Goal: Information Seeking & Learning: Learn about a topic

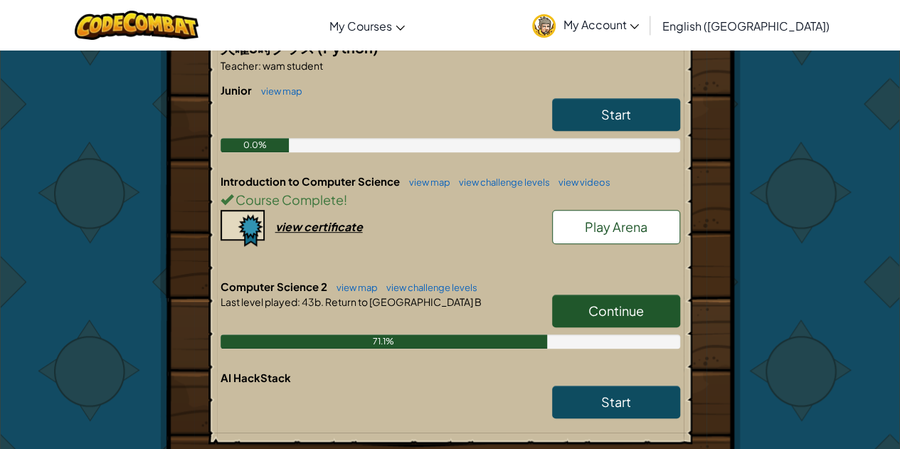
scroll to position [356, 0]
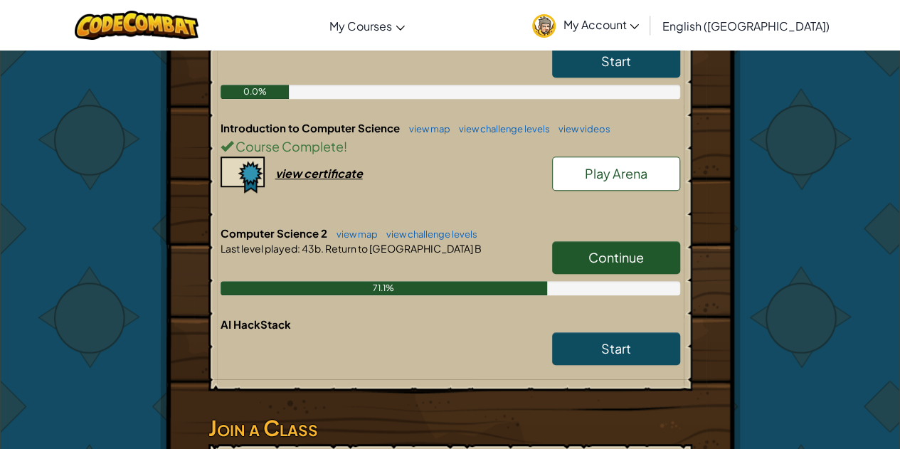
click at [585, 262] on link "Continue" at bounding box center [616, 257] width 128 height 33
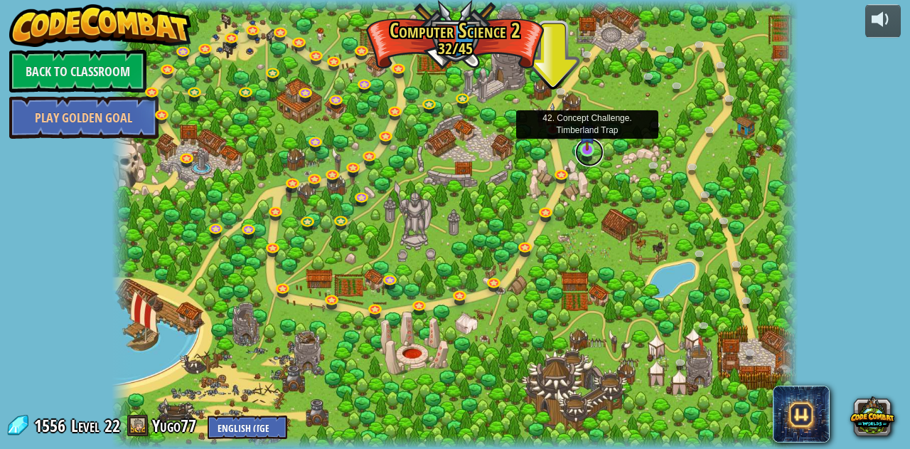
click at [580, 151] on link at bounding box center [589, 152] width 28 height 28
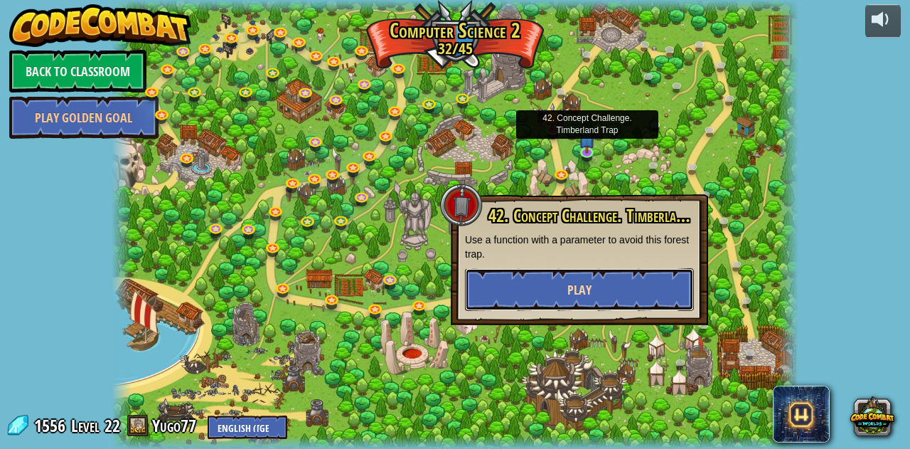
click at [636, 289] on button "Play" at bounding box center [579, 289] width 229 height 43
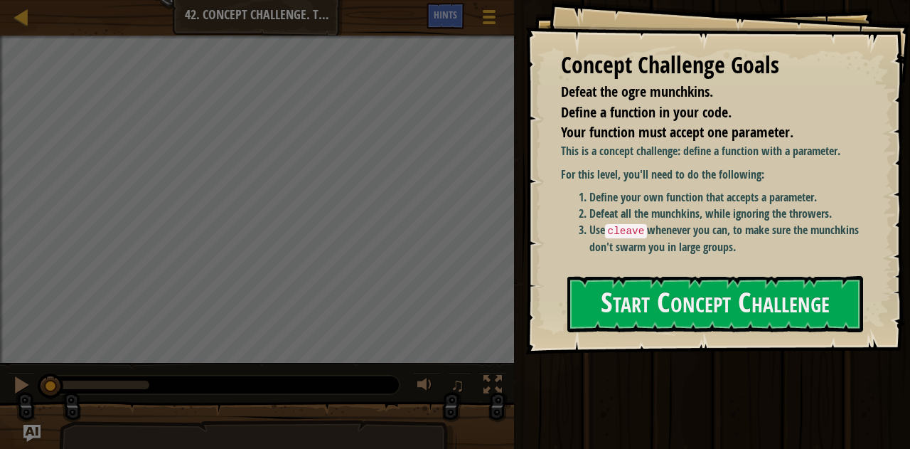
click at [686, 334] on div "Concept Challenge Goals Defeat the ogre munchkins. Define a function in your co…" at bounding box center [718, 177] width 385 height 354
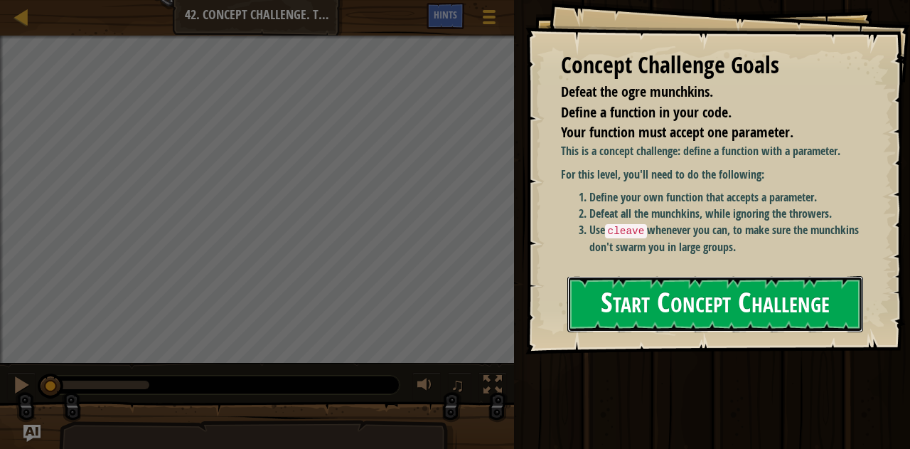
click at [681, 298] on button "Start Concept Challenge" at bounding box center [716, 304] width 297 height 56
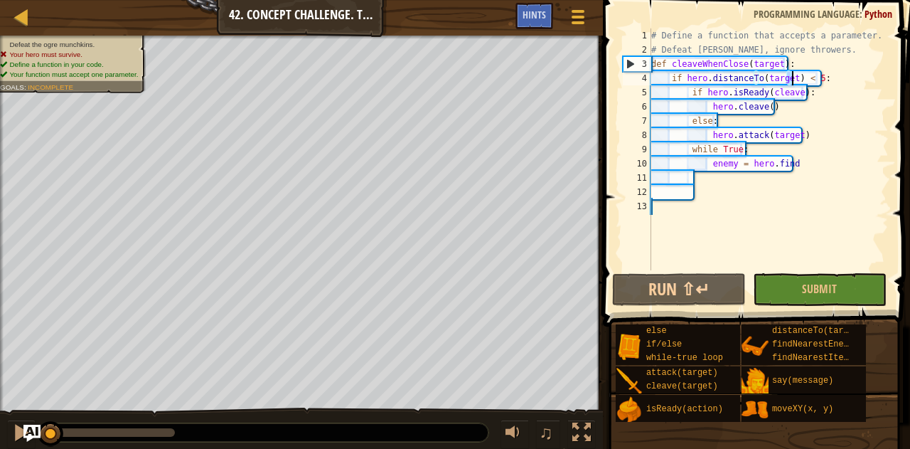
drag, startPoint x: 799, startPoint y: 188, endPoint x: 790, endPoint y: 76, distance: 112.0
click at [790, 76] on div "# Define a function that accepts a parameter. # Defeat [PERSON_NAME], ignore th…" at bounding box center [769, 163] width 240 height 270
type textarea "if hero.distanceTo(target) < 5:"
click at [339, 22] on div "Map Computer Science 2 42. Concept Challenge. Timberland Trap Game Menu Done Hi…" at bounding box center [301, 18] width 603 height 36
drag, startPoint x: 339, startPoint y: 22, endPoint x: 347, endPoint y: 23, distance: 8.7
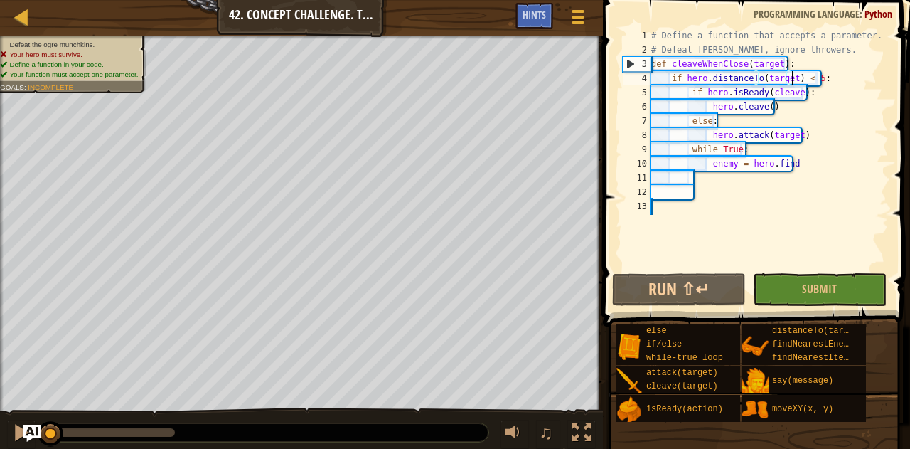
drag, startPoint x: 746, startPoint y: 196, endPoint x: 671, endPoint y: 181, distance: 76.0
click at [740, 196] on div "# Define a function that accepts a parameter. # Defeat [PERSON_NAME], ignore th…" at bounding box center [769, 163] width 240 height 270
click at [748, 194] on div "# Define a function that accepts a parameter. # Defeat [PERSON_NAME], ignore th…" at bounding box center [769, 163] width 240 height 270
drag, startPoint x: 794, startPoint y: 187, endPoint x: 792, endPoint y: 164, distance: 22.9
click at [792, 176] on div "# Define a function that accepts a parameter. # Defeat [PERSON_NAME], ignore th…" at bounding box center [769, 163] width 240 height 270
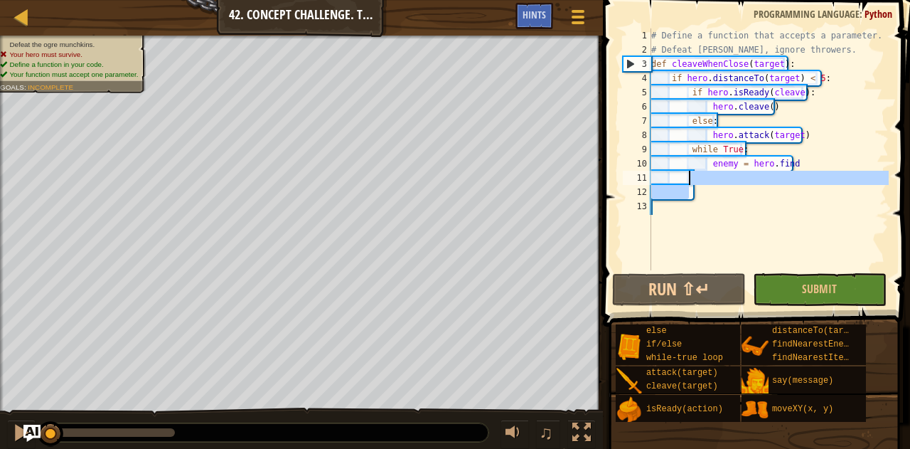
click at [787, 147] on div "# Define a function that accepts a parameter. # Defeat [PERSON_NAME], ignore th…" at bounding box center [769, 163] width 240 height 270
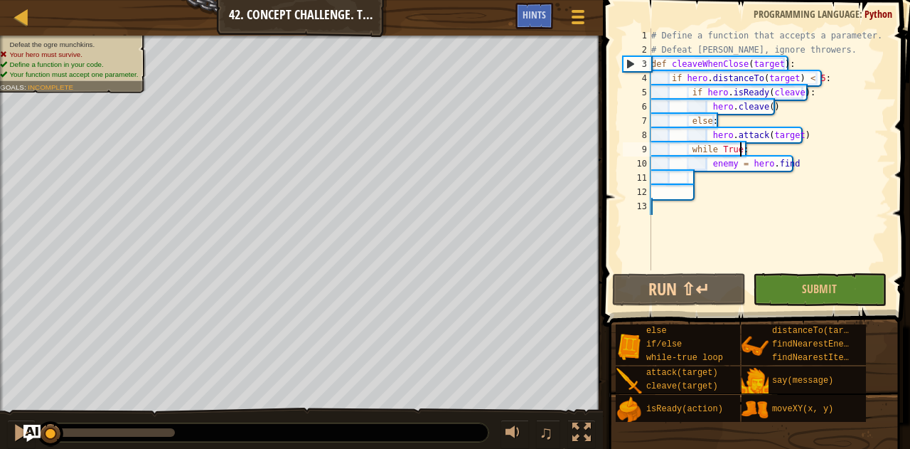
type textarea "while True:"
drag, startPoint x: 822, startPoint y: 153, endPoint x: 814, endPoint y: 153, distance: 7.8
click at [822, 153] on div "# Define a function that accepts a parameter. # Defeat [PERSON_NAME], ignore th…" at bounding box center [769, 163] width 240 height 270
click at [800, 154] on div "# Define a function that accepts a parameter. # Defeat [PERSON_NAME], ignore th…" at bounding box center [769, 163] width 240 height 270
click at [800, 171] on div "# Define a function that accepts a parameter. # Defeat [PERSON_NAME], ignore th…" at bounding box center [769, 163] width 240 height 270
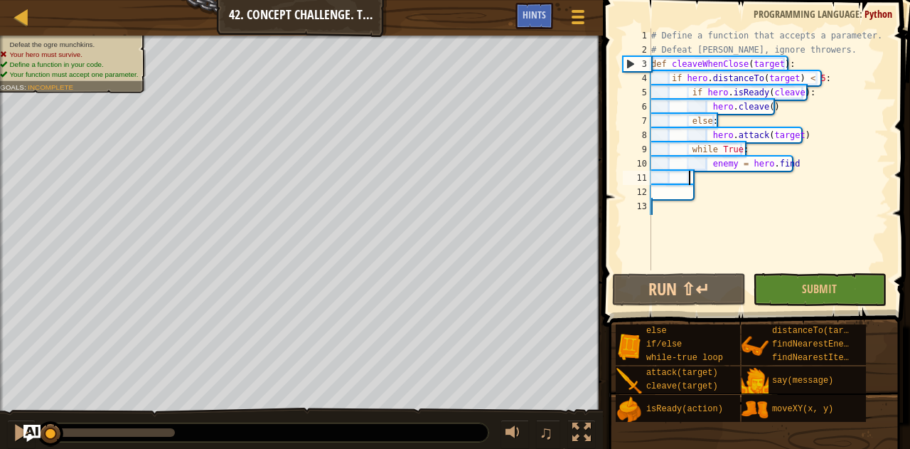
click at [784, 159] on div "# Define a function that accepts a parameter. # Defeat [PERSON_NAME], ignore th…" at bounding box center [769, 163] width 240 height 270
click at [809, 151] on div "# Define a function that accepts a parameter. # Defeat [PERSON_NAME], ignore th…" at bounding box center [769, 163] width 240 height 270
drag, startPoint x: 806, startPoint y: 154, endPoint x: 798, endPoint y: 142, distance: 14.8
click at [804, 154] on div "# Define a function that accepts a parameter. # Defeat [PERSON_NAME], ignore th…" at bounding box center [769, 163] width 240 height 270
drag, startPoint x: 796, startPoint y: 126, endPoint x: 811, endPoint y: 134, distance: 16.9
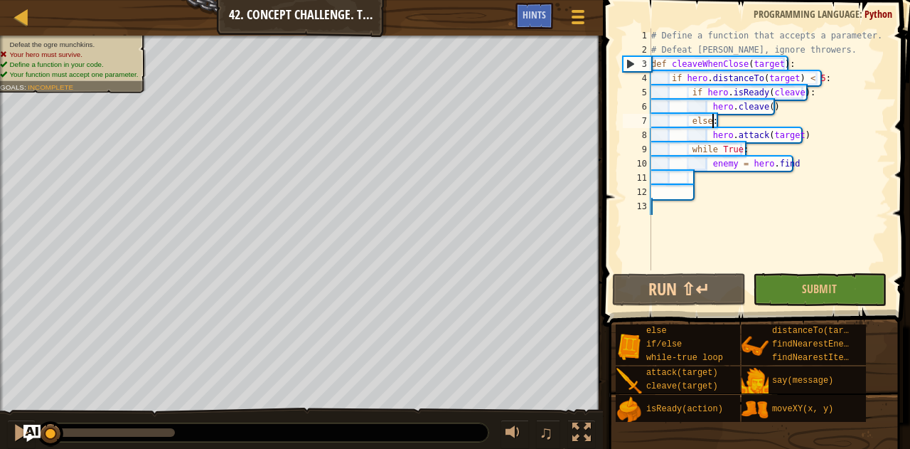
click at [803, 127] on div "# Define a function that accepts a parameter. # Defeat [PERSON_NAME], ignore th…" at bounding box center [769, 163] width 240 height 270
drag, startPoint x: 811, startPoint y: 134, endPoint x: 798, endPoint y: 127, distance: 14.3
click at [811, 134] on div "# Define a function that accepts a parameter. # Defeat [PERSON_NAME], ignore th…" at bounding box center [769, 163] width 240 height 270
click at [758, 107] on div "# Define a function that accepts a parameter. # Defeat [PERSON_NAME], ignore th…" at bounding box center [769, 163] width 240 height 270
drag, startPoint x: 714, startPoint y: 120, endPoint x: 734, endPoint y: 123, distance: 20.1
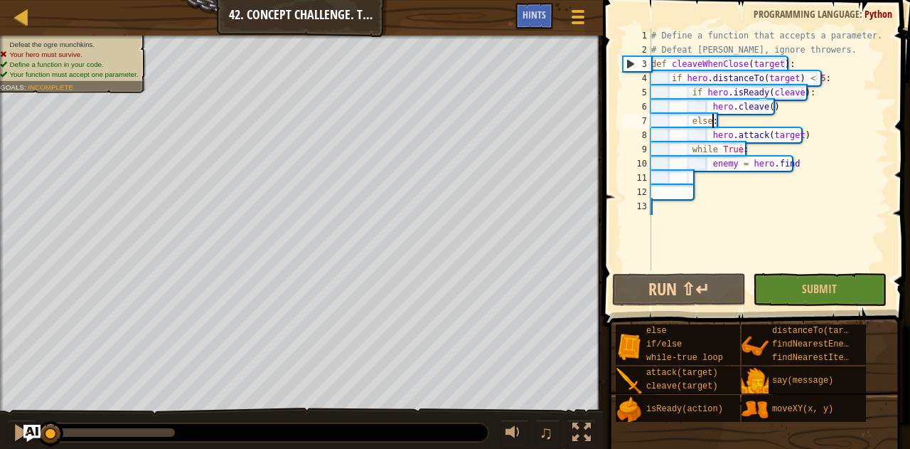
click at [724, 123] on div "# Define a function that accepts a parameter. # Defeat [PERSON_NAME], ignore th…" at bounding box center [769, 163] width 240 height 270
drag, startPoint x: 764, startPoint y: 123, endPoint x: 782, endPoint y: 111, distance: 21.5
click at [771, 122] on div "# Define a function that accepts a parameter. # Defeat [PERSON_NAME], ignore th…" at bounding box center [769, 163] width 240 height 270
click at [786, 103] on div "# Define a function that accepts a parameter. # Defeat [PERSON_NAME], ignore th…" at bounding box center [769, 163] width 240 height 270
drag, startPoint x: 786, startPoint y: 103, endPoint x: 835, endPoint y: 89, distance: 51.1
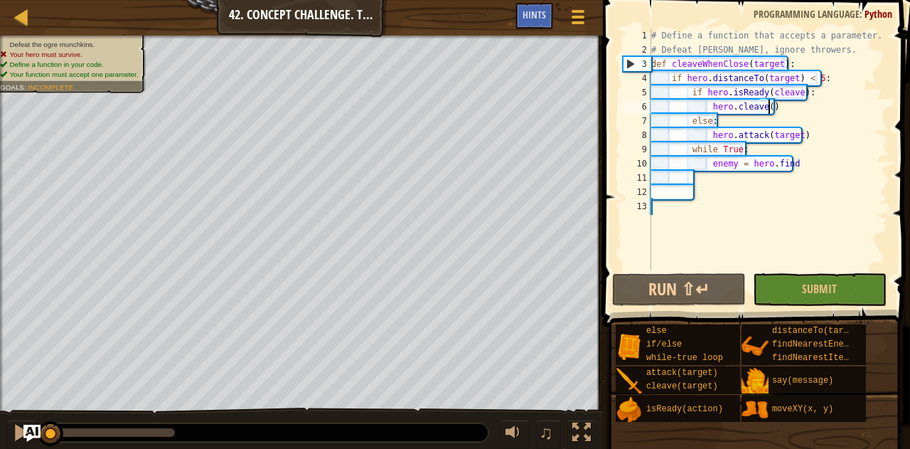
click at [796, 103] on div "# Define a function that accepts a parameter. # Defeat [PERSON_NAME], ignore th…" at bounding box center [769, 163] width 240 height 270
click at [837, 88] on div "# Define a function that accepts a parameter. # Defeat [PERSON_NAME], ignore th…" at bounding box center [769, 163] width 240 height 270
click at [838, 73] on div "# Define a function that accepts a parameter. # Defeat [PERSON_NAME], ignore th…" at bounding box center [769, 163] width 240 height 270
click at [811, 72] on div "# Define a function that accepts a parameter. # Defeat [PERSON_NAME], ignore th…" at bounding box center [769, 163] width 240 height 270
click at [797, 67] on div "# Define a function that accepts a parameter. # Defeat [PERSON_NAME], ignore th…" at bounding box center [769, 163] width 240 height 270
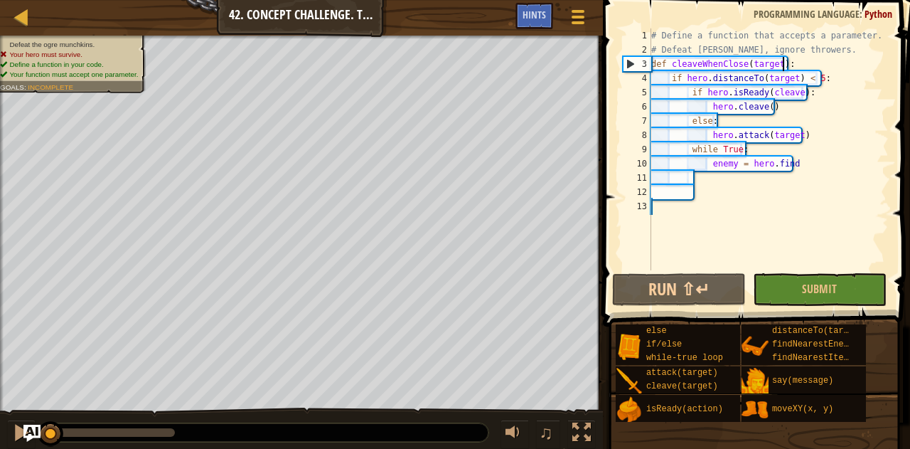
scroll to position [6, 10]
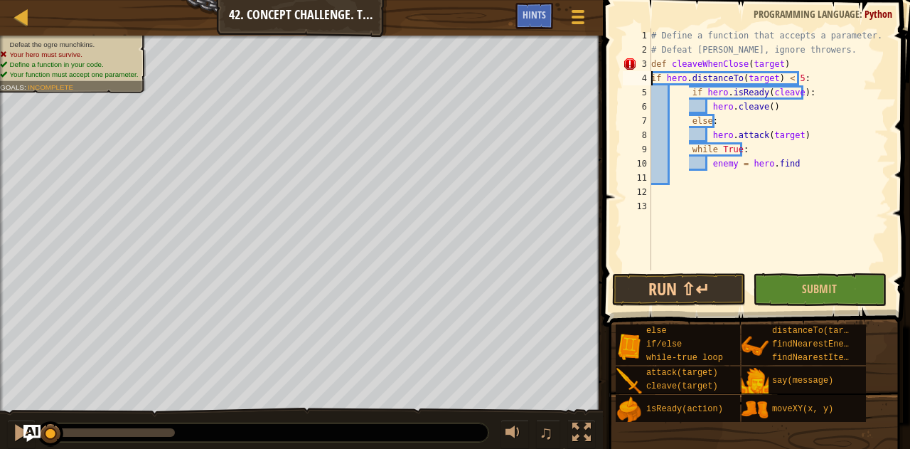
click at [809, 58] on div "# Define a function that accepts a parameter. # Defeat [PERSON_NAME], ignore th…" at bounding box center [769, 163] width 240 height 270
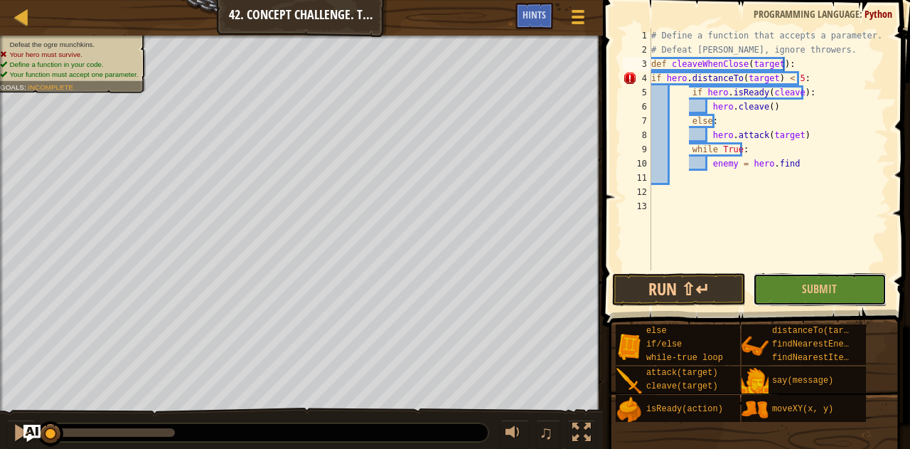
click at [798, 300] on button "Submit" at bounding box center [820, 289] width 134 height 33
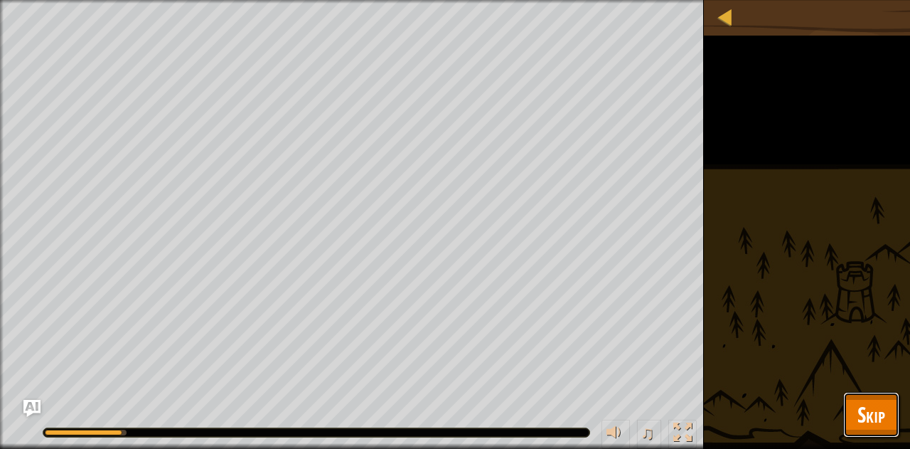
click at [860, 435] on button "Skip" at bounding box center [871, 415] width 56 height 46
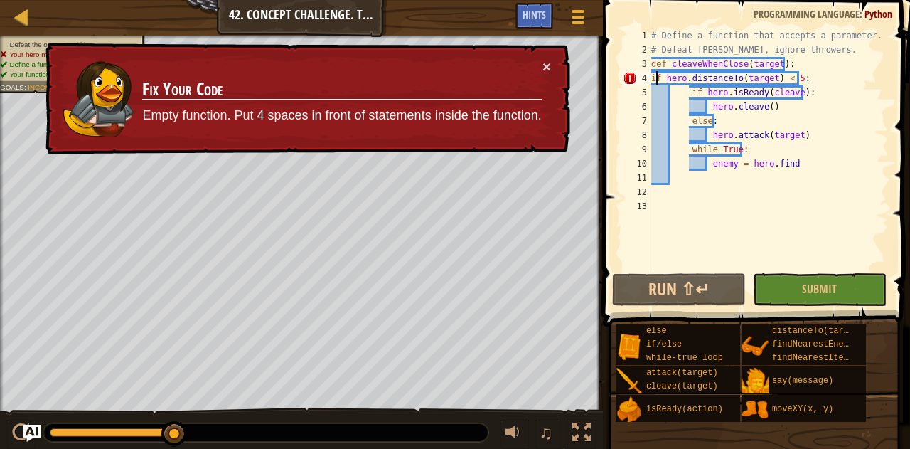
click at [654, 78] on div "# Define a function that accepts a parameter. # Defeat [PERSON_NAME], ignore th…" at bounding box center [769, 163] width 240 height 270
click at [651, 77] on div "# Define a function that accepts a parameter. # Defeat [PERSON_NAME], ignore th…" at bounding box center [769, 163] width 240 height 270
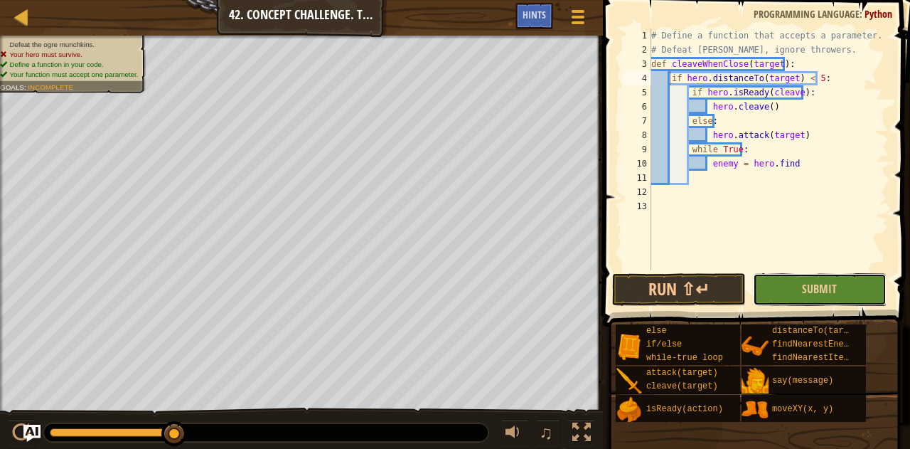
click at [789, 289] on button "Submit" at bounding box center [820, 289] width 134 height 33
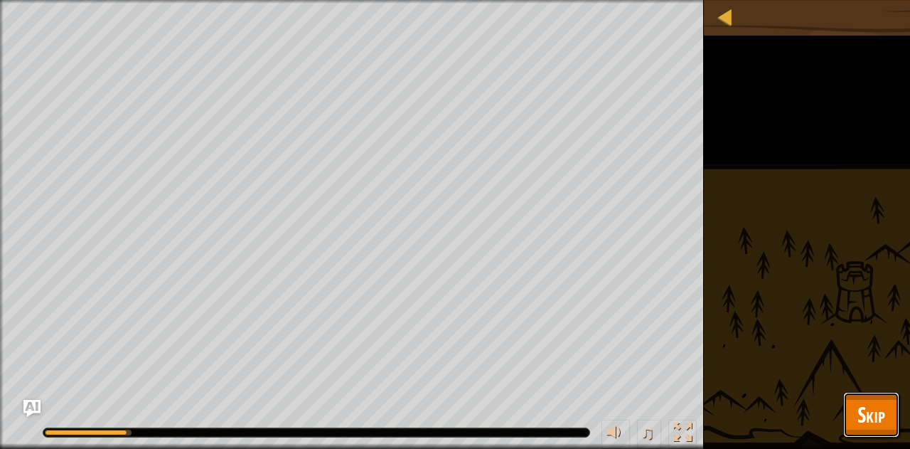
click at [874, 413] on span "Skip" at bounding box center [872, 414] width 28 height 29
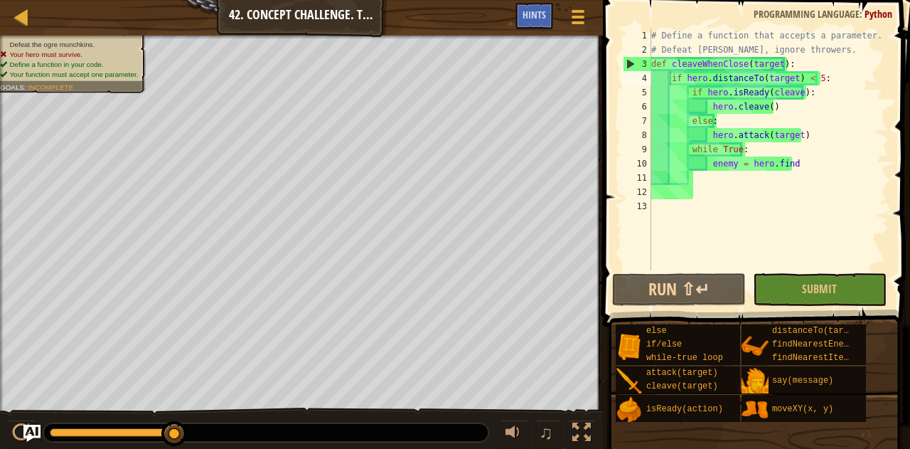
click at [752, 164] on div "# Define a function that accepts a parameter. # Defeat [PERSON_NAME], ignore th…" at bounding box center [769, 163] width 240 height 270
drag, startPoint x: 794, startPoint y: 166, endPoint x: 866, endPoint y: 142, distance: 76.7
click at [868, 146] on div "# Define a function that accepts a parameter. # Defeat [PERSON_NAME], ignore th…" at bounding box center [769, 163] width 240 height 270
click at [862, 135] on div "# Define a function that accepts a parameter. # Defeat [PERSON_NAME], ignore th…" at bounding box center [769, 163] width 240 height 270
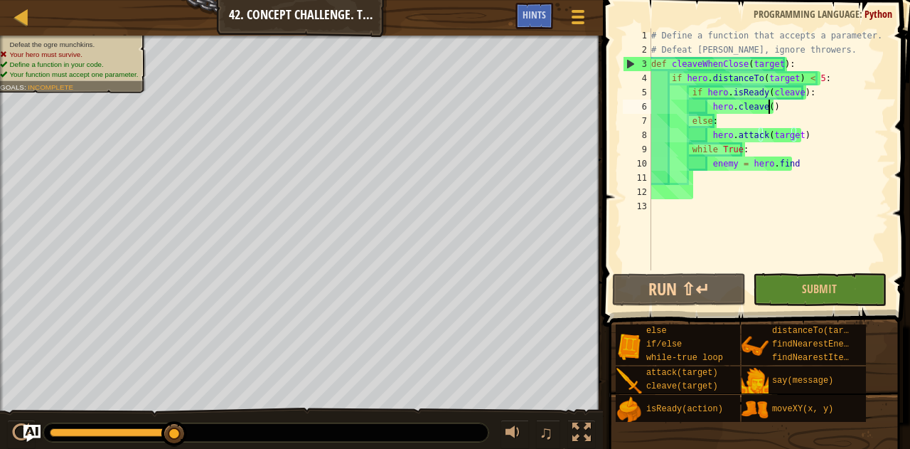
drag, startPoint x: 787, startPoint y: 107, endPoint x: 792, endPoint y: 100, distance: 9.7
click at [787, 106] on div "# Define a function that accepts a parameter. # Defeat [PERSON_NAME], ignore th…" at bounding box center [769, 163] width 240 height 270
click at [814, 98] on div "# Define a function that accepts a parameter. # Defeat [PERSON_NAME], ignore th…" at bounding box center [769, 163] width 240 height 270
drag, startPoint x: 863, startPoint y: 98, endPoint x: 863, endPoint y: 90, distance: 7.8
click at [863, 97] on div "# Define a function that accepts a parameter. # Defeat [PERSON_NAME], ignore th…" at bounding box center [769, 163] width 240 height 270
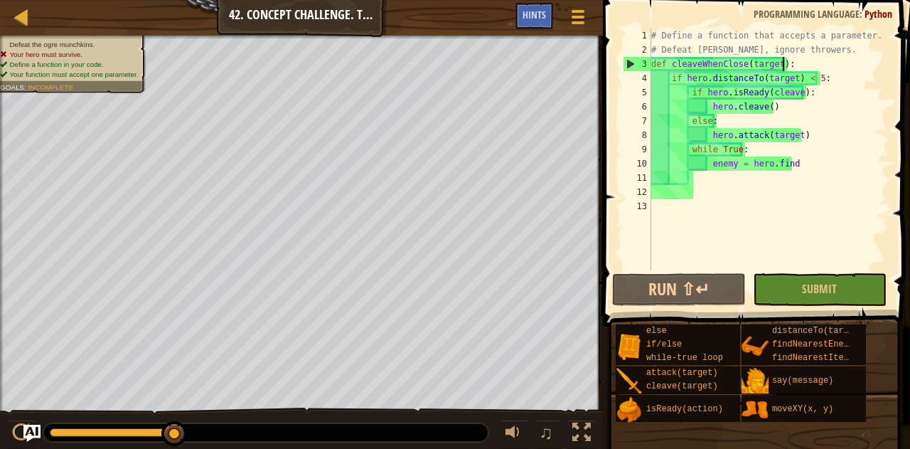
click at [863, 69] on div "# Define a function that accepts a parameter. # Defeat [PERSON_NAME], ignore th…" at bounding box center [769, 163] width 240 height 270
click at [843, 80] on div "# Define a function that accepts a parameter. # Defeat [PERSON_NAME], ignore th…" at bounding box center [769, 163] width 240 height 270
click at [810, 161] on div "# Define a function that accepts a parameter. # Defeat [PERSON_NAME], ignore th…" at bounding box center [769, 163] width 240 height 270
click at [810, 112] on div "# Define a function that accepts a parameter. # Defeat [PERSON_NAME], ignore th…" at bounding box center [769, 163] width 240 height 270
click at [792, 95] on div "# Define a function that accepts a parameter. # Defeat [PERSON_NAME], ignore th…" at bounding box center [769, 163] width 240 height 270
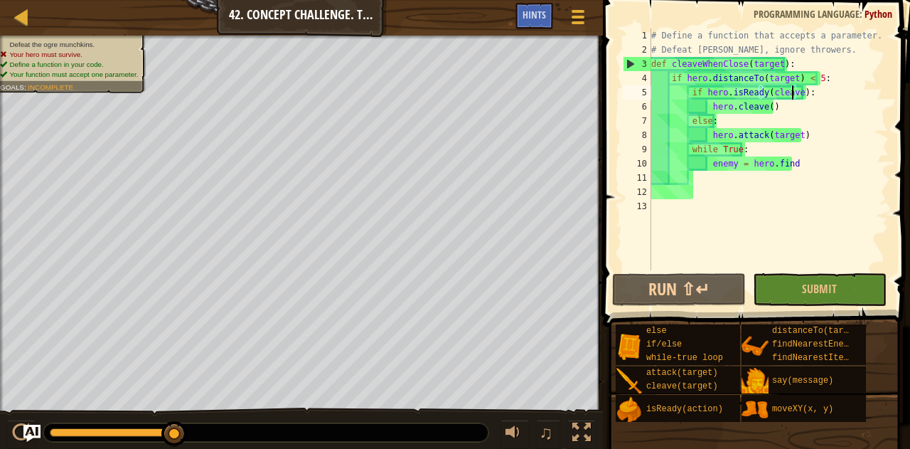
scroll to position [6, 12]
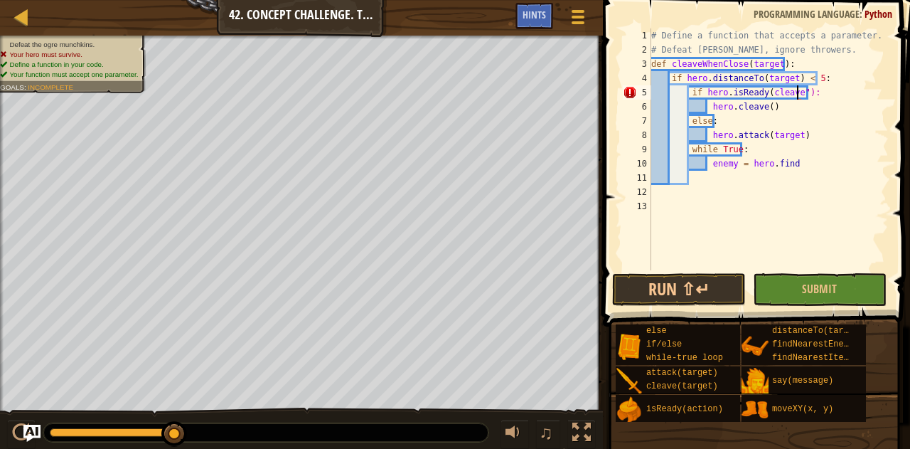
click at [762, 89] on div "# Define a function that accepts a parameter. # Defeat [PERSON_NAME], ignore th…" at bounding box center [769, 163] width 240 height 270
click at [789, 279] on button "Submit" at bounding box center [820, 289] width 134 height 33
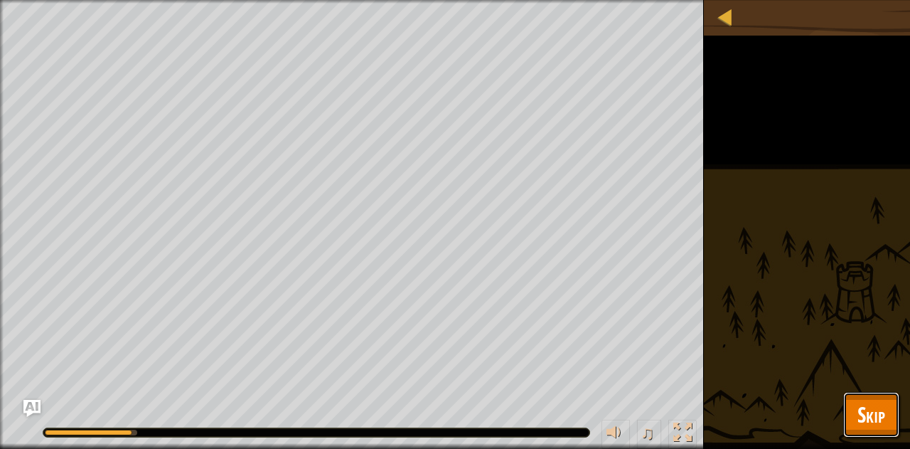
click at [875, 421] on span "Skip" at bounding box center [872, 414] width 28 height 29
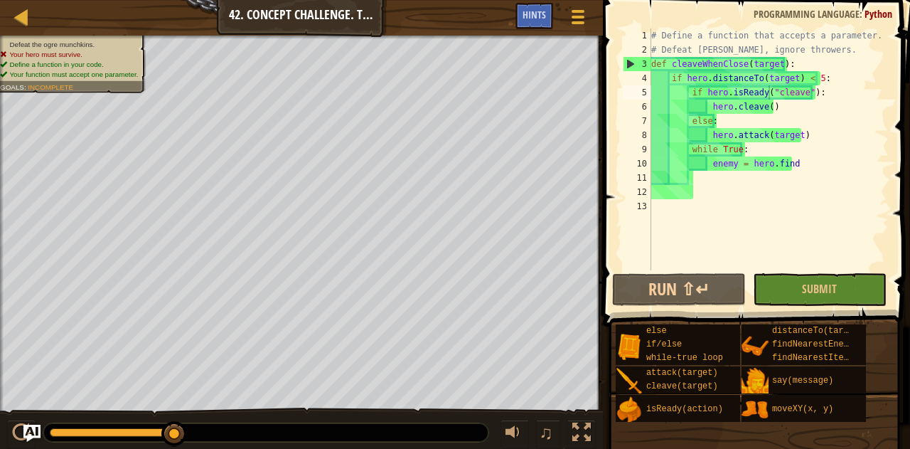
click at [789, 134] on div "# Define a function that accepts a parameter. # Defeat [PERSON_NAME], ignore th…" at bounding box center [769, 163] width 240 height 270
click at [814, 134] on div "# Define a function that accepts a parameter. # Defeat [PERSON_NAME], ignore th…" at bounding box center [769, 163] width 240 height 270
click at [831, 135] on div "# Define a function that accepts a parameter. # Defeat [PERSON_NAME], ignore th…" at bounding box center [769, 163] width 240 height 270
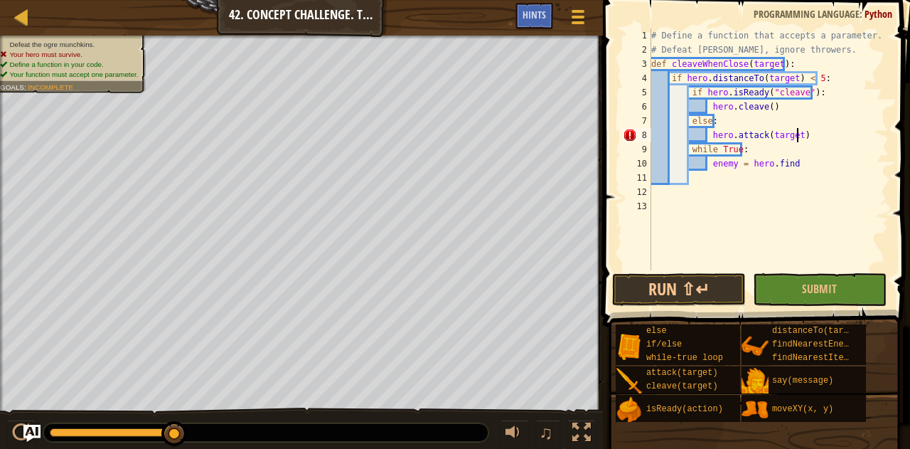
scroll to position [6, 11]
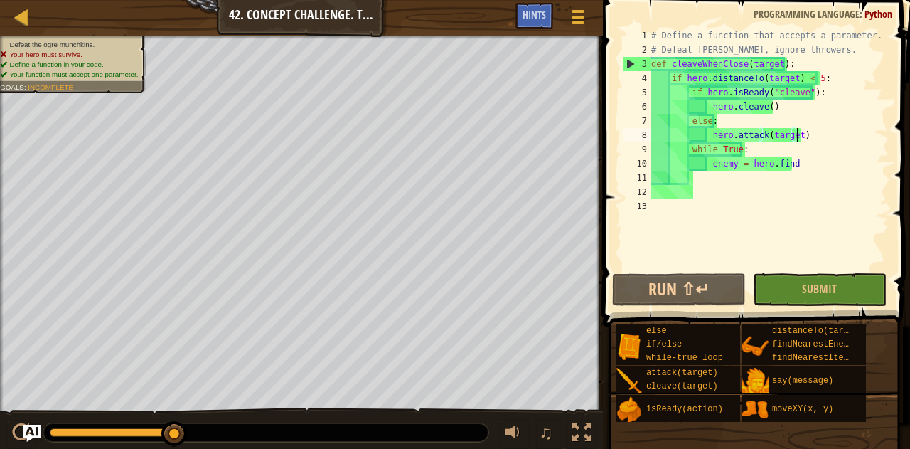
click at [714, 164] on div "# Define a function that accepts a parameter. # Defeat [PERSON_NAME], ignore th…" at bounding box center [769, 163] width 240 height 270
click at [794, 169] on div "# Define a function that accepts a parameter. # Defeat [PERSON_NAME], ignore th…" at bounding box center [769, 163] width 240 height 270
click at [708, 161] on div "# Define a function that accepts a parameter. # Defeat [PERSON_NAME], ignore th…" at bounding box center [769, 163] width 240 height 270
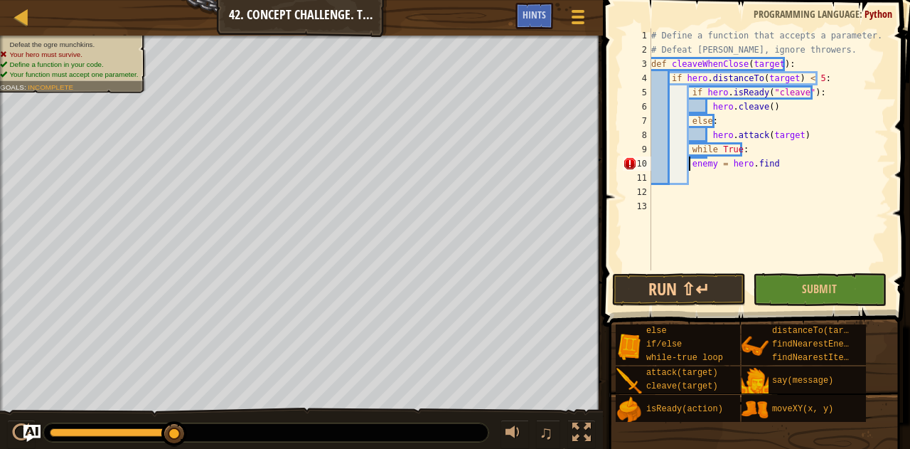
click at [708, 133] on div "# Define a function that accepts a parameter. # Defeat [PERSON_NAME], ignore th…" at bounding box center [769, 163] width 240 height 270
click at [693, 154] on div "# Define a function that accepts a parameter. # Defeat [PERSON_NAME], ignore th…" at bounding box center [769, 163] width 240 height 270
click at [686, 154] on div "# Define a function that accepts a parameter. # Defeat [PERSON_NAME], ignore th…" at bounding box center [769, 163] width 240 height 270
click at [688, 154] on div "# Define a function that accepts a parameter. # Defeat [PERSON_NAME], ignore th…" at bounding box center [769, 163] width 240 height 270
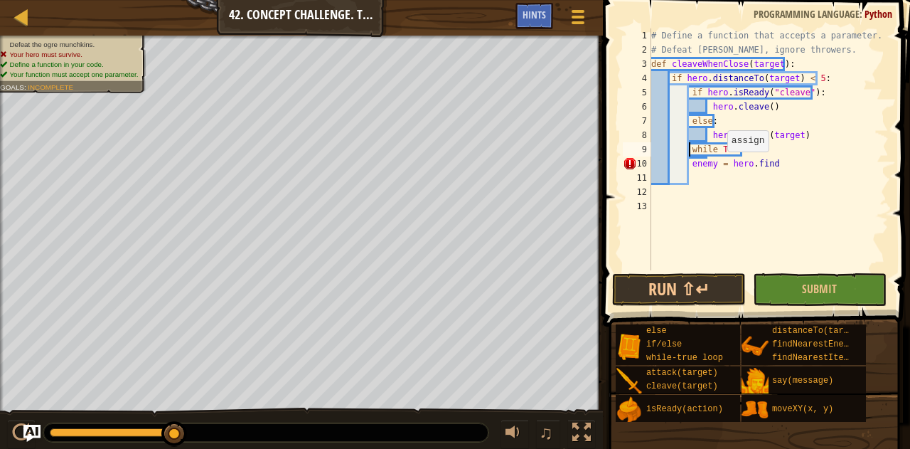
type textarea "while True:"
drag, startPoint x: 716, startPoint y: 187, endPoint x: 725, endPoint y: 201, distance: 16.0
click at [717, 187] on div "# Define a function that accepts a parameter. # Defeat [PERSON_NAME], ignore th…" at bounding box center [769, 163] width 240 height 270
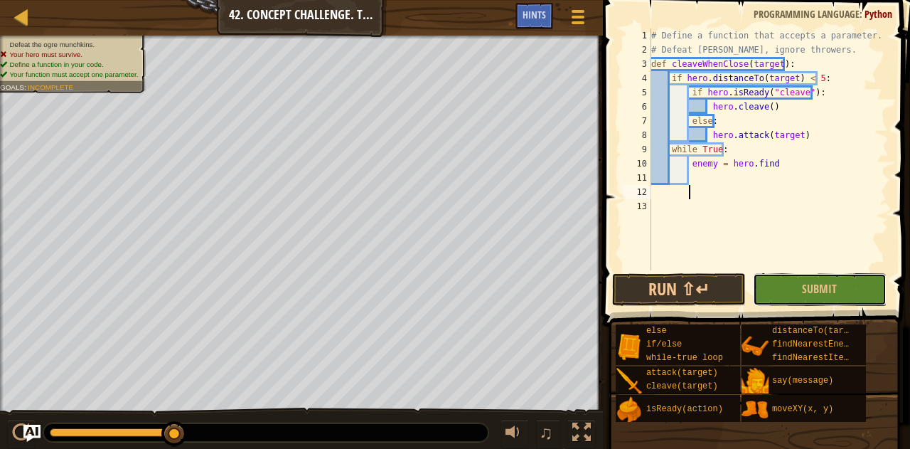
click at [766, 292] on button "Submit" at bounding box center [820, 289] width 134 height 33
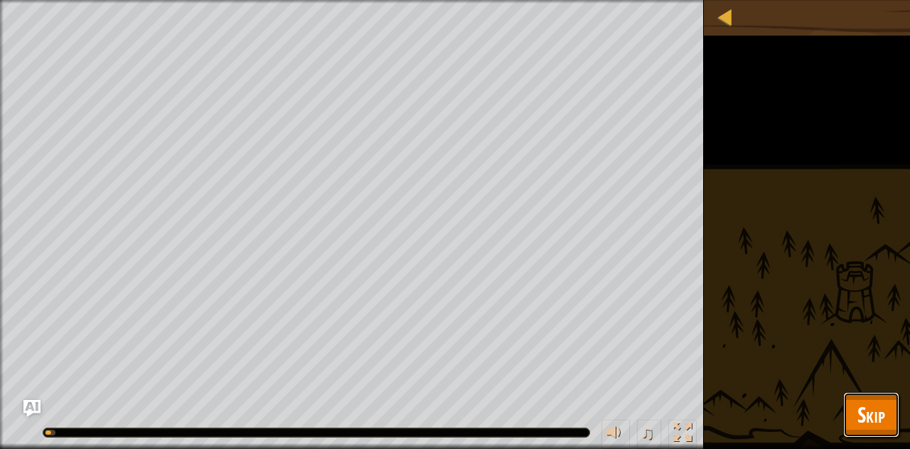
click at [865, 398] on button "Skip" at bounding box center [871, 415] width 56 height 46
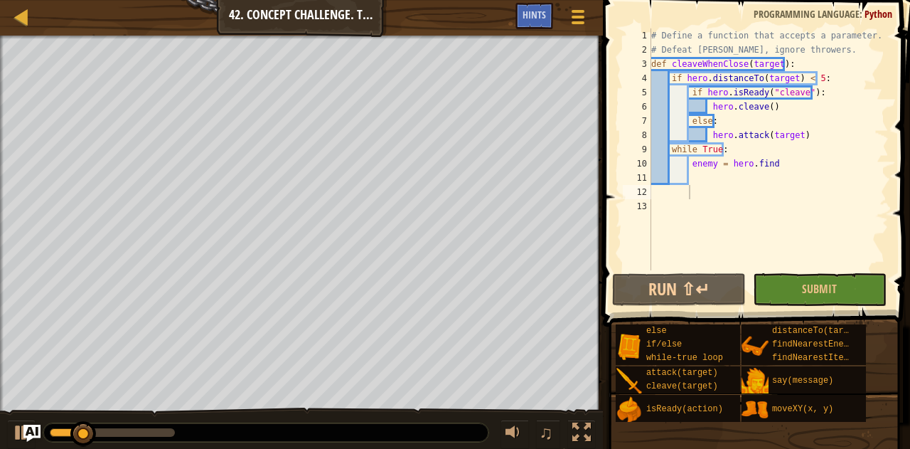
click at [686, 166] on div "# Define a function that accepts a parameter. # Defeat [PERSON_NAME], ignore th…" at bounding box center [769, 163] width 240 height 270
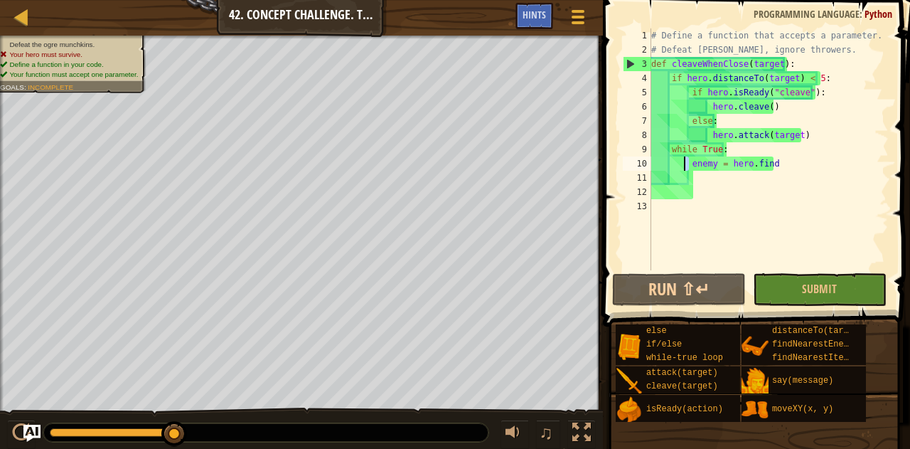
click at [688, 162] on div "# Define a function that accepts a parameter. # Defeat [PERSON_NAME], ignore th…" at bounding box center [769, 149] width 240 height 242
click at [668, 150] on div "# Define a function that accepts a parameter. # Defeat [PERSON_NAME], ignore th…" at bounding box center [769, 163] width 240 height 270
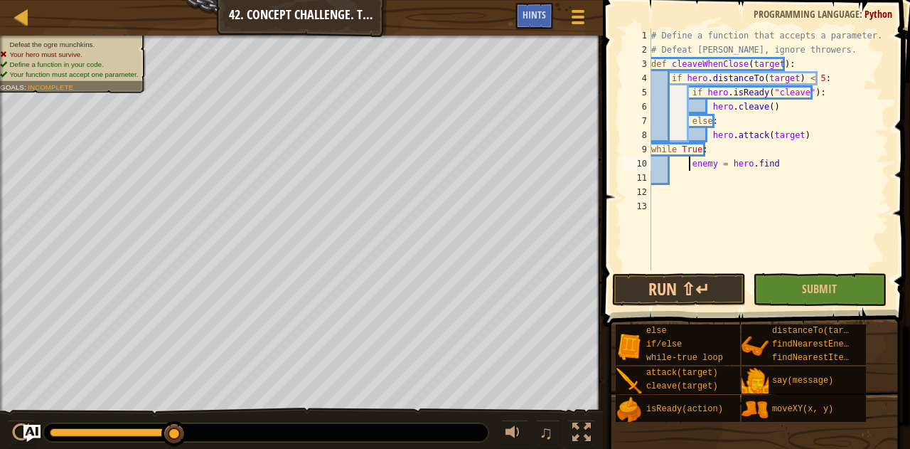
click at [690, 160] on div "# Define a function that accepts a parameter. # Defeat [PERSON_NAME], ignore th…" at bounding box center [769, 163] width 240 height 270
click at [814, 298] on button "Submit" at bounding box center [820, 289] width 134 height 33
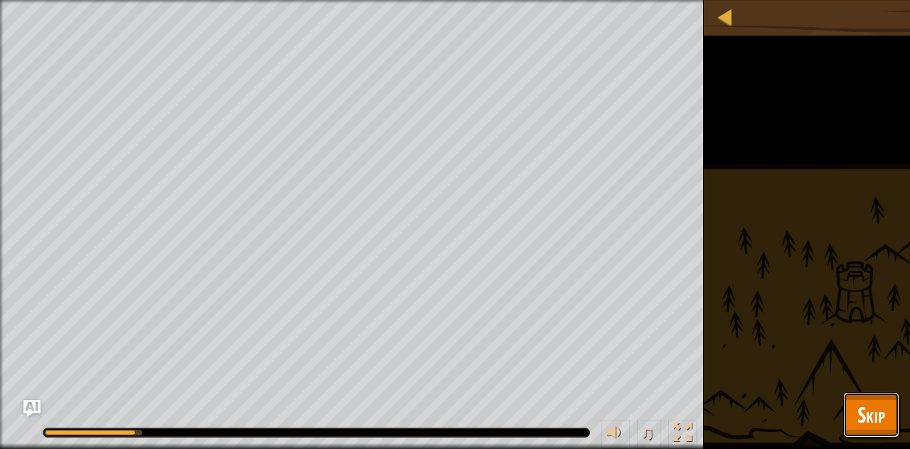
click at [862, 423] on span "Skip" at bounding box center [872, 414] width 28 height 29
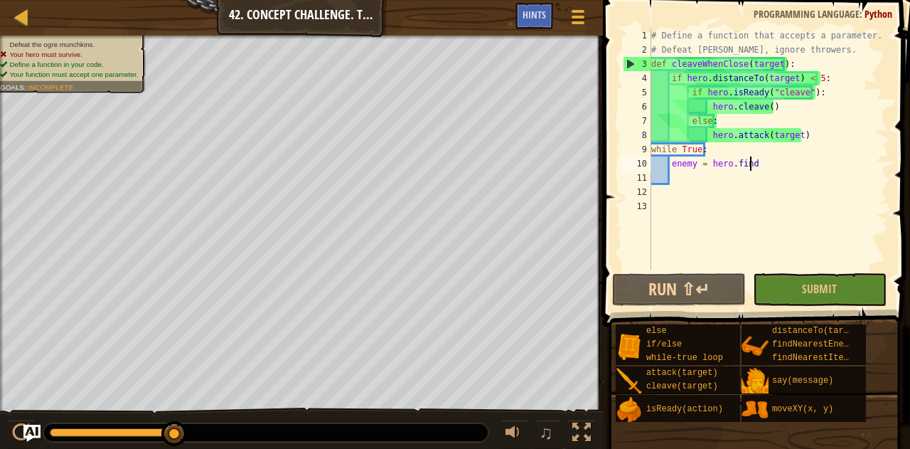
click at [765, 164] on div "# Define a function that accepts a parameter. # Defeat [PERSON_NAME], ignore th…" at bounding box center [769, 163] width 240 height 270
click at [743, 131] on div "# Define a function that accepts a parameter. # Defeat [PERSON_NAME], ignore th…" at bounding box center [769, 163] width 240 height 270
click at [721, 127] on div "# Define a function that accepts a parameter. # Defeat [PERSON_NAME], ignore th…" at bounding box center [769, 163] width 240 height 270
click at [792, 122] on div "# Define a function that accepts a parameter. # Defeat [PERSON_NAME], ignore th…" at bounding box center [769, 163] width 240 height 270
click at [806, 133] on div "# Define a function that accepts a parameter. # Defeat [PERSON_NAME], ignore th…" at bounding box center [769, 163] width 240 height 270
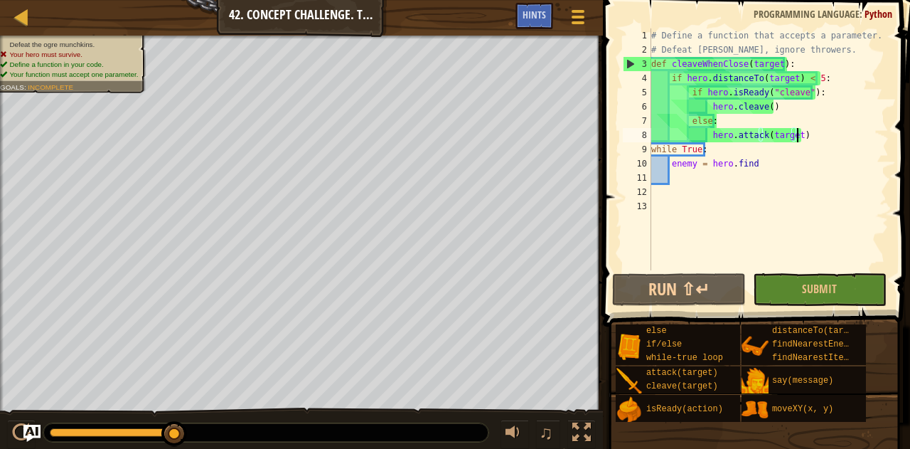
click at [801, 142] on div "# Define a function that accepts a parameter. # Defeat [PERSON_NAME], ignore th…" at bounding box center [769, 163] width 240 height 270
click at [808, 143] on div "# Define a function that accepts a parameter. # Defeat [PERSON_NAME], ignore th…" at bounding box center [769, 149] width 240 height 242
click at [686, 123] on div "# Define a function that accepts a parameter. # Defeat [PERSON_NAME], ignore th…" at bounding box center [769, 163] width 240 height 270
click at [691, 118] on div "# Define a function that accepts a parameter. # Defeat [PERSON_NAME], ignore th…" at bounding box center [769, 163] width 240 height 270
type textarea "else:"
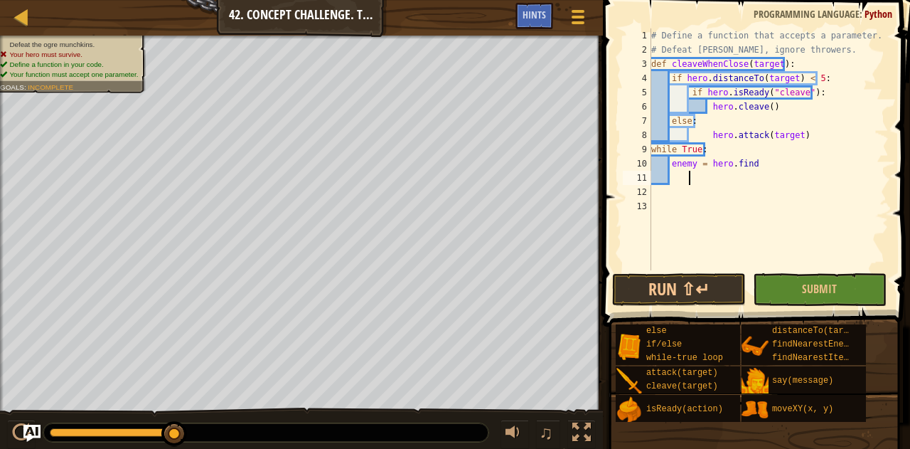
click at [725, 180] on div "# Define a function that accepts a parameter. # Defeat [PERSON_NAME], ignore th…" at bounding box center [769, 163] width 240 height 270
drag, startPoint x: 703, startPoint y: 136, endPoint x: 713, endPoint y: 139, distance: 9.7
click at [703, 136] on div "# Define a function that accepts a parameter. # Defeat [PERSON_NAME], ignore th…" at bounding box center [769, 163] width 240 height 270
click at [707, 136] on div "# Define a function that accepts a parameter. # Defeat [PERSON_NAME], ignore th…" at bounding box center [769, 163] width 240 height 270
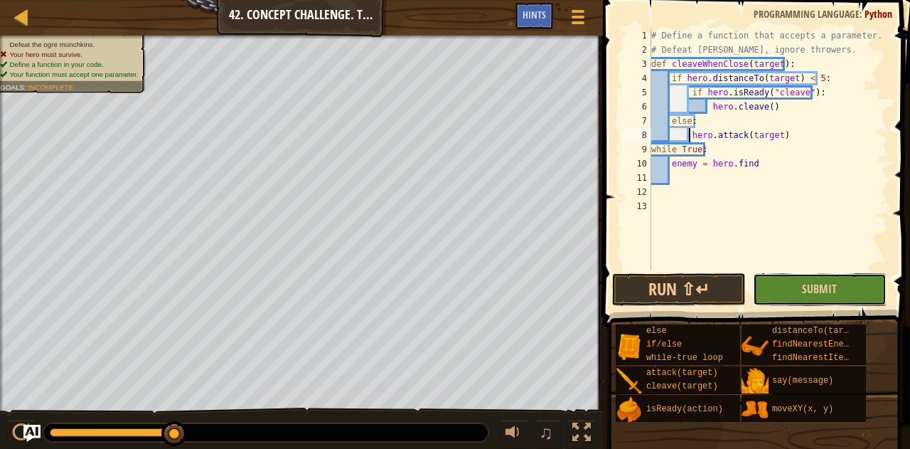
click at [763, 289] on button "Submit" at bounding box center [820, 289] width 134 height 33
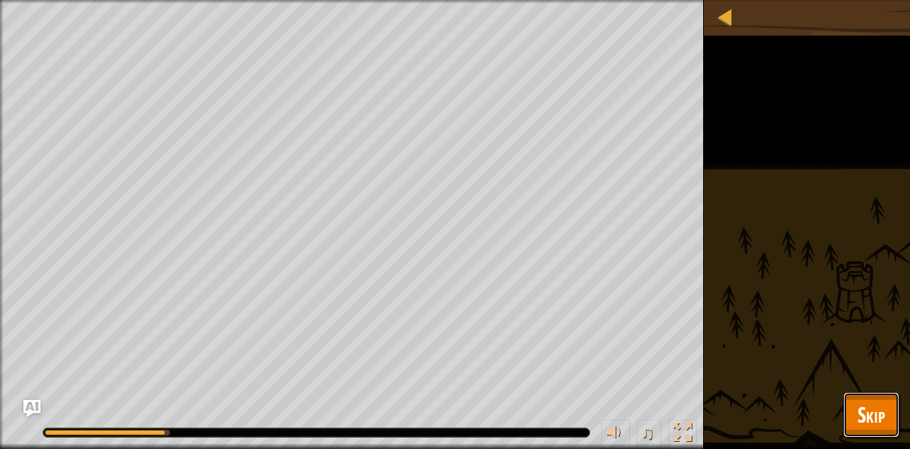
click at [869, 406] on span "Skip" at bounding box center [872, 414] width 28 height 29
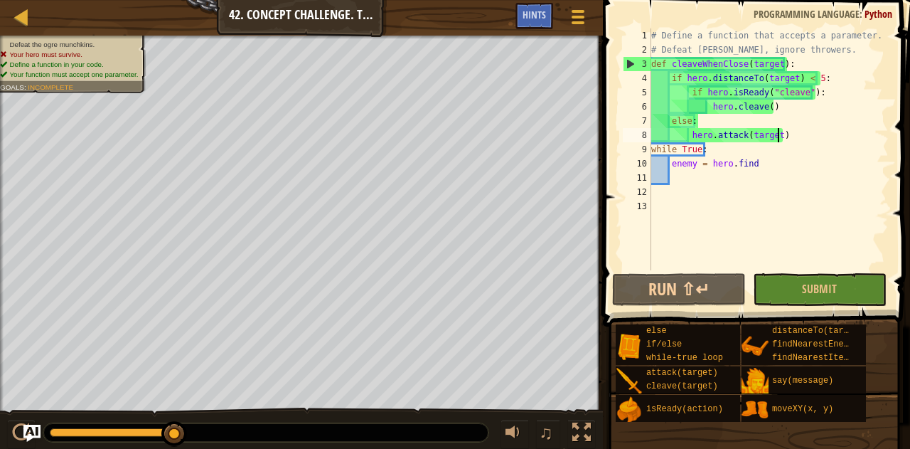
click at [786, 137] on div "# Define a function that accepts a parameter. # Defeat [PERSON_NAME], ignore th…" at bounding box center [769, 163] width 240 height 270
drag, startPoint x: 787, startPoint y: 137, endPoint x: 815, endPoint y: 137, distance: 28.5
click at [815, 137] on div "# Define a function that accepts a parameter. # Defeat [PERSON_NAME], ignore th…" at bounding box center [769, 163] width 240 height 270
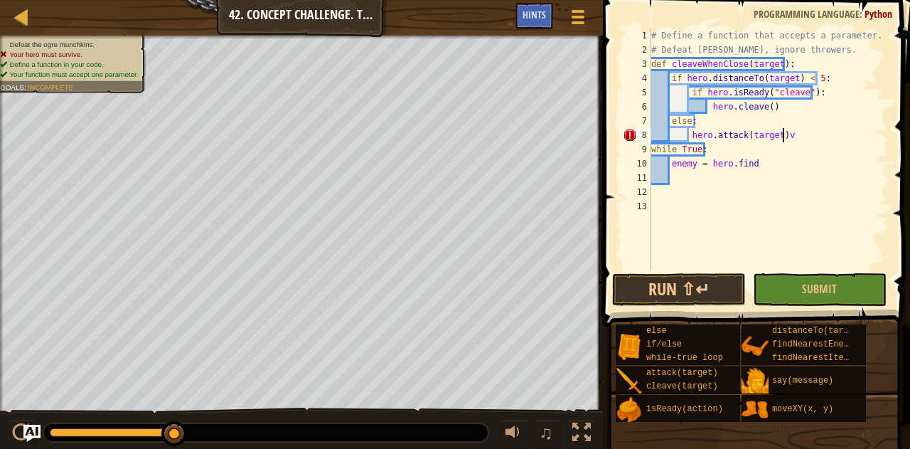
type textarea "hero.attack(target)"
click at [755, 179] on div "# Define a function that accepts a parameter. # Defeat [PERSON_NAME], ignore th…" at bounding box center [769, 163] width 240 height 270
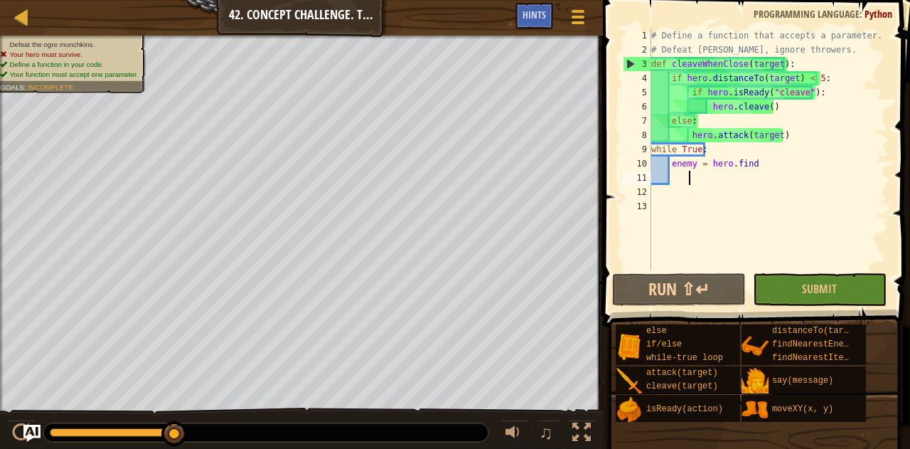
scroll to position [6, 2]
click at [762, 169] on div "# Define a function that accepts a parameter. # Defeat [PERSON_NAME], ignore th…" at bounding box center [769, 163] width 240 height 270
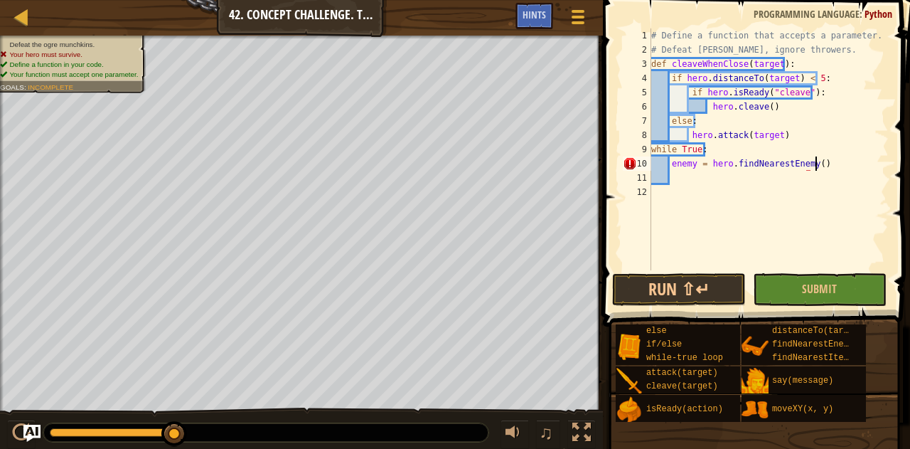
scroll to position [6, 14]
type textarea "enemy = hero.findNearestEnemy()"
click at [804, 281] on button "Submit" at bounding box center [820, 289] width 134 height 33
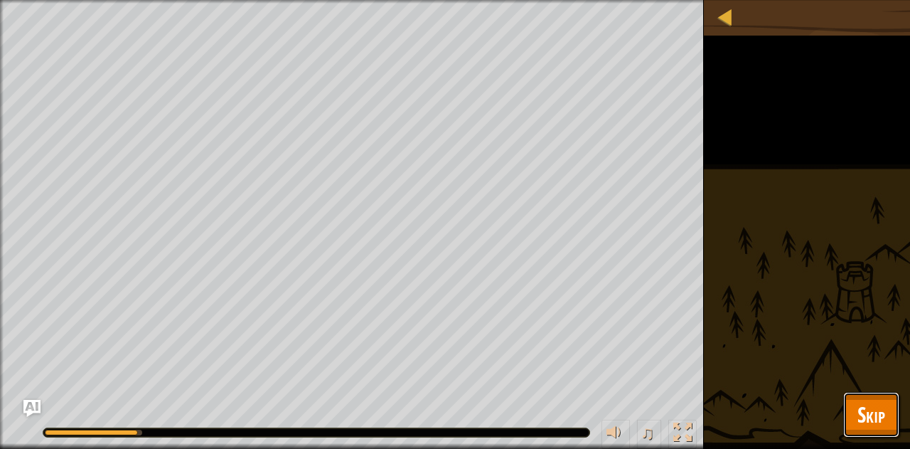
click at [889, 401] on button "Skip" at bounding box center [871, 415] width 56 height 46
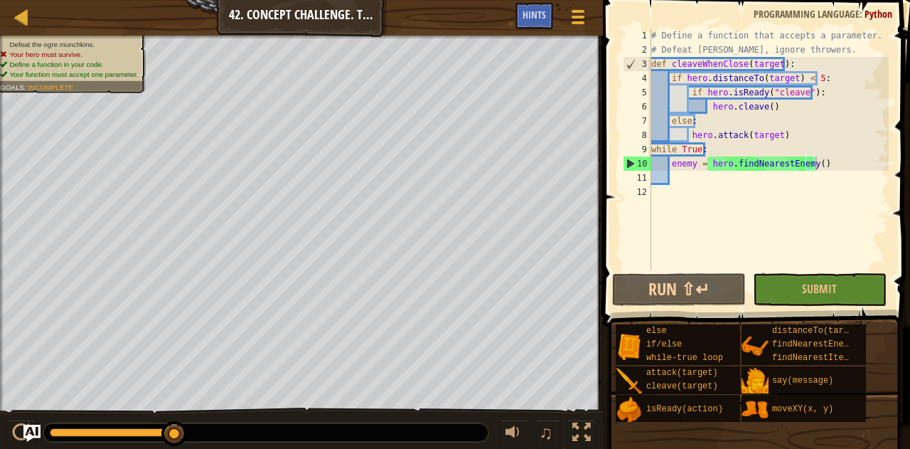
click at [810, 166] on div "# Define a function that accepts a parameter. # Defeat [PERSON_NAME], ignore th…" at bounding box center [769, 163] width 240 height 270
click at [671, 184] on div "# Define a function that accepts a parameter. # Defeat [PERSON_NAME], ignore th…" at bounding box center [769, 163] width 240 height 270
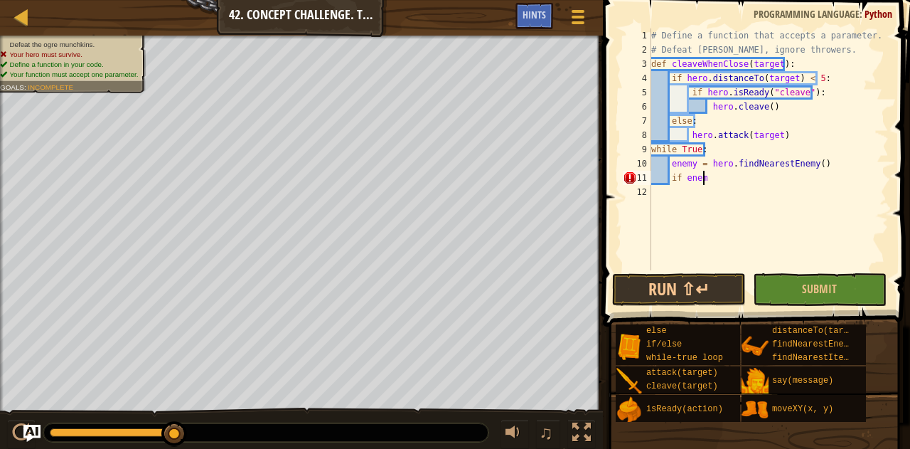
scroll to position [6, 4]
type textarea "if enemy:"
type textarea "p"
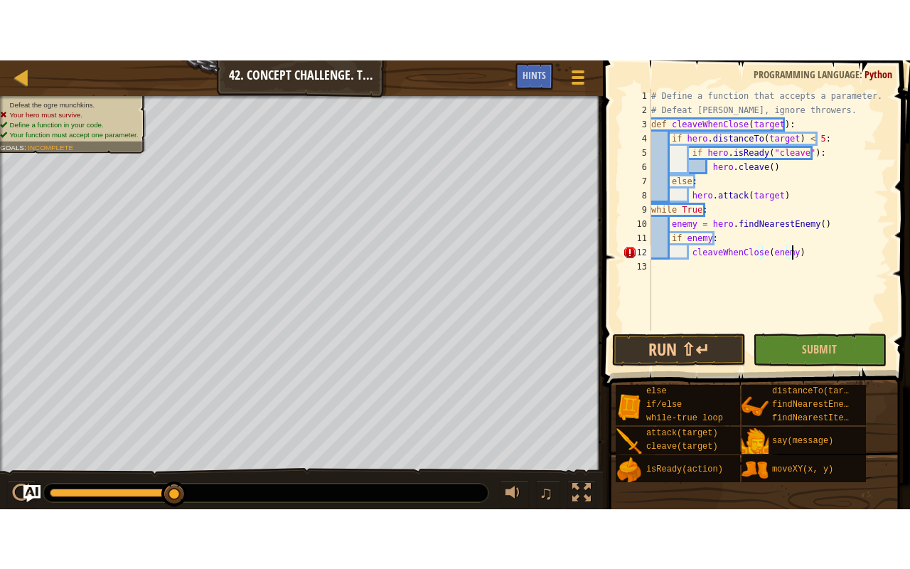
scroll to position [6, 11]
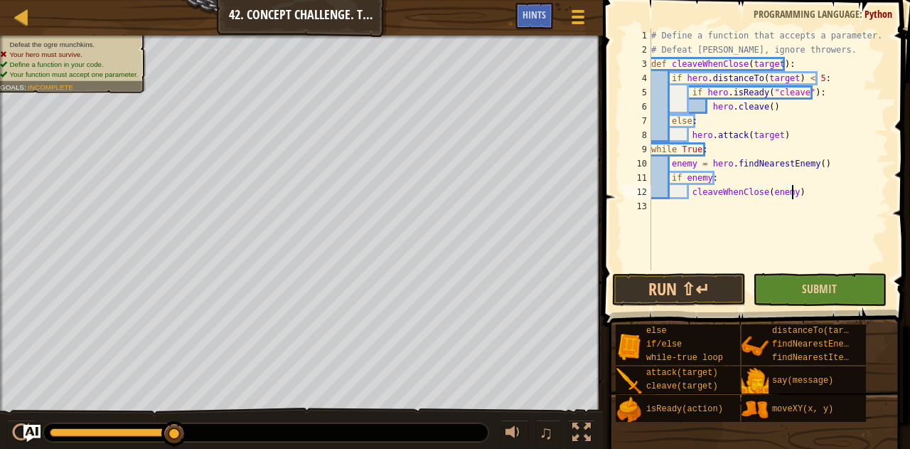
drag, startPoint x: 809, startPoint y: 291, endPoint x: 772, endPoint y: 282, distance: 37.4
click at [778, 299] on button "Submit" at bounding box center [820, 289] width 134 height 33
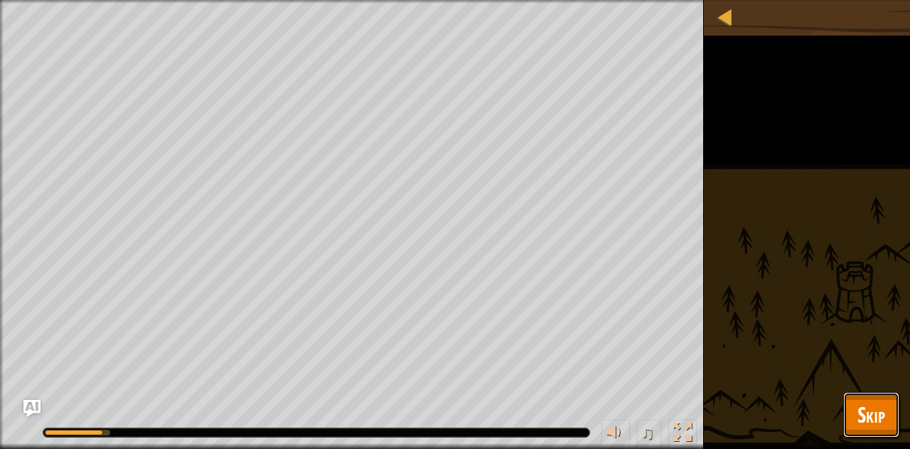
click at [862, 407] on span "Skip" at bounding box center [872, 414] width 28 height 29
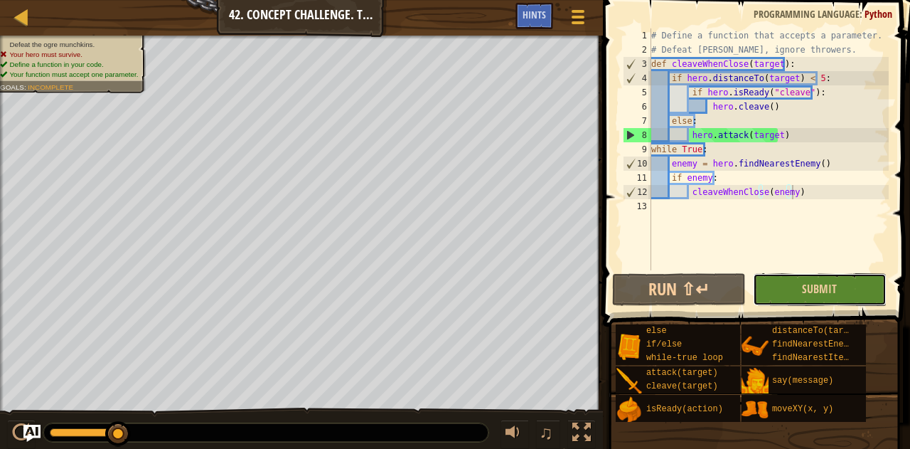
click at [801, 292] on button "Submit" at bounding box center [820, 289] width 134 height 33
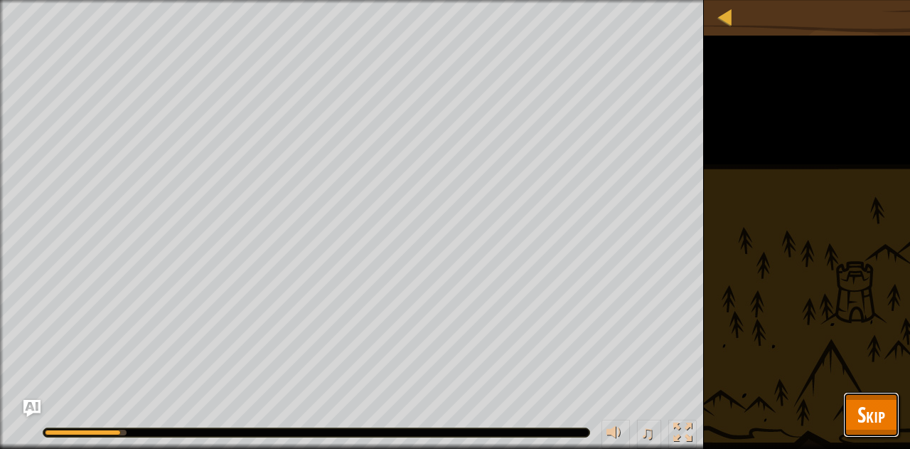
click at [885, 413] on span "Skip" at bounding box center [872, 414] width 28 height 29
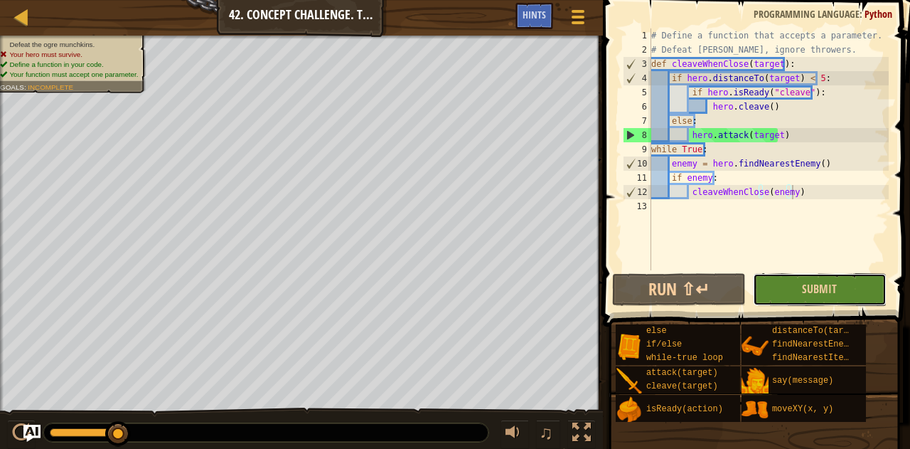
click at [771, 289] on button "Submit" at bounding box center [820, 289] width 134 height 33
click at [826, 292] on span "Submit" at bounding box center [819, 289] width 35 height 16
click at [775, 294] on button "Submit" at bounding box center [820, 289] width 134 height 33
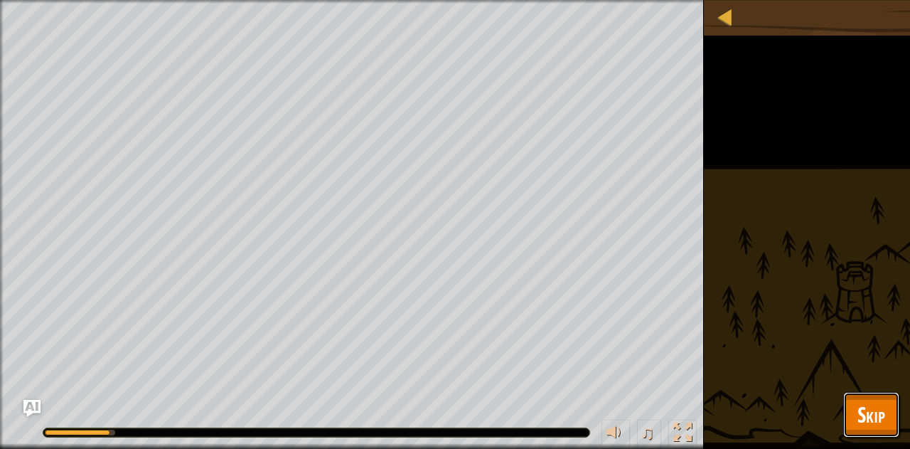
click at [862, 422] on span "Skip" at bounding box center [872, 414] width 28 height 29
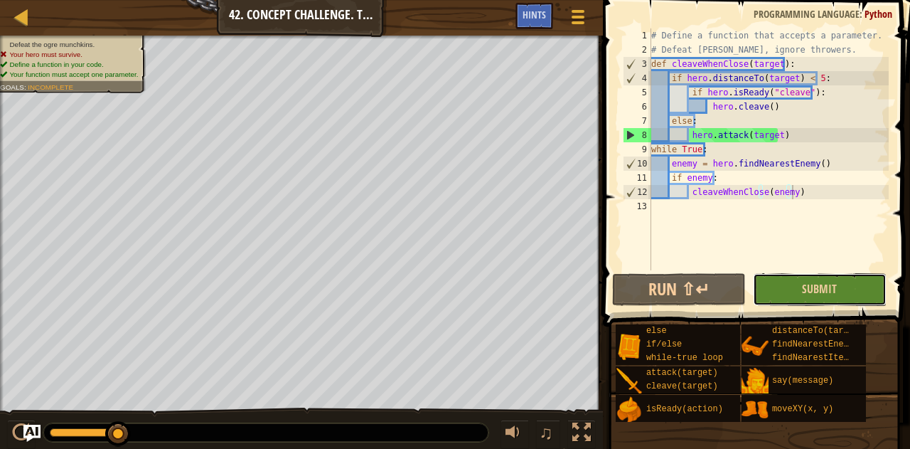
drag, startPoint x: 771, startPoint y: 297, endPoint x: 714, endPoint y: 285, distance: 58.0
click at [771, 297] on button "Submit" at bounding box center [820, 289] width 134 height 33
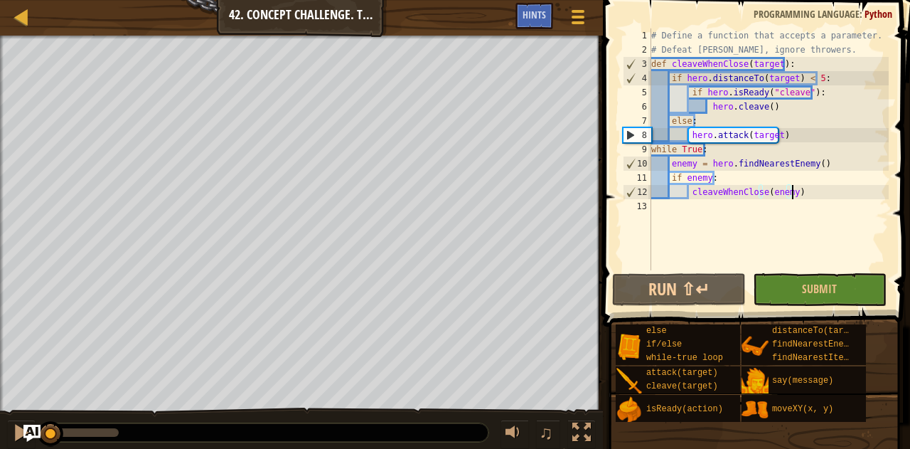
drag, startPoint x: 110, startPoint y: 426, endPoint x: 0, endPoint y: 414, distance: 110.2
click at [0, 414] on div "♫" at bounding box center [301, 428] width 603 height 43
click at [575, 442] on div at bounding box center [581, 432] width 18 height 18
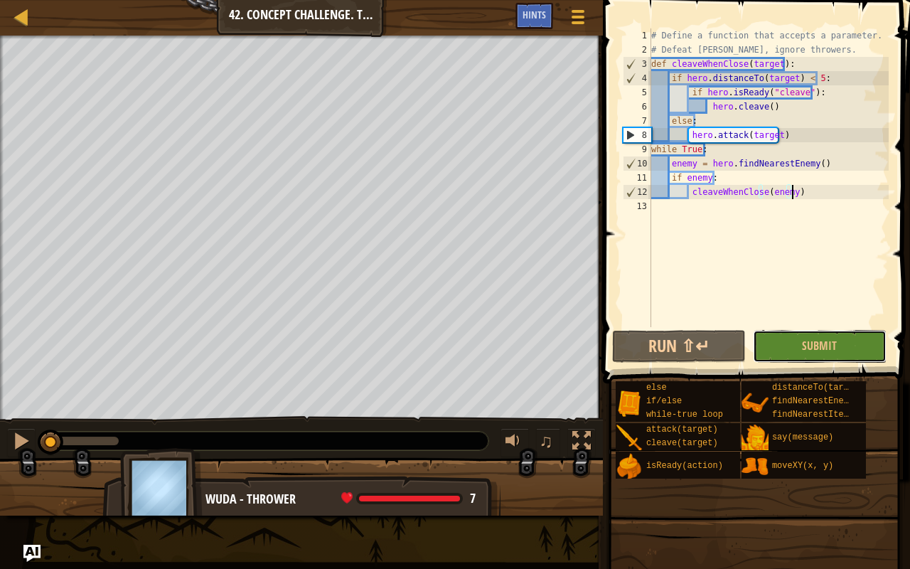
click at [792, 361] on button "Submit" at bounding box center [820, 346] width 134 height 33
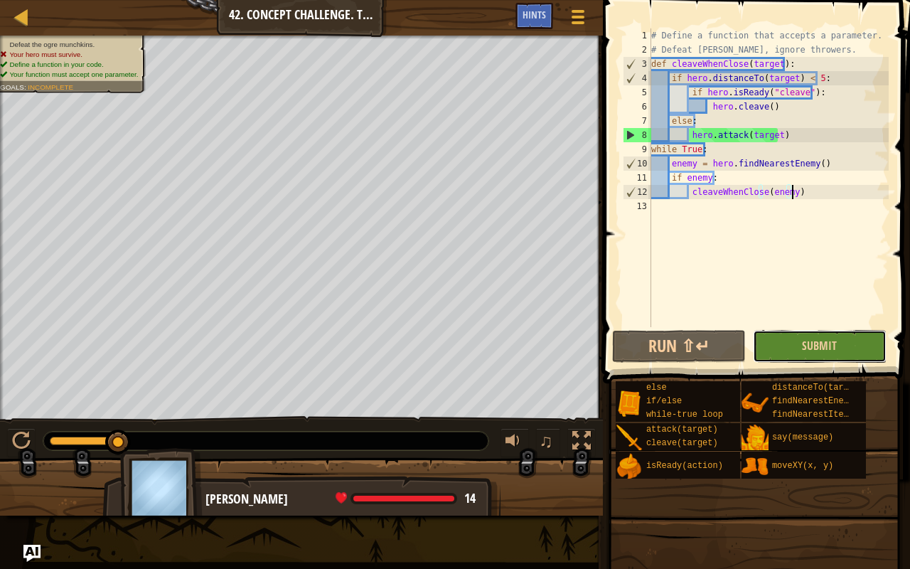
click at [788, 348] on button "Submit" at bounding box center [820, 346] width 134 height 33
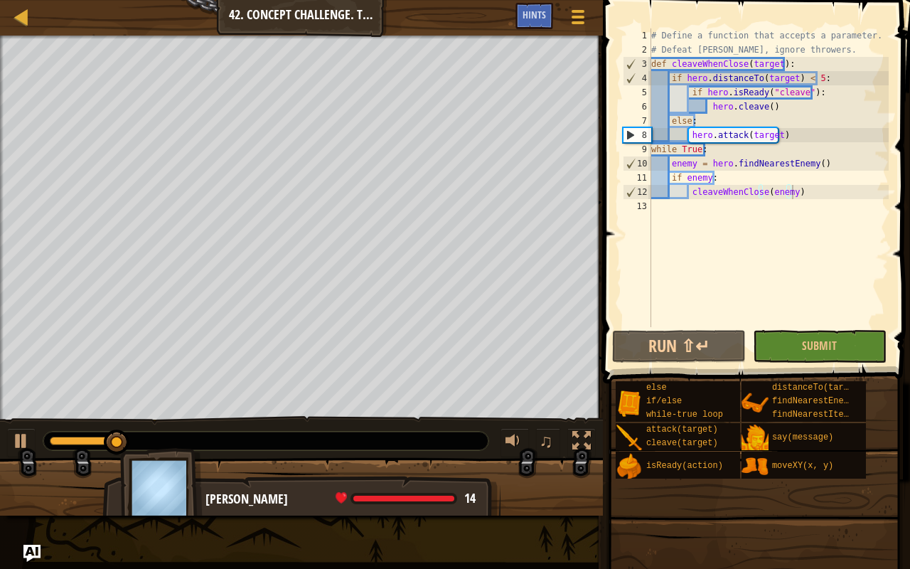
click at [858, 448] on span at bounding box center [754, 576] width 297 height 421
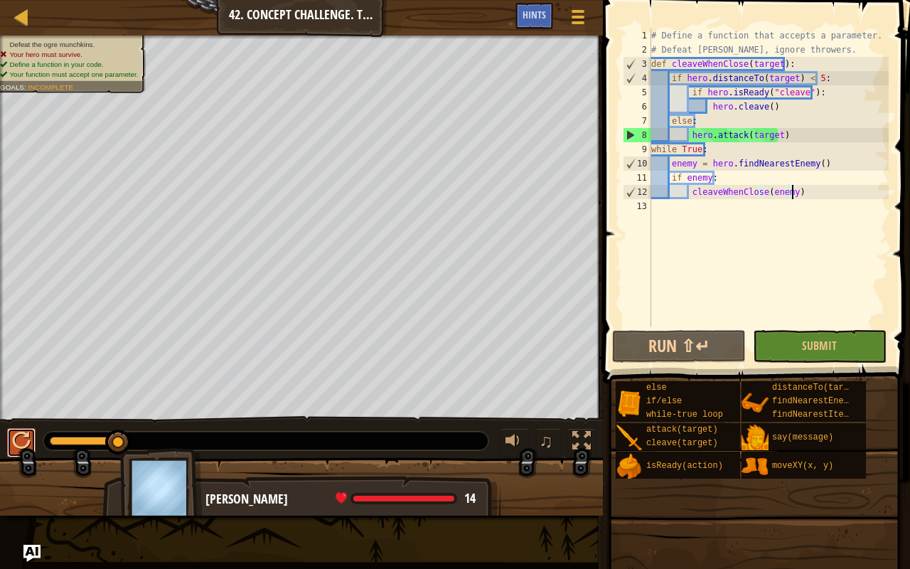
click at [13, 437] on div at bounding box center [21, 441] width 18 height 18
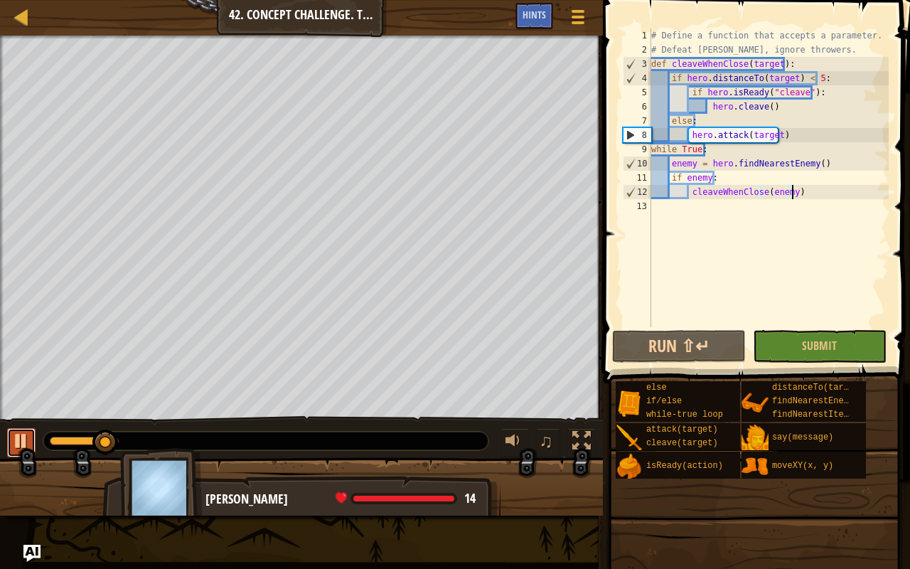
click at [25, 444] on div at bounding box center [21, 441] width 18 height 18
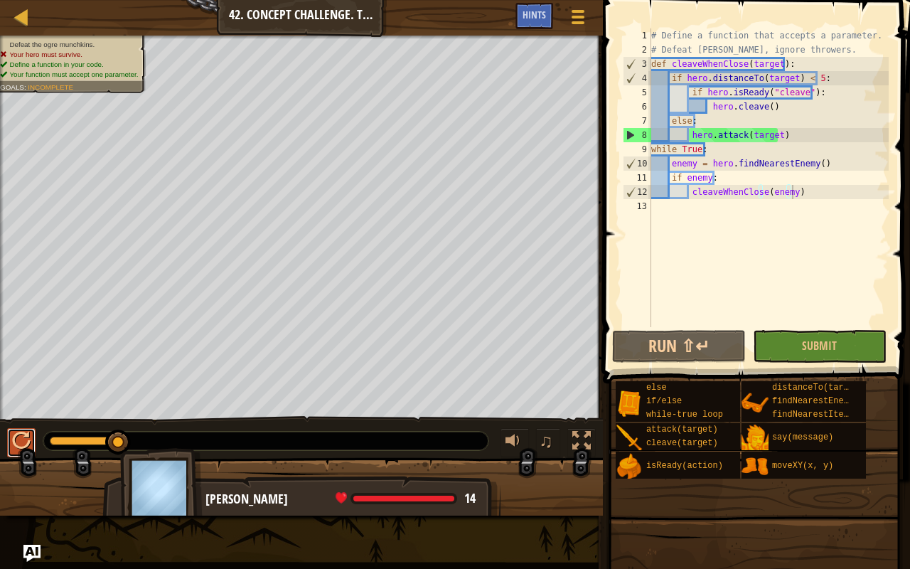
click at [12, 439] on div at bounding box center [21, 441] width 18 height 18
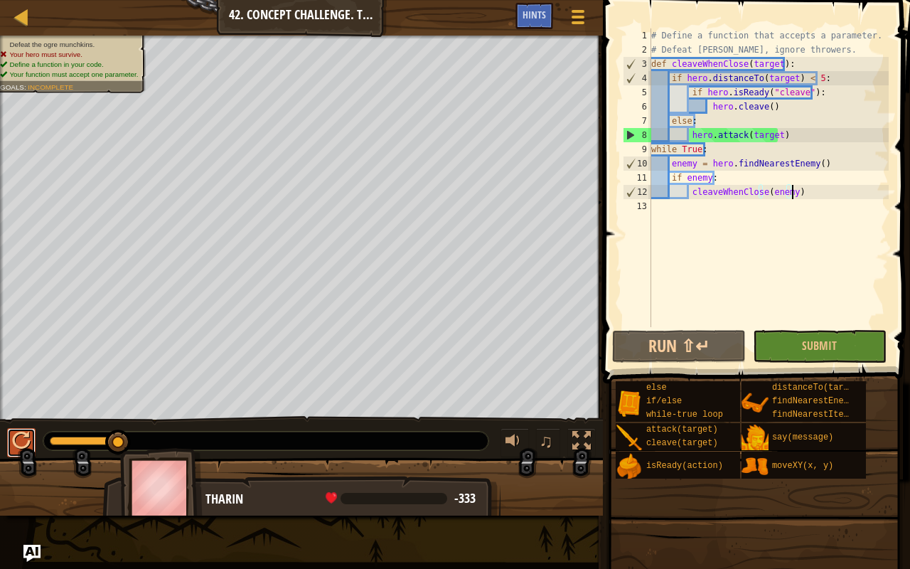
click at [31, 439] on button at bounding box center [21, 442] width 28 height 29
click at [11, 425] on div "♫" at bounding box center [301, 437] width 603 height 43
drag, startPoint x: 33, startPoint y: 439, endPoint x: 139, endPoint y: 470, distance: 111.0
click at [36, 440] on div "♫" at bounding box center [301, 437] width 603 height 43
drag, startPoint x: 13, startPoint y: 439, endPoint x: 29, endPoint y: 442, distance: 16.6
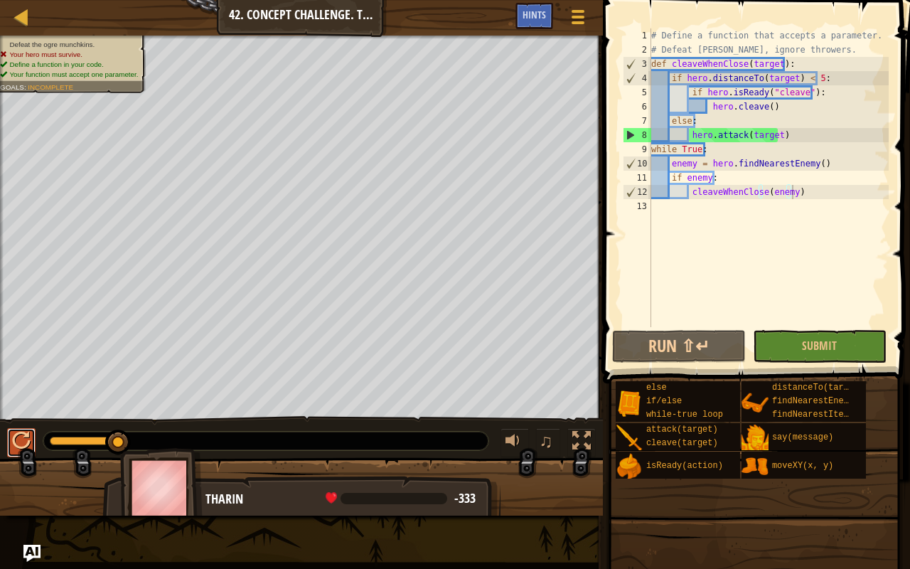
click at [16, 442] on div at bounding box center [21, 441] width 18 height 18
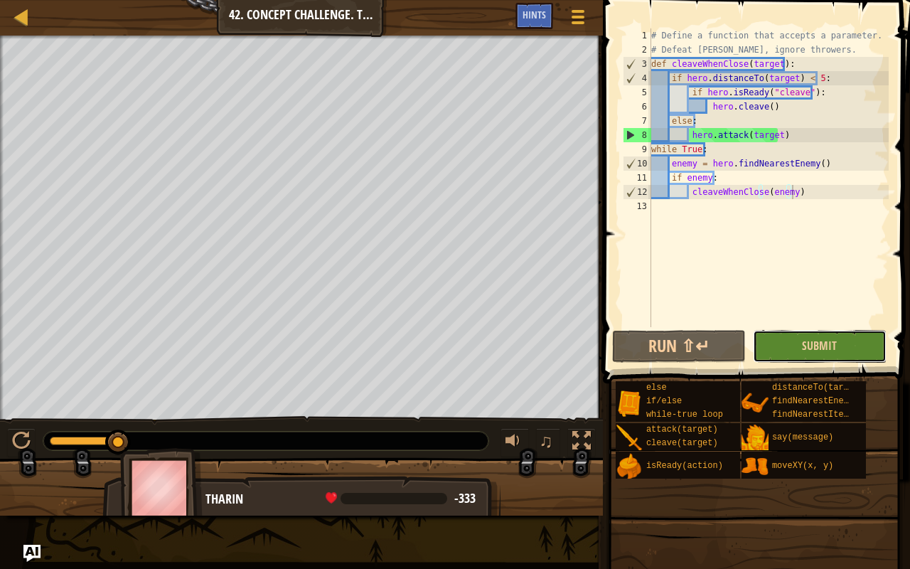
click at [839, 346] on button "Submit" at bounding box center [820, 346] width 134 height 33
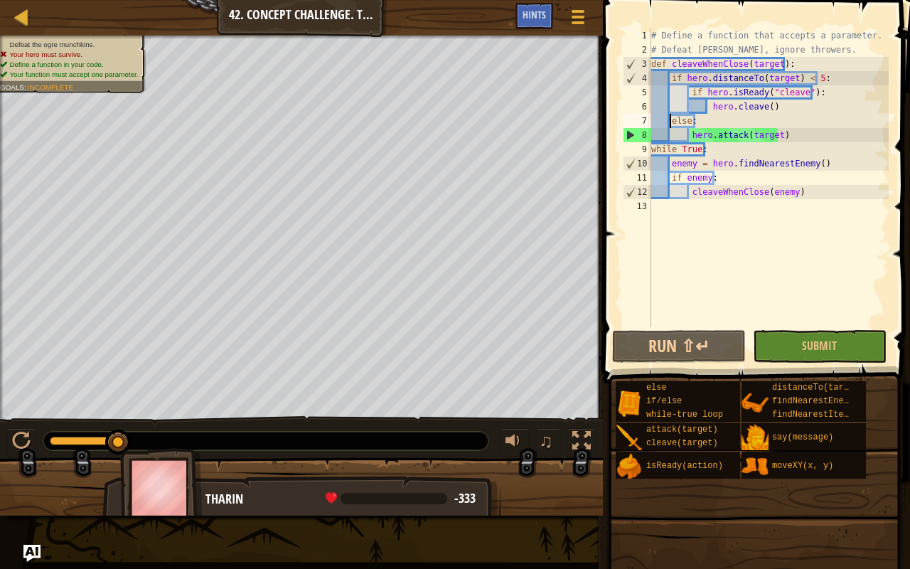
scroll to position [6, 3]
click at [670, 118] on div "# Define a function that accepts a parameter. # Defeat [PERSON_NAME], ignore th…" at bounding box center [769, 191] width 240 height 327
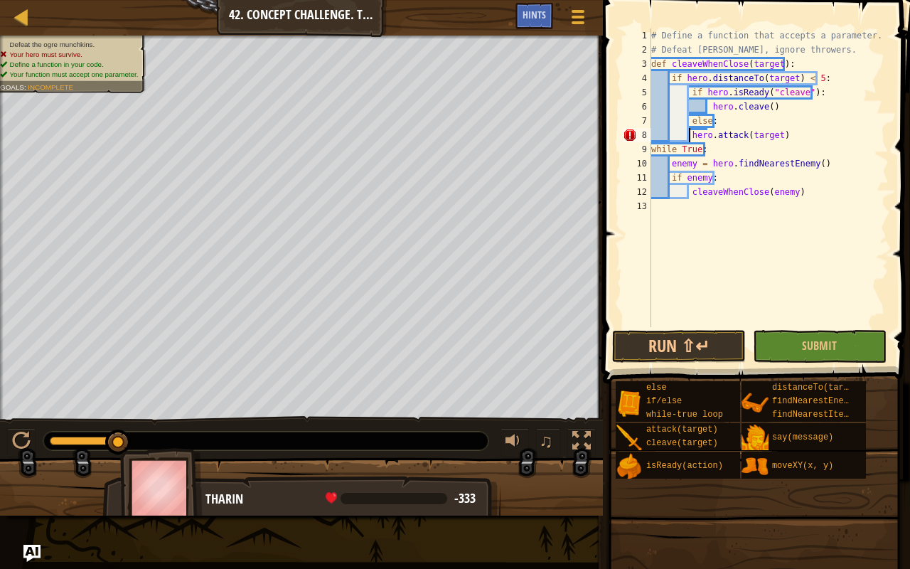
click at [689, 134] on div "# Define a function that accepts a parameter. # Defeat [PERSON_NAME], ignore th…" at bounding box center [769, 191] width 240 height 327
type textarea "hero.attack(target)"
click at [814, 341] on span "Submit" at bounding box center [819, 346] width 35 height 16
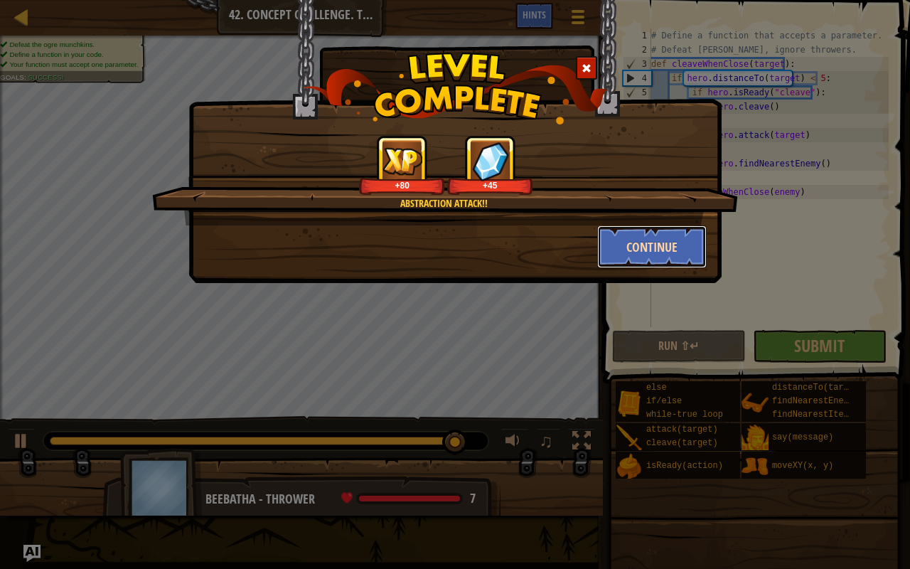
click at [636, 243] on button "Continue" at bounding box center [652, 246] width 110 height 43
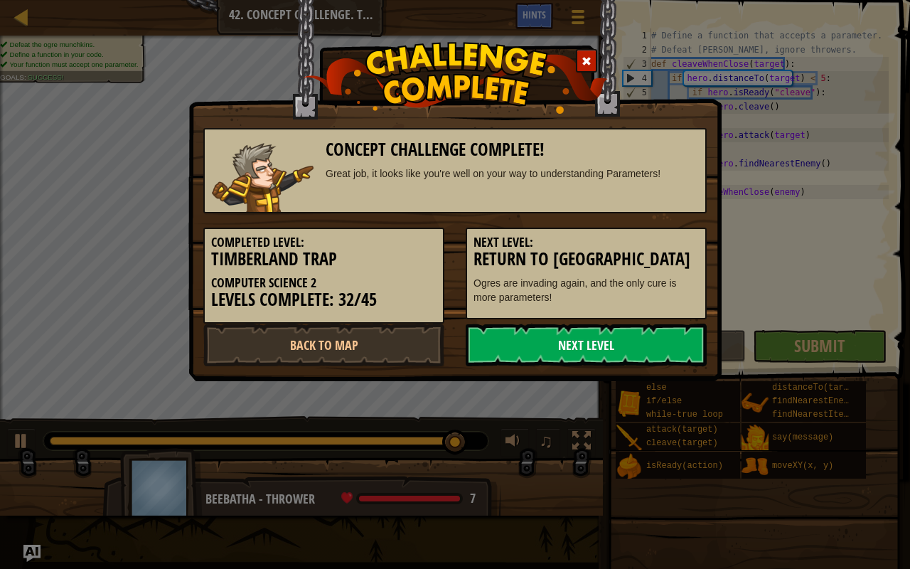
click at [492, 340] on link "Next Level" at bounding box center [586, 345] width 241 height 43
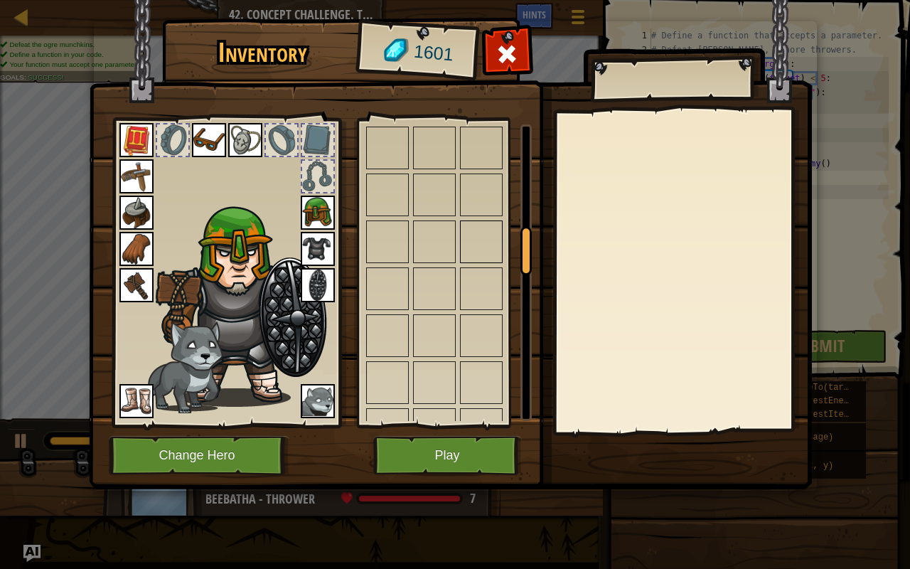
scroll to position [640, 0]
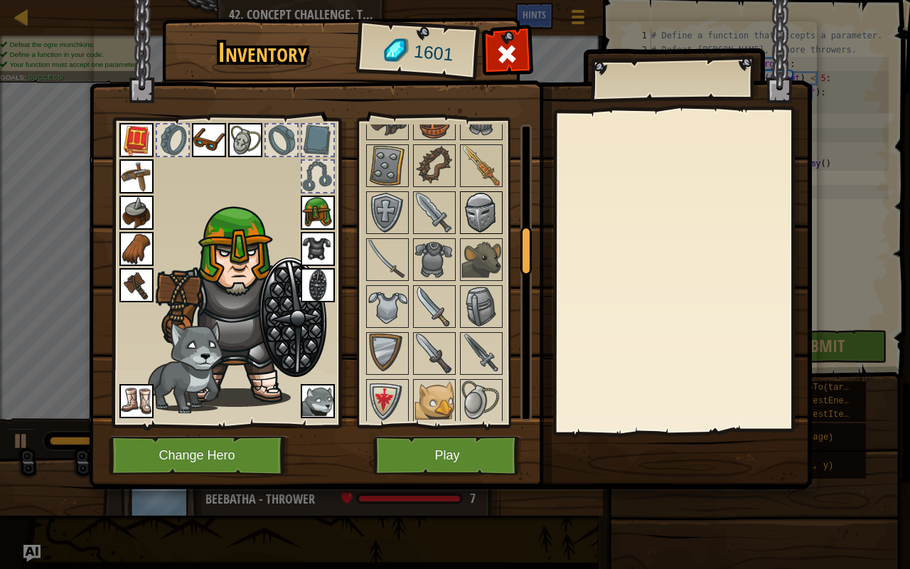
click at [485, 221] on img at bounding box center [482, 213] width 40 height 40
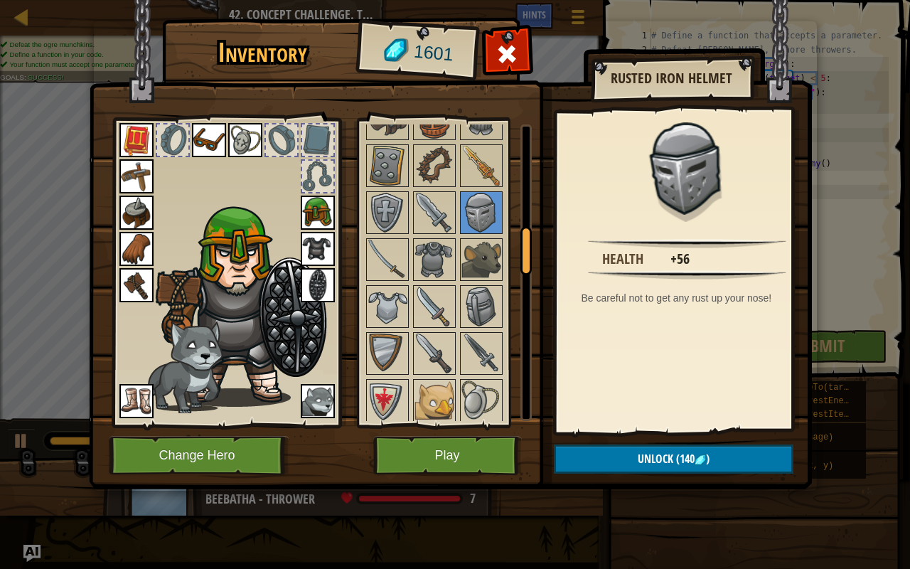
click at [316, 195] on div at bounding box center [226, 269] width 235 height 320
click at [308, 198] on img at bounding box center [318, 213] width 34 height 34
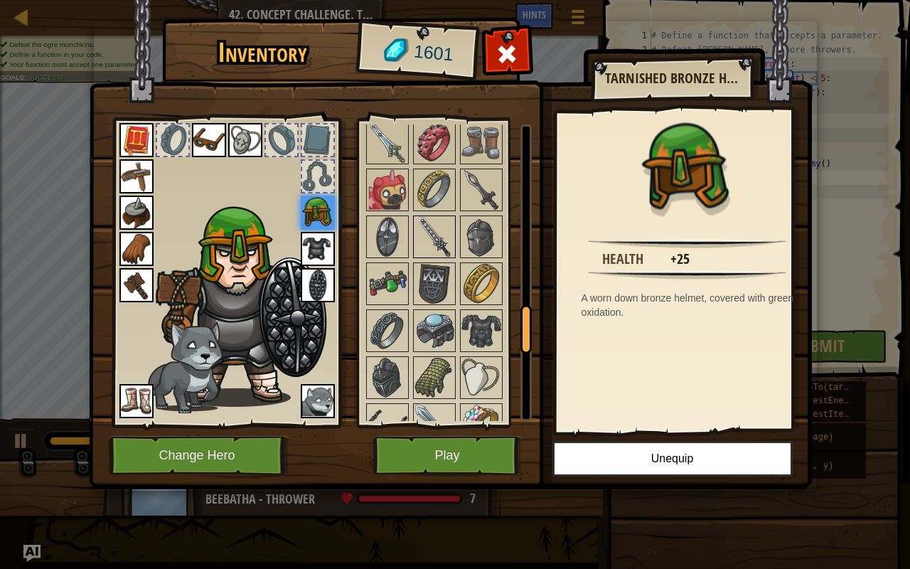
scroll to position [1112, 0]
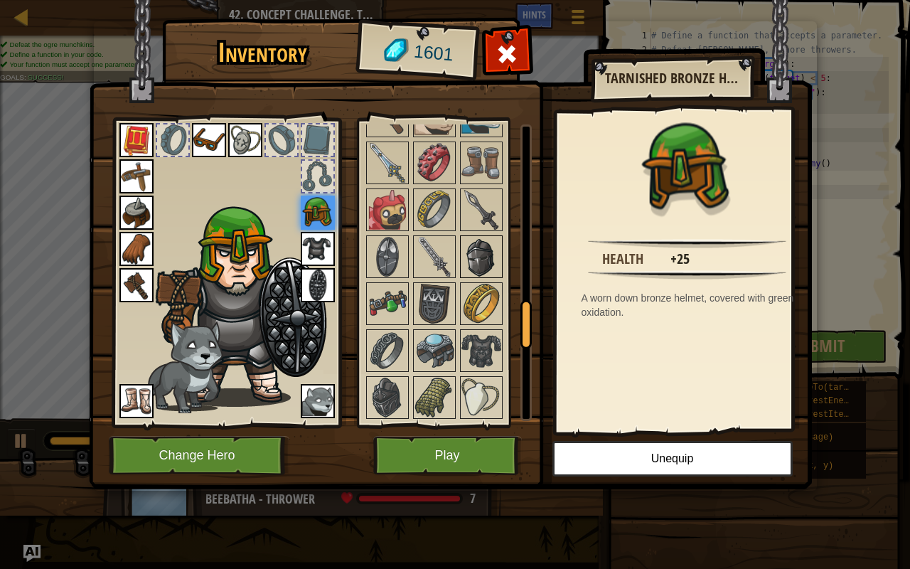
click at [469, 246] on img at bounding box center [482, 257] width 40 height 40
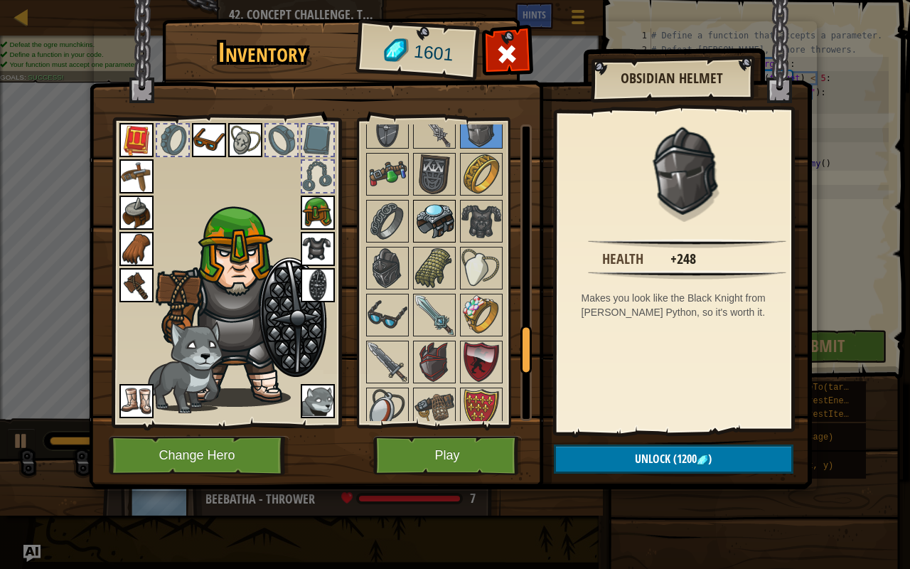
scroll to position [1223, 0]
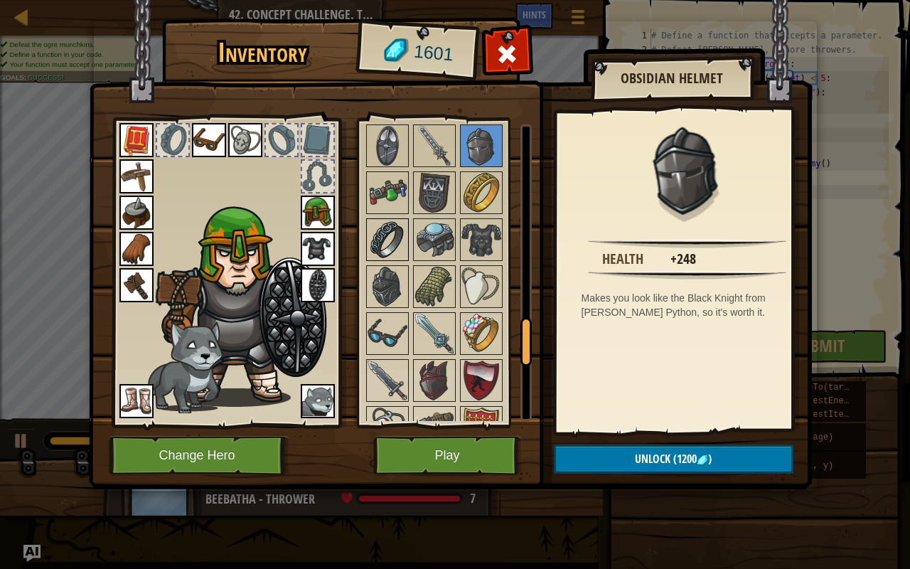
click at [384, 243] on img at bounding box center [388, 240] width 40 height 40
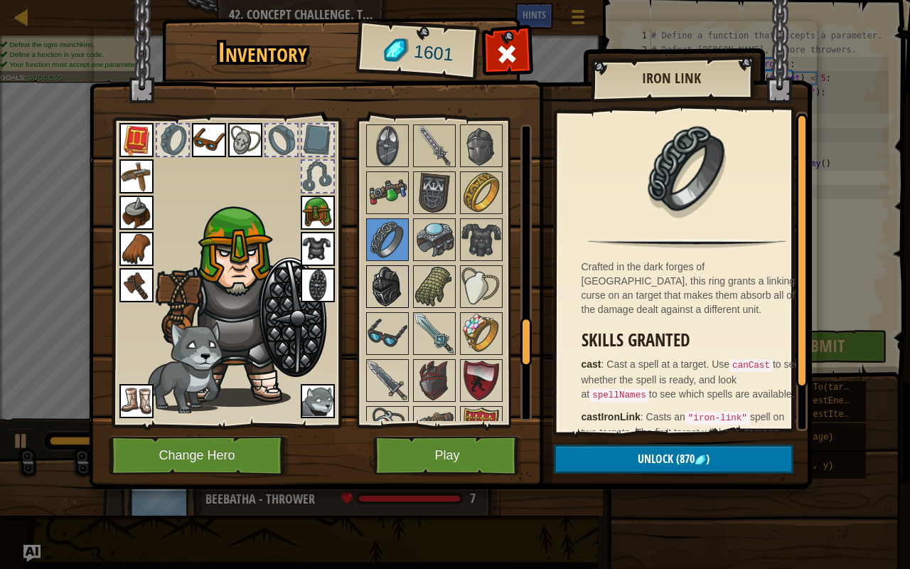
click at [394, 267] on img at bounding box center [388, 287] width 40 height 40
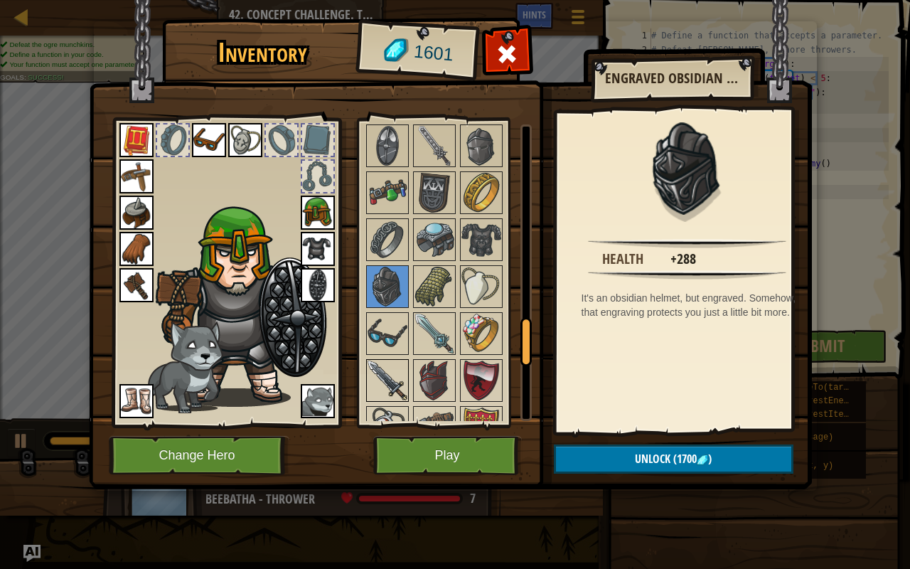
click at [399, 362] on img at bounding box center [388, 381] width 40 height 40
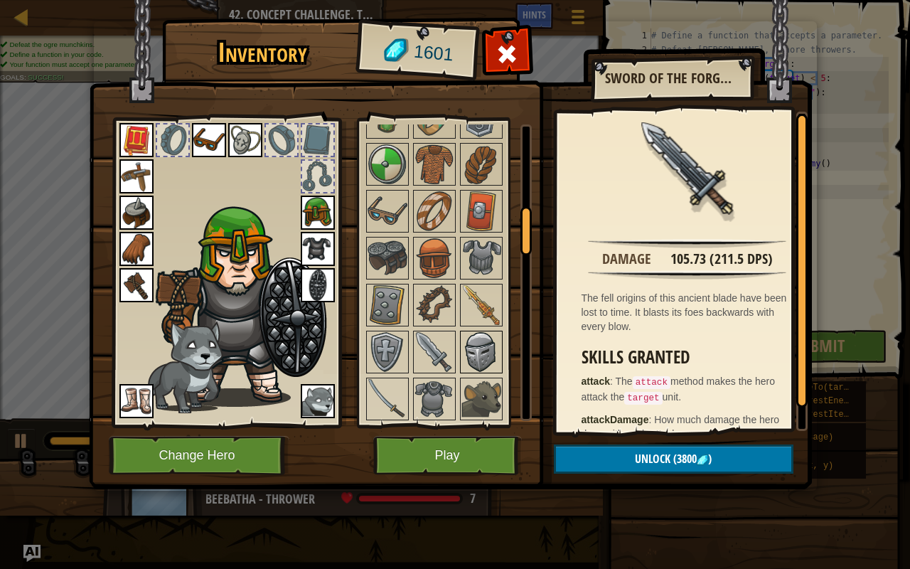
scroll to position [512, 0]
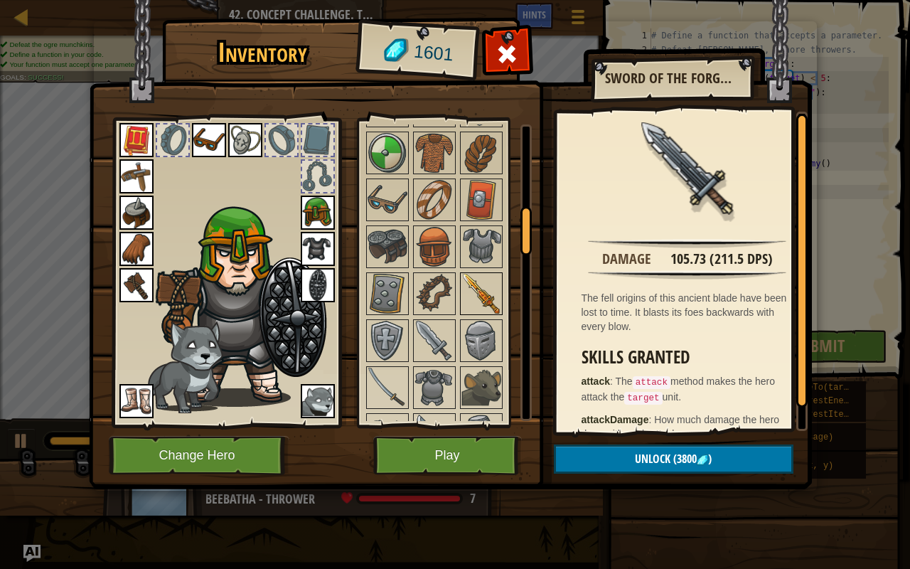
click at [471, 285] on img at bounding box center [482, 294] width 40 height 40
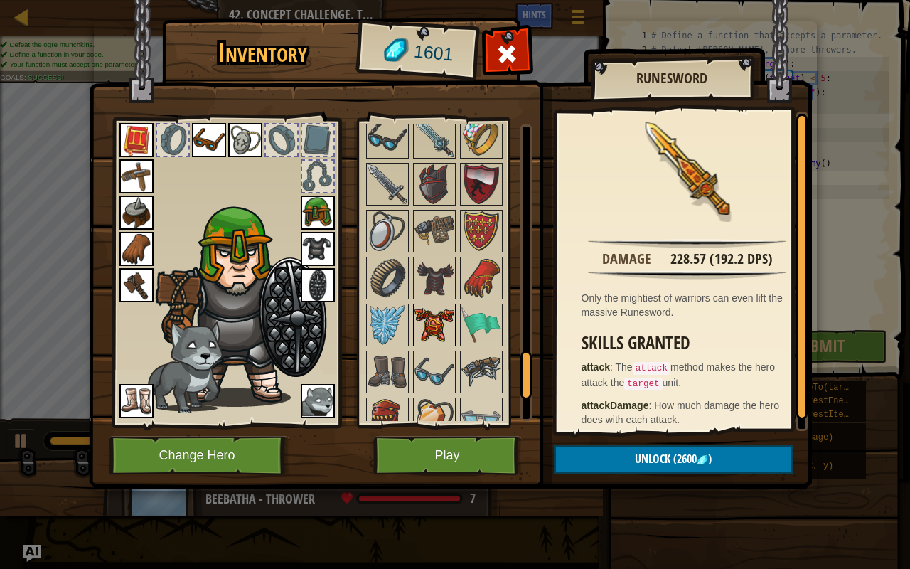
scroll to position [1437, 0]
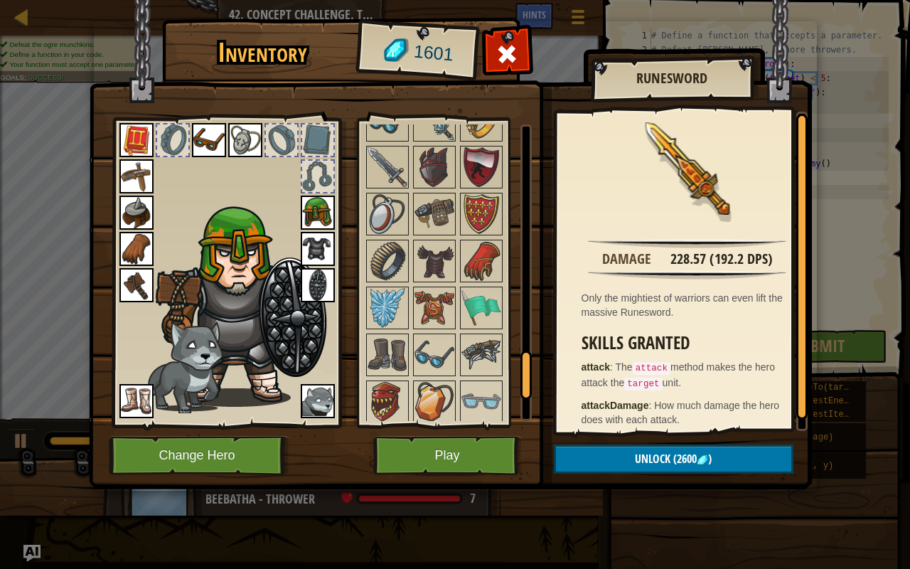
click at [427, 257] on img at bounding box center [435, 261] width 40 height 40
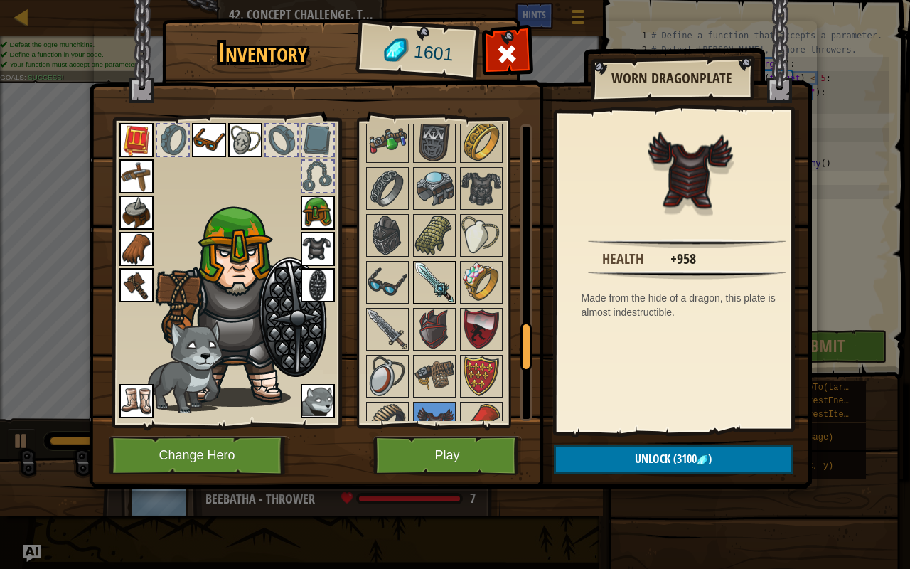
scroll to position [1254, 0]
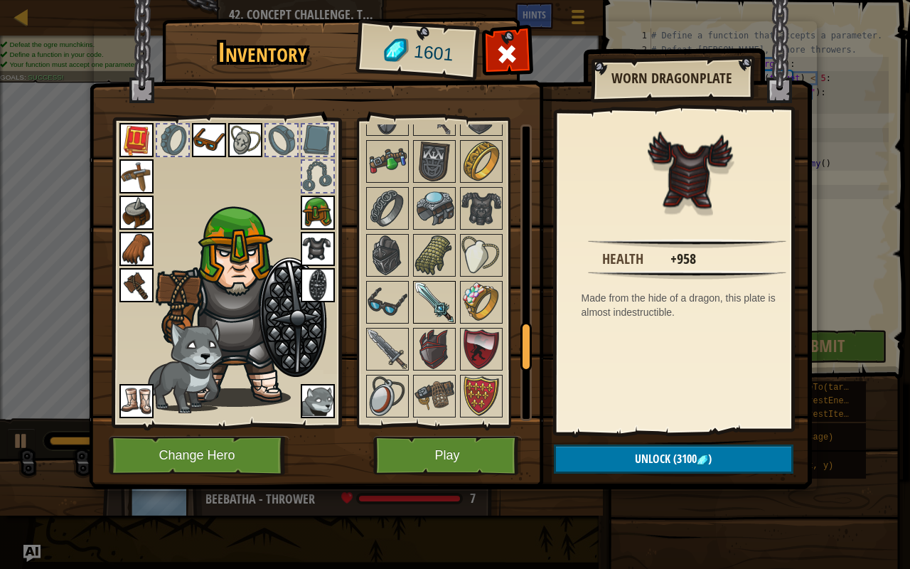
drag, startPoint x: 431, startPoint y: 287, endPoint x: 443, endPoint y: 293, distance: 13.4
click at [437, 290] on img at bounding box center [435, 302] width 40 height 40
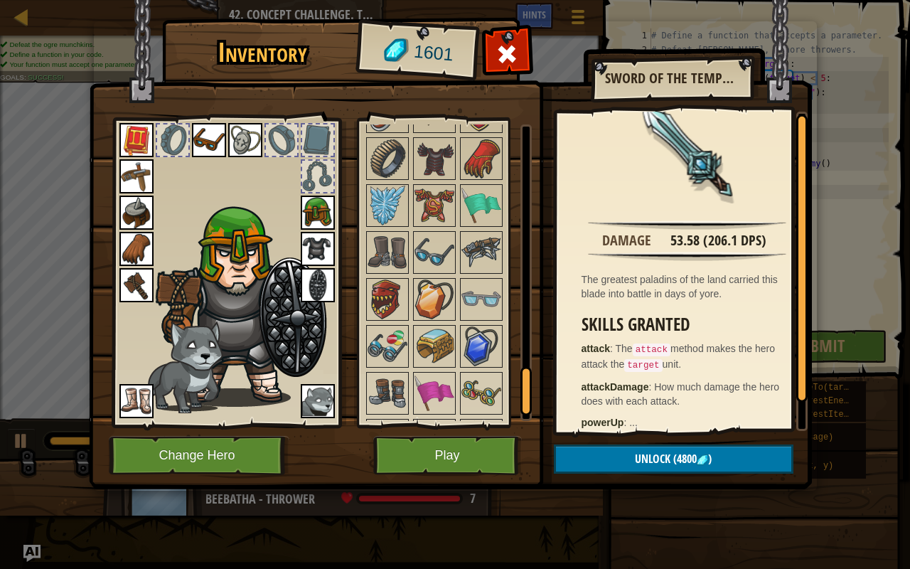
scroll to position [28, 0]
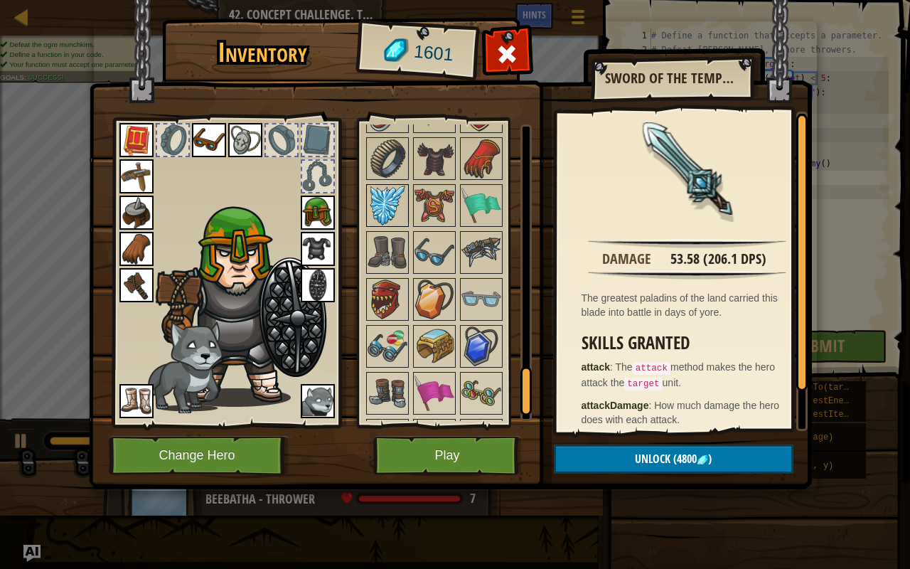
click at [393, 192] on img at bounding box center [388, 206] width 40 height 40
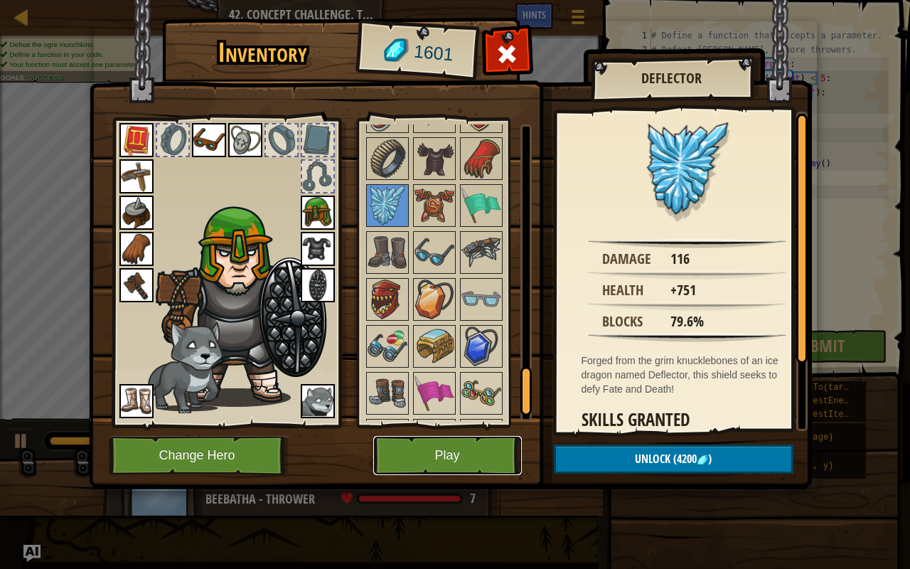
click at [502, 448] on button "Play" at bounding box center [447, 455] width 149 height 39
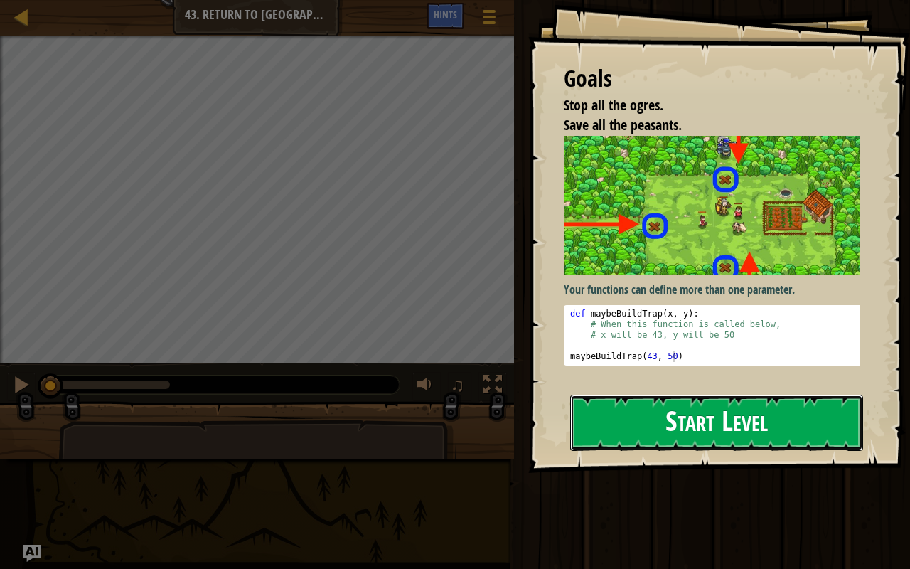
click at [704, 395] on button "Start Level" at bounding box center [716, 423] width 293 height 56
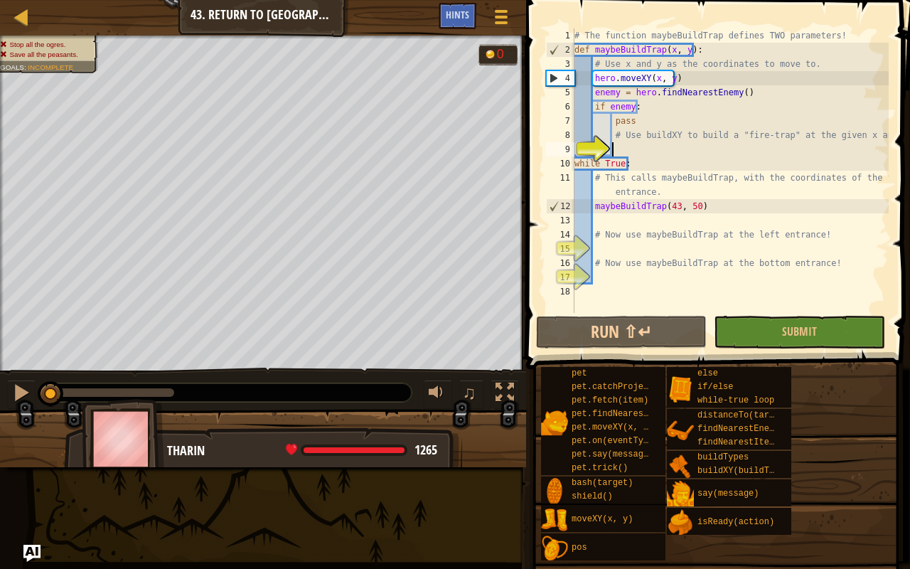
type textarea "b"
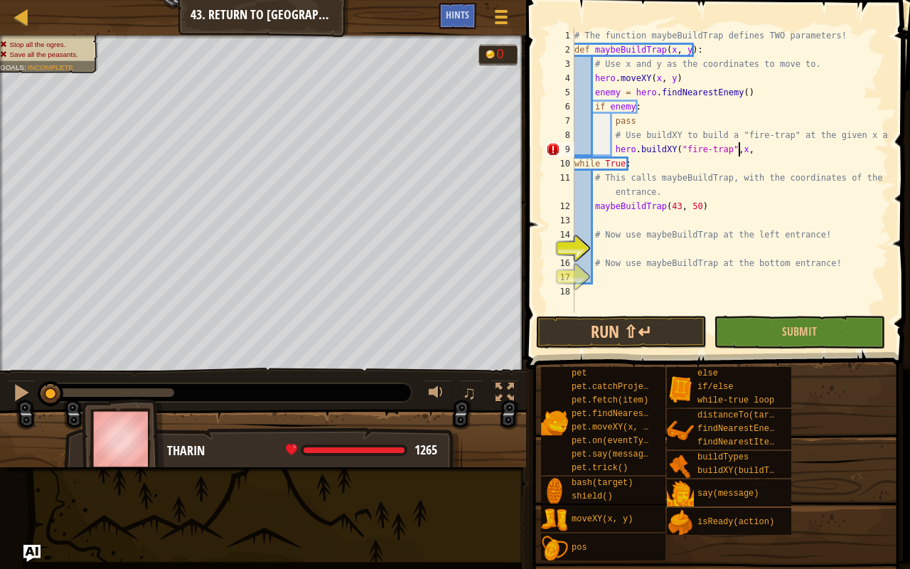
scroll to position [6, 13]
type textarea "hero.buildXY("fire-trap",x,y)"
click at [624, 245] on div "# The function maybeBuildTrap defines TWO parameters! def maybeBuildTrap ( x , …" at bounding box center [730, 184] width 317 height 313
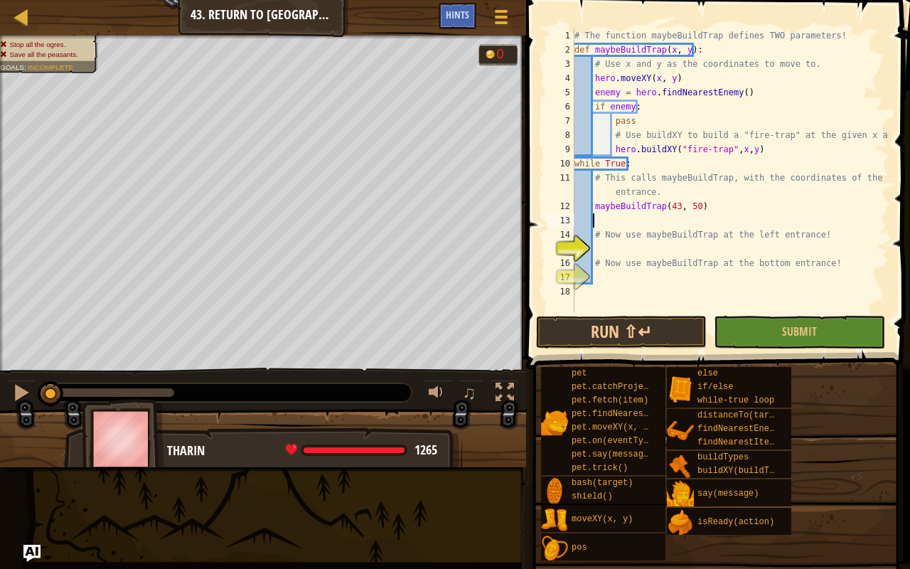
click at [718, 216] on div "# The function maybeBuildTrap defines TWO parameters! def maybeBuildTrap ( x , …" at bounding box center [730, 184] width 317 height 313
click at [710, 205] on div "# The function maybeBuildTrap defines TWO parameters! def maybeBuildTrap ( x , …" at bounding box center [730, 184] width 317 height 313
type textarea "maybeBuildTrap(43, 50)"
click at [651, 252] on div "# The function maybeBuildTrap defines TWO parameters! def maybeBuildTrap ( x , …" at bounding box center [730, 184] width 317 height 313
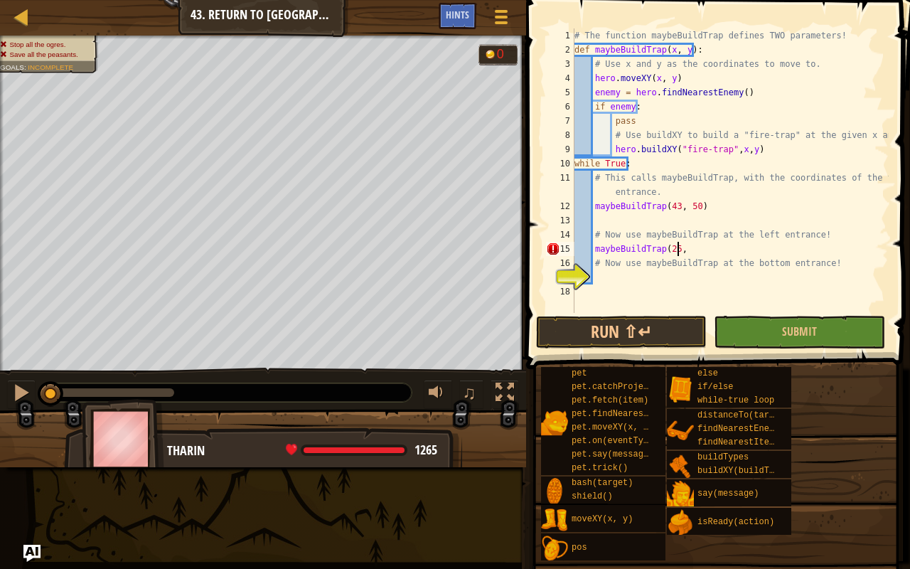
scroll to position [6, 8]
type textarea "maybeBuildTrap(25,34)"
click at [649, 279] on div "# The function maybeBuildTrap defines TWO parameters! def maybeBuildTrap ( x , …" at bounding box center [730, 184] width 317 height 313
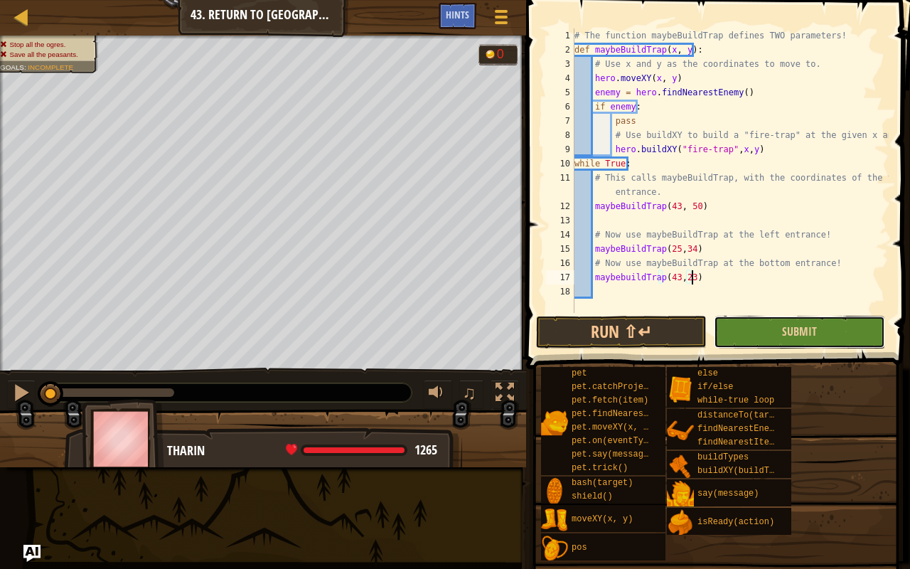
click at [742, 334] on button "Submit" at bounding box center [799, 332] width 171 height 33
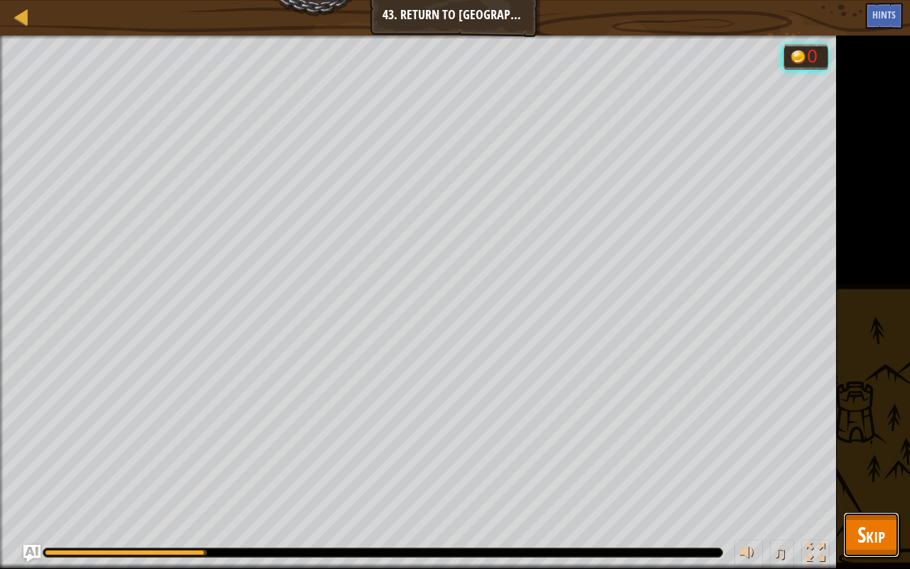
click at [860, 448] on span "Skip" at bounding box center [872, 534] width 28 height 29
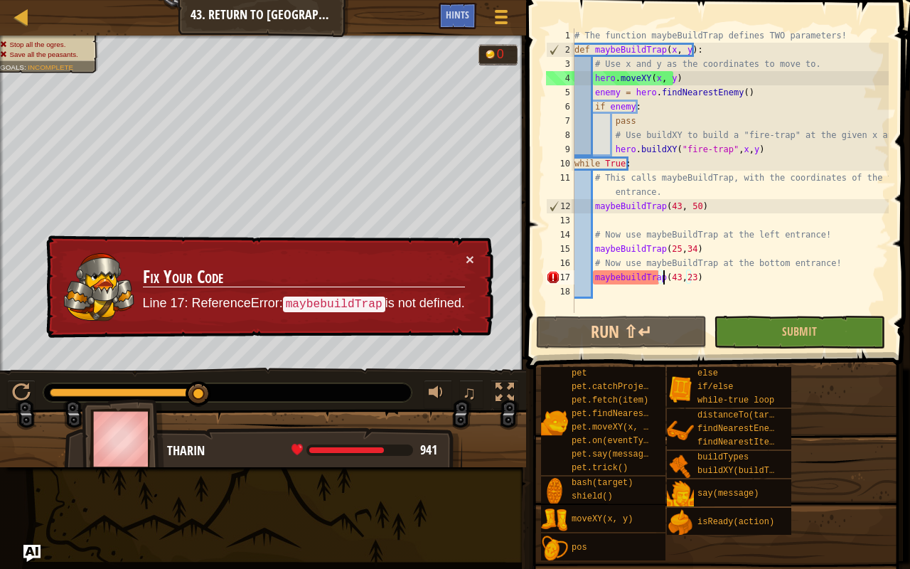
click at [661, 280] on div "# The function maybeBuildTrap defines TWO parameters! def maybeBuildTrap ( x , …" at bounding box center [730, 184] width 317 height 313
click at [650, 277] on div "# The function maybeBuildTrap defines TWO parameters! def maybeBuildTrap ( x , …" at bounding box center [730, 184] width 317 height 313
click at [656, 277] on div "# The function maybeBuildTrap defines TWO parameters! def maybeBuildTrap ( x , …" at bounding box center [730, 184] width 317 height 313
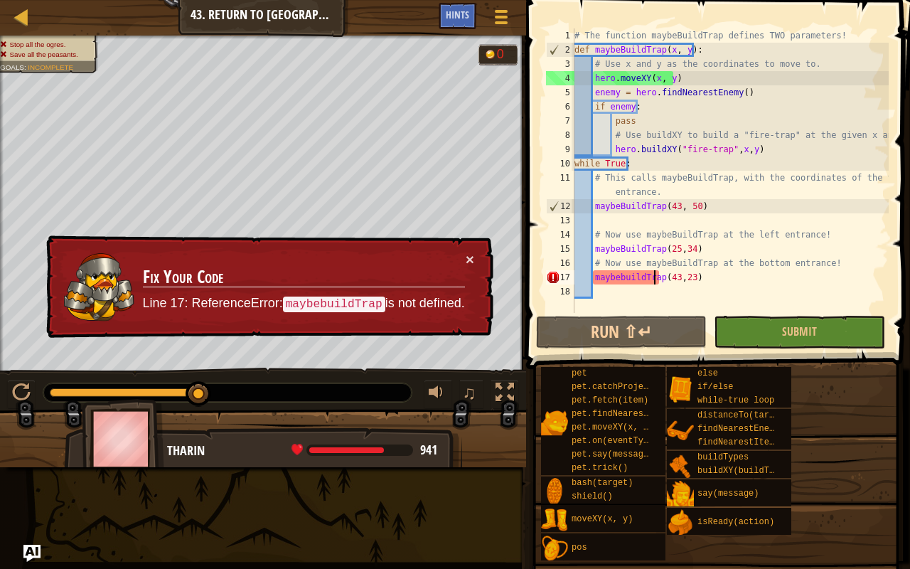
click at [656, 275] on div "# The function maybeBuildTrap defines TWO parameters! def maybeBuildTrap ( x , …" at bounding box center [730, 184] width 317 height 313
click at [622, 272] on div "# The function maybeBuildTrap defines TWO parameters! def maybeBuildTrap ( x , …" at bounding box center [730, 184] width 317 height 313
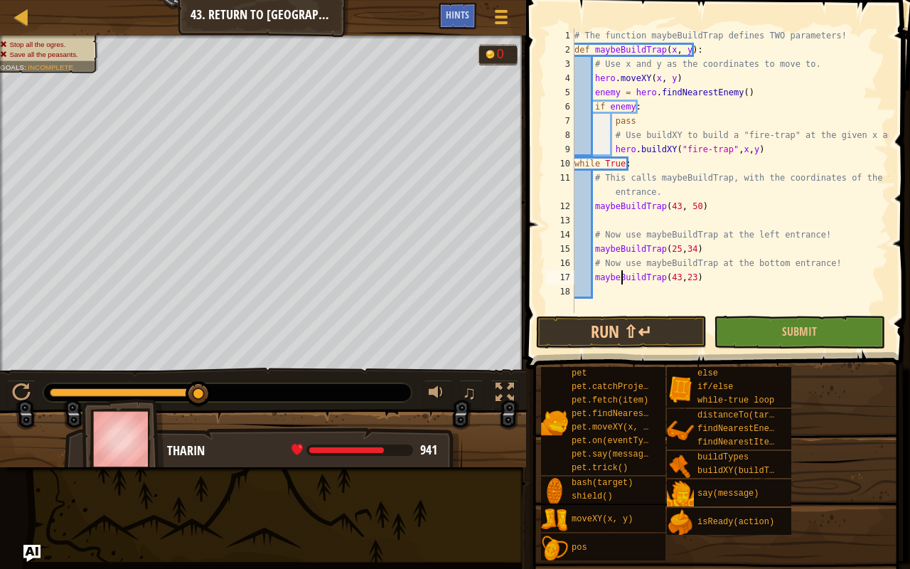
scroll to position [6, 4]
drag, startPoint x: 794, startPoint y: 334, endPoint x: 782, endPoint y: 334, distance: 12.1
click at [790, 334] on span "Submit" at bounding box center [799, 332] width 35 height 16
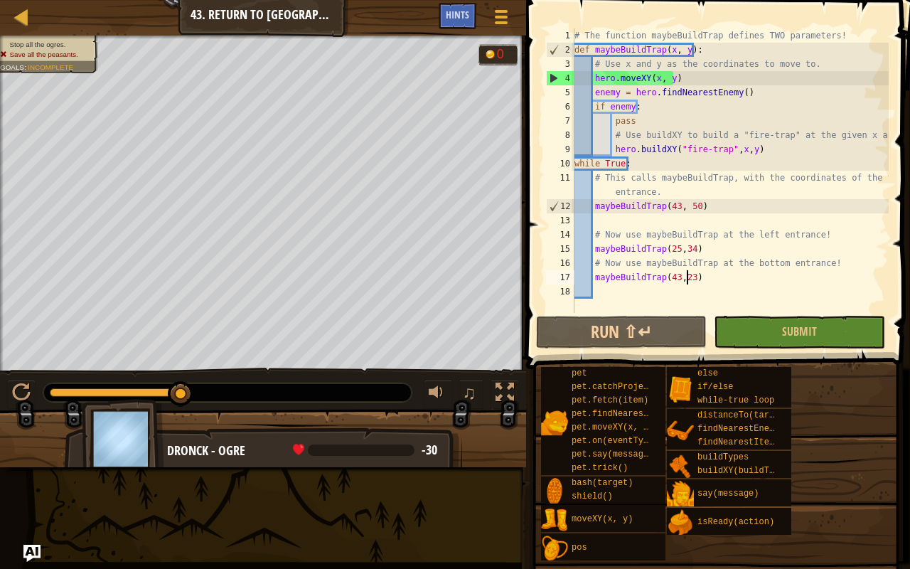
click at [686, 273] on div "# The function maybeBuildTrap defines TWO parameters! def maybeBuildTrap ( x , …" at bounding box center [730, 184] width 317 height 313
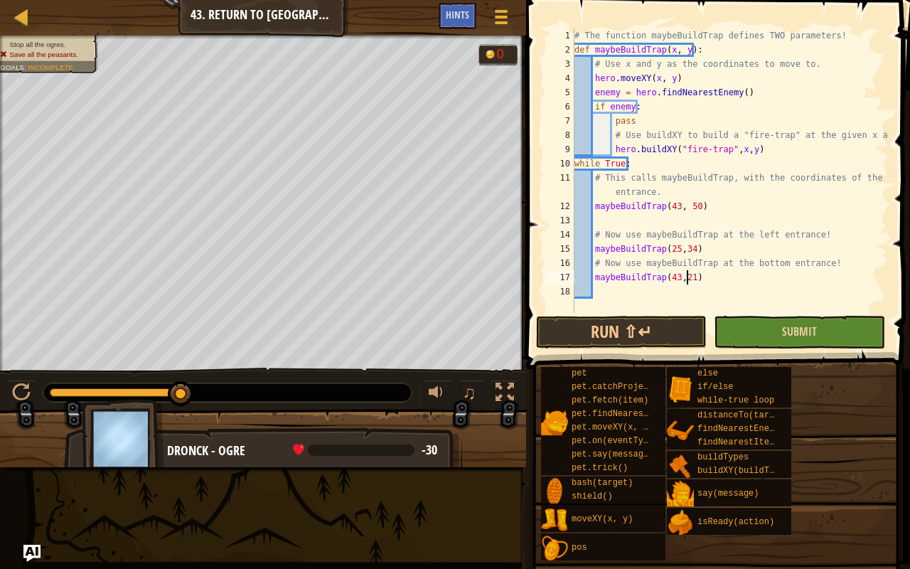
type textarea "maybeBuildTrap(43,21)"
click at [766, 319] on button "Submit" at bounding box center [799, 332] width 171 height 33
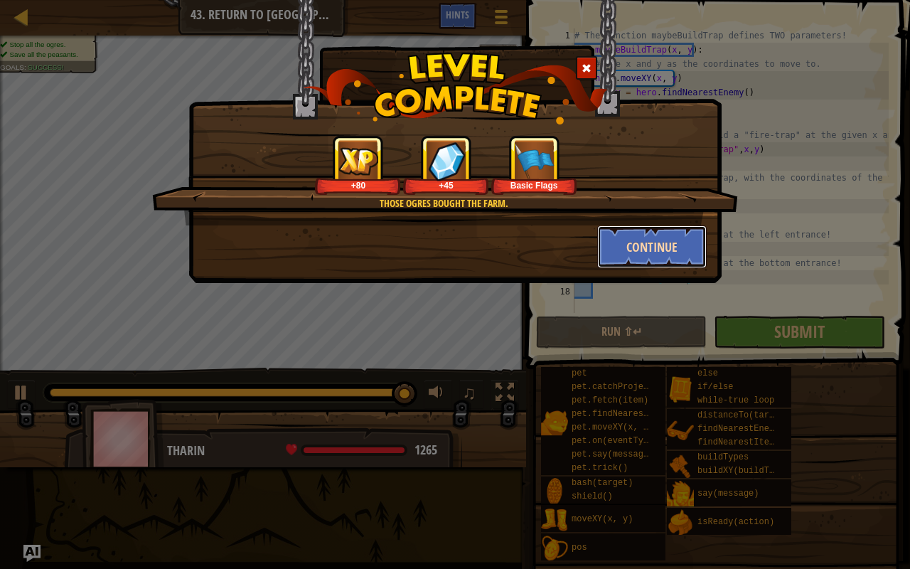
click at [607, 239] on button "Continue" at bounding box center [652, 246] width 110 height 43
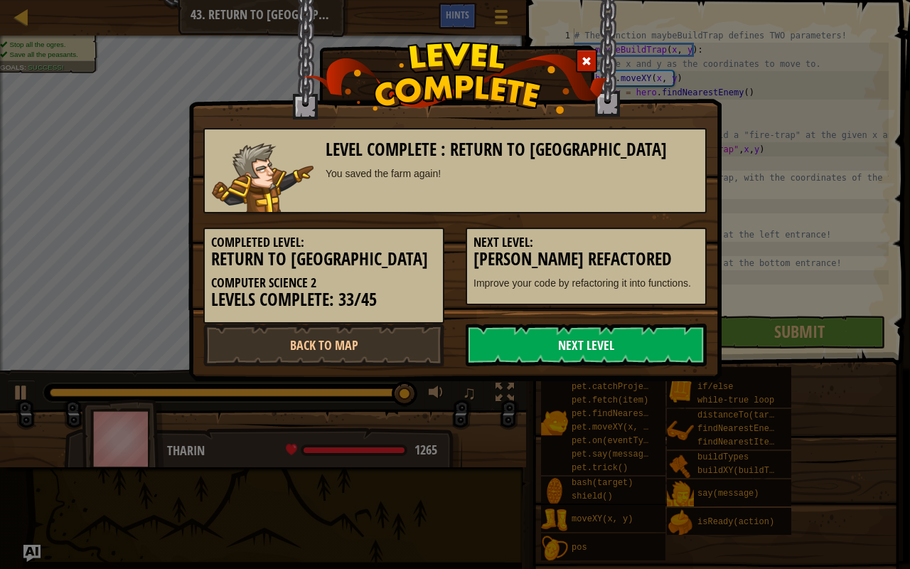
click at [543, 337] on link "Next Level" at bounding box center [586, 345] width 241 height 43
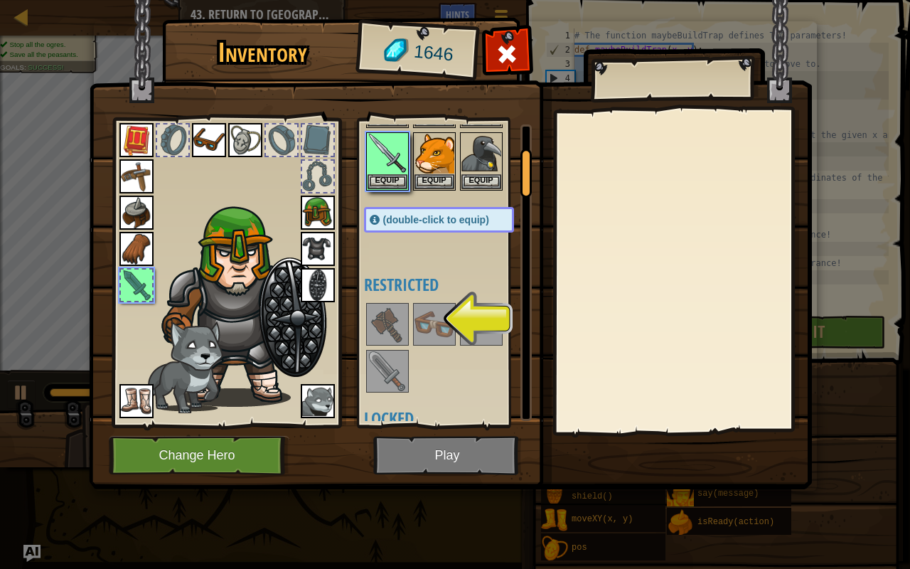
scroll to position [142, 0]
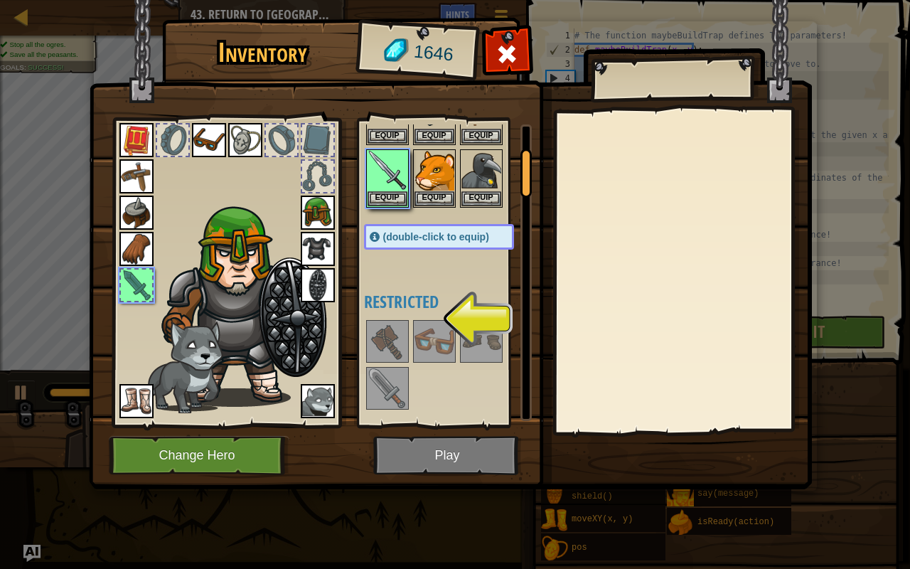
click at [393, 333] on img at bounding box center [388, 341] width 40 height 40
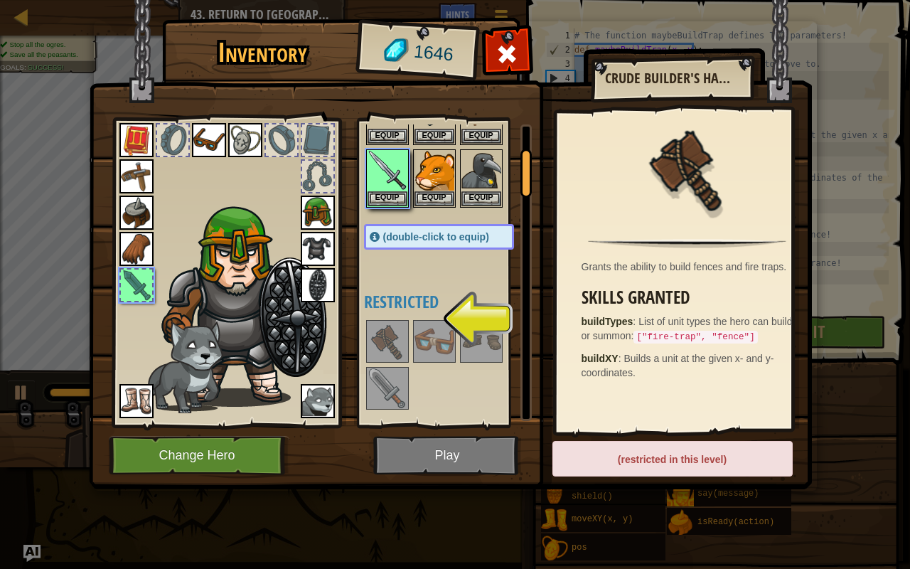
click at [597, 438] on img at bounding box center [450, 231] width 723 height 516
click at [582, 448] on div "(restricted in this level)" at bounding box center [673, 459] width 240 height 36
click at [390, 335] on img at bounding box center [388, 341] width 40 height 40
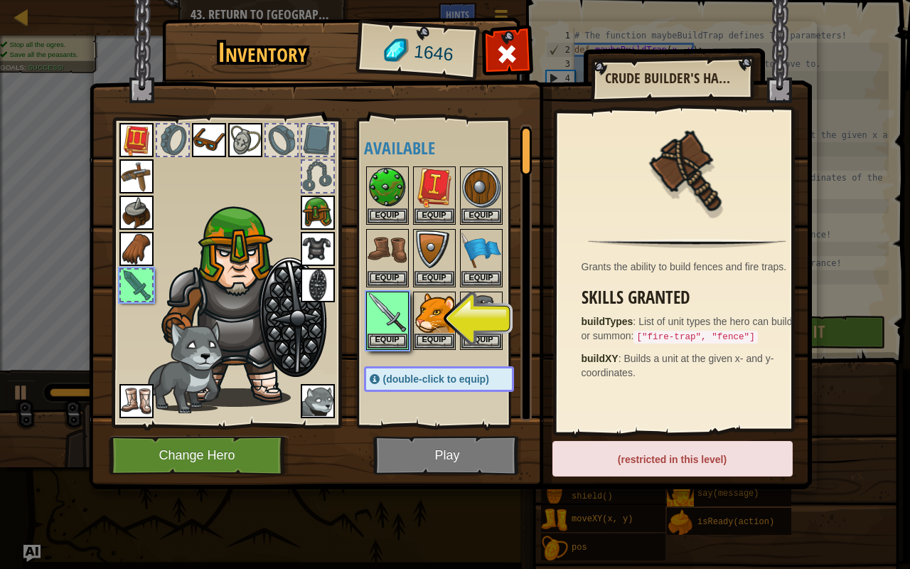
click at [415, 374] on span "(double-click to equip)" at bounding box center [436, 378] width 106 height 11
click at [385, 341] on button "Equip" at bounding box center [388, 340] width 40 height 15
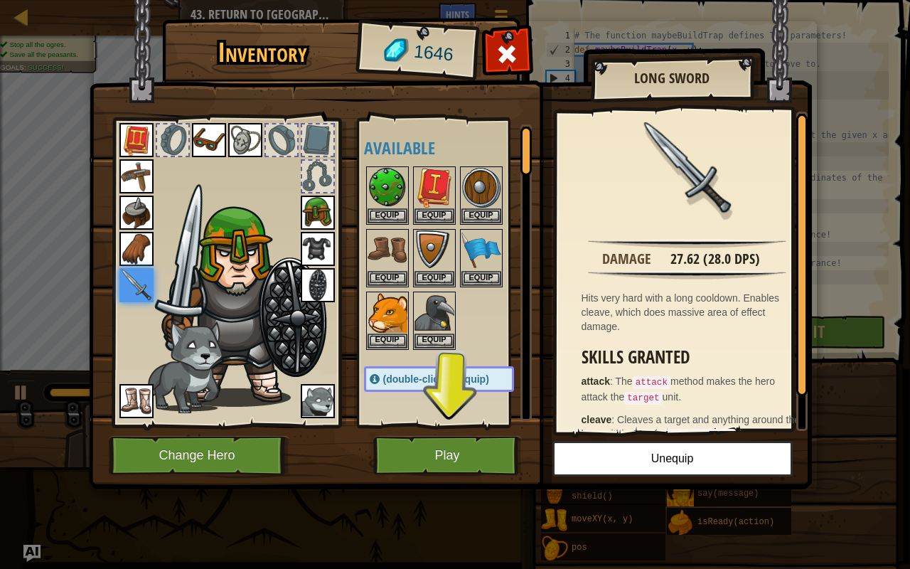
click at [409, 432] on img at bounding box center [450, 231] width 723 height 516
click at [395, 439] on button "Play" at bounding box center [447, 455] width 149 height 39
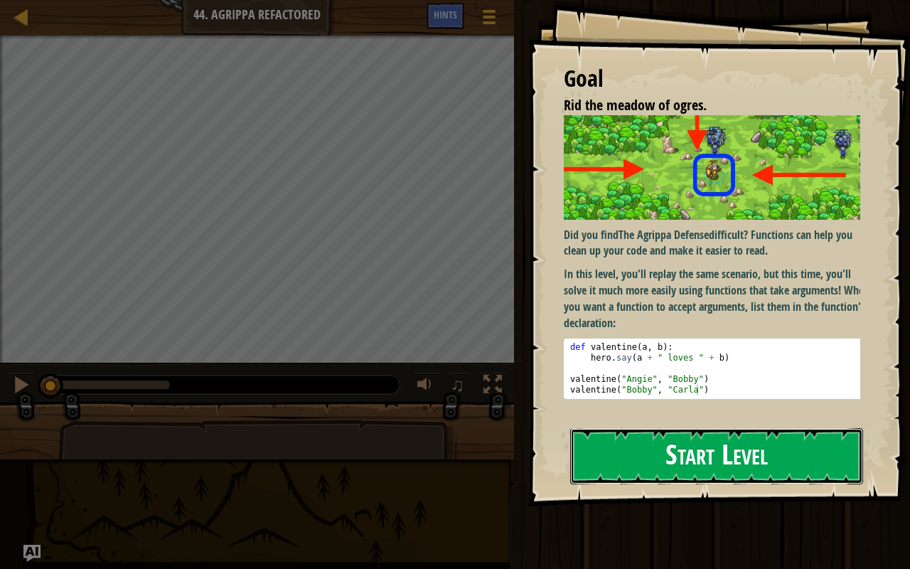
click at [613, 432] on button "Start Level" at bounding box center [716, 456] width 293 height 56
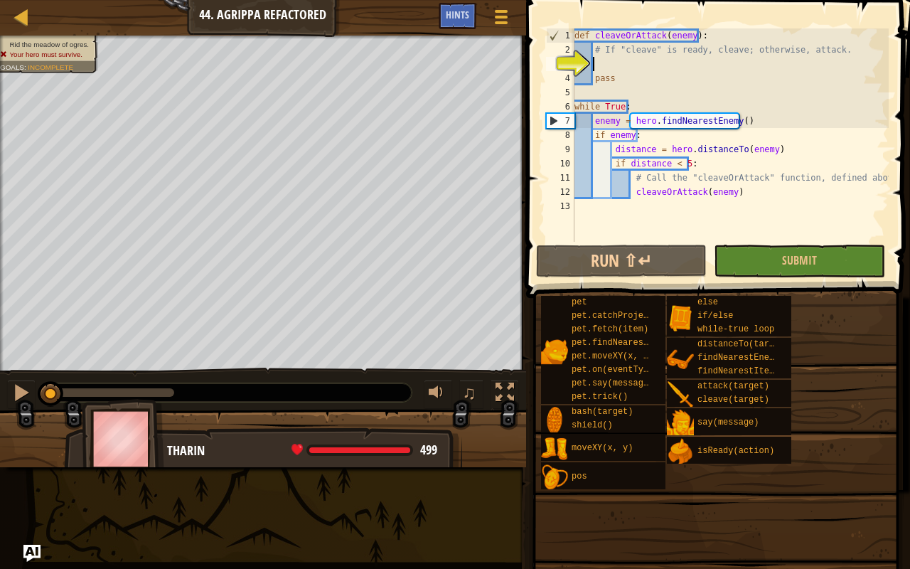
click at [688, 90] on div "def cleaveOrAttack ( enemy ) : # If "cleave" is ready, cleave; otherwise, attac…" at bounding box center [730, 149] width 317 height 242
click at [691, 88] on div "def cleaveOrAttack ( enemy ) : # If "cleave" is ready, cleave; otherwise, attac…" at bounding box center [730, 149] width 317 height 242
click at [617, 57] on div "def cleaveOrAttack ( enemy ) : # If "cleave" is ready, cleave; otherwise, attac…" at bounding box center [730, 149] width 317 height 242
click at [781, 250] on button "Submit" at bounding box center [799, 261] width 171 height 33
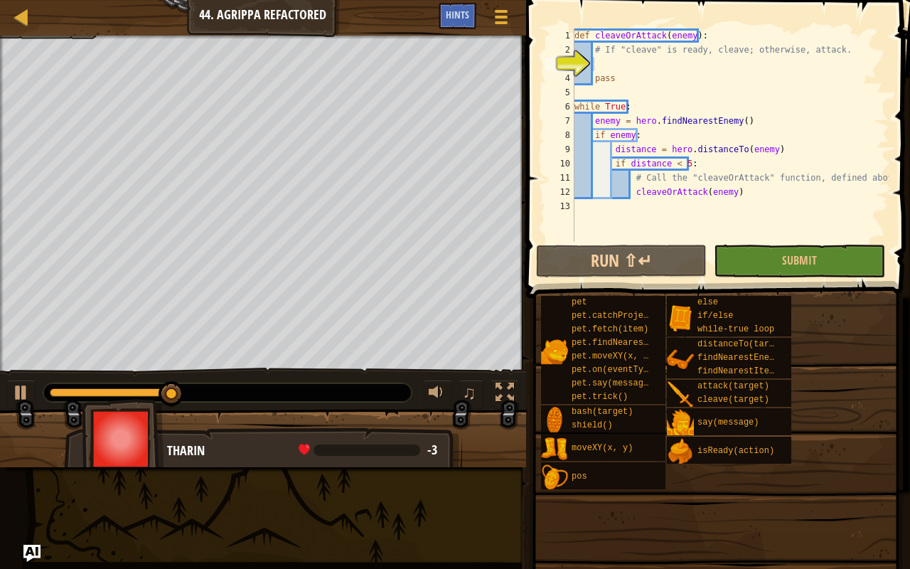
click at [878, 448] on span at bounding box center [716, 491] width 374 height 421
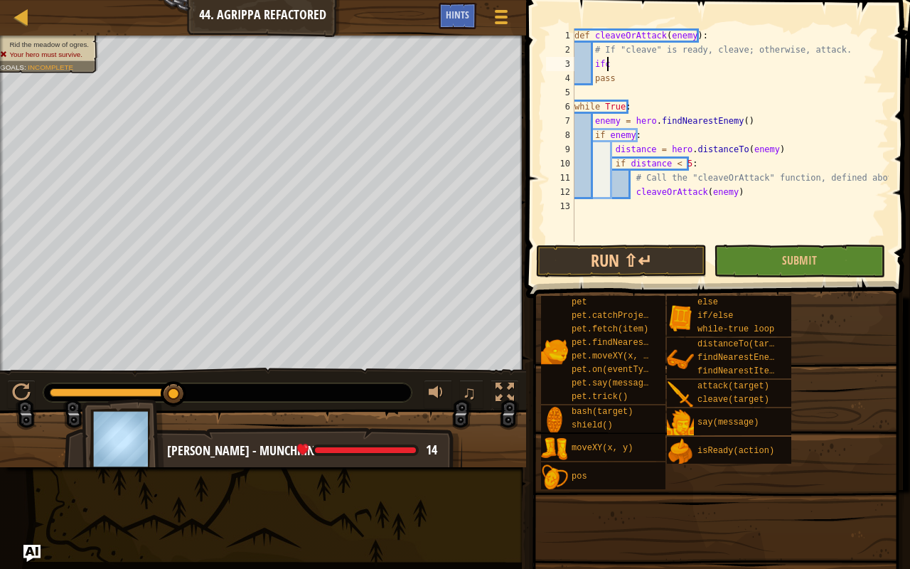
scroll to position [6, 1]
type textarea "i"
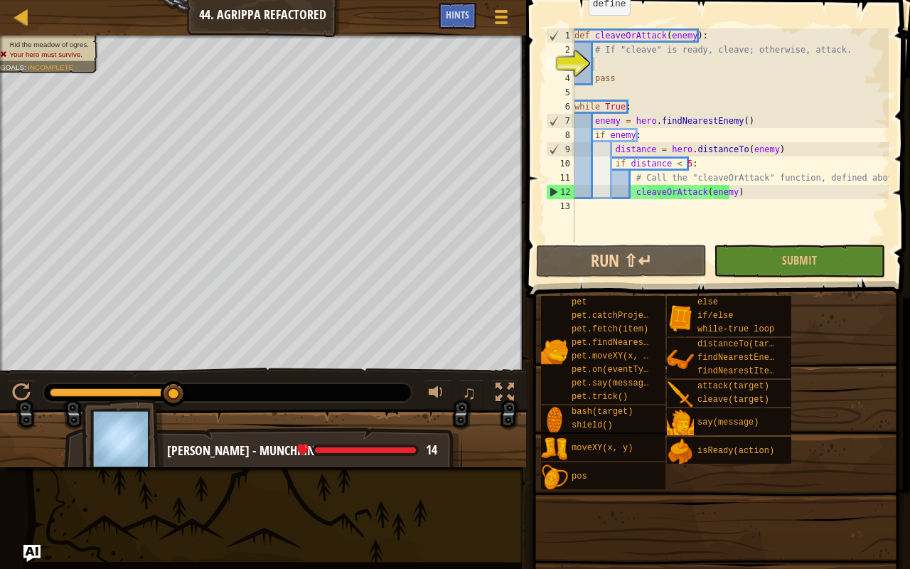
click at [11, 21] on div "Map Computer Science 2 44. [PERSON_NAME] Refactored Game Menu Done Hints" at bounding box center [263, 18] width 526 height 36
click at [25, 21] on div at bounding box center [22, 17] width 18 height 18
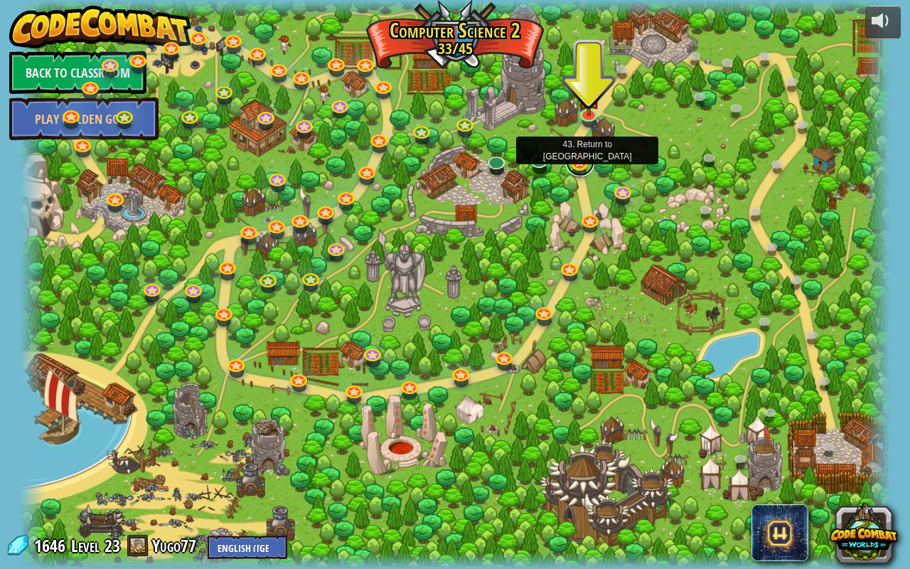
click at [580, 162] on link at bounding box center [580, 162] width 28 height 28
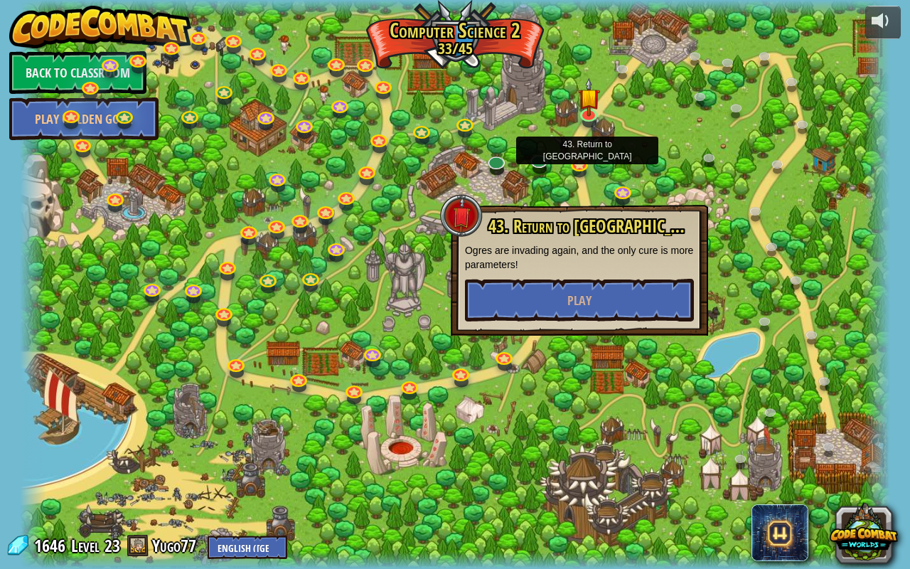
click at [572, 276] on div "43. Return to [GEOGRAPHIC_DATA] are invading again, and the only cure is more p…" at bounding box center [579, 269] width 229 height 105
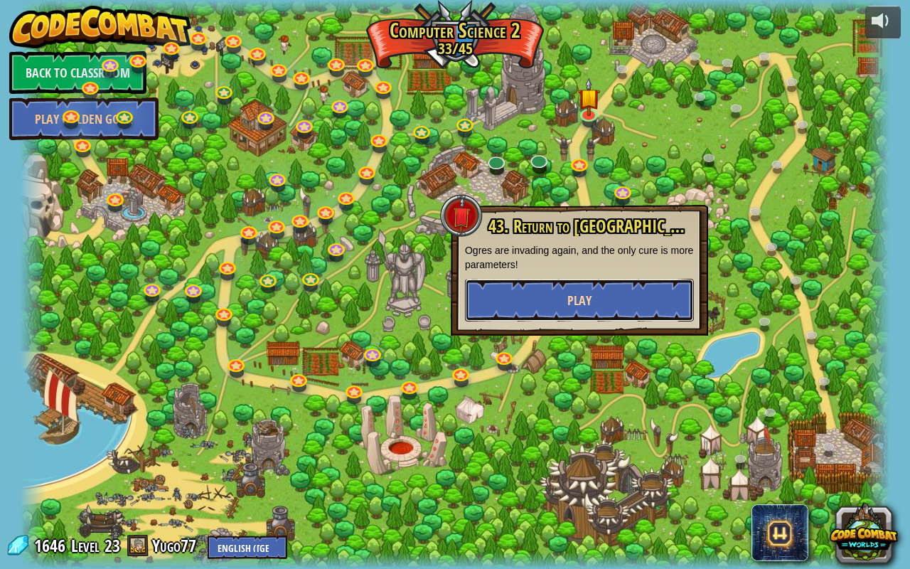
click at [552, 287] on button "Play" at bounding box center [579, 300] width 229 height 43
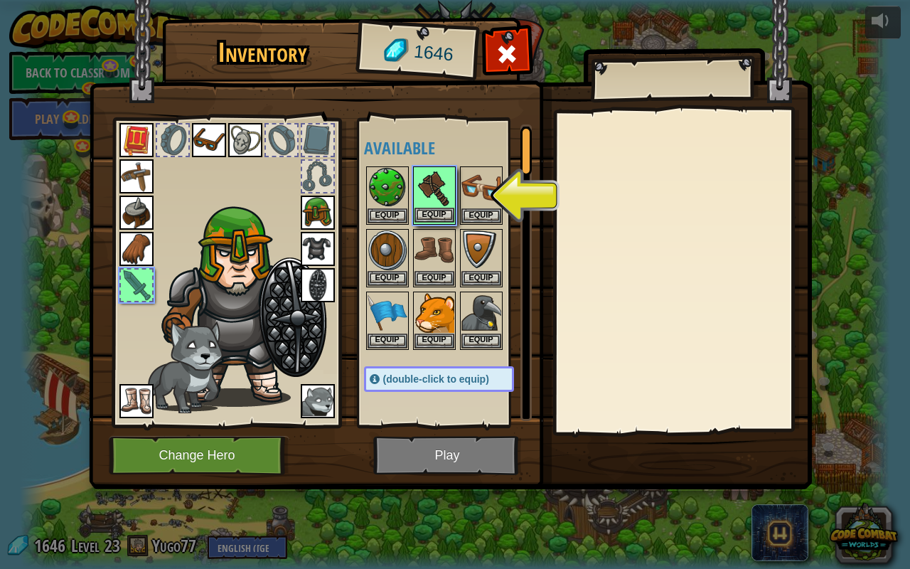
click at [426, 206] on img at bounding box center [435, 188] width 40 height 40
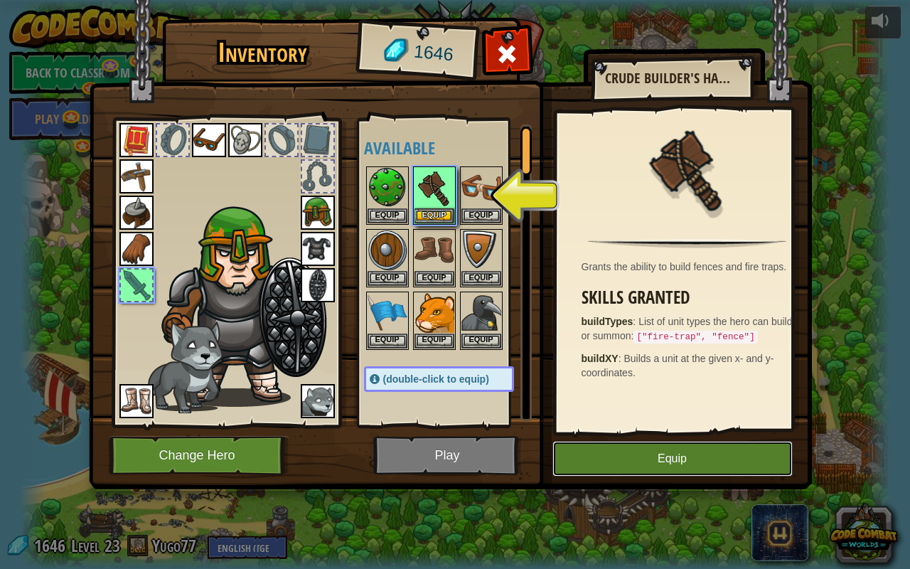
click at [621, 444] on button "Equip" at bounding box center [673, 459] width 240 height 36
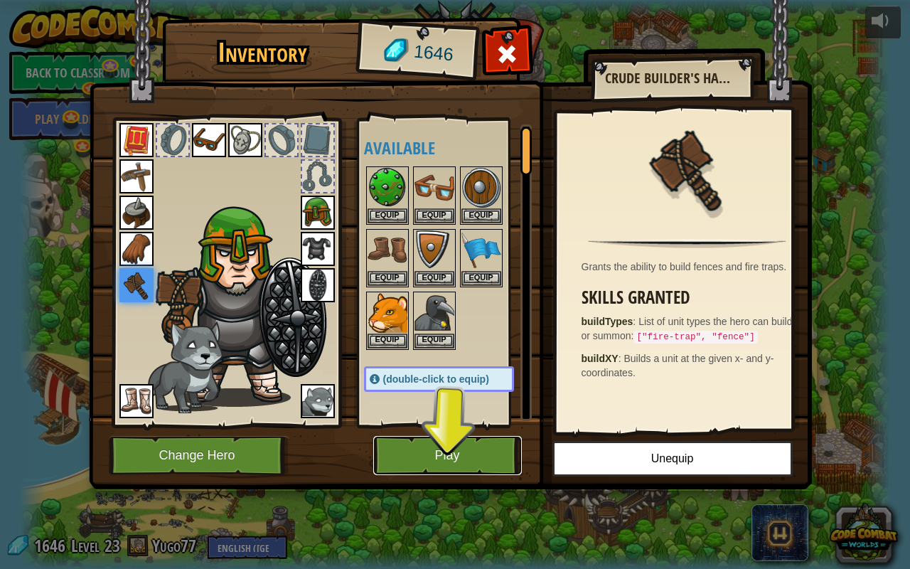
click at [454, 444] on button "Play" at bounding box center [447, 455] width 149 height 39
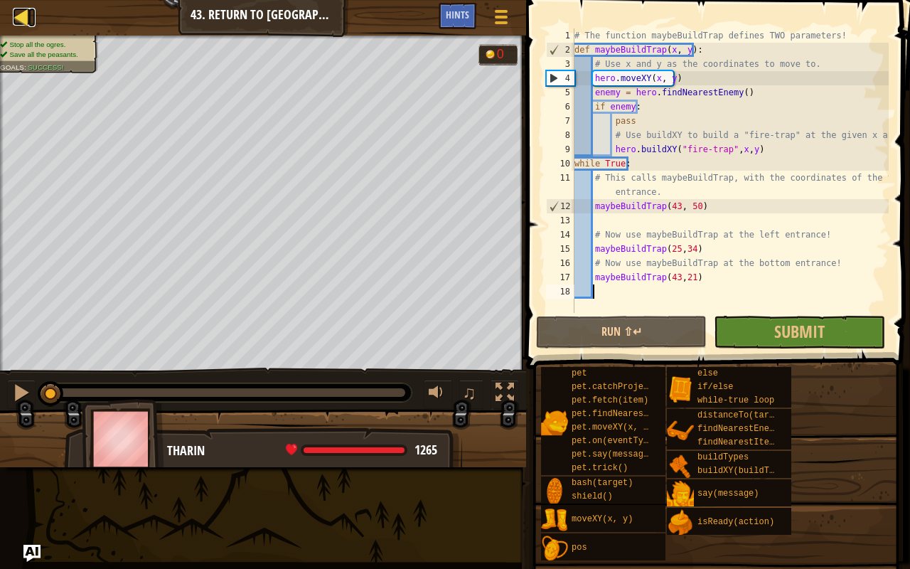
click at [30, 17] on link "Map" at bounding box center [31, 17] width 7 height 19
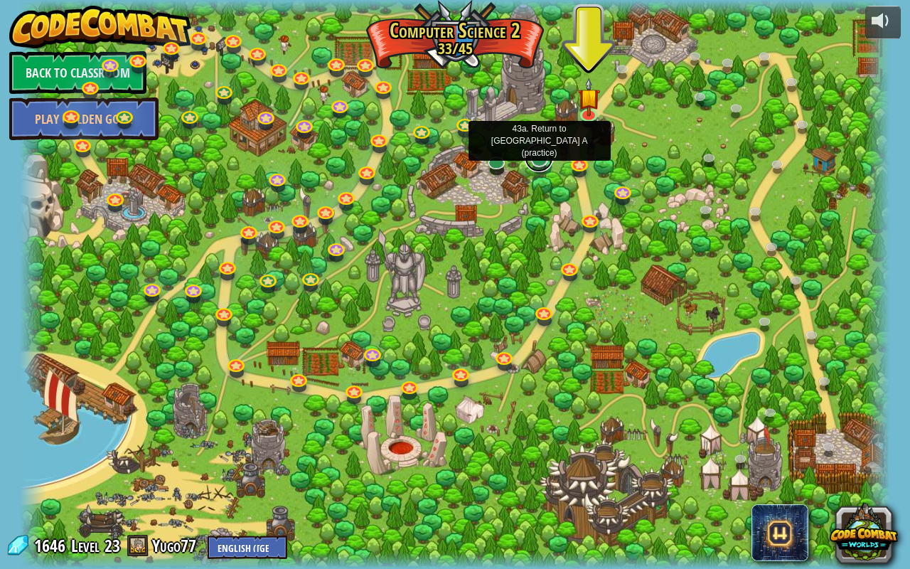
click at [539, 162] on link at bounding box center [539, 158] width 28 height 28
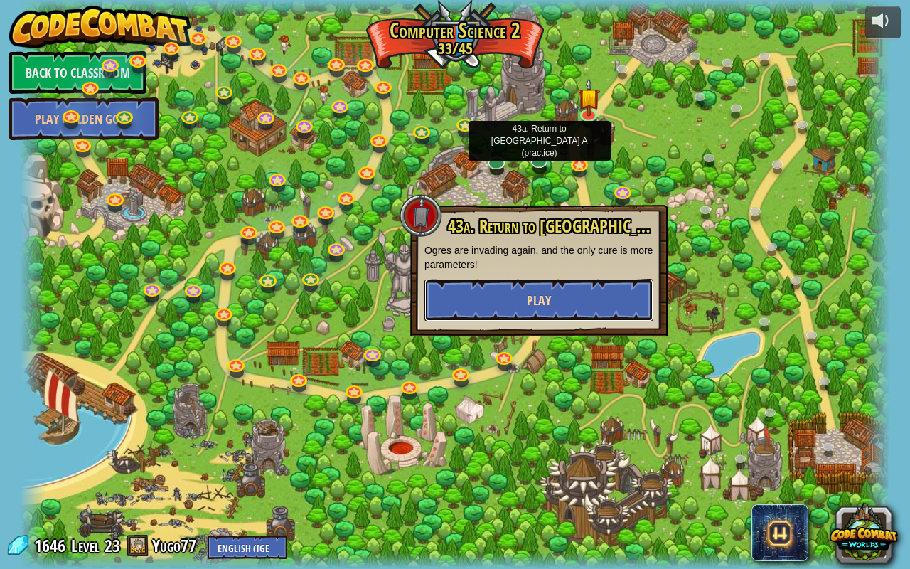
click at [535, 296] on span "Play" at bounding box center [539, 301] width 24 height 18
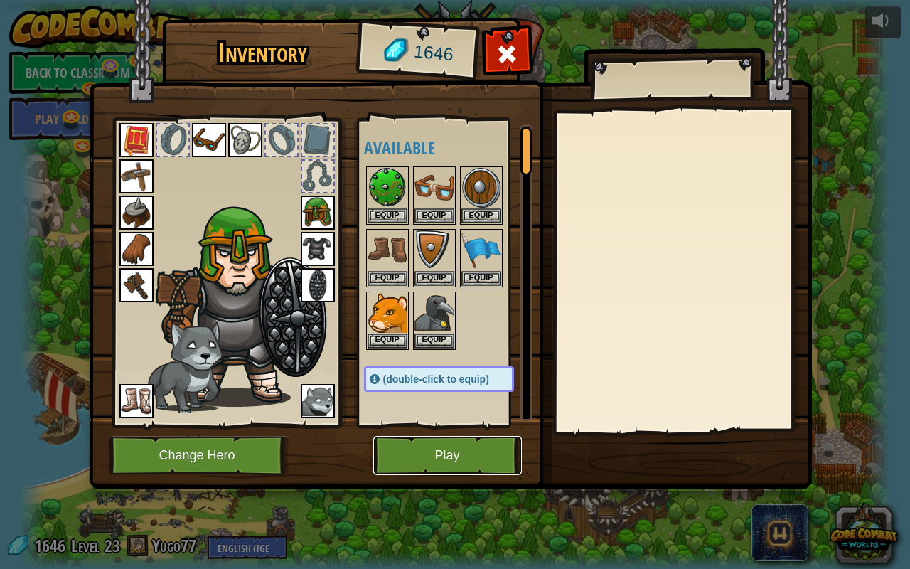
click at [414, 448] on button "Play" at bounding box center [447, 455] width 149 height 39
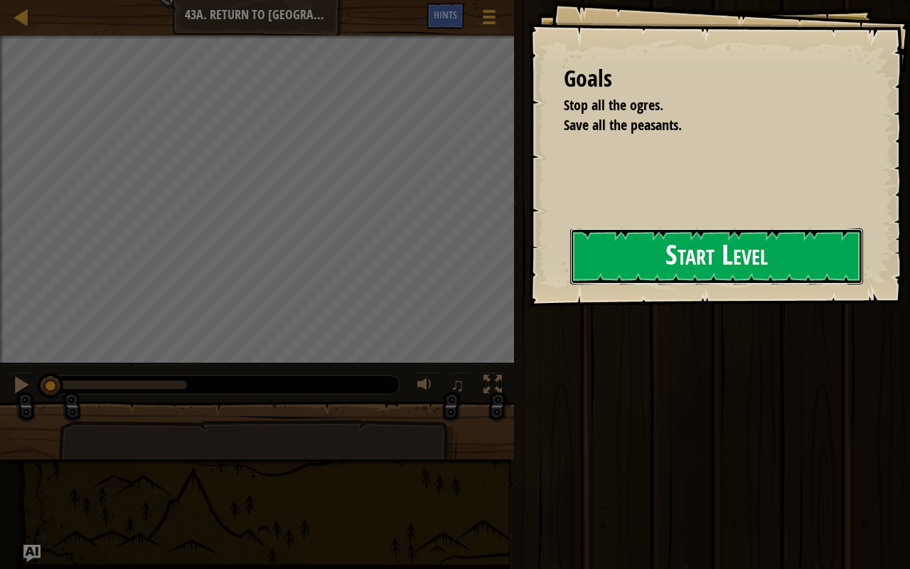
click at [575, 270] on button "Start Level" at bounding box center [716, 256] width 293 height 56
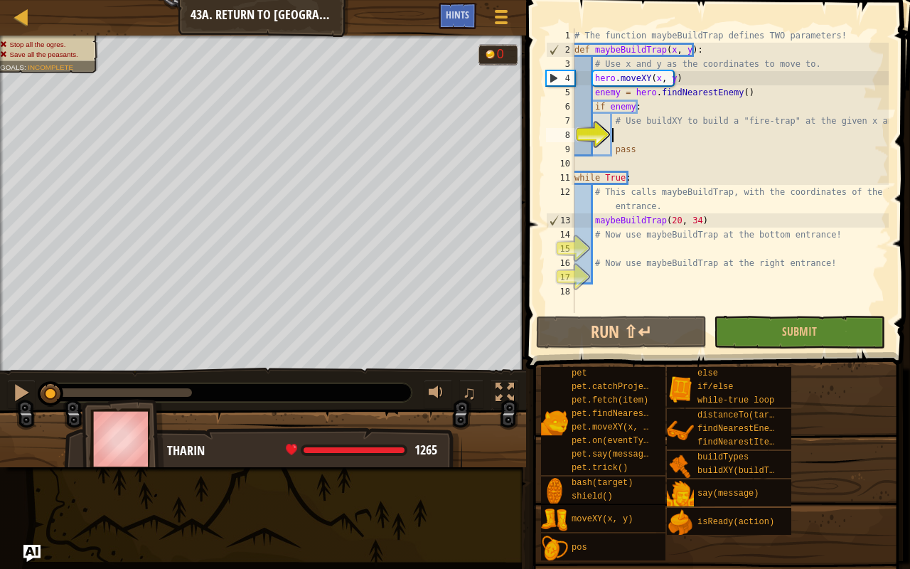
click at [699, 142] on div "# The function maybeBuildTrap defines TWO parameters! def maybeBuildTrap ( x , …" at bounding box center [730, 184] width 317 height 313
type textarea "pass"
click at [680, 154] on div "# The function maybeBuildTrap defines TWO parameters! def maybeBuildTrap ( x , …" at bounding box center [730, 184] width 317 height 313
click at [651, 142] on div "# The function maybeBuildTrap defines TWO parameters! def maybeBuildTrap ( x , …" at bounding box center [730, 184] width 317 height 313
click at [720, 133] on div "# The function maybeBuildTrap defines TWO parameters! def maybeBuildTrap ( x , …" at bounding box center [730, 184] width 317 height 313
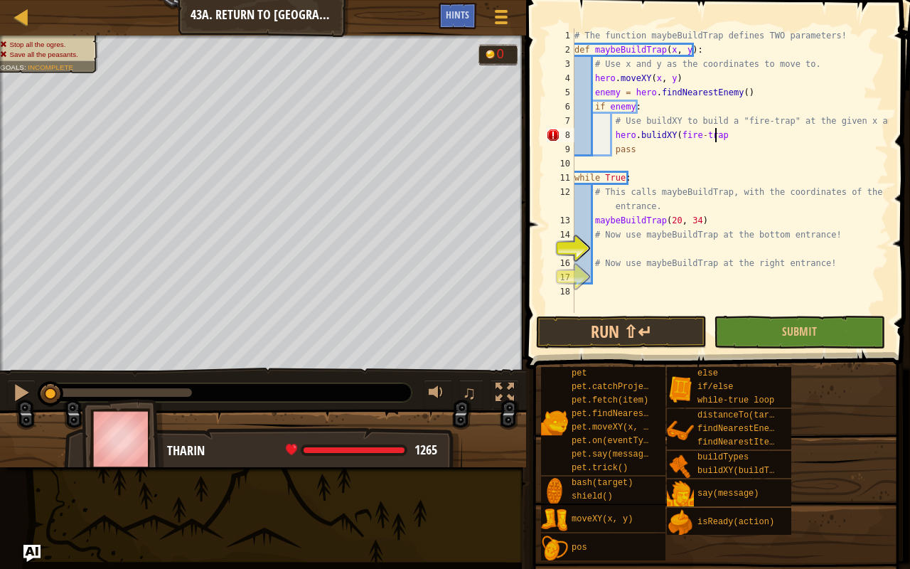
scroll to position [6, 11]
type textarea "hero.bulidXY(fire-trap)"
click at [646, 255] on div "# The function maybeBuildTrap defines TWO parameters! def maybeBuildTrap ( x , …" at bounding box center [730, 184] width 317 height 313
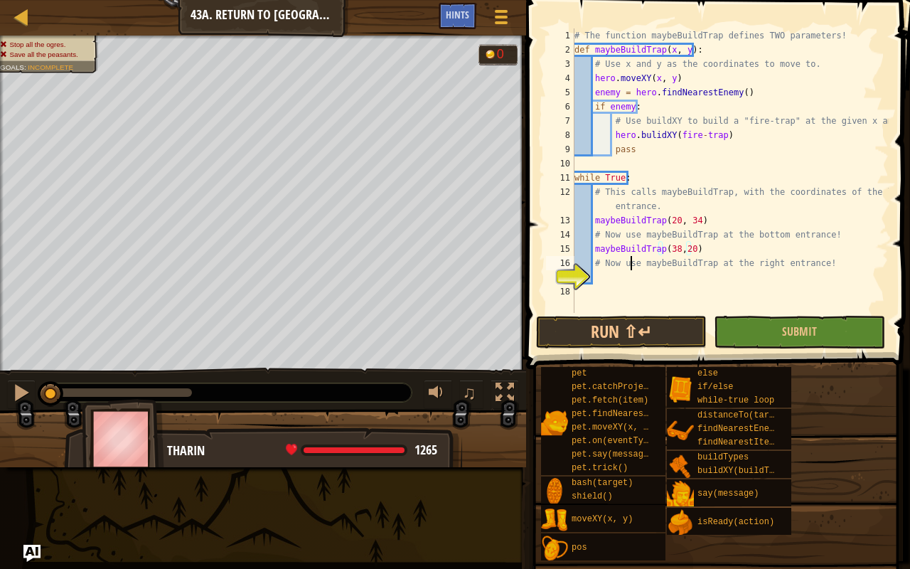
click at [629, 269] on div "# The function maybeBuildTrap defines TWO parameters! def maybeBuildTrap ( x , …" at bounding box center [730, 184] width 317 height 313
type textarea "# Now use maybeBuildTrap at the right entrance!"
click at [629, 269] on div "# The function maybeBuildTrap defines TWO parameters! def maybeBuildTrap ( x , …" at bounding box center [730, 184] width 317 height 313
click at [630, 276] on div "# The function maybeBuildTrap defines TWO parameters! def maybeBuildTrap ( x , …" at bounding box center [730, 184] width 317 height 313
click at [728, 329] on button "Submit" at bounding box center [799, 332] width 171 height 33
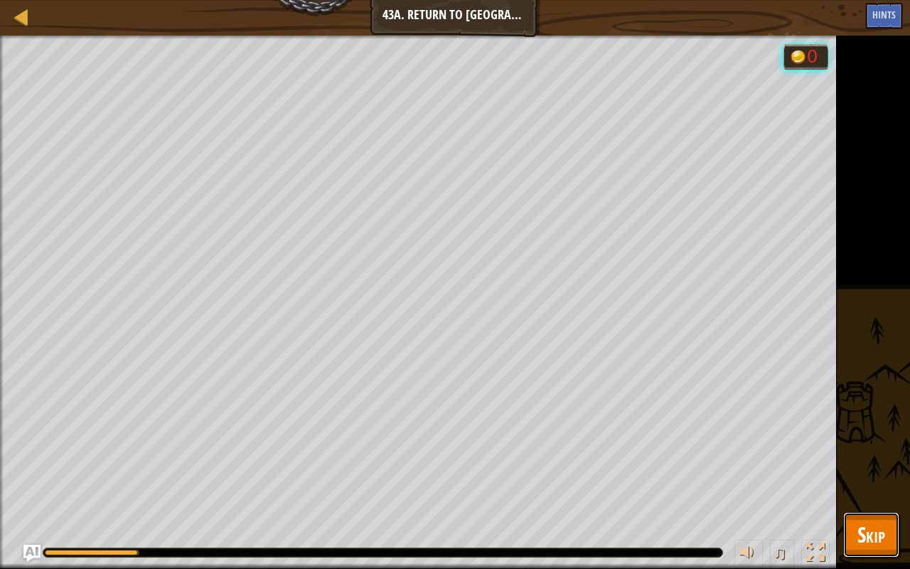
click at [868, 448] on span "Skip" at bounding box center [872, 534] width 28 height 29
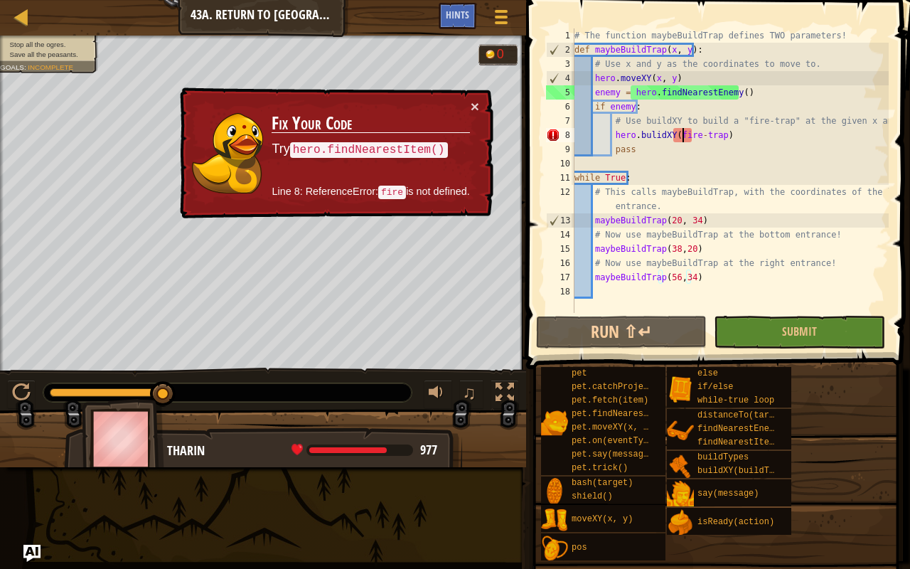
click at [683, 134] on div "# The function maybeBuildTrap defines TWO parameters! def maybeBuildTrap ( x , …" at bounding box center [730, 184] width 317 height 313
click at [689, 138] on div "# The function maybeBuildTrap defines TWO parameters! def maybeBuildTrap ( x , …" at bounding box center [730, 184] width 317 height 313
click at [687, 141] on div "# The function maybeBuildTrap defines TWO parameters! def maybeBuildTrap ( x , …" at bounding box center [730, 184] width 317 height 313
click at [689, 127] on div "# The function maybeBuildTrap defines TWO parameters! def maybeBuildTrap ( x , …" at bounding box center [730, 184] width 317 height 313
click at [688, 132] on div "# The function maybeBuildTrap defines TWO parameters! def maybeBuildTrap ( x , …" at bounding box center [730, 184] width 317 height 313
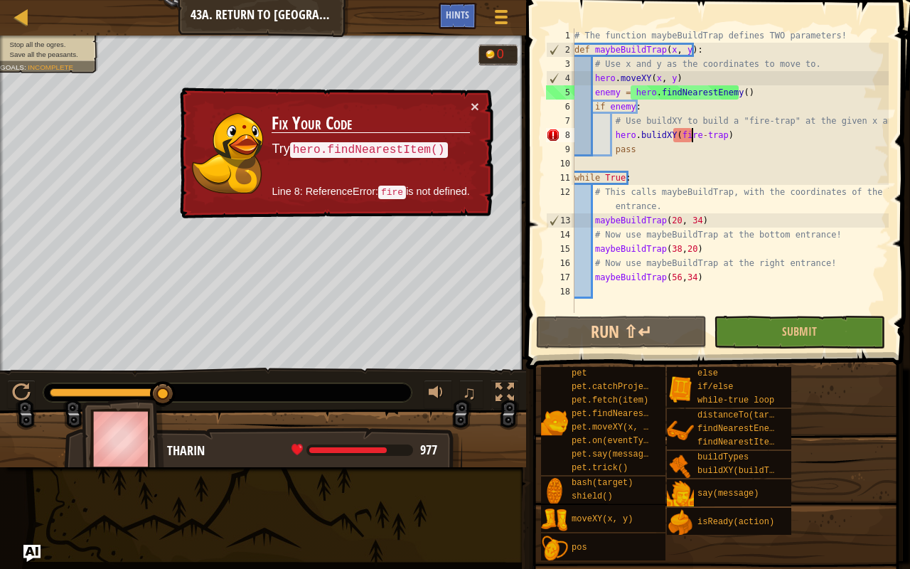
click at [690, 133] on div "# The function maybeBuildTrap defines TWO parameters! def maybeBuildTrap ( x , …" at bounding box center [730, 184] width 317 height 313
click at [741, 138] on div "# The function maybeBuildTrap defines TWO parameters! def maybeBuildTrap ( x , …" at bounding box center [730, 184] width 317 height 313
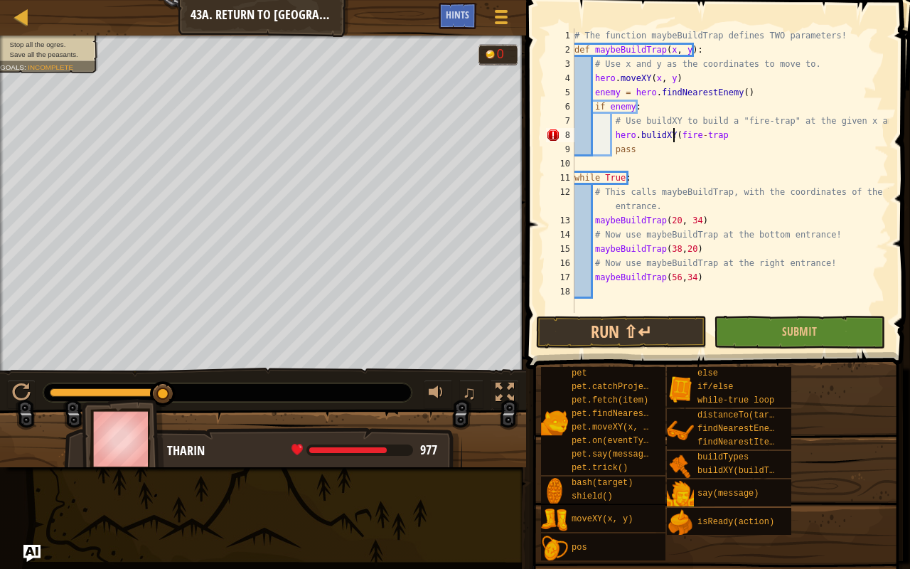
click at [673, 132] on div "# The function maybeBuildTrap defines TWO parameters! def maybeBuildTrap ( x , …" at bounding box center [730, 184] width 317 height 313
click at [720, 137] on div "# The function maybeBuildTrap defines TWO parameters! def maybeBuildTrap ( x , …" at bounding box center [730, 184] width 317 height 313
click at [770, 324] on button "Submit" at bounding box center [799, 332] width 171 height 33
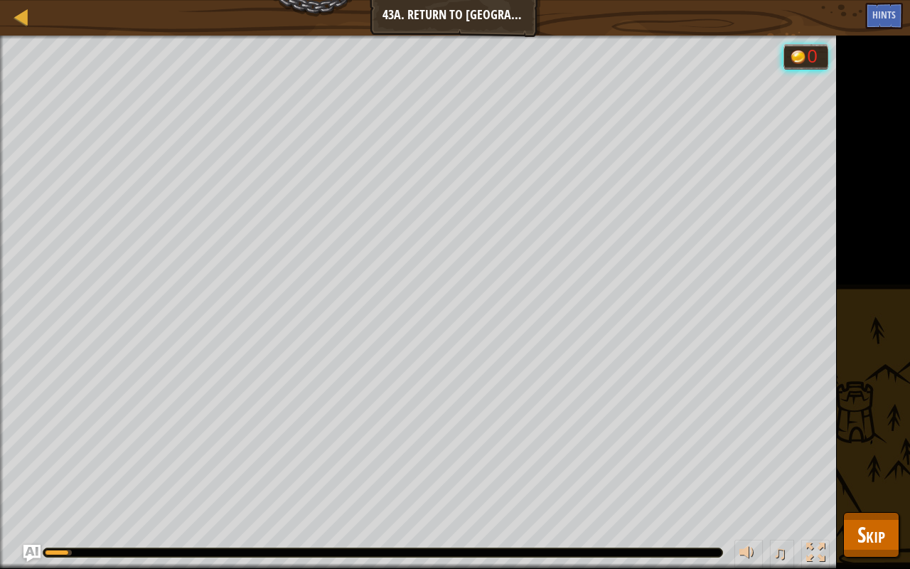
click at [841, 448] on div "Stop all the ogres. Save all the peasants. Goals : Running... 0 ♫ [PERSON_NAME]…" at bounding box center [455, 302] width 910 height 533
click at [856, 448] on button "Skip" at bounding box center [871, 535] width 56 height 46
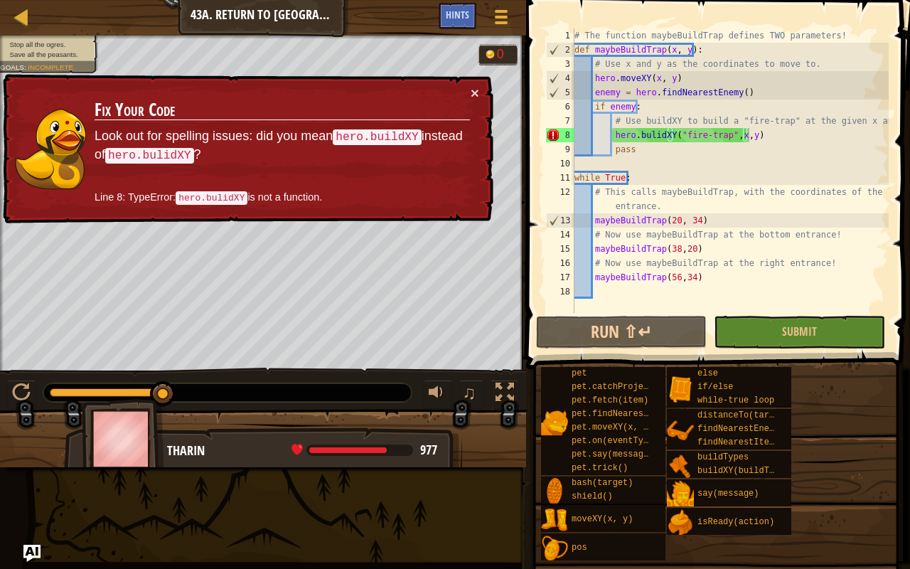
click at [634, 132] on div "# The function maybeBuildTrap defines TWO parameters! def maybeBuildTrap ( x , …" at bounding box center [730, 184] width 317 height 313
click at [637, 134] on div "# The function maybeBuildTrap defines TWO parameters! def maybeBuildTrap ( x , …" at bounding box center [730, 170] width 317 height 284
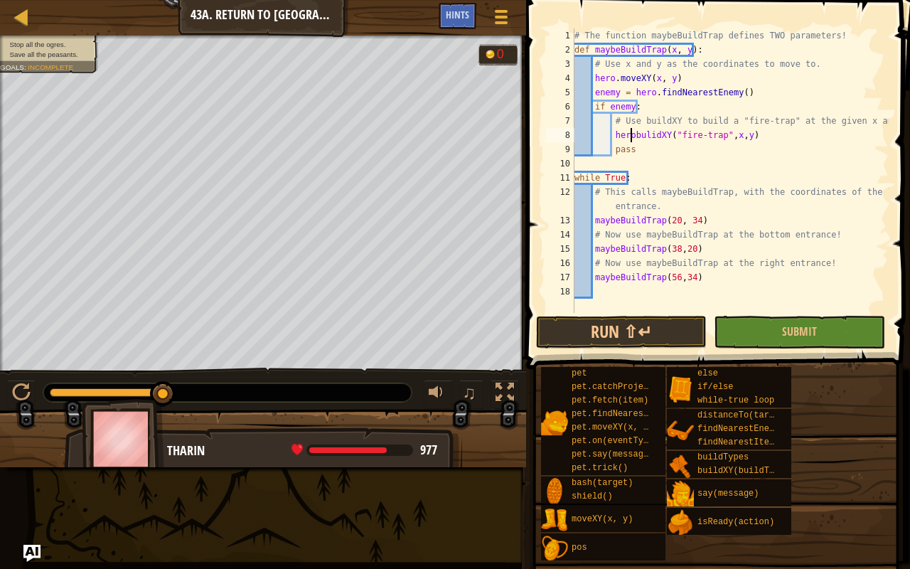
scroll to position [6, 5]
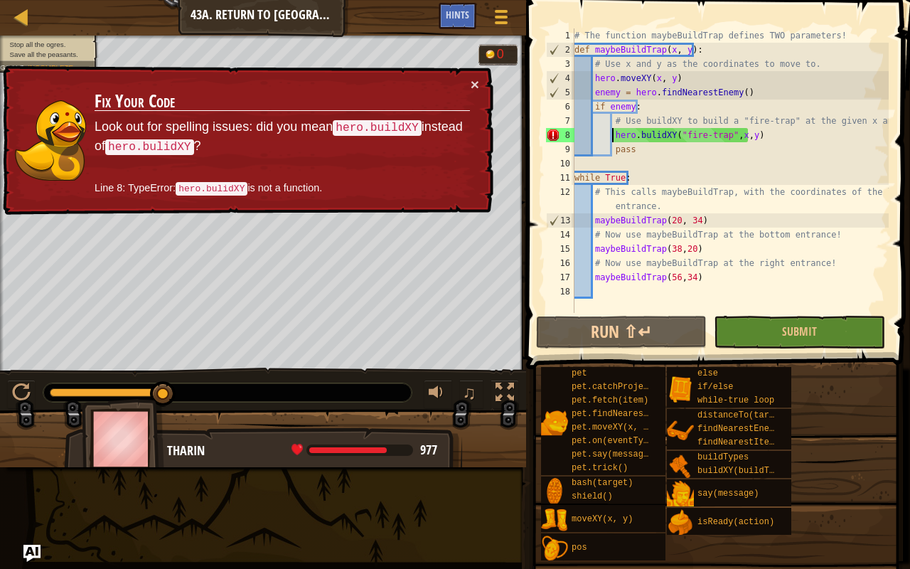
click at [611, 134] on div "# The function maybeBuildTrap defines TWO parameters! def maybeBuildTrap ( x , …" at bounding box center [730, 184] width 317 height 313
click at [656, 133] on div "# The function maybeBuildTrap defines TWO parameters! def maybeBuildTrap ( x , …" at bounding box center [730, 184] width 317 height 313
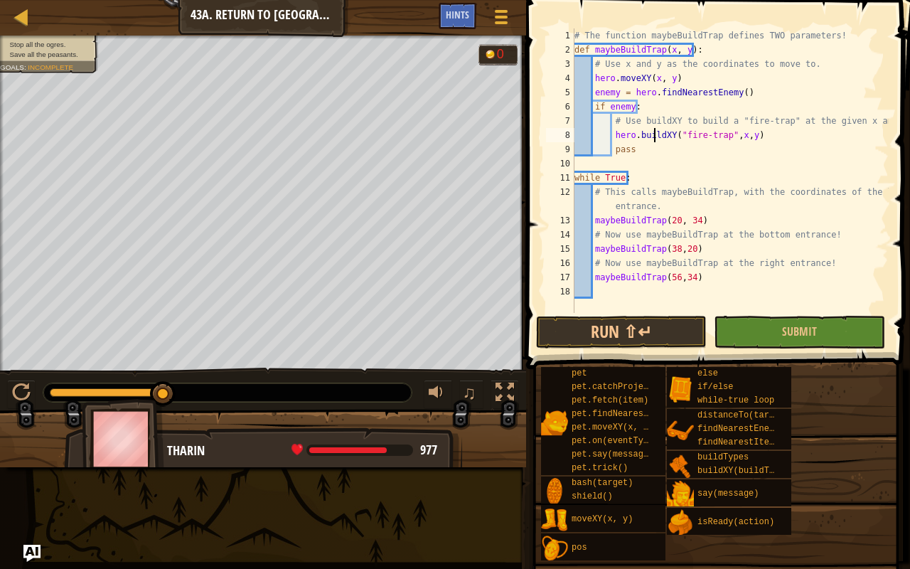
scroll to position [6, 6]
type textarea "hero.buildXY("fire-trap",x,y)"
click at [820, 339] on button "Submit" at bounding box center [799, 332] width 171 height 33
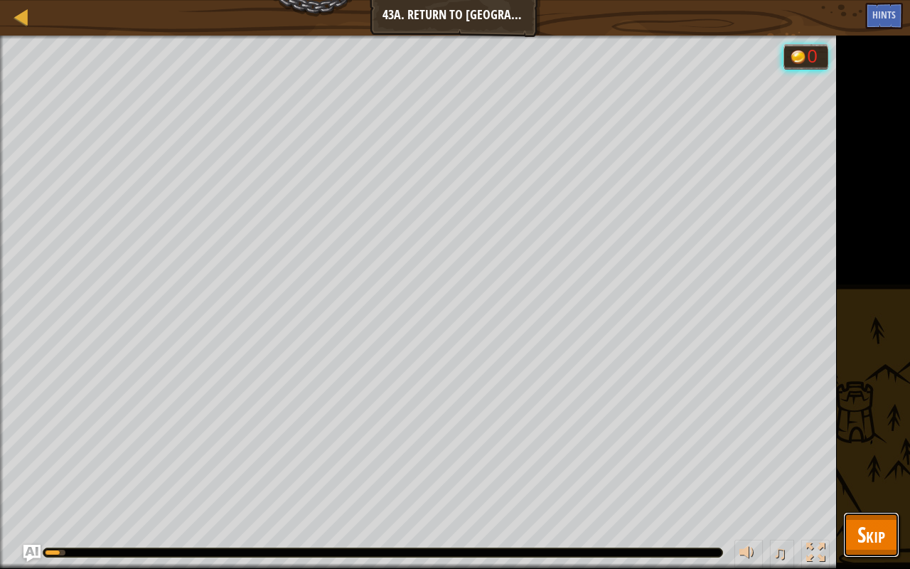
click at [868, 448] on span "Skip" at bounding box center [872, 534] width 28 height 29
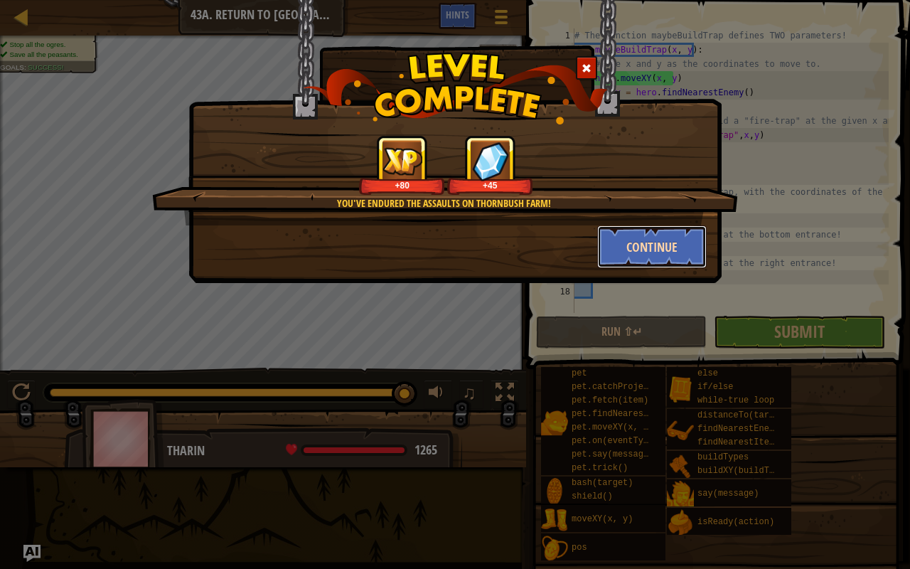
click at [630, 240] on button "Continue" at bounding box center [652, 246] width 110 height 43
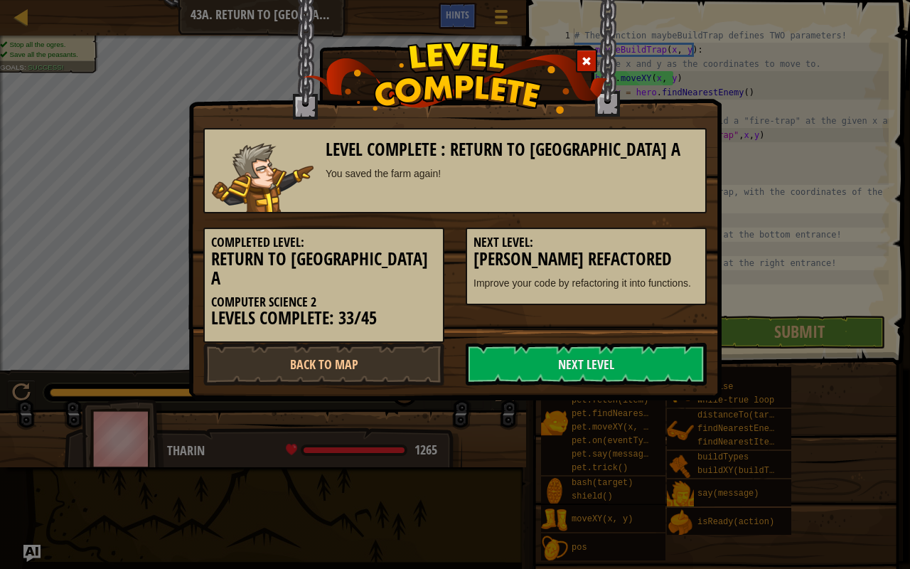
click at [631, 247] on h5 "Next Level:" at bounding box center [586, 242] width 225 height 14
click at [548, 352] on link "Next Level" at bounding box center [586, 364] width 241 height 43
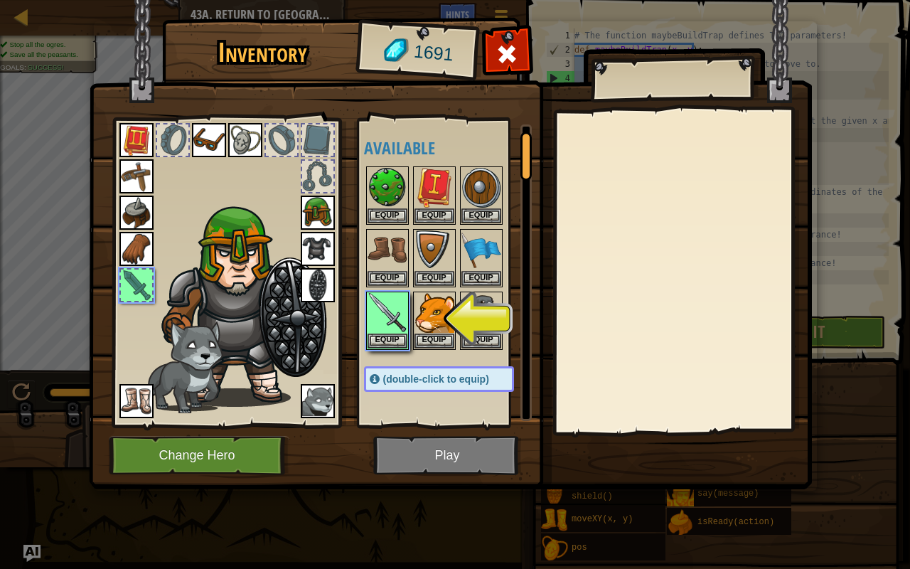
scroll to position [71, 0]
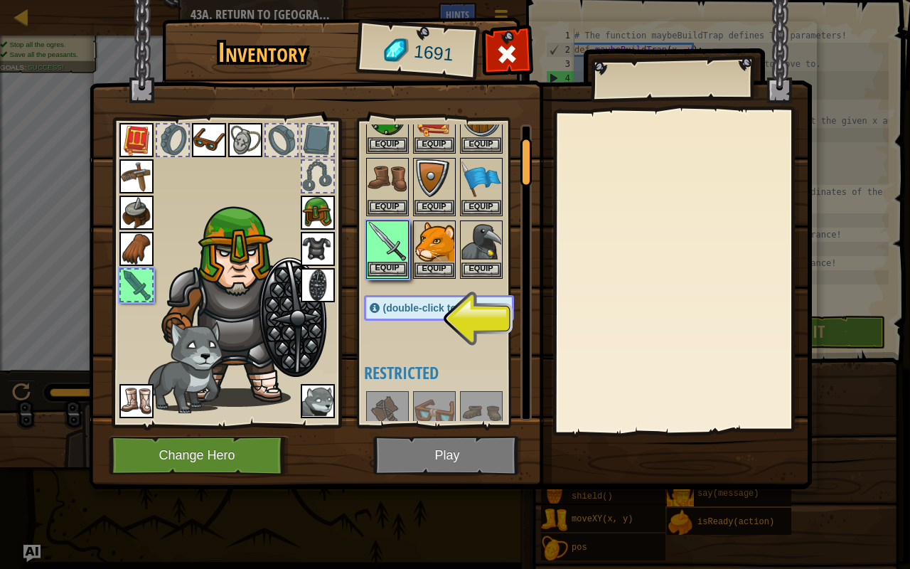
click at [383, 257] on img at bounding box center [388, 242] width 40 height 40
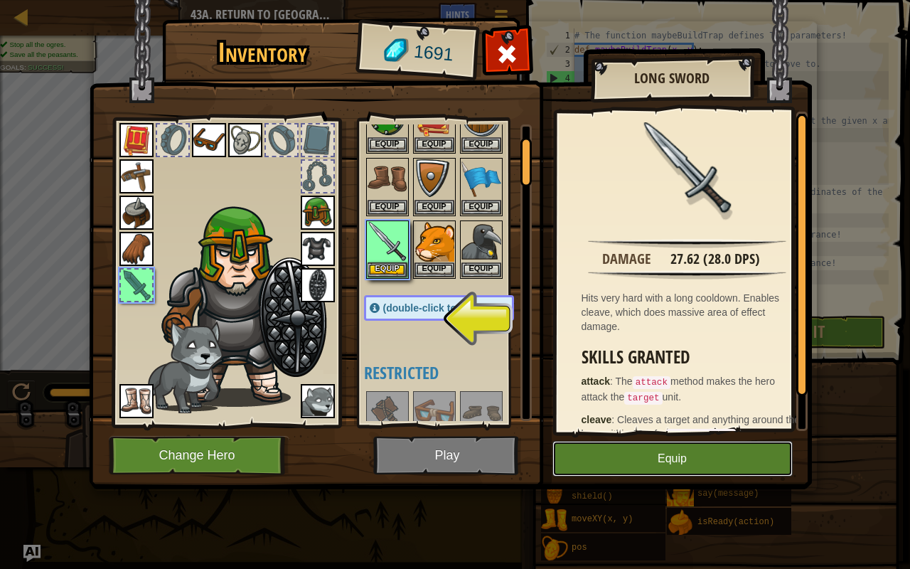
click at [614, 448] on button "Equip" at bounding box center [673, 459] width 240 height 36
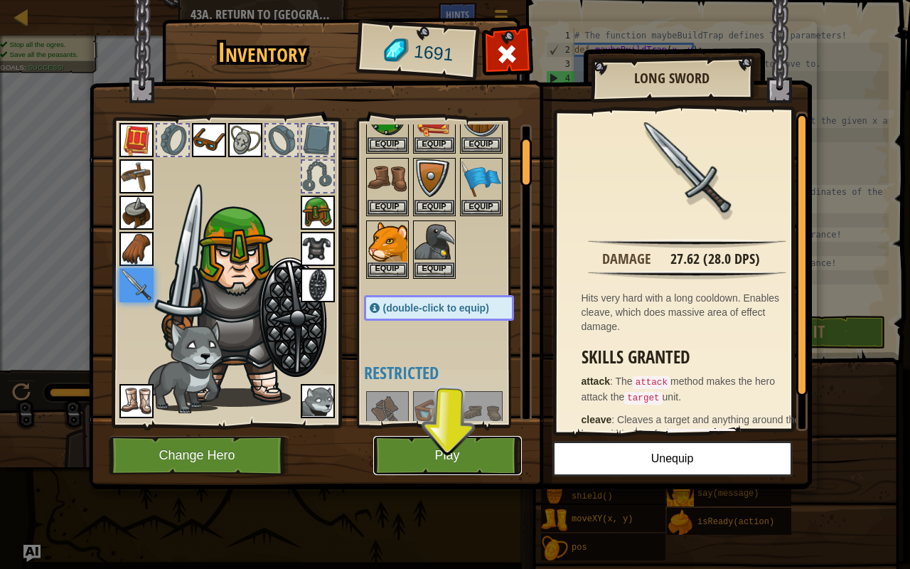
click at [475, 439] on button "Play" at bounding box center [447, 455] width 149 height 39
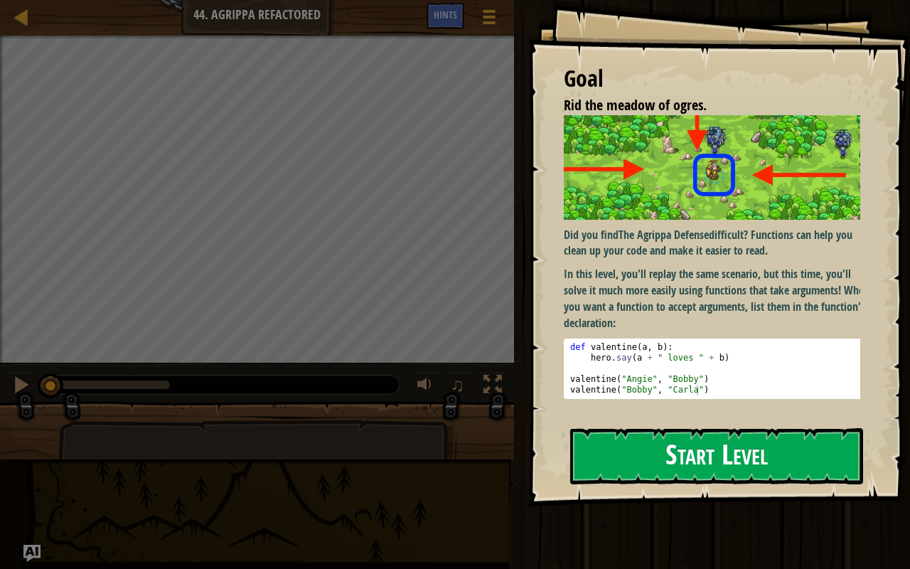
click at [633, 448] on button "Start Level" at bounding box center [716, 456] width 293 height 56
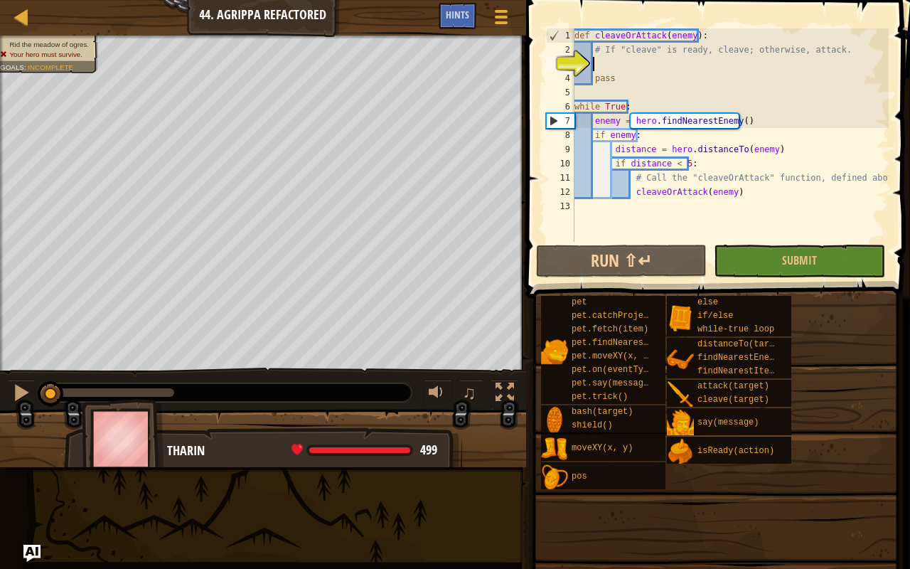
click at [663, 73] on div "def cleaveOrAttack ( enemy ) : # If "cleave" is ready, cleave; otherwise, attac…" at bounding box center [737, 149] width 330 height 242
type textarea "pass"
click at [626, 67] on div "def cleaveOrAttack ( enemy ) : # If "cleave" is ready, cleave; otherwise, attac…" at bounding box center [730, 149] width 317 height 242
click at [27, 10] on div at bounding box center [22, 17] width 18 height 18
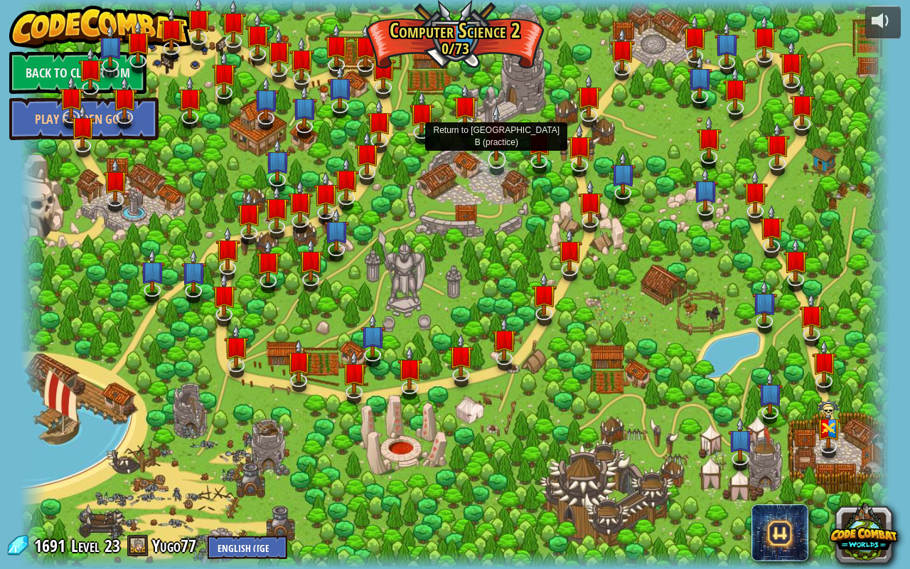
click at [498, 155] on img at bounding box center [496, 133] width 25 height 57
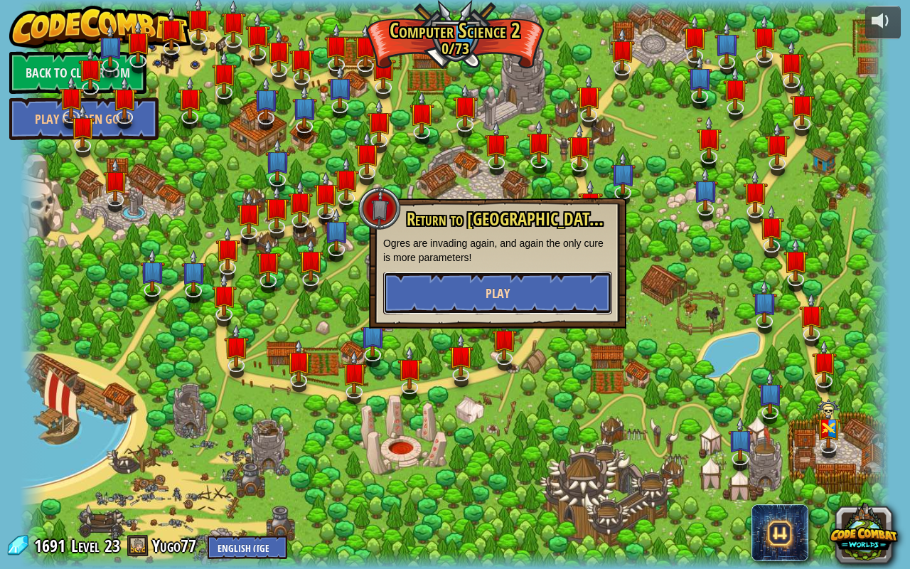
click at [508, 272] on button "Play" at bounding box center [497, 293] width 229 height 43
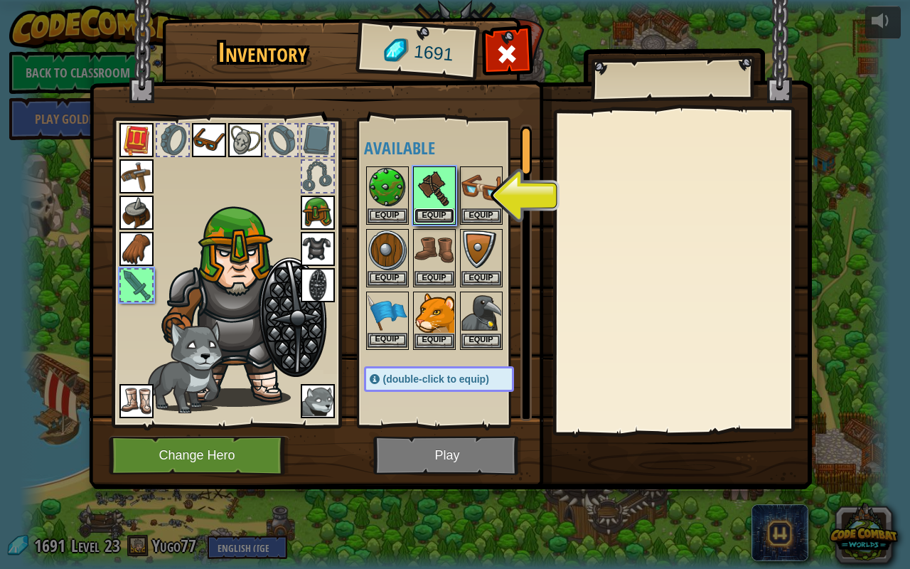
drag, startPoint x: 429, startPoint y: 208, endPoint x: 464, endPoint y: 267, distance: 69.2
click at [430, 209] on button "Equip" at bounding box center [435, 215] width 40 height 15
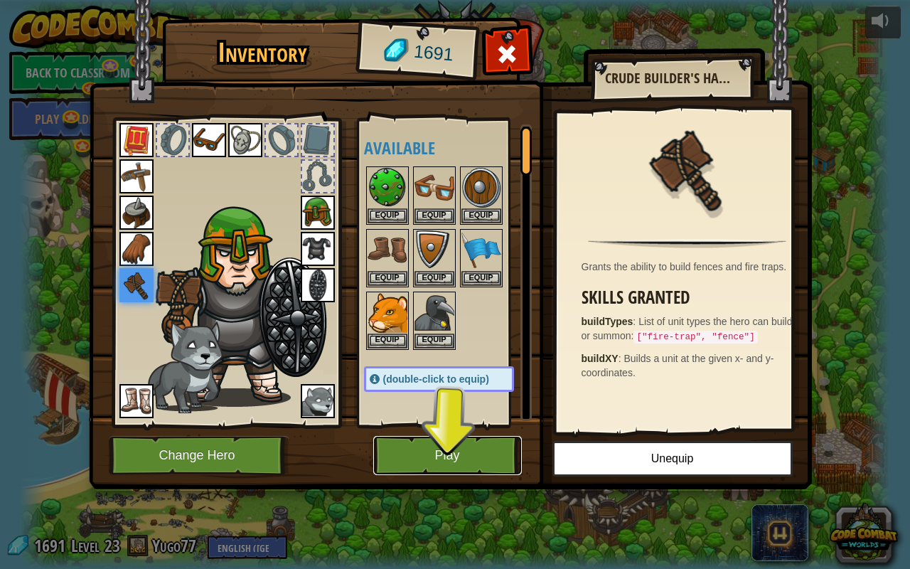
click at [455, 447] on button "Play" at bounding box center [447, 455] width 149 height 39
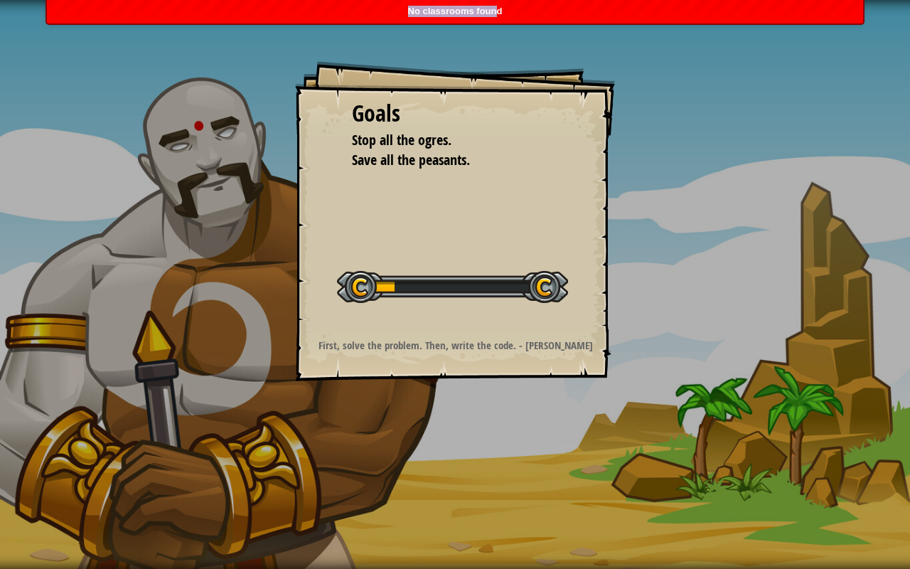
drag, startPoint x: 508, startPoint y: 26, endPoint x: 507, endPoint y: 110, distance: 83.2
click at [511, 0] on body "Goals Stop all the ogres. Save all the peasants. Start Level Error loading from…" at bounding box center [455, 0] width 910 height 0
click at [507, 110] on div "Goals" at bounding box center [455, 113] width 206 height 33
drag, startPoint x: 586, startPoint y: 136, endPoint x: 593, endPoint y: 143, distance: 10.1
click at [593, 143] on div "Goals Stop all the ogres. Save all the peasants. Start Level Error loading from…" at bounding box center [455, 221] width 320 height 320
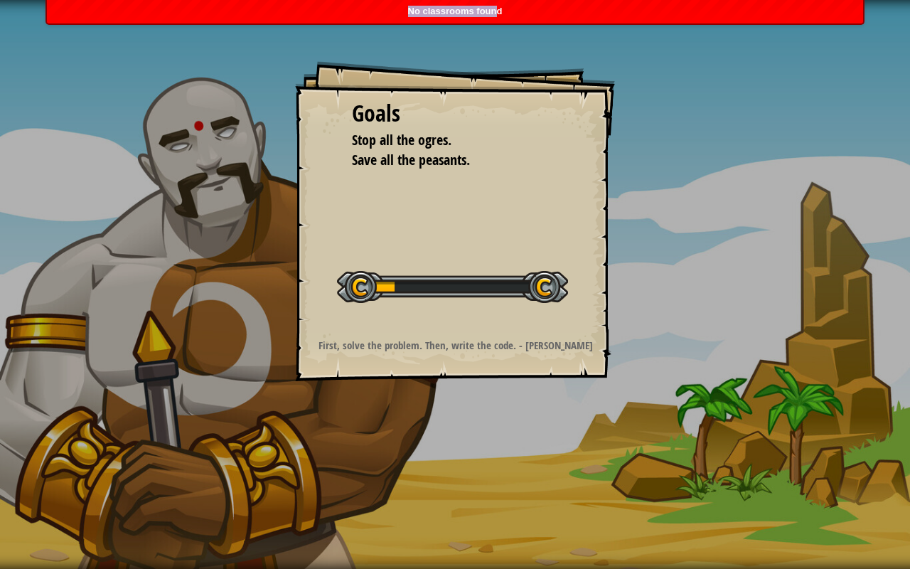
drag, startPoint x: 583, startPoint y: 230, endPoint x: 592, endPoint y: 228, distance: 9.7
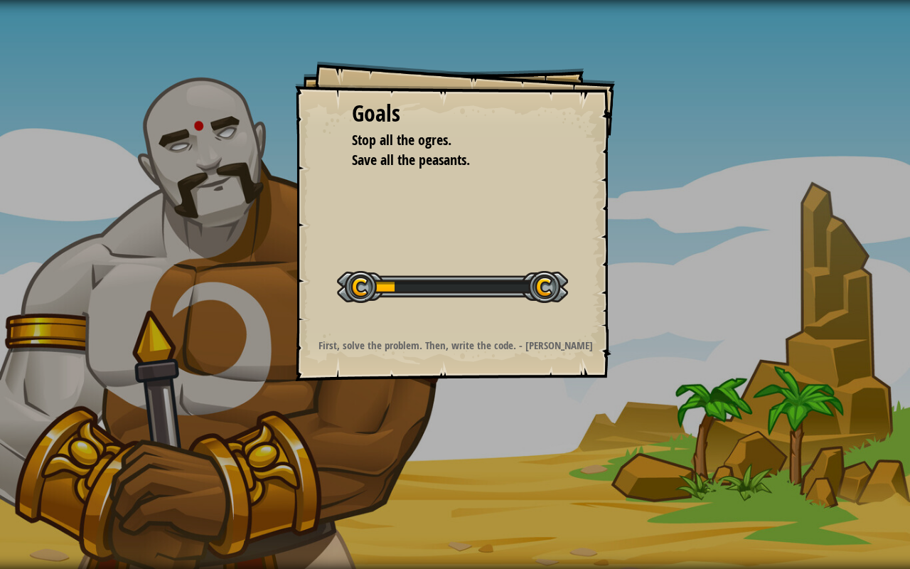
drag, startPoint x: 592, startPoint y: 228, endPoint x: 484, endPoint y: 221, distance: 108.3
click at [484, 221] on div "Goals Stop all the ogres. Save all the peasants. Start Level Error loading from…" at bounding box center [455, 221] width 320 height 320
click at [494, 221] on div "Goals Stop all the ogres. Save all the peasants. Start Level Error loading from…" at bounding box center [455, 221] width 320 height 320
click at [463, 297] on div at bounding box center [452, 287] width 231 height 32
drag, startPoint x: 463, startPoint y: 297, endPoint x: 474, endPoint y: 299, distance: 10.9
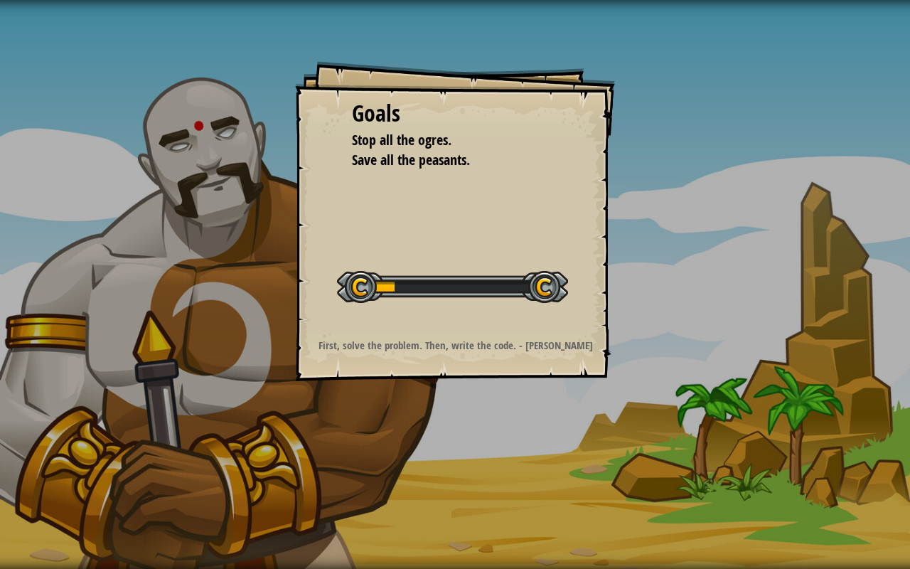
click at [469, 299] on div at bounding box center [452, 287] width 231 height 32
click at [488, 309] on div "Start Level" at bounding box center [452, 285] width 231 height 57
click at [514, 327] on div "Goals Stop all the ogres. Save all the peasants. Start Level Error loading from…" at bounding box center [455, 221] width 320 height 320
drag, startPoint x: 556, startPoint y: 371, endPoint x: 579, endPoint y: 381, distance: 24.8
click at [574, 380] on div "Goals Stop all the ogres. Save all the peasants. Start Level Error loading from…" at bounding box center [455, 221] width 320 height 320
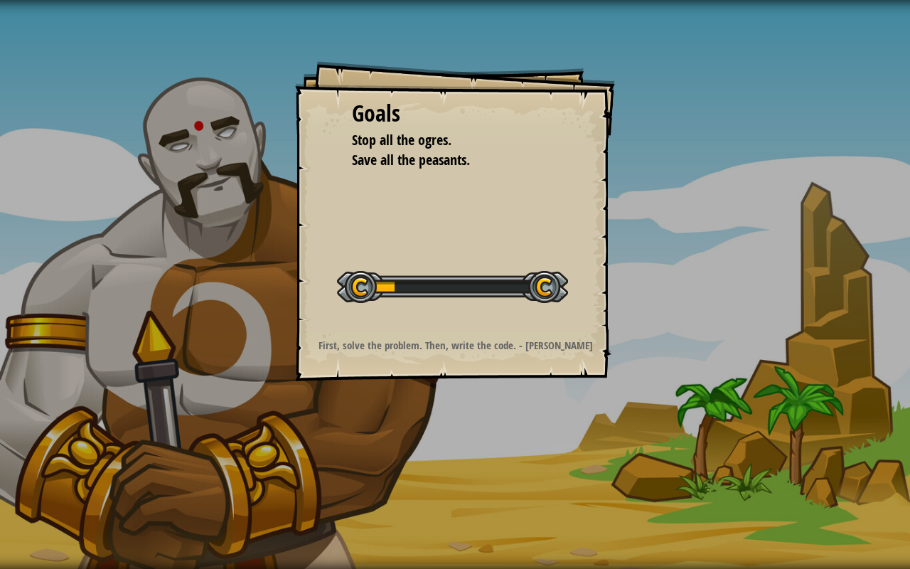
click at [482, 356] on div "Goals Stop all the ogres. Save all the peasants. Start Level Error loading from…" at bounding box center [455, 221] width 320 height 320
drag, startPoint x: 67, startPoint y: 568, endPoint x: 499, endPoint y: 345, distance: 486.0
click at [205, 448] on div "Goals Stop all the ogres. Save all the peasants. Start Level Error loading from…" at bounding box center [455, 284] width 910 height 569
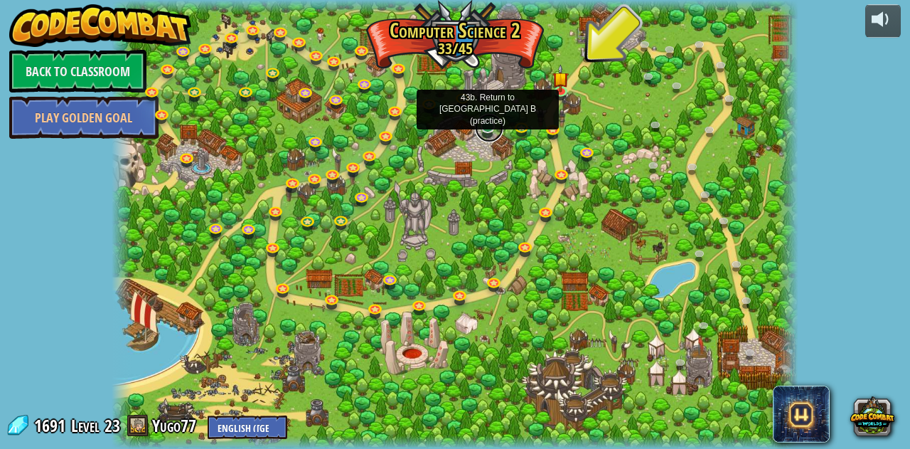
click at [492, 124] on link at bounding box center [489, 128] width 28 height 28
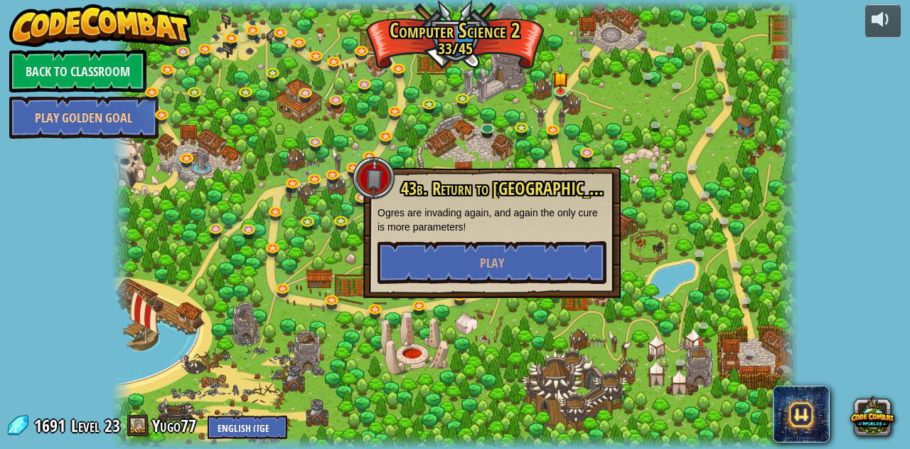
click at [507, 240] on div "43b. Return to [GEOGRAPHIC_DATA] B (practice) Ogres are invading again, and aga…" at bounding box center [492, 231] width 229 height 105
click at [510, 255] on button "Play" at bounding box center [492, 262] width 229 height 43
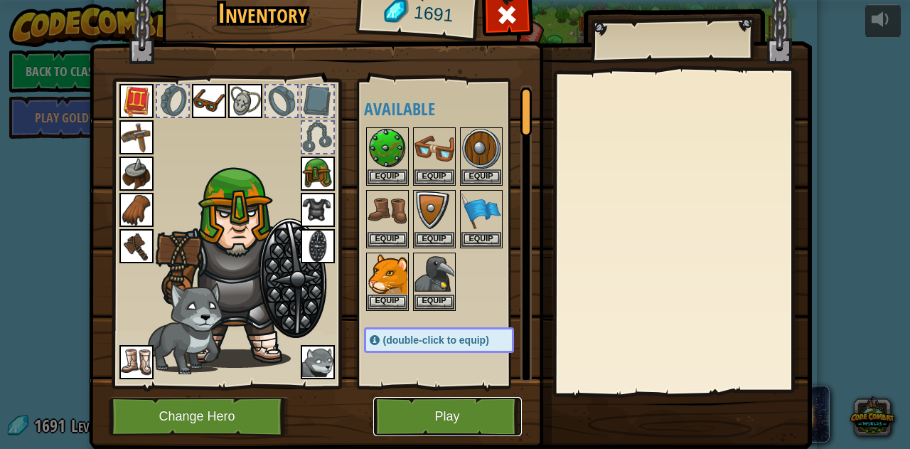
click at [449, 418] on button "Play" at bounding box center [447, 416] width 149 height 39
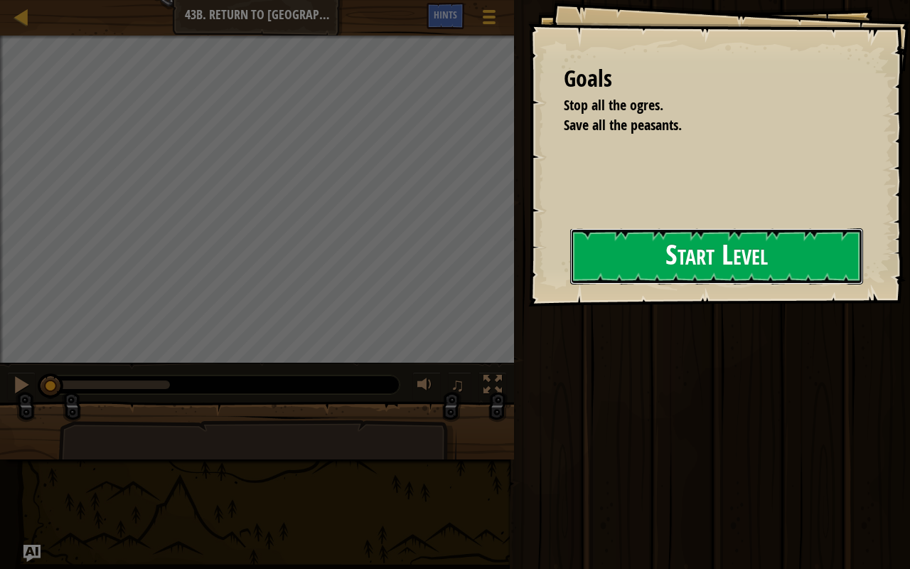
click at [570, 284] on button "Start Level" at bounding box center [716, 256] width 293 height 56
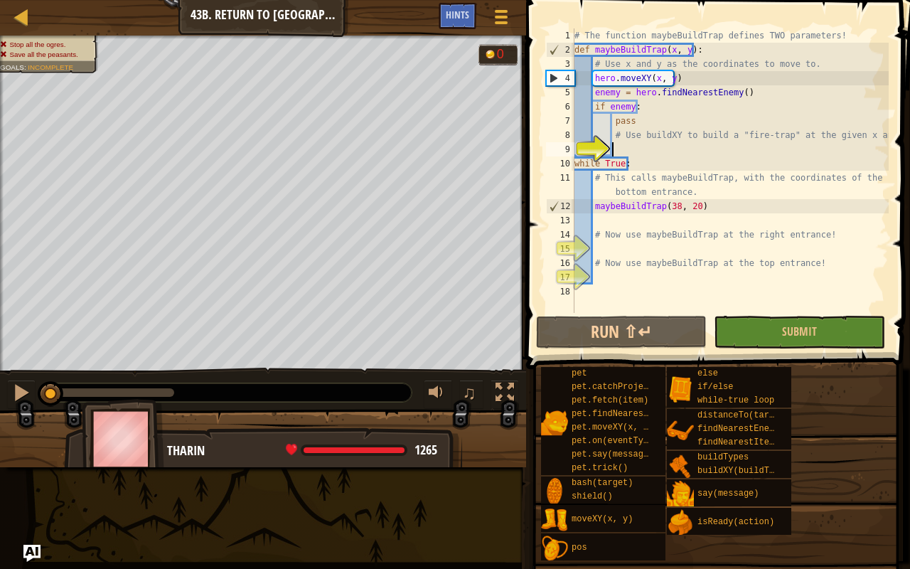
click at [630, 146] on div "# The function maybeBuildTrap defines TWO parameters! def maybeBuildTrap ( x , …" at bounding box center [730, 184] width 317 height 313
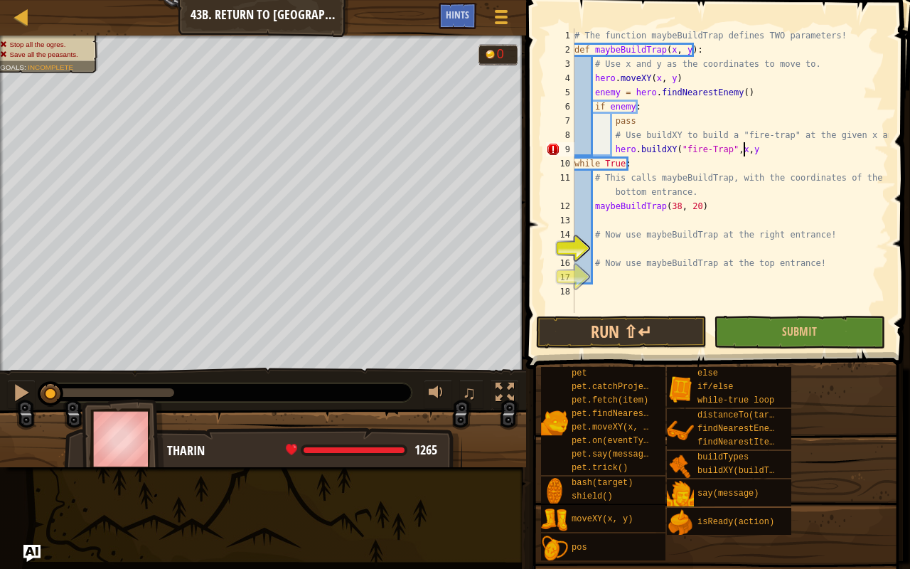
scroll to position [6, 14]
click at [641, 260] on div "# The function maybeBuildTrap defines TWO parameters! def maybeBuildTrap ( x , …" at bounding box center [730, 184] width 317 height 313
type textarea "# Now use maybeBuildTrap at the top entrance!"
click at [656, 250] on div "# The function maybeBuildTrap defines TWO parameters! def maybeBuildTrap ( x , …" at bounding box center [730, 184] width 317 height 313
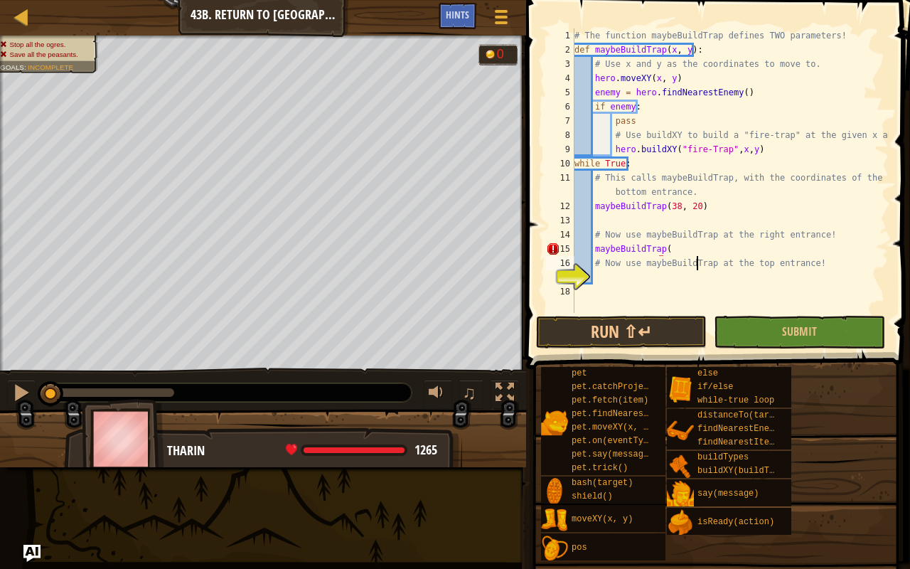
click at [698, 259] on div "# The function maybeBuildTrap defines TWO parameters! def maybeBuildTrap ( x , …" at bounding box center [730, 184] width 317 height 313
click at [696, 251] on div "# The function maybeBuildTrap defines TWO parameters! def maybeBuildTrap ( x , …" at bounding box center [730, 184] width 317 height 313
type textarea "maybeBuildTrap(56,34"
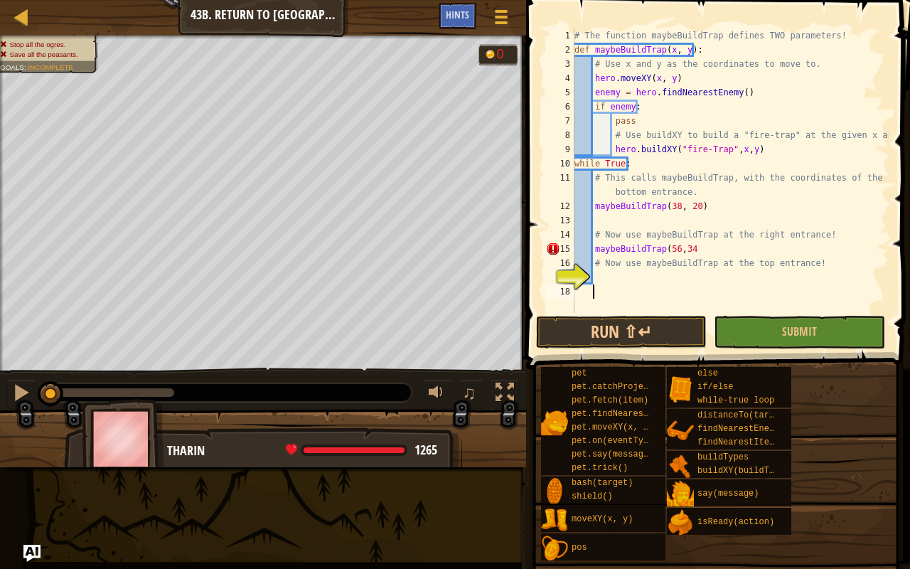
drag, startPoint x: 648, startPoint y: 284, endPoint x: 602, endPoint y: 276, distance: 46.3
click at [644, 284] on div "# The function maybeBuildTrap defines TWO parameters! def maybeBuildTrap ( x , …" at bounding box center [730, 184] width 317 height 313
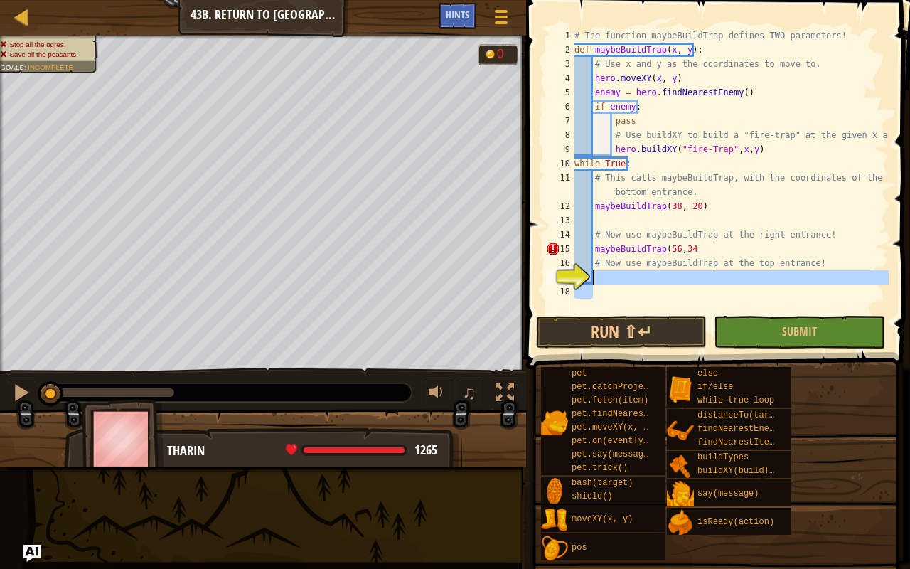
click at [631, 272] on div "# The function maybeBuildTrap defines TWO parameters! def maybeBuildTrap ( x , …" at bounding box center [730, 170] width 317 height 284
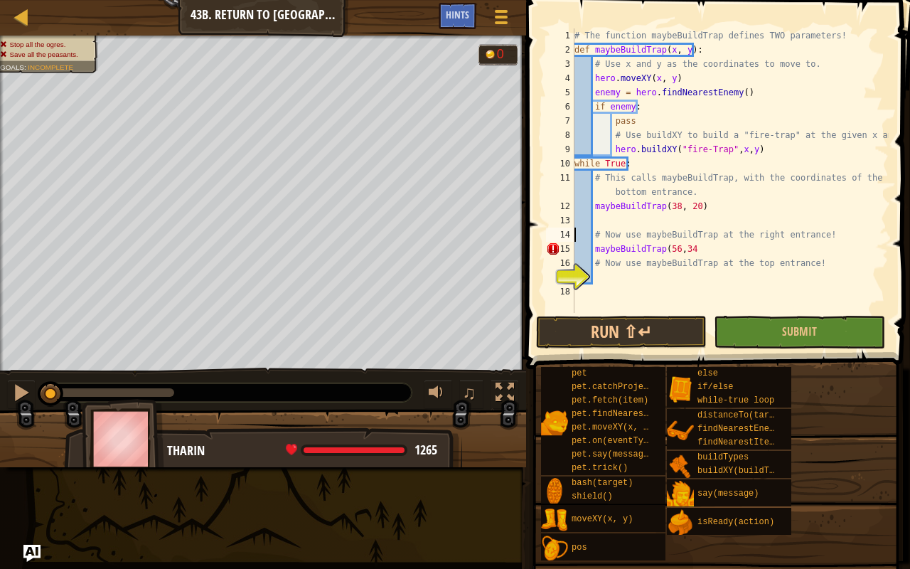
drag, startPoint x: 0, startPoint y: 179, endPoint x: 529, endPoint y: 201, distance: 529.6
click at [552, 215] on div "1 2 3 4 5 6 7 8 9 10 11 12 13 14 15 16 17 18 # The function maybeBuildTrap defi…" at bounding box center [716, 170] width 346 height 284
type textarea "# Now use maybeBuildTrap at the right entrance!"
click at [606, 275] on div "# The function maybeBuildTrap defines TWO parameters! def maybeBuildTrap ( x , …" at bounding box center [730, 184] width 317 height 313
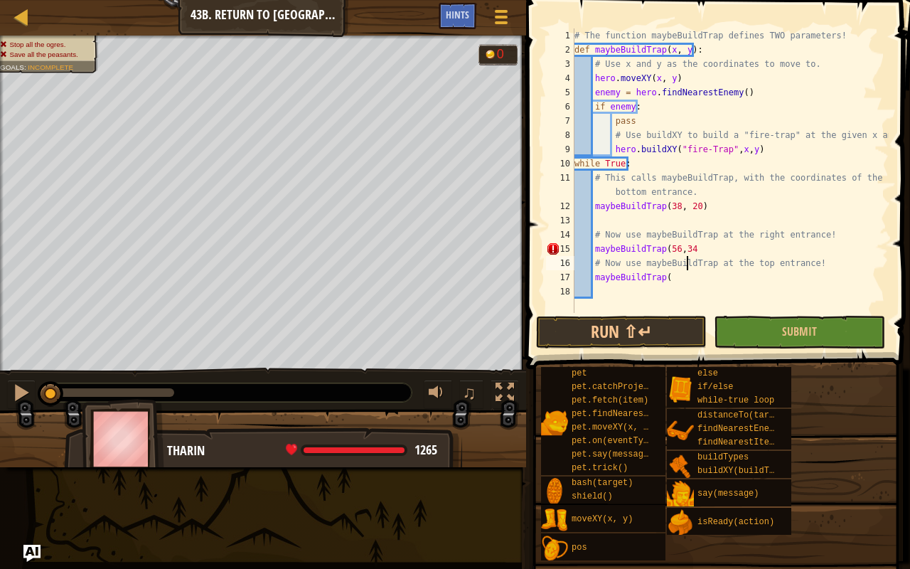
drag, startPoint x: 686, startPoint y: 260, endPoint x: 705, endPoint y: 248, distance: 23.3
click at [696, 260] on div "# The function maybeBuildTrap defines TWO parameters! def maybeBuildTrap ( x , …" at bounding box center [730, 184] width 317 height 313
click at [705, 248] on div "# The function maybeBuildTrap defines TWO parameters! def maybeBuildTrap ( x , …" at bounding box center [730, 184] width 317 height 313
type textarea "maybeBuildTrap(56,34)"
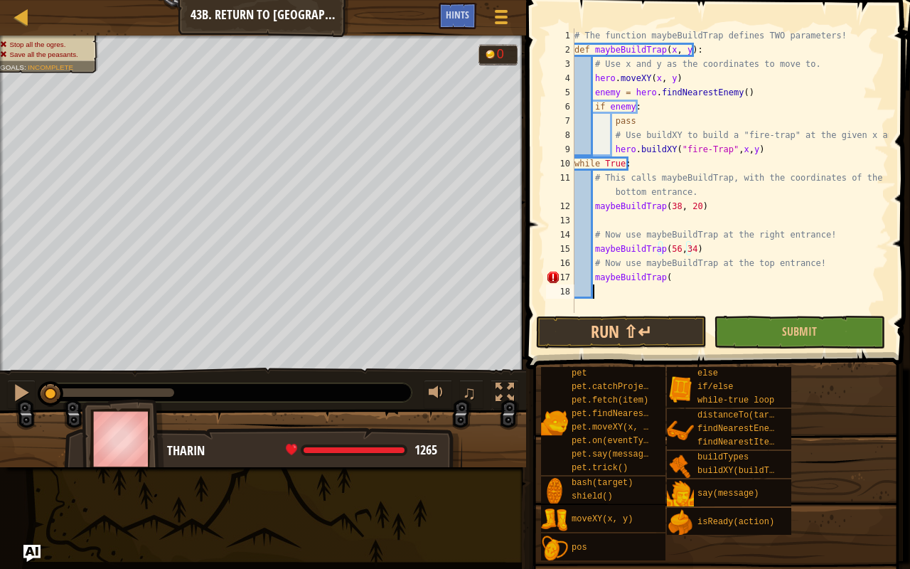
drag, startPoint x: 694, startPoint y: 289, endPoint x: 681, endPoint y: 289, distance: 12.8
click at [681, 289] on div "# The function maybeBuildTrap defines TWO parameters! def maybeBuildTrap ( x , …" at bounding box center [730, 184] width 317 height 313
click at [689, 284] on div "# The function maybeBuildTrap defines TWO parameters! def maybeBuildTrap ( x , …" at bounding box center [730, 184] width 317 height 313
click at [693, 268] on div "# The function maybeBuildTrap defines TWO parameters! def maybeBuildTrap ( x , …" at bounding box center [730, 184] width 317 height 313
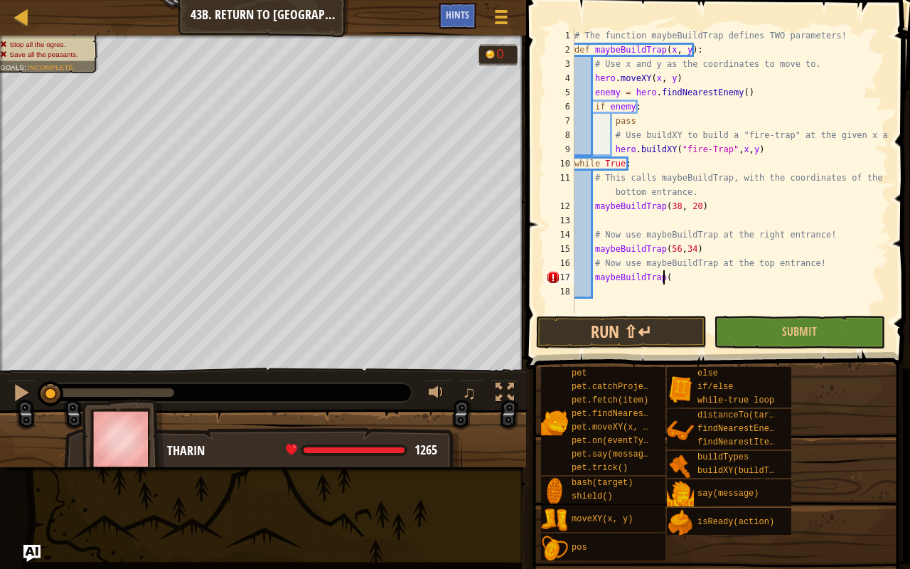
click at [664, 280] on div "# The function maybeBuildTrap defines TWO parameters! def maybeBuildTrap ( x , …" at bounding box center [730, 184] width 317 height 313
click at [792, 322] on button "Submit" at bounding box center [799, 332] width 171 height 33
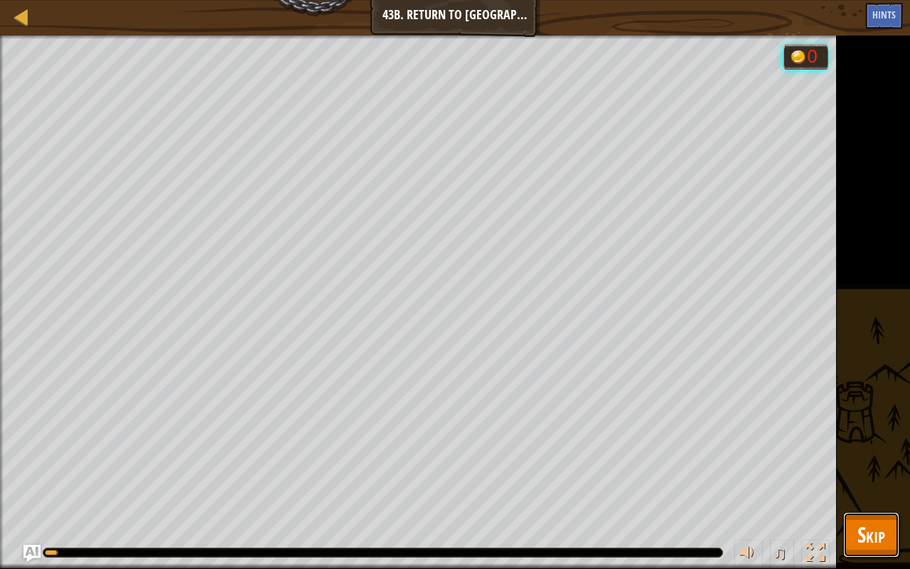
click at [888, 448] on button "Skip" at bounding box center [871, 535] width 56 height 46
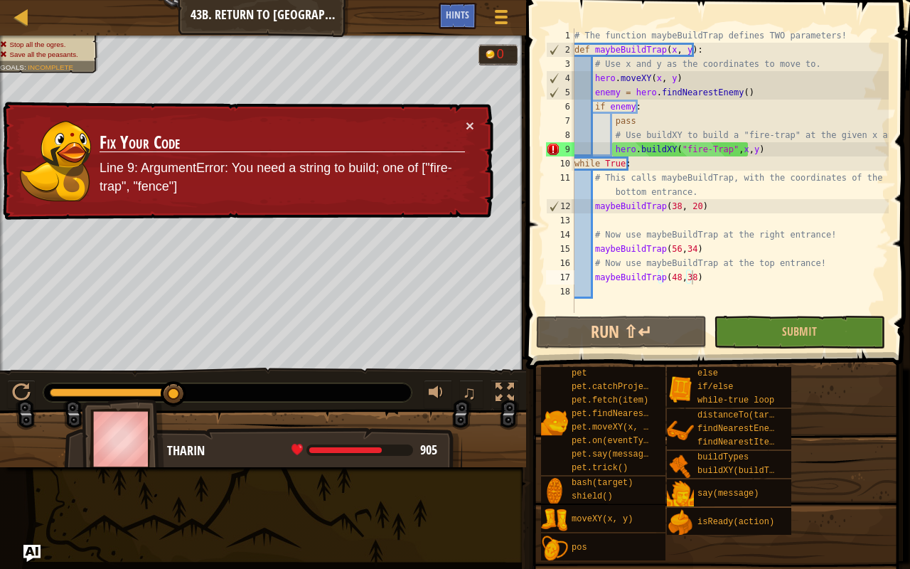
click at [720, 152] on div "# The function maybeBuildTrap defines TWO parameters! def maybeBuildTrap ( x , …" at bounding box center [730, 184] width 317 height 313
click at [698, 149] on div "# The function maybeBuildTrap defines TWO parameters! def maybeBuildTrap ( x , …" at bounding box center [730, 184] width 317 height 313
click at [705, 148] on div "# The function maybeBuildTrap defines TWO parameters! def maybeBuildTrap ( x , …" at bounding box center [730, 184] width 317 height 313
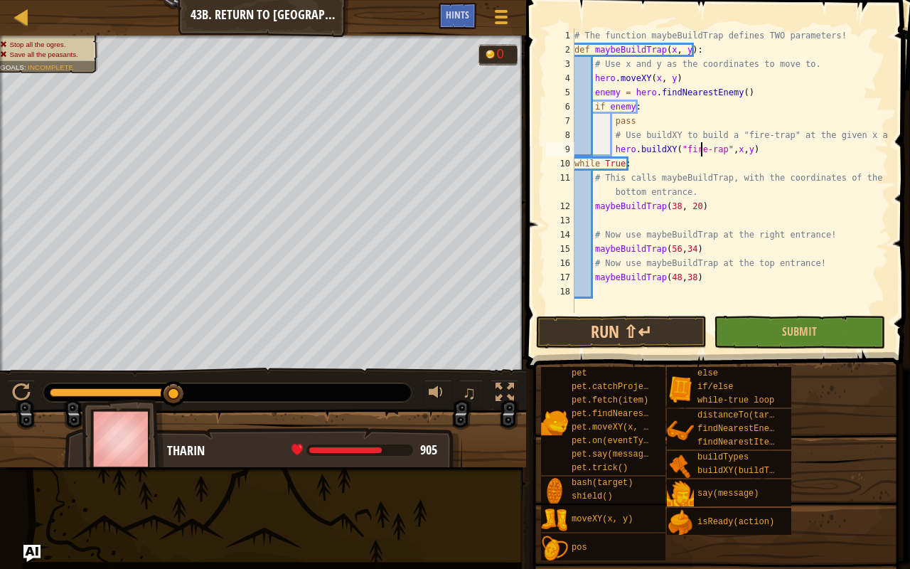
scroll to position [6, 11]
click at [770, 321] on button "Submit" at bounding box center [799, 332] width 171 height 33
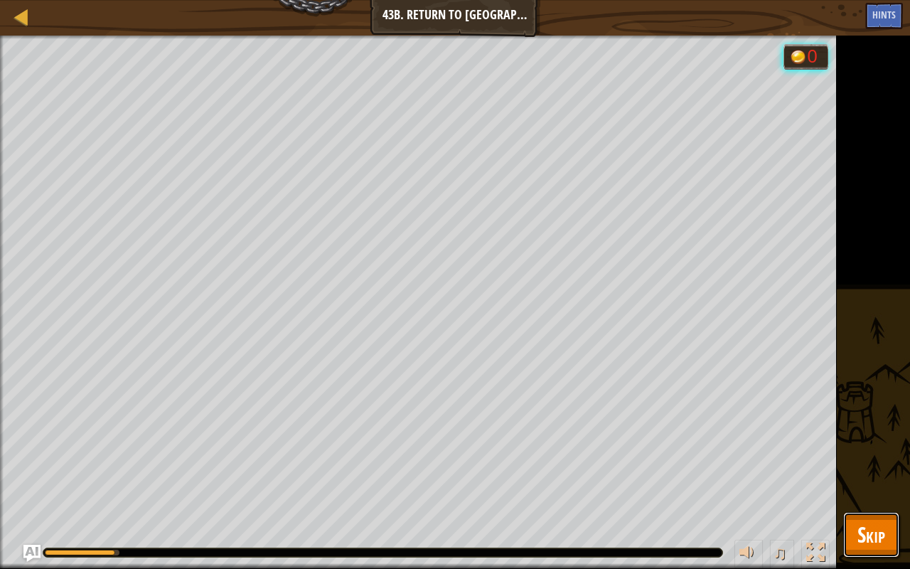
click at [872, 448] on button "Skip" at bounding box center [871, 535] width 56 height 46
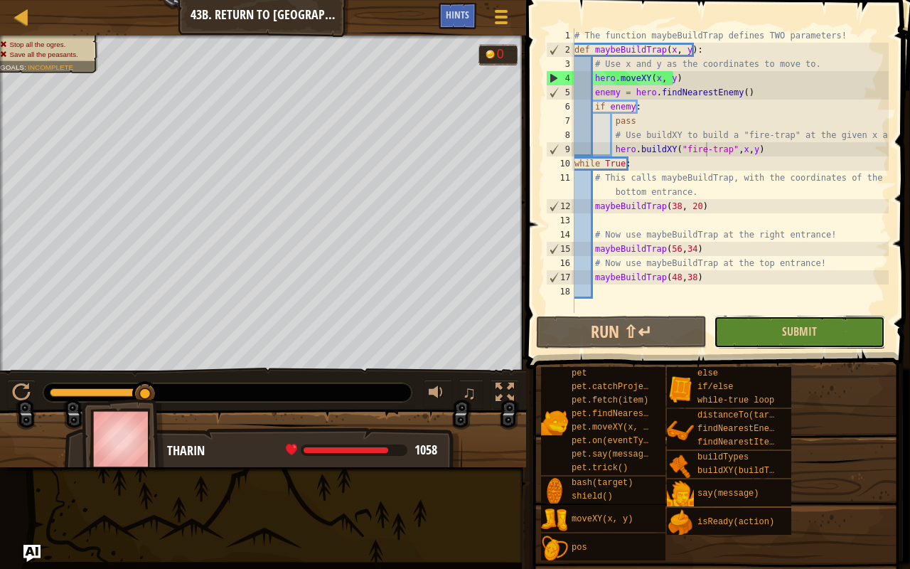
click at [765, 332] on button "Submit" at bounding box center [799, 332] width 171 height 33
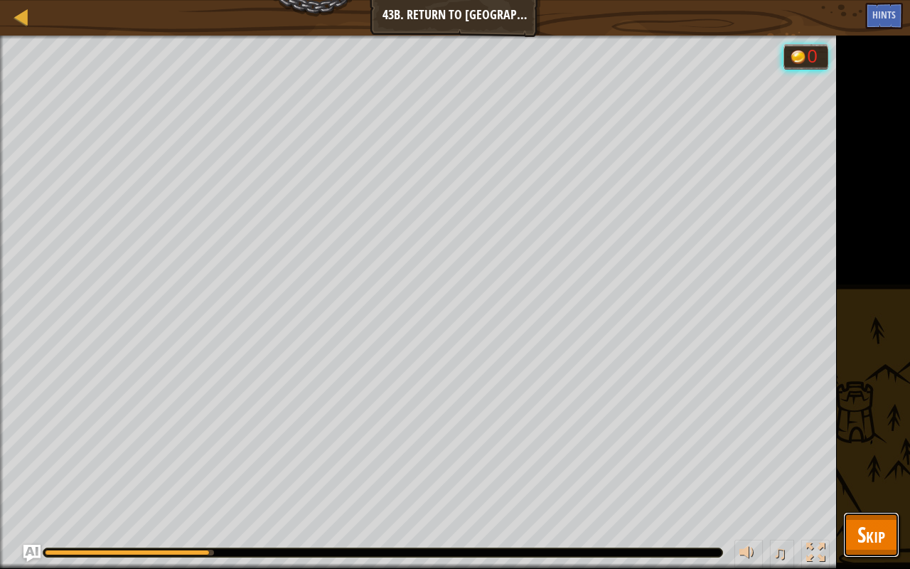
click at [885, 448] on span "Skip" at bounding box center [872, 534] width 28 height 29
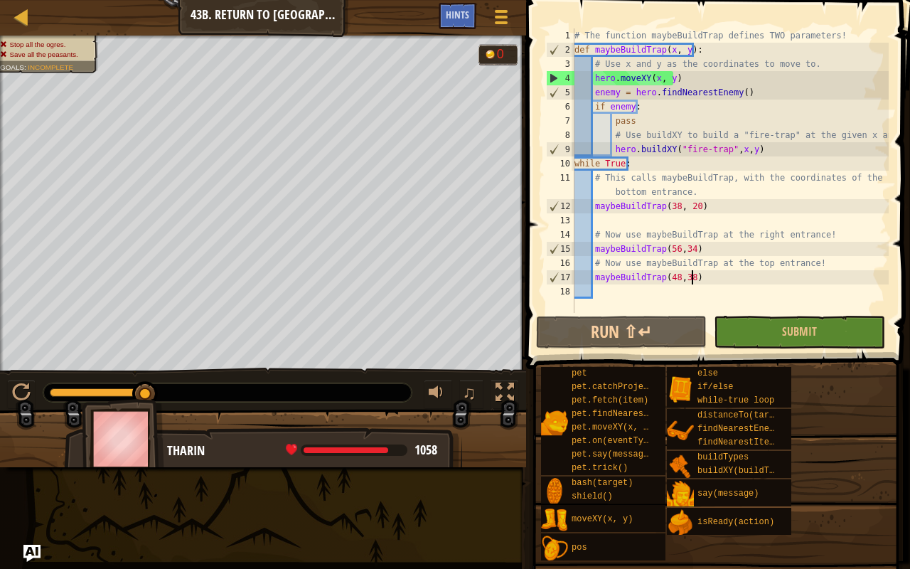
click at [706, 281] on div "# The function maybeBuildTrap defines TWO parameters! def maybeBuildTrap ( x , …" at bounding box center [730, 184] width 317 height 313
click at [671, 277] on div "# The function maybeBuildTrap defines TWO parameters! def maybeBuildTrap ( x , …" at bounding box center [730, 184] width 317 height 313
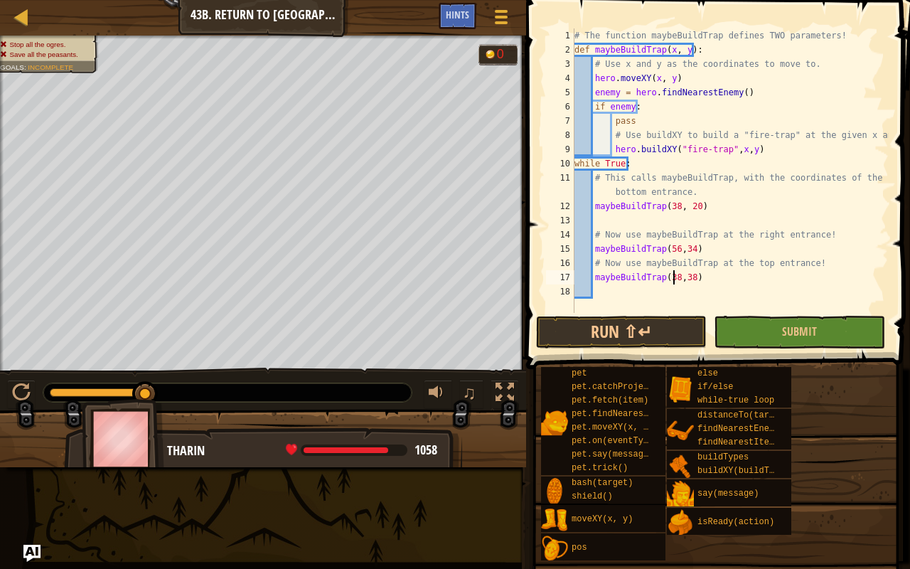
click at [685, 276] on div "# The function maybeBuildTrap defines TWO parameters! def maybeBuildTrap ( x , …" at bounding box center [730, 184] width 317 height 313
type textarea "maybeBuildTrap(38,48)"
click at [745, 341] on button "Submit" at bounding box center [799, 332] width 171 height 33
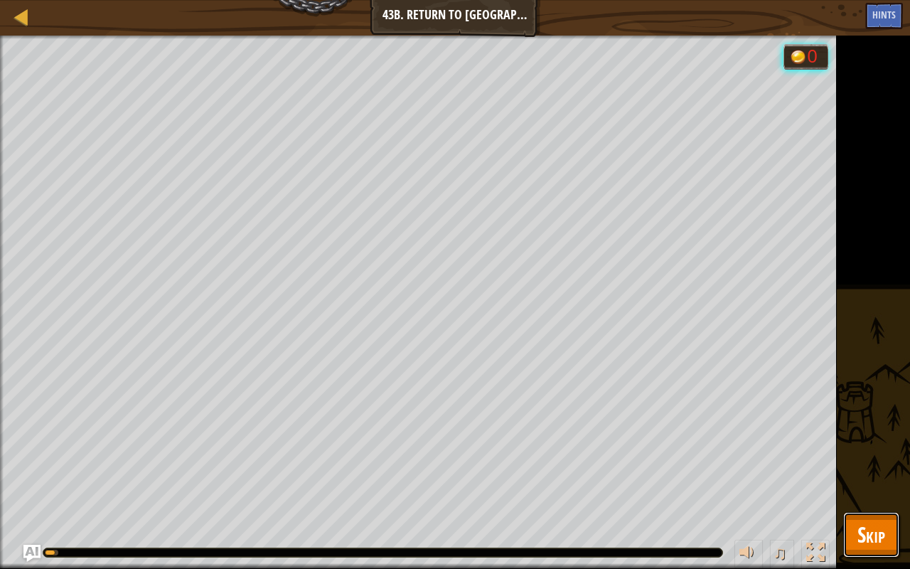
click at [866, 448] on span "Skip" at bounding box center [872, 534] width 28 height 29
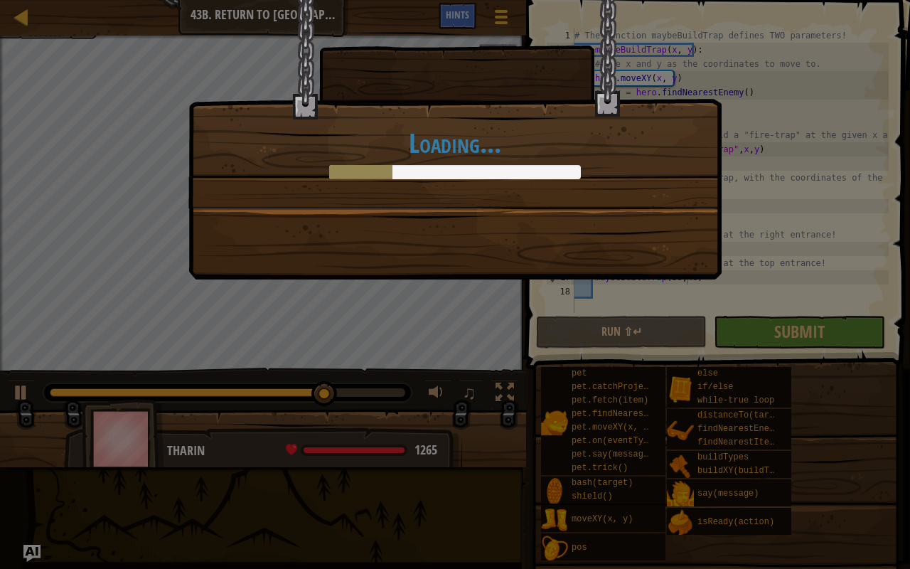
click at [781, 321] on div "Loading..." at bounding box center [455, 284] width 910 height 569
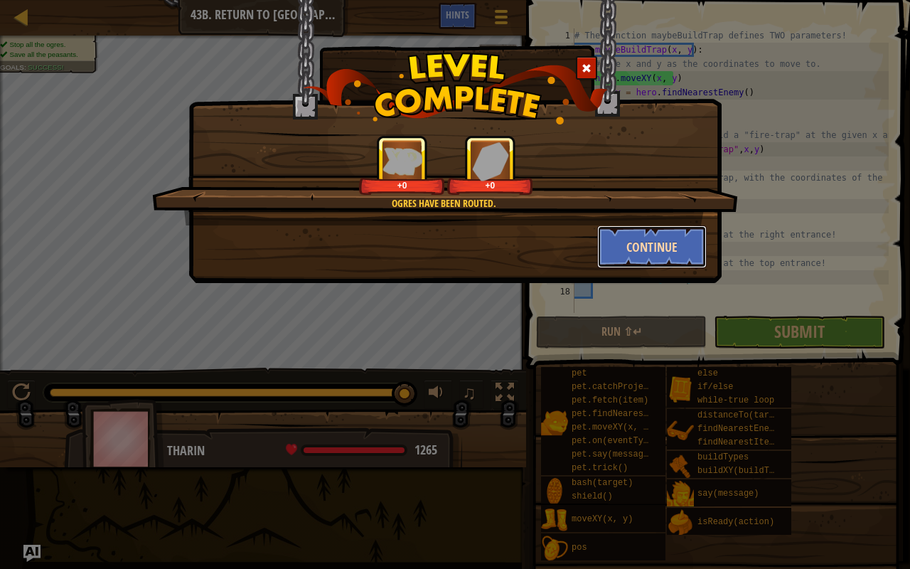
drag, startPoint x: 604, startPoint y: 240, endPoint x: 611, endPoint y: 243, distance: 8.0
click at [611, 243] on button "Continue" at bounding box center [652, 246] width 110 height 43
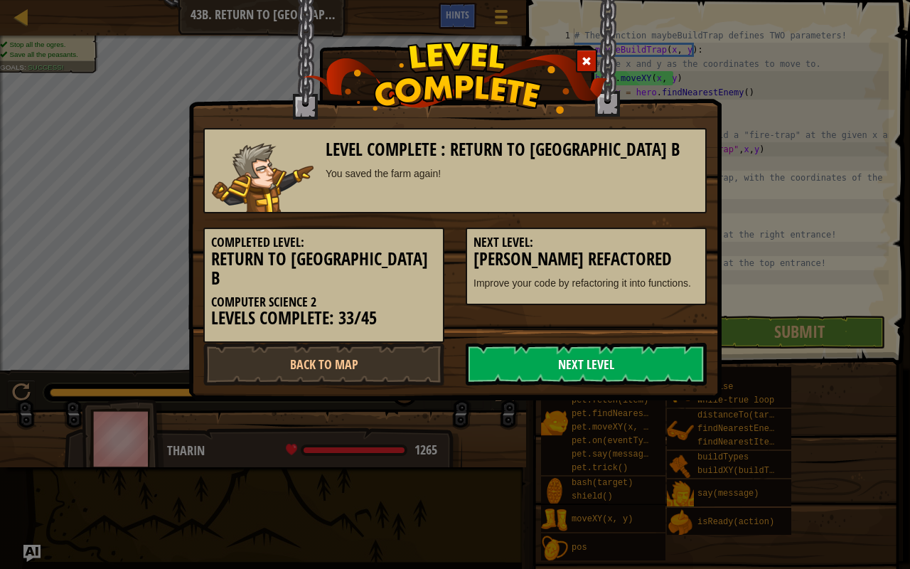
click at [552, 343] on link "Next Level" at bounding box center [586, 364] width 241 height 43
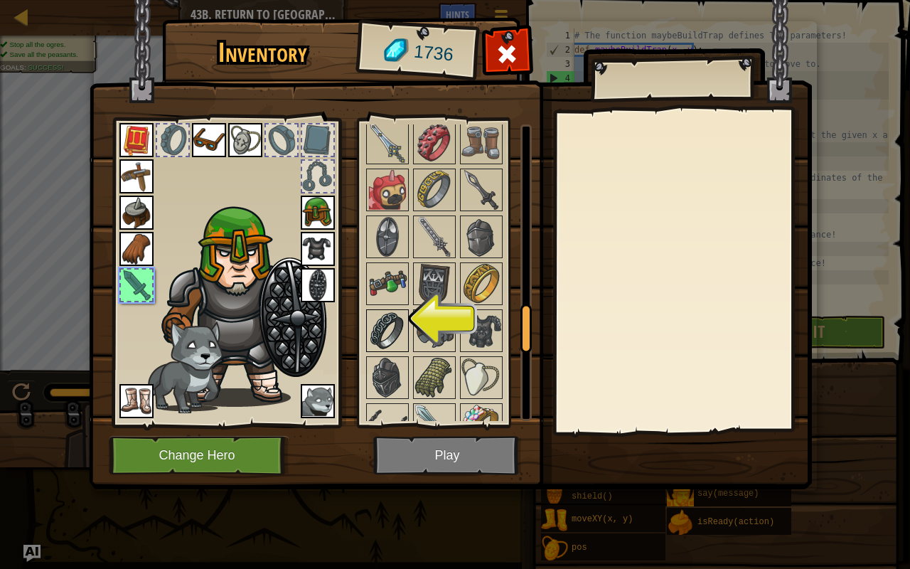
scroll to position [1138, 0]
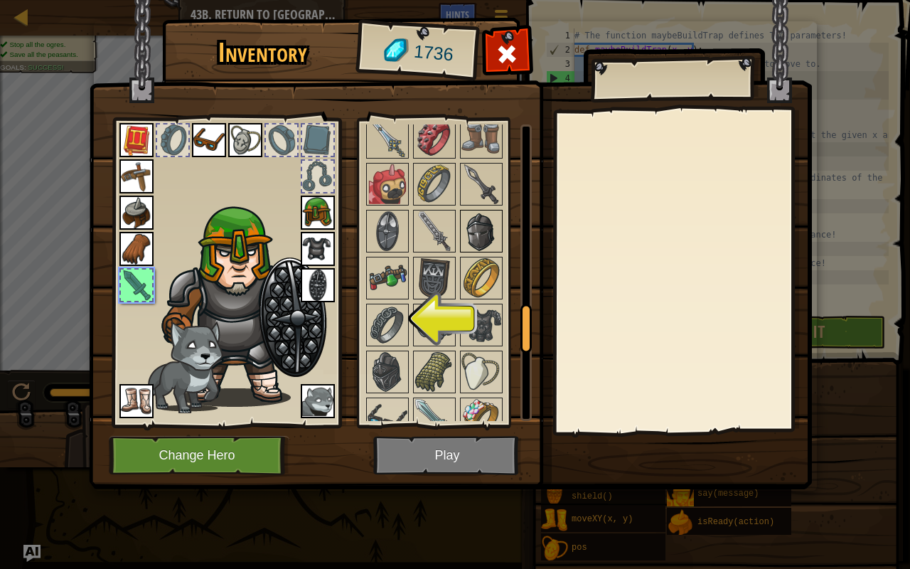
click at [471, 231] on img at bounding box center [482, 231] width 40 height 40
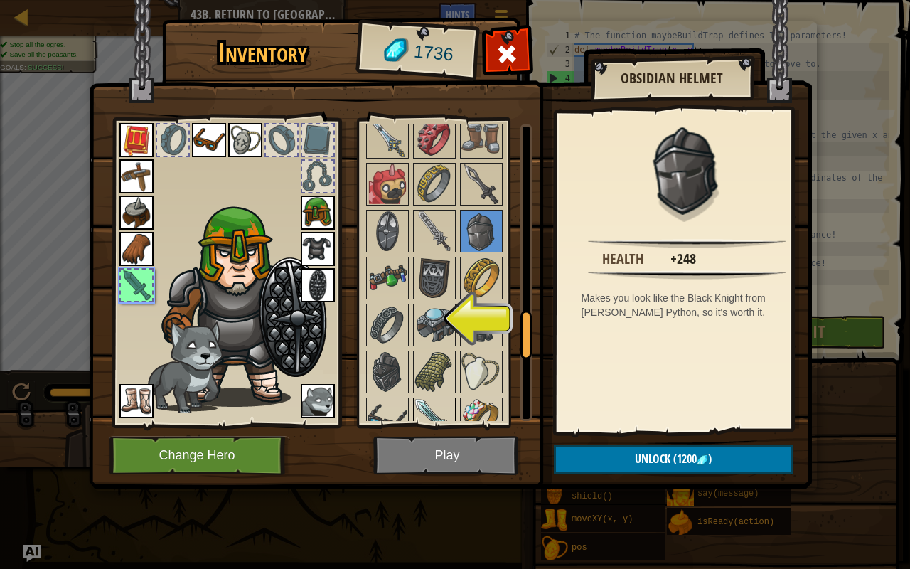
scroll to position [1209, 0]
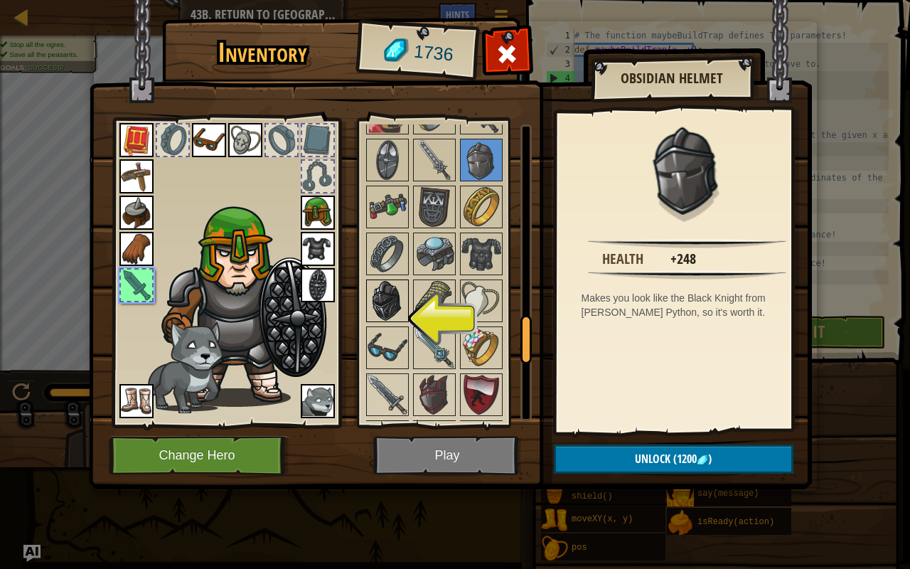
drag, startPoint x: 363, startPoint y: 273, endPoint x: 400, endPoint y: 277, distance: 37.2
click at [380, 276] on div "Available Equip Equip Equip Equip Equip Equip Equip Equip Equip Equip Equip Equ…" at bounding box center [453, 272] width 179 height 297
click at [400, 281] on img at bounding box center [388, 301] width 40 height 40
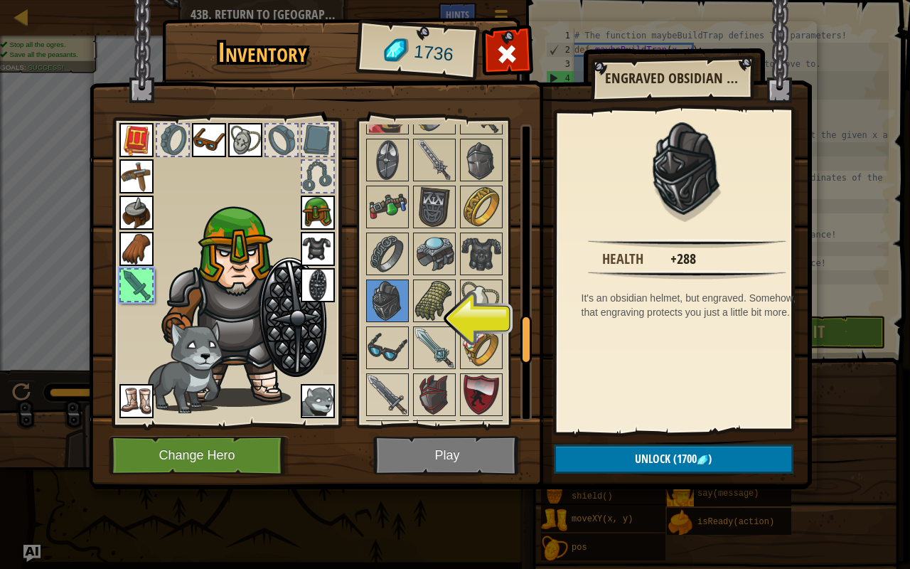
scroll to position [1391, 0]
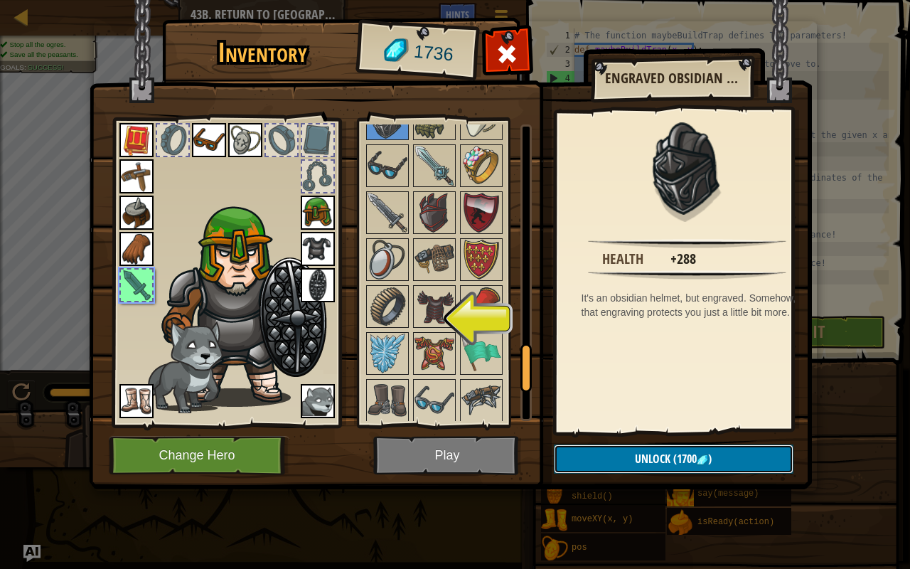
click at [603, 448] on button "Unlock (1700 )" at bounding box center [674, 458] width 240 height 29
click at [589, 446] on button "Confirm" at bounding box center [674, 458] width 240 height 29
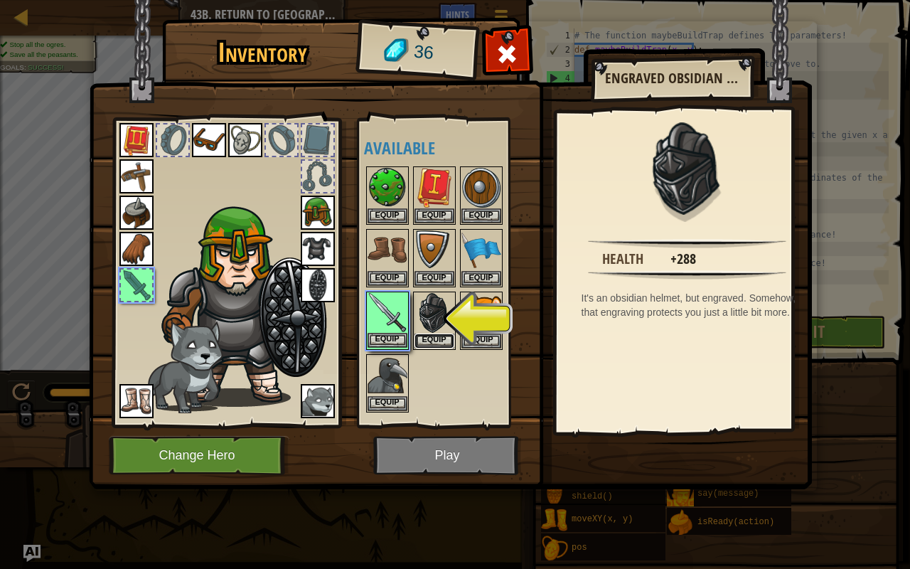
click at [435, 343] on button "Equip" at bounding box center [435, 341] width 40 height 15
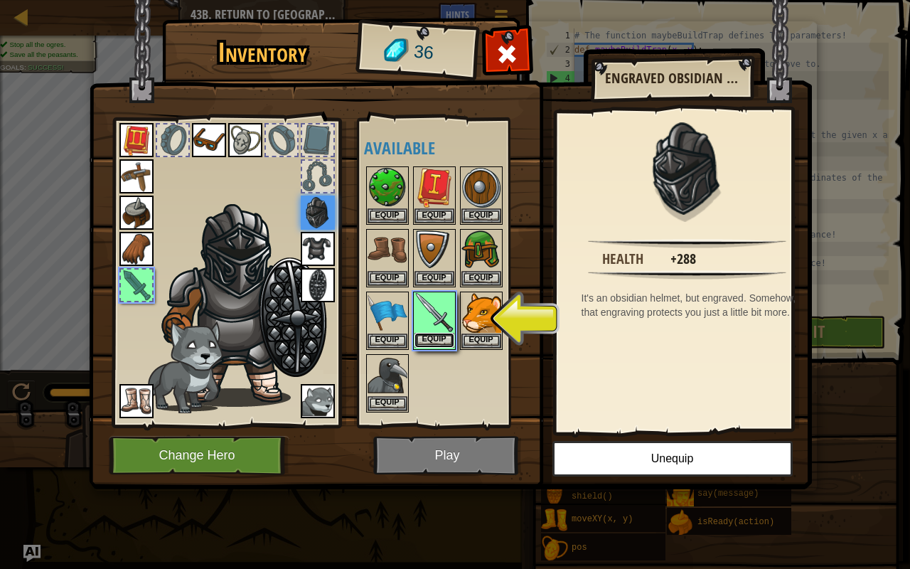
click at [441, 341] on button "Equip" at bounding box center [435, 340] width 40 height 15
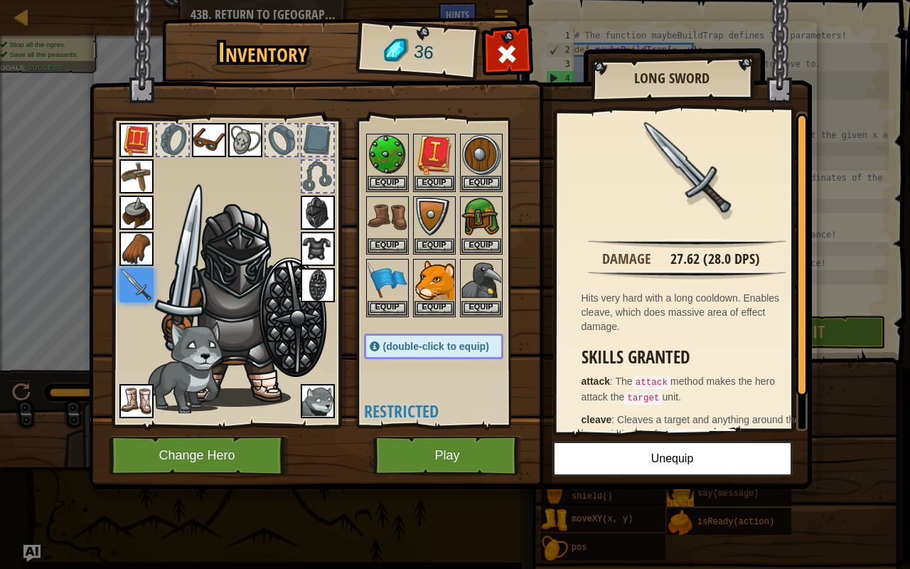
scroll to position [71, 0]
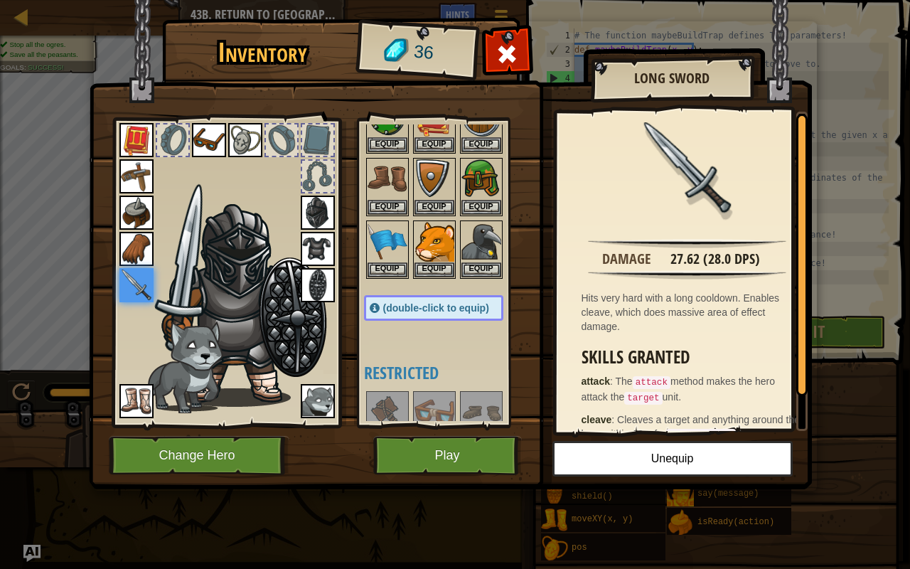
drag, startPoint x: 311, startPoint y: 195, endPoint x: 310, endPoint y: 164, distance: 30.6
click at [311, 191] on div at bounding box center [226, 269] width 235 height 320
click at [306, 159] on div at bounding box center [318, 176] width 34 height 34
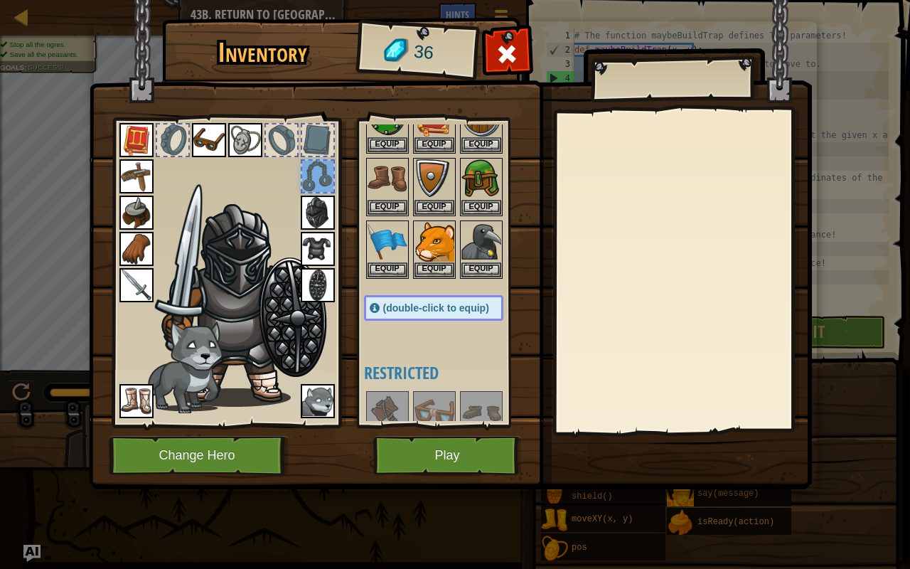
click at [329, 151] on div at bounding box center [317, 139] width 31 height 31
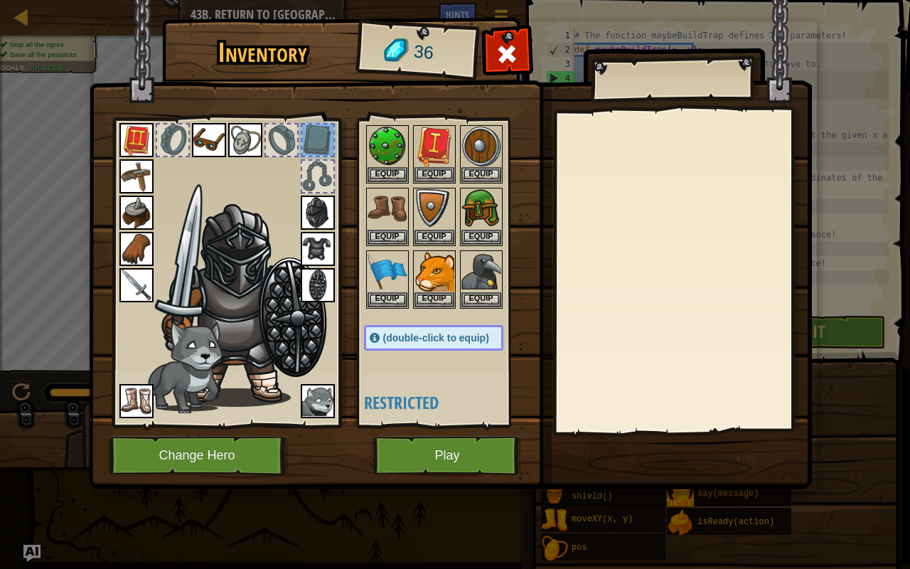
scroll to position [0, 0]
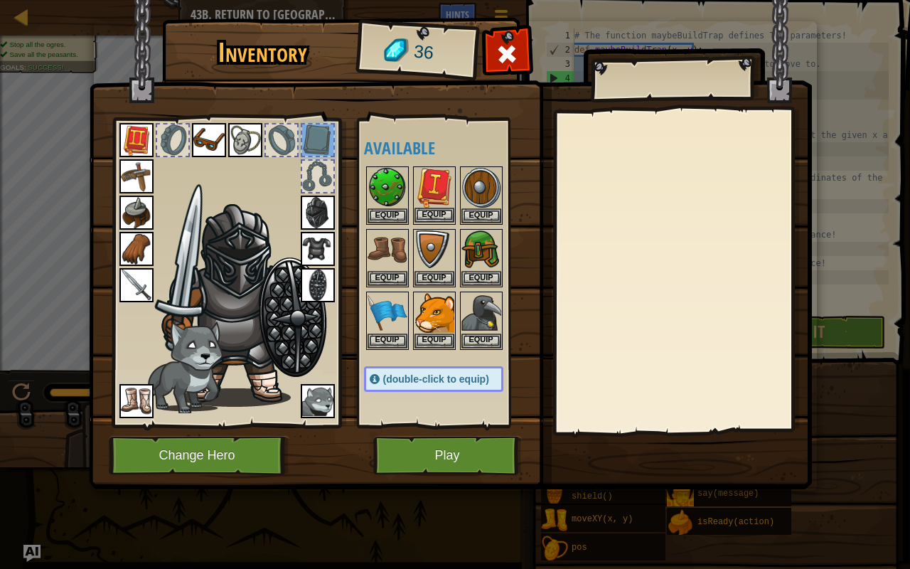
click at [437, 201] on img at bounding box center [435, 188] width 40 height 40
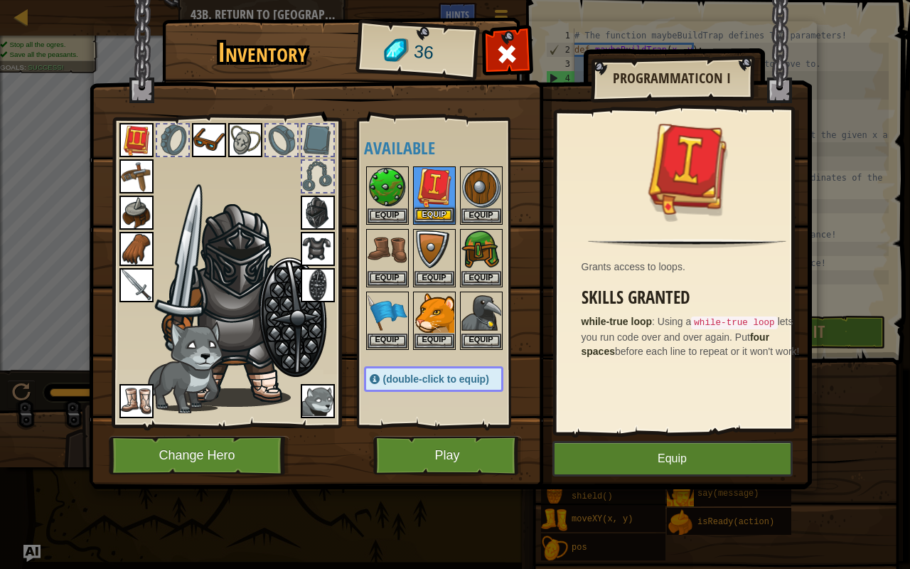
click at [435, 206] on img at bounding box center [435, 188] width 40 height 40
click at [642, 448] on button "Equip" at bounding box center [673, 459] width 240 height 36
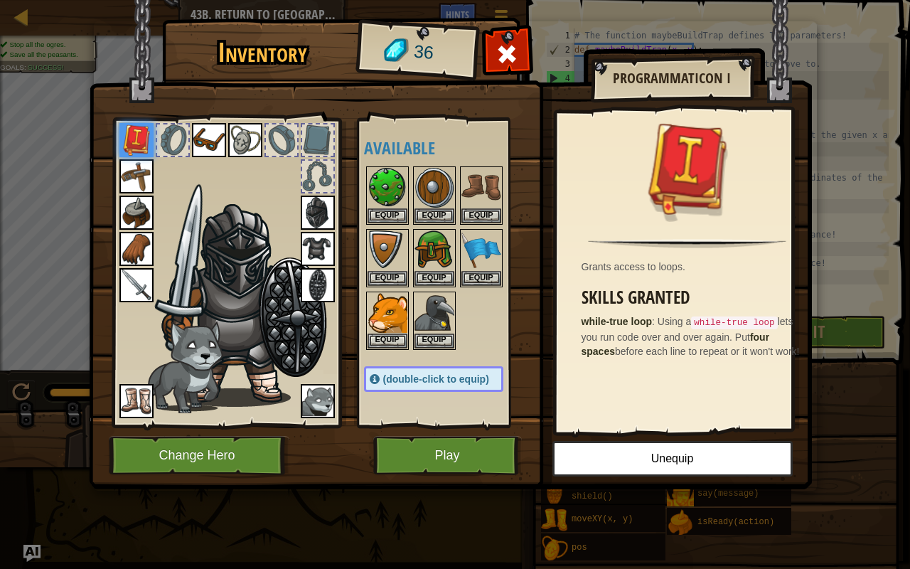
click at [472, 326] on div at bounding box center [448, 257] width 168 height 187
click at [476, 280] on button "Equip" at bounding box center [482, 277] width 40 height 15
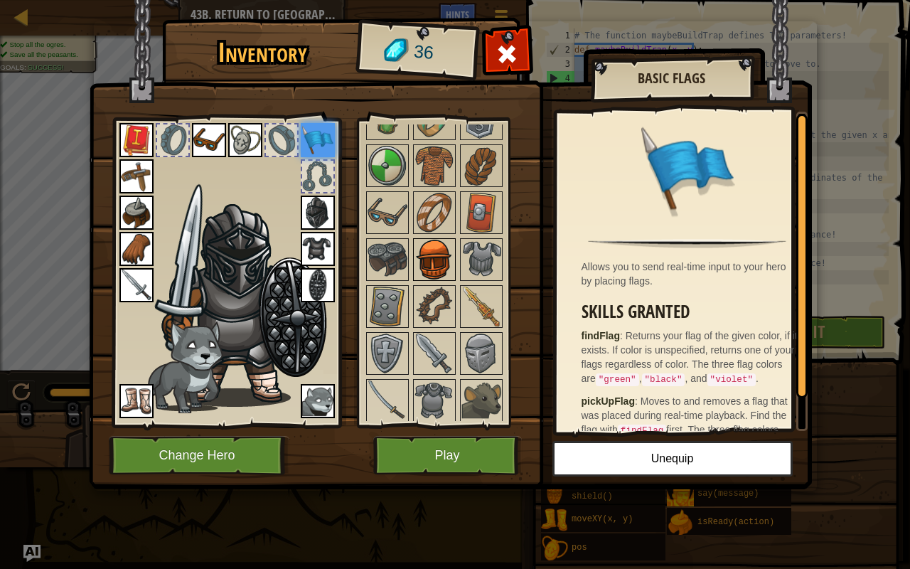
scroll to position [498, 0]
click at [428, 240] on div at bounding box center [434, 261] width 43 height 43
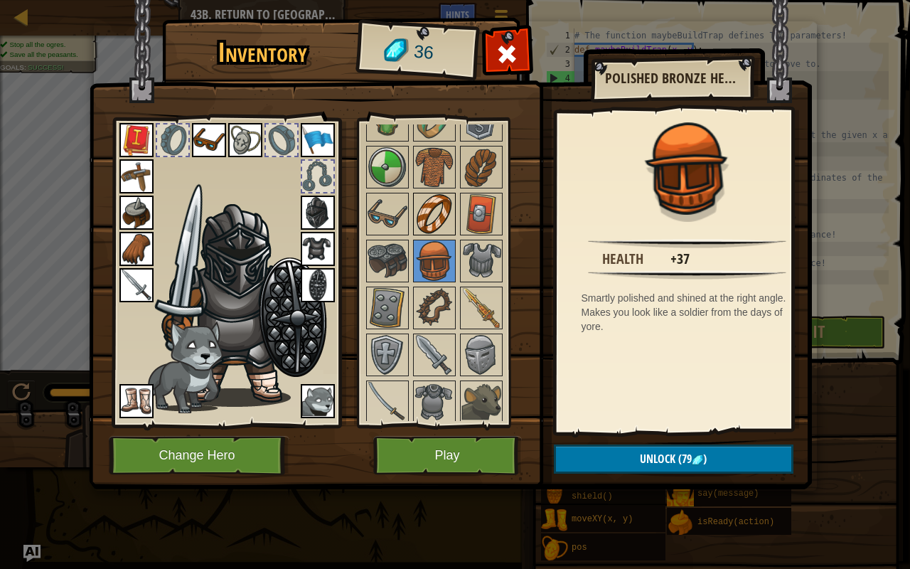
click at [428, 220] on img at bounding box center [435, 214] width 40 height 40
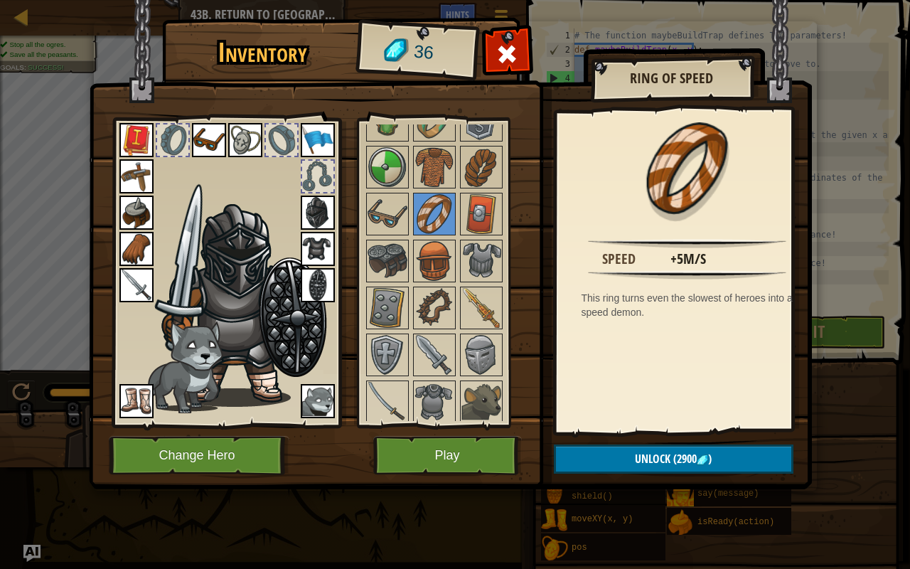
click at [442, 436] on div "Inventory 36 Available Equip Equip Equip Equip Equip Equip Equip Equip Equip Eq…" at bounding box center [455, 255] width 723 height 469
click at [439, 442] on button "Play" at bounding box center [447, 455] width 149 height 39
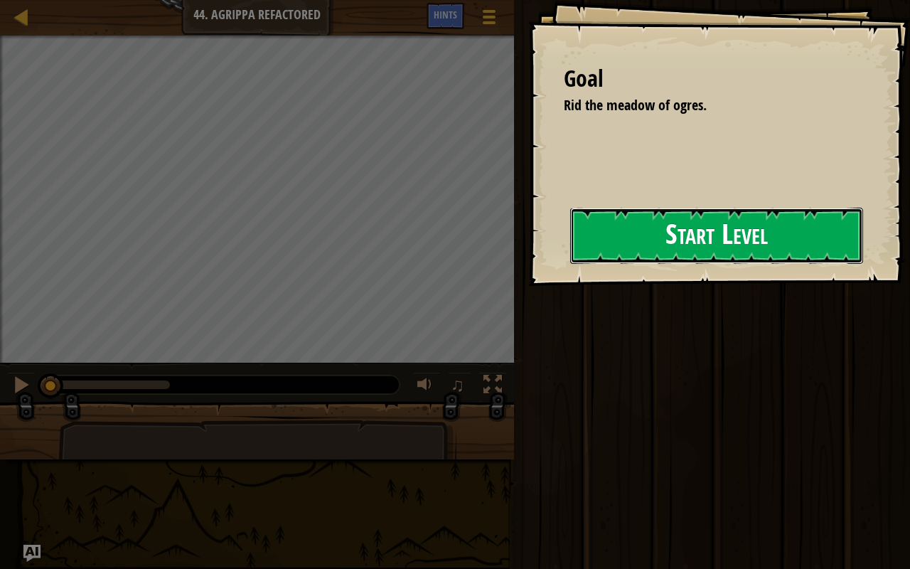
click at [632, 230] on button "Start Level" at bounding box center [716, 236] width 293 height 56
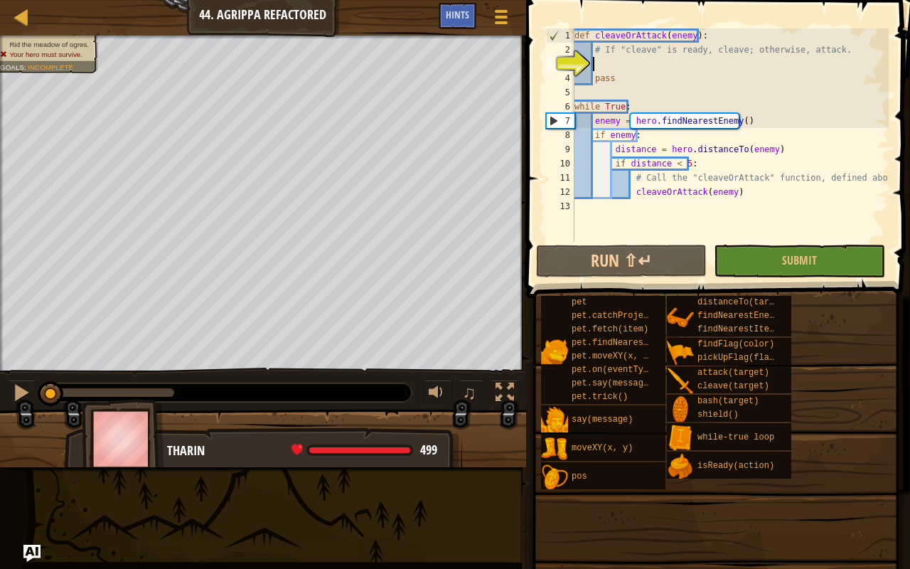
click at [653, 68] on div "def cleaveOrAttack ( enemy ) : # If "cleave" is ready, cleave; otherwise, attac…" at bounding box center [730, 149] width 317 height 242
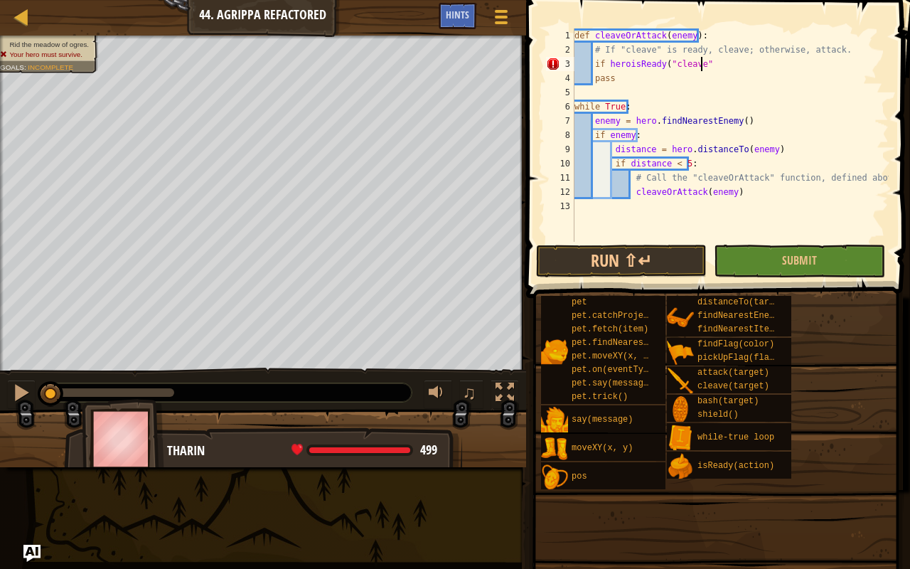
scroll to position [6, 10]
click at [728, 65] on div "def cleaveOrAttack ( enemy ) : # If "cleave" is ready, cleave; otherwise, attac…" at bounding box center [730, 149] width 317 height 242
type textarea "if heroisReady("cleave"):"
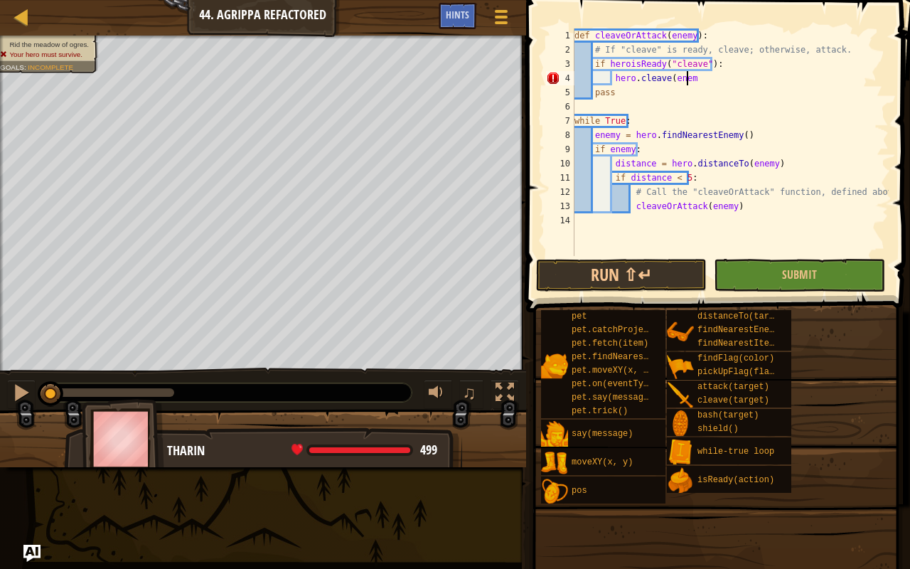
scroll to position [6, 9]
click at [747, 203] on div "def cleaveOrAttack ( enemy ) : # If "cleave" is ready, cleave; otherwise, attac…" at bounding box center [730, 156] width 317 height 256
click at [690, 84] on div "def cleaveOrAttack ( enemy ) : # If "cleave" is ready, cleave; otherwise, attac…" at bounding box center [730, 156] width 317 height 256
click at [703, 77] on div "def cleaveOrAttack ( enemy ) : # If "cleave" is ready, cleave; otherwise, attac…" at bounding box center [730, 142] width 317 height 228
type textarea "hero.cleave(enemy)"
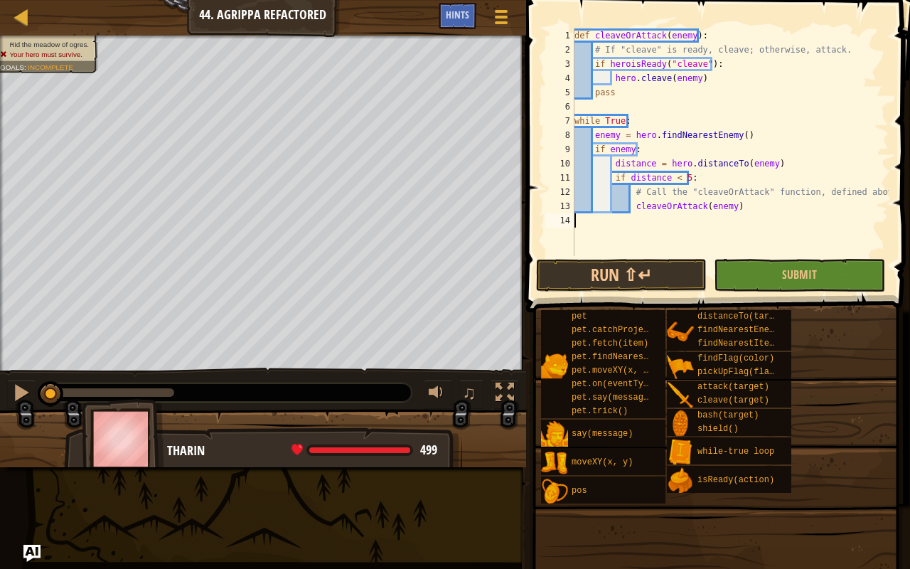
click at [726, 218] on div "def cleaveOrAttack ( enemy ) : # If "cleave" is ready, cleave; otherwise, attac…" at bounding box center [730, 156] width 317 height 256
click at [740, 215] on div "def cleaveOrAttack ( enemy ) : # If "cleave" is ready, cleave; otherwise, attac…" at bounding box center [730, 156] width 317 height 256
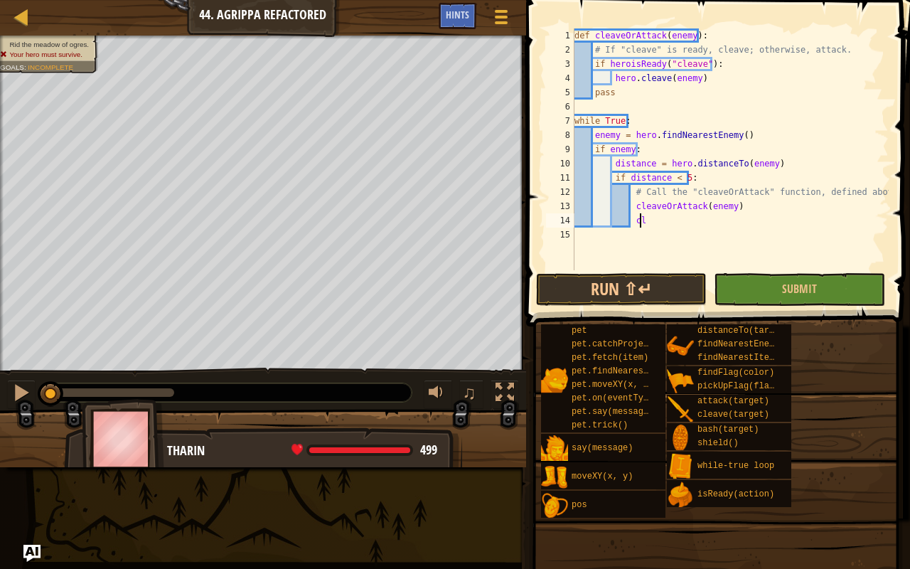
scroll to position [6, 5]
type textarea "c"
click at [798, 276] on button "Submit" at bounding box center [799, 289] width 171 height 33
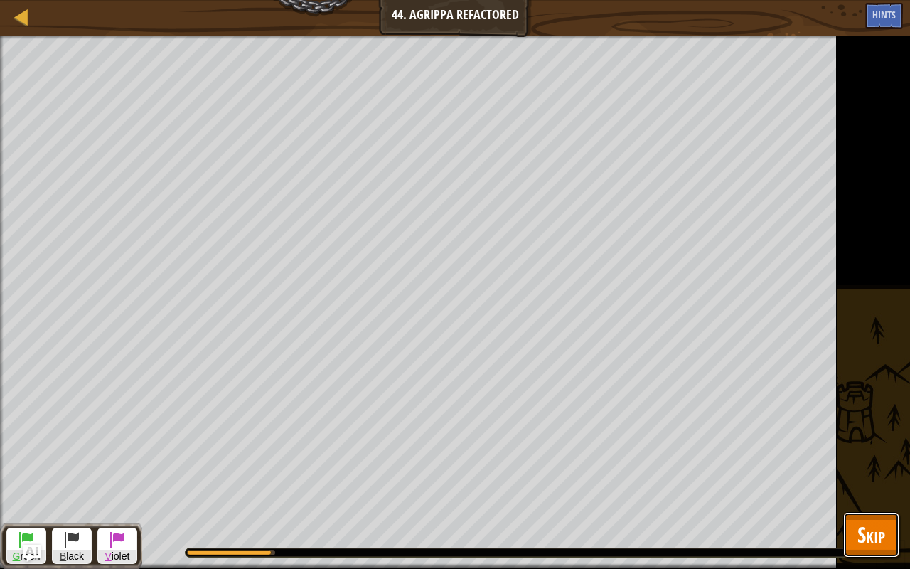
click at [858, 448] on span "Skip" at bounding box center [872, 534] width 28 height 29
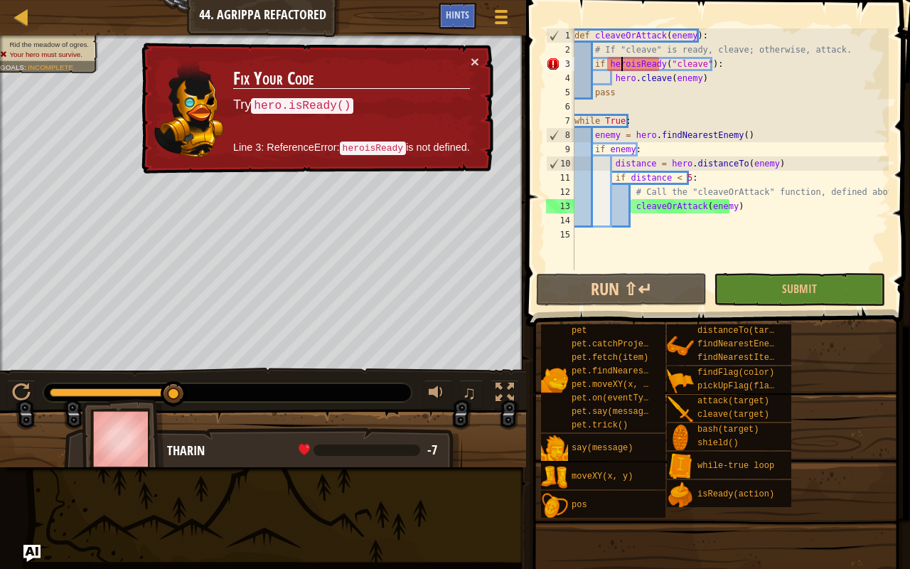
click at [619, 63] on div "def cleaveOrAttack ( enemy ) : # If "cleave" is ready, cleave; otherwise, attac…" at bounding box center [730, 163] width 317 height 270
click at [622, 63] on div "def cleaveOrAttack ( enemy ) : # If "cleave" is ready, cleave; otherwise, attac…" at bounding box center [730, 163] width 317 height 270
click at [622, 63] on div "def cleaveOrAttack ( enemy ) : # If "cleave" is ready, cleave; otherwise, attac…" at bounding box center [730, 149] width 317 height 242
click at [626, 61] on div "def cleaveOrAttack ( enemy ) : # If "cleave" is ready, cleave; otherwise, attac…" at bounding box center [730, 163] width 317 height 270
type textarea "if hero.isReady("cleave"):"
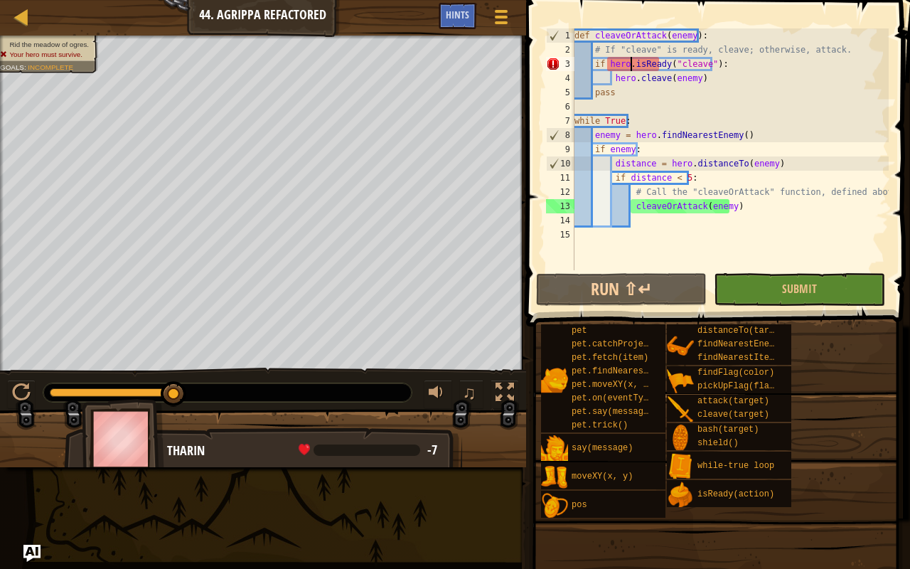
scroll to position [6, 4]
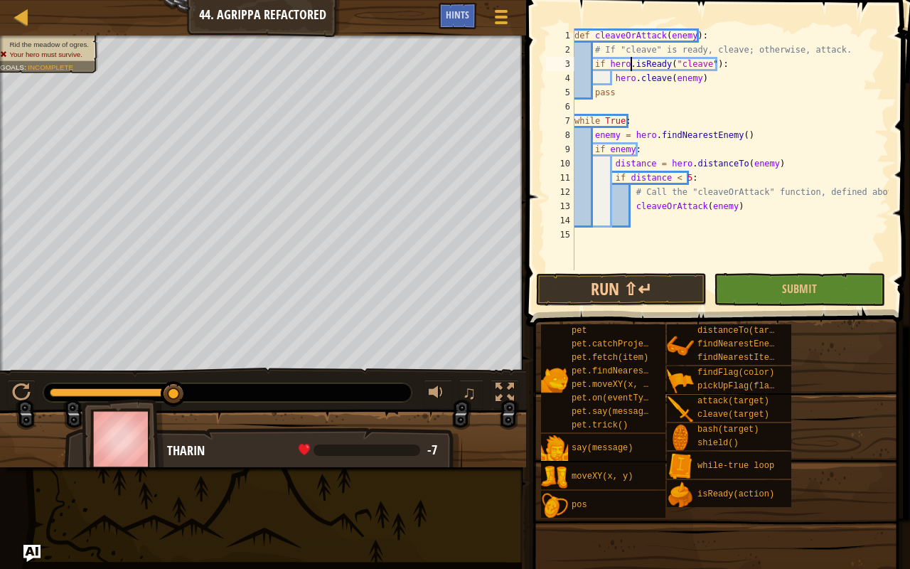
click at [671, 217] on div "def cleaveOrAttack ( enemy ) : # If "cleave" is ready, cleave; otherwise, attac…" at bounding box center [730, 163] width 317 height 270
click at [720, 80] on div "def cleaveOrAttack ( enemy ) : # If "cleave" is ready, cleave; otherwise, attac…" at bounding box center [730, 163] width 317 height 270
type textarea "hero.cleave(enemy)"
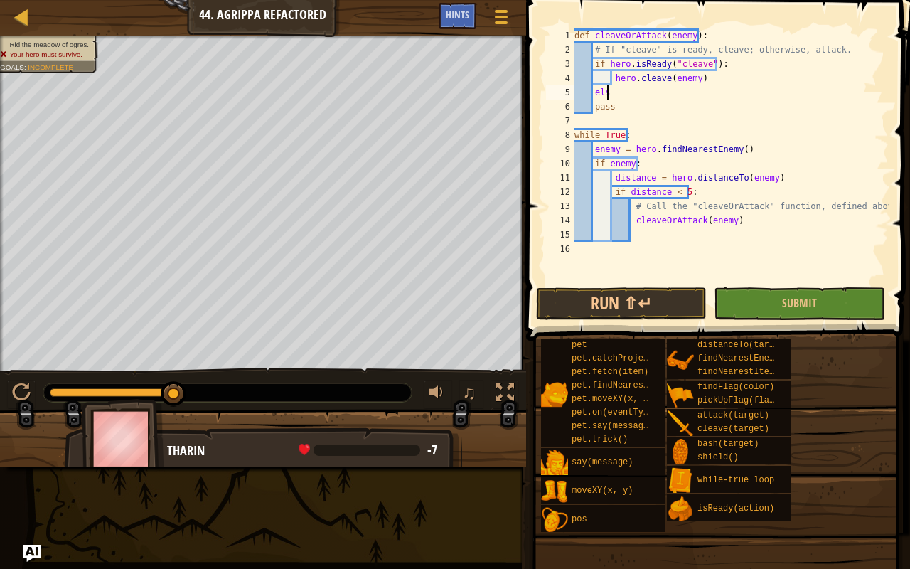
scroll to position [6, 2]
type textarea "else:"
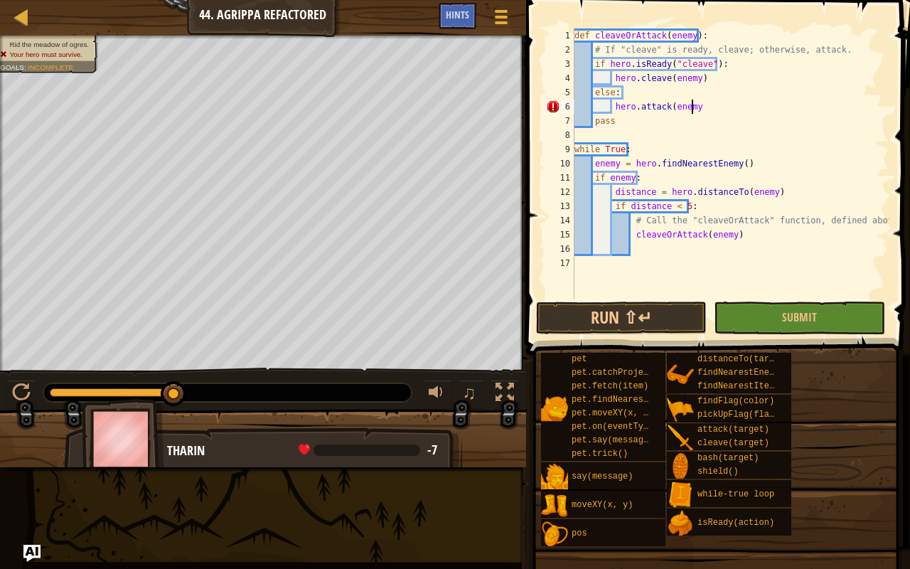
scroll to position [6, 9]
type textarea "hero.attack(enemy)"
click at [839, 307] on button "Submit" at bounding box center [799, 318] width 171 height 33
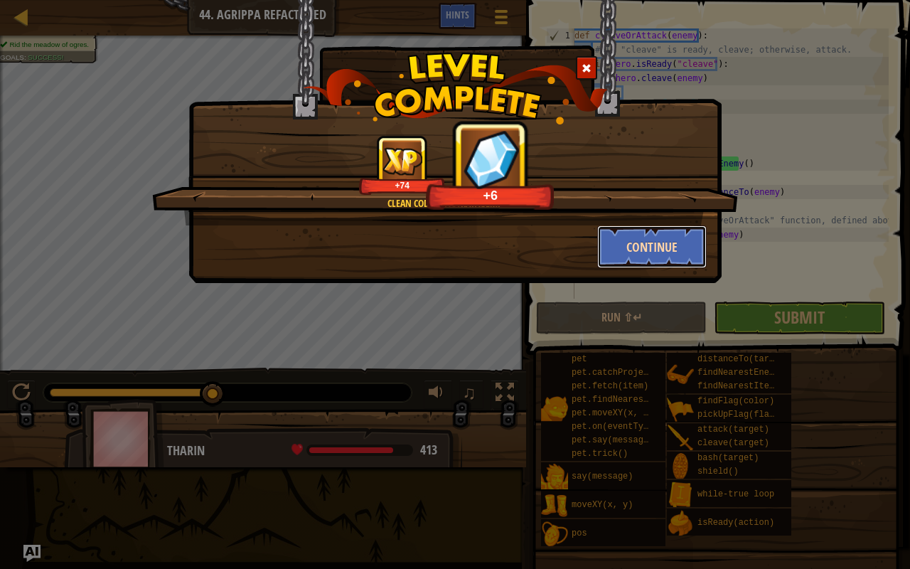
click at [637, 265] on button "Continue" at bounding box center [652, 246] width 110 height 43
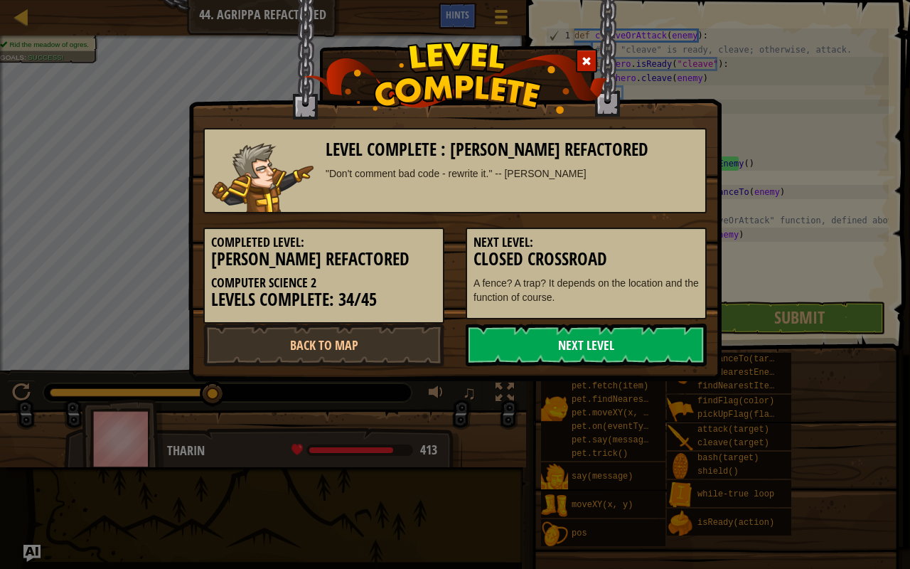
click at [594, 334] on link "Next Level" at bounding box center [586, 345] width 241 height 43
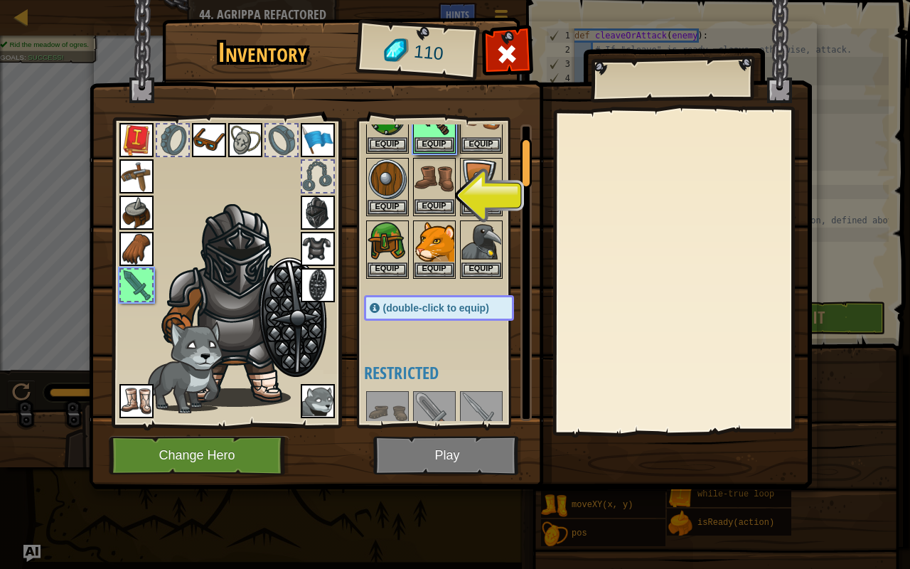
scroll to position [0, 0]
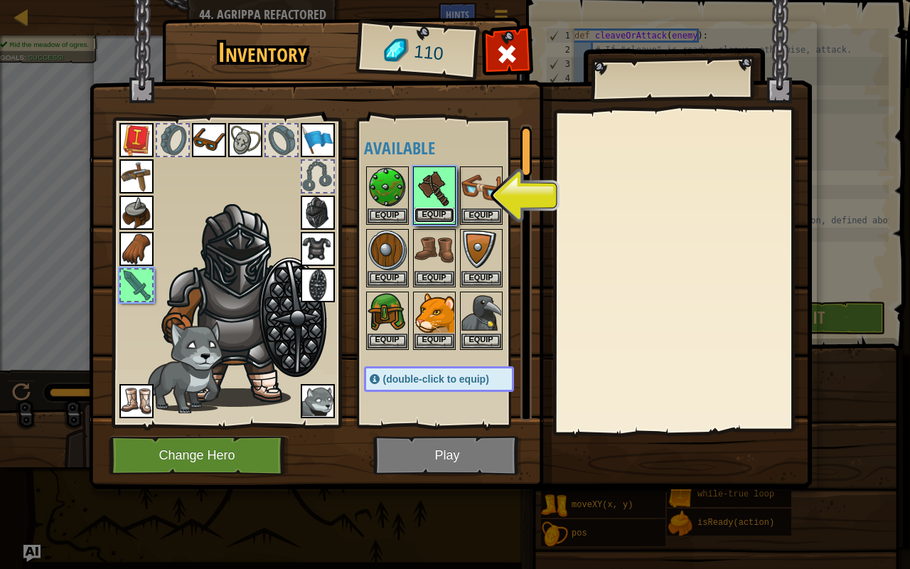
click at [439, 211] on button "Equip" at bounding box center [435, 215] width 40 height 15
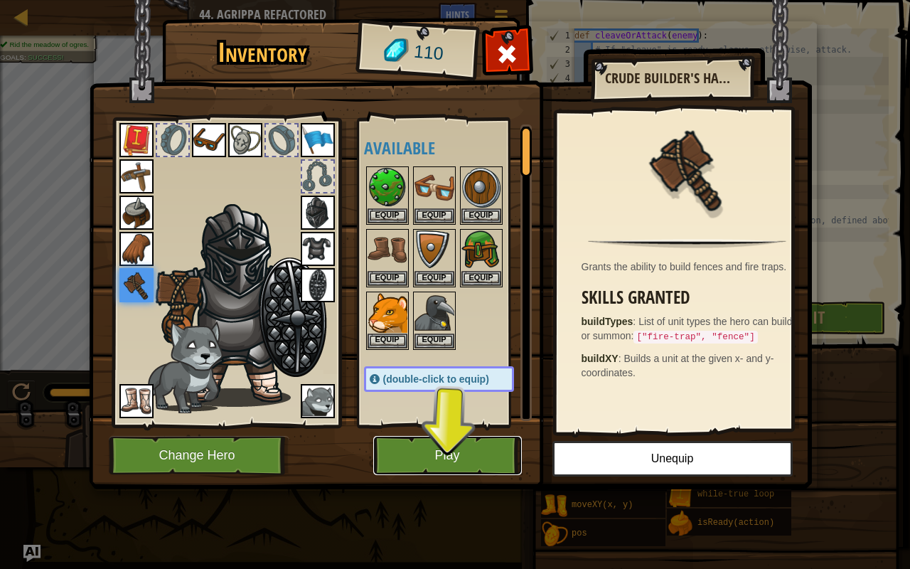
click at [465, 448] on button "Play" at bounding box center [447, 455] width 149 height 39
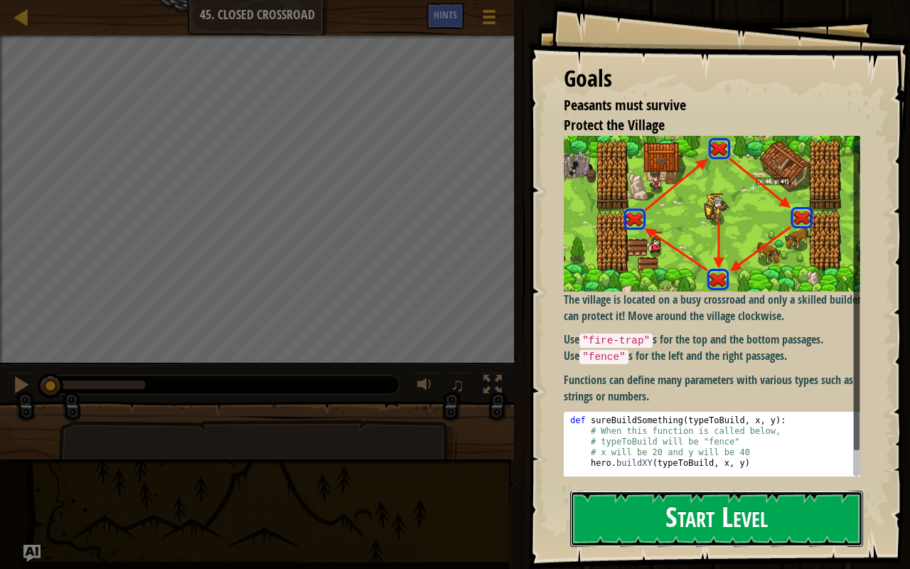
click at [817, 448] on button "Start Level" at bounding box center [716, 519] width 293 height 56
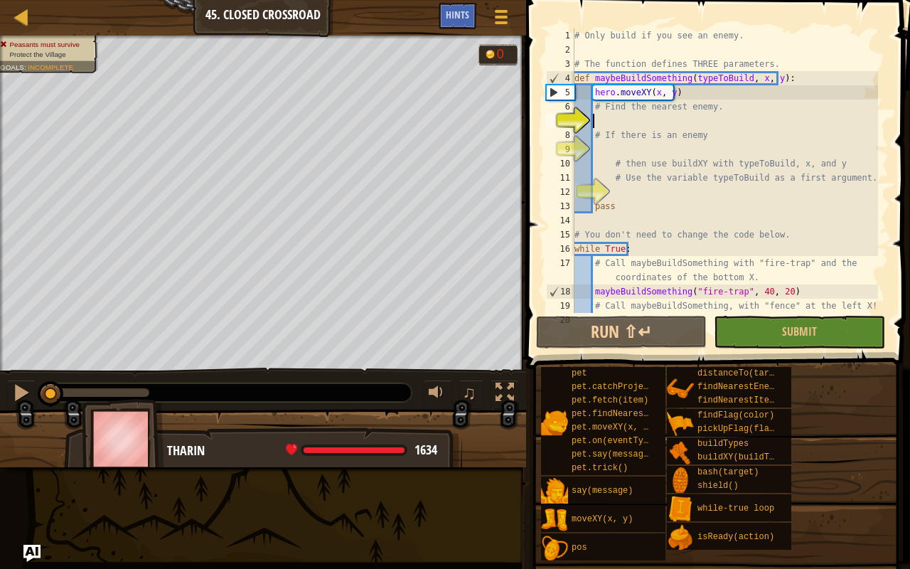
click at [659, 112] on div "# Only build if you see an enemy. # The function defines THREE parameters. def …" at bounding box center [725, 184] width 307 height 313
type textarea "# Find the nearest enemy."
click at [660, 121] on div "# Only build if you see an enemy. # The function defines THREE parameters. def …" at bounding box center [725, 184] width 307 height 313
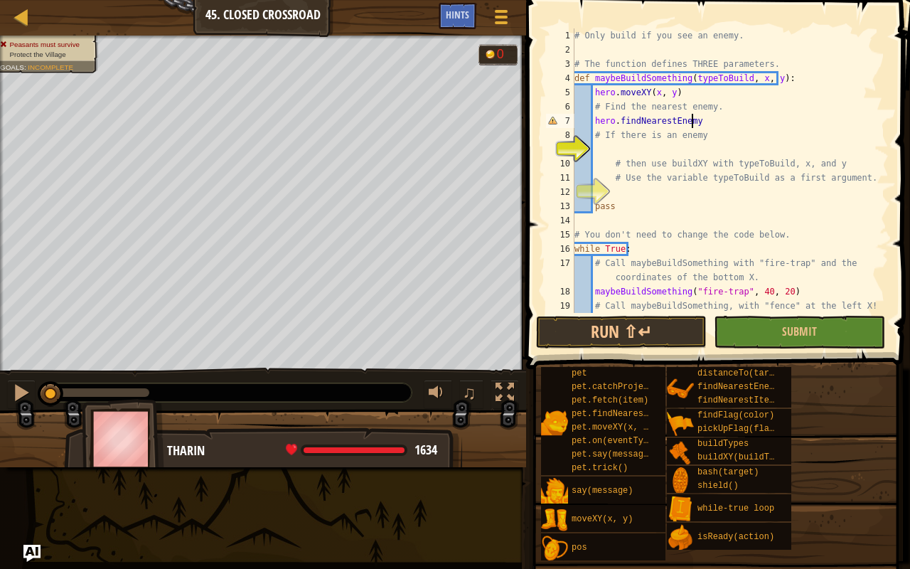
scroll to position [6, 9]
click at [596, 117] on div "# Only build if you see an enemy. # The function defines THREE parameters. def …" at bounding box center [725, 184] width 307 height 313
drag, startPoint x: 587, startPoint y: 117, endPoint x: 595, endPoint y: 117, distance: 7.8
click at [589, 117] on div "# Only build if you see an enemy. # The function defines THREE parameters. def …" at bounding box center [725, 184] width 307 height 313
click at [595, 117] on div "# Only build if you see an enemy. # The function defines THREE parameters. def …" at bounding box center [725, 184] width 307 height 313
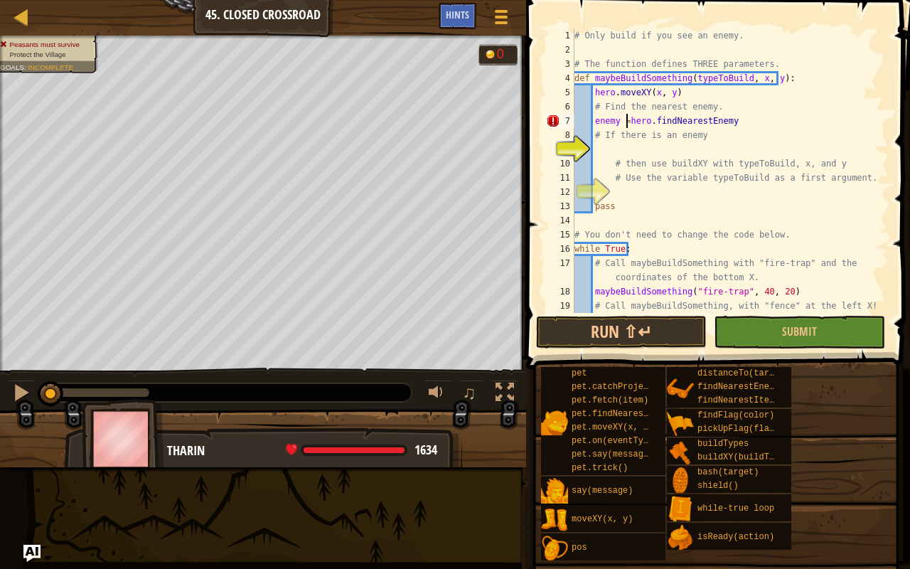
scroll to position [6, 4]
click at [761, 124] on div "# Only build if you see an enemy. # The function defines THREE parameters. def …" at bounding box center [725, 184] width 307 height 313
type textarea "enemy = hero.findNearestEnemy()"
click at [600, 146] on div "# Only build if you see an enemy. # The function defines THREE parameters. def …" at bounding box center [725, 184] width 307 height 313
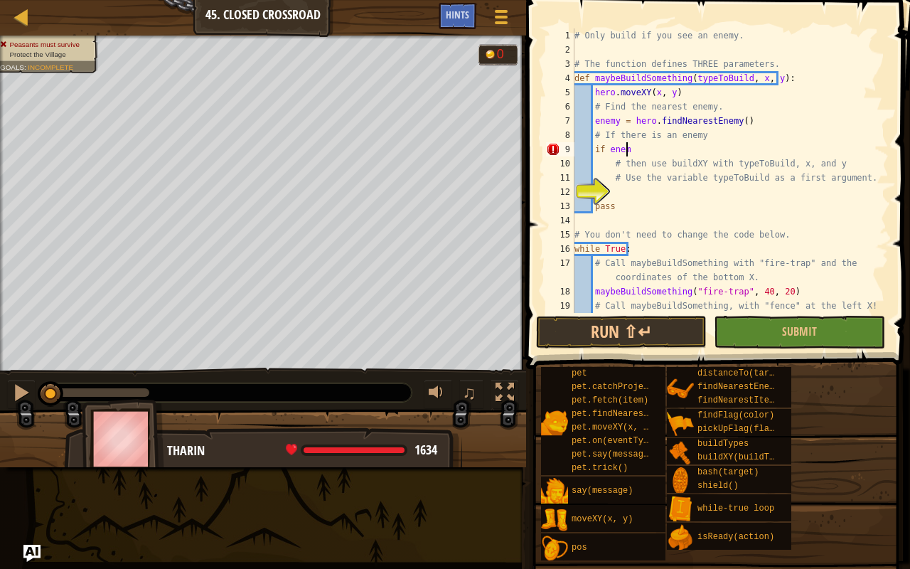
scroll to position [6, 4]
type textarea "if enemy:"
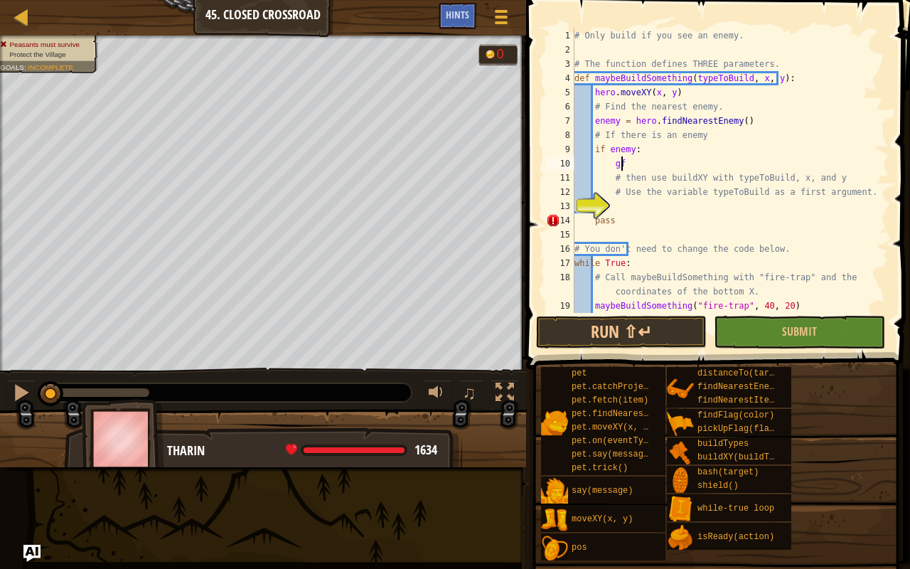
scroll to position [6, 3]
type textarea "g"
click at [624, 208] on div "# Only build if you see an enemy. # The function defines THREE parameters. def …" at bounding box center [725, 184] width 307 height 313
click at [616, 168] on div "# Only build if you see an enemy. # The function defines THREE parameters. def …" at bounding box center [725, 184] width 307 height 313
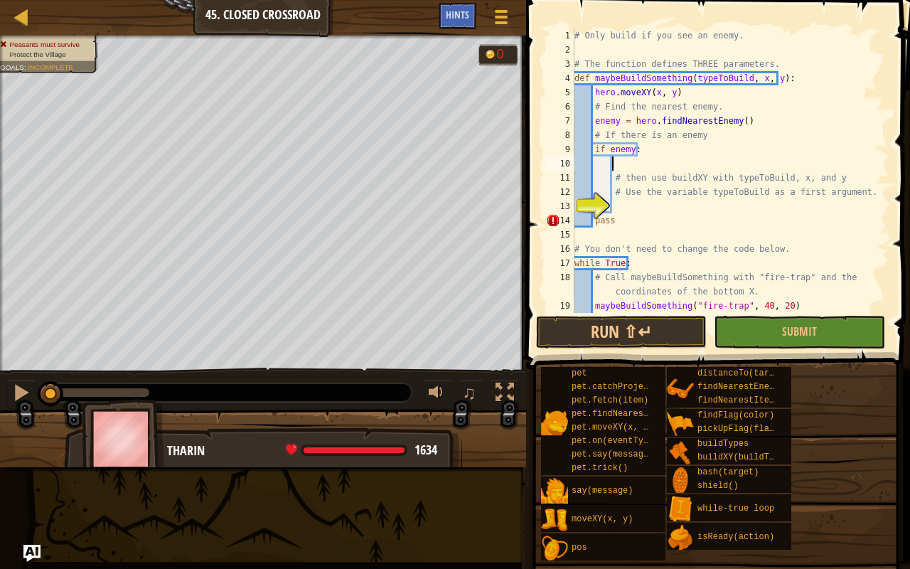
scroll to position [6, 1]
click at [619, 203] on div "# Only build if you see an enemy. # The function defines THREE parameters. def …" at bounding box center [725, 184] width 307 height 313
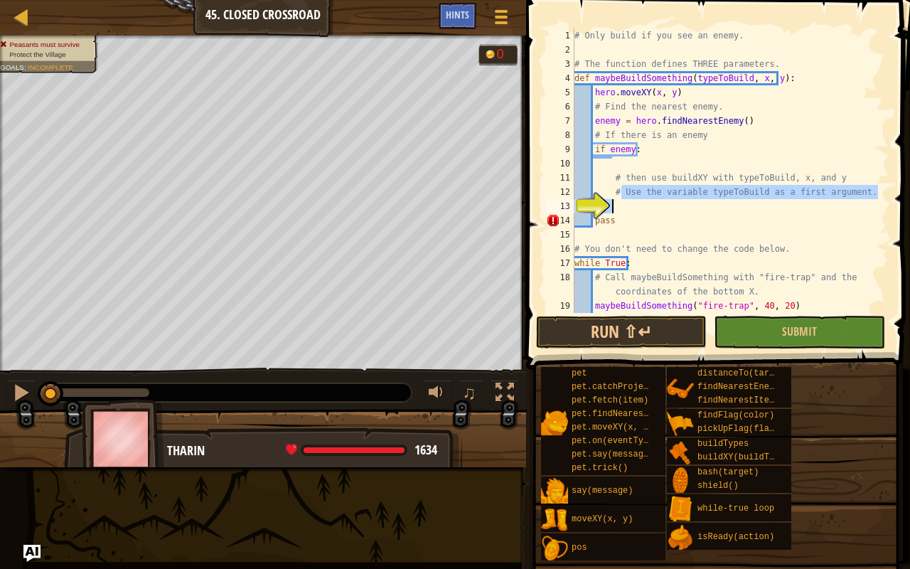
type textarea "# Use the variable typeToBuild as a first argument."
click at [619, 203] on div "# Only build if you see an enemy. # The function defines THREE parameters. def …" at bounding box center [725, 170] width 307 height 284
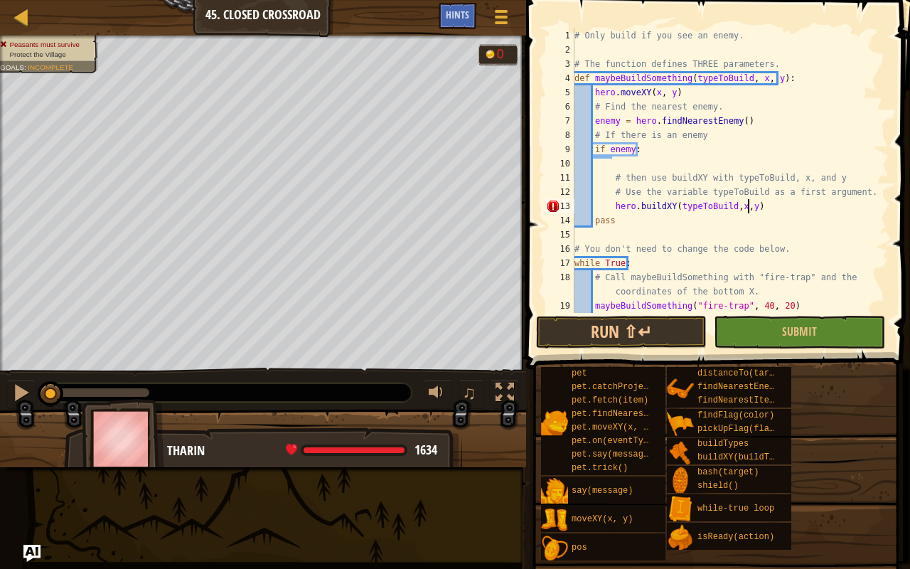
scroll to position [6, 14]
type textarea "hero.buildXY(typeToBuild,x,y)"
click at [754, 326] on button "Submit" at bounding box center [799, 332] width 171 height 33
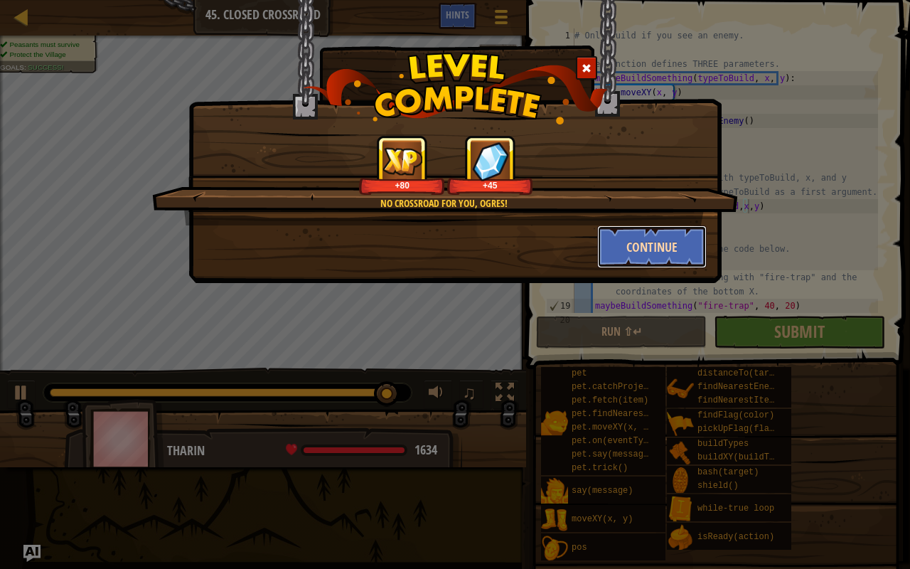
click at [654, 249] on button "Continue" at bounding box center [652, 246] width 110 height 43
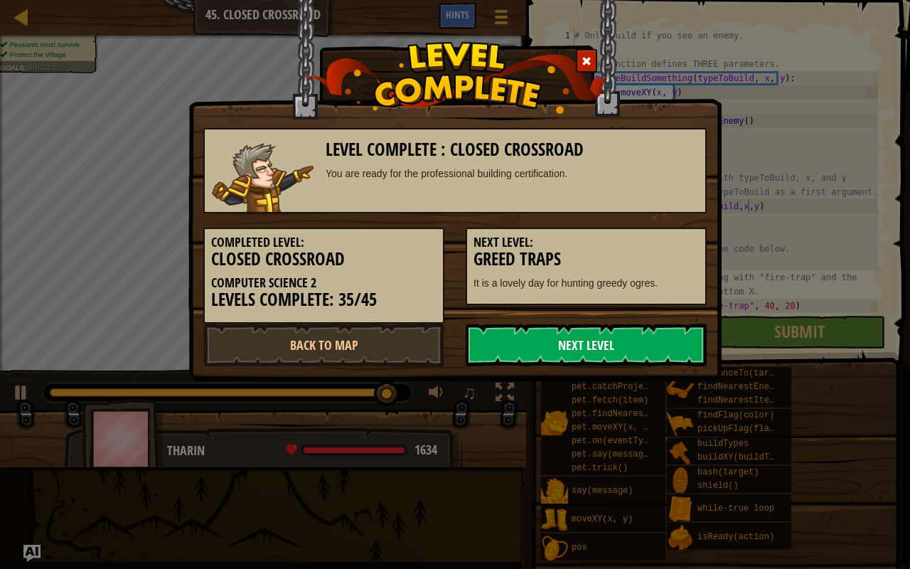
click at [609, 352] on link "Next Level" at bounding box center [586, 345] width 241 height 43
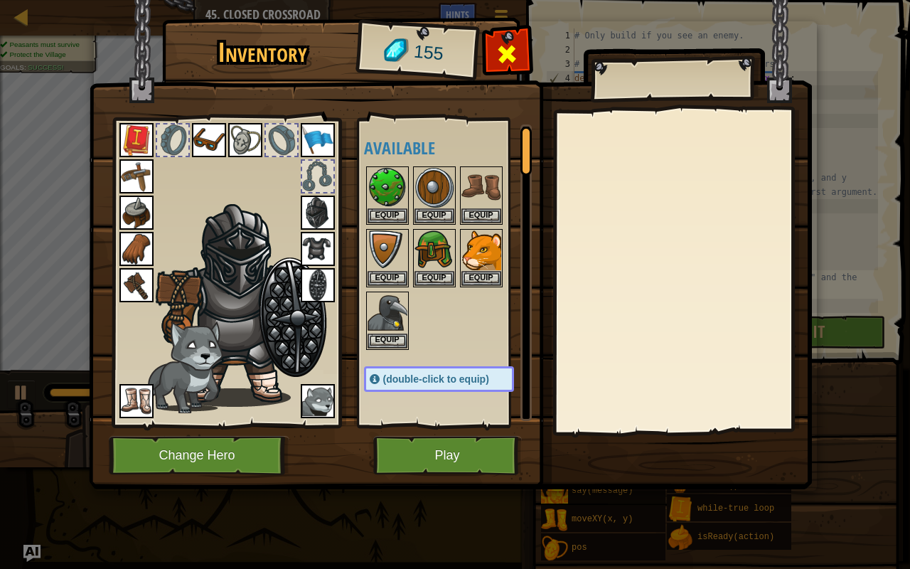
click at [501, 63] on span at bounding box center [507, 54] width 23 height 23
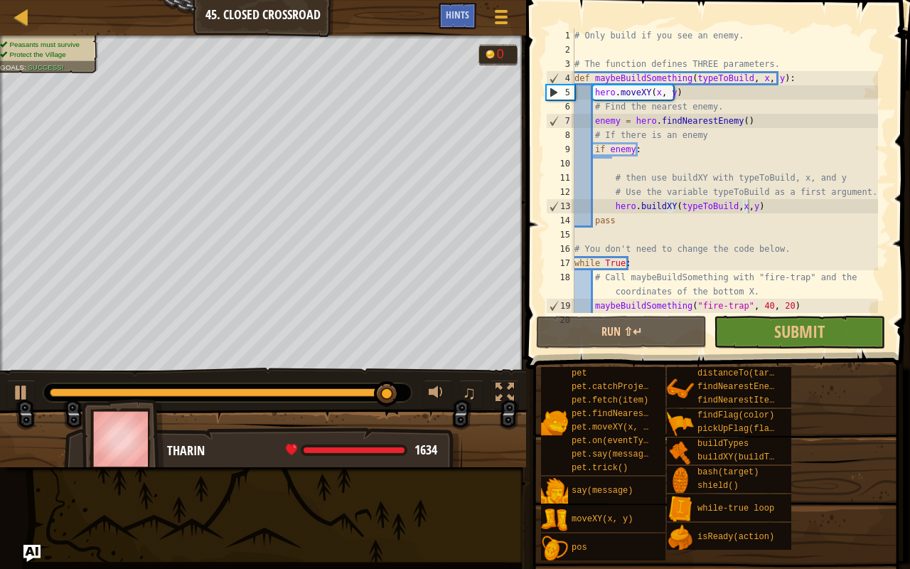
click at [41, 14] on div "Map Computer Science 2 45. Closed Crossroad Game Menu Done Hints" at bounding box center [263, 18] width 526 height 36
click at [30, 14] on div at bounding box center [22, 17] width 18 height 18
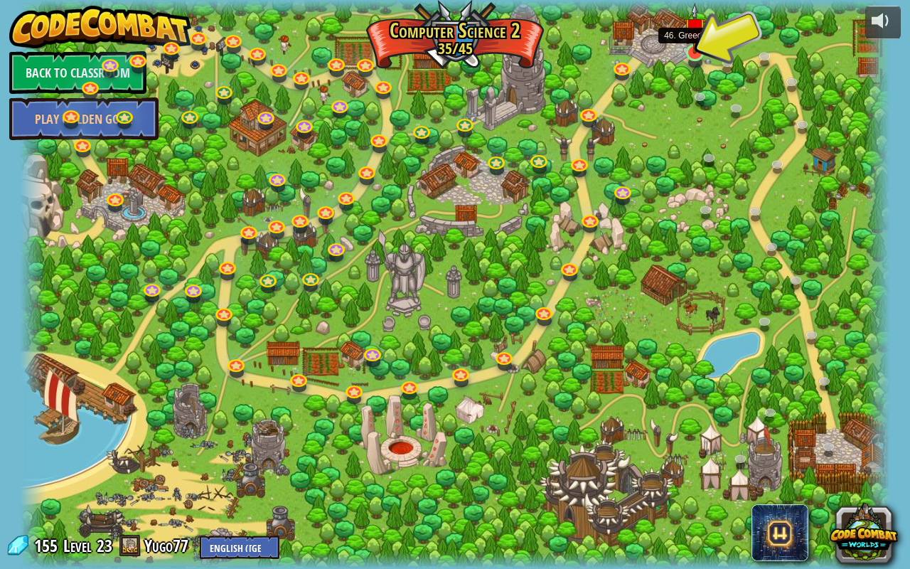
click at [691, 47] on img at bounding box center [695, 28] width 22 height 51
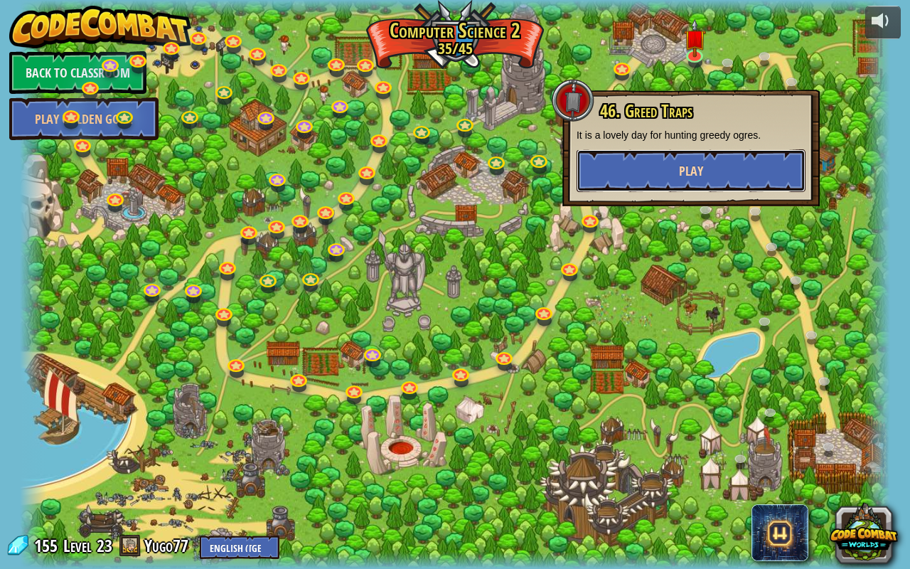
click at [692, 175] on span "Play" at bounding box center [691, 171] width 24 height 18
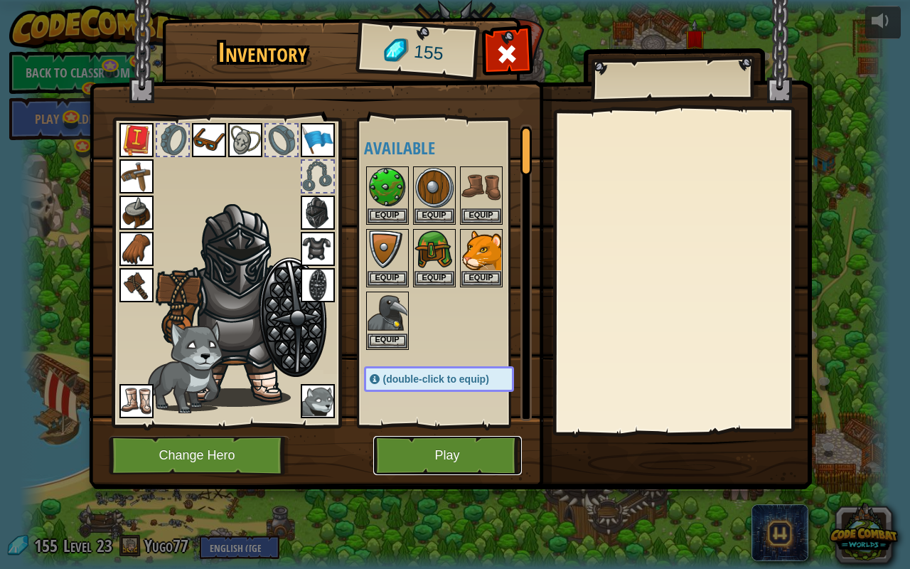
click at [458, 448] on button "Play" at bounding box center [447, 455] width 149 height 39
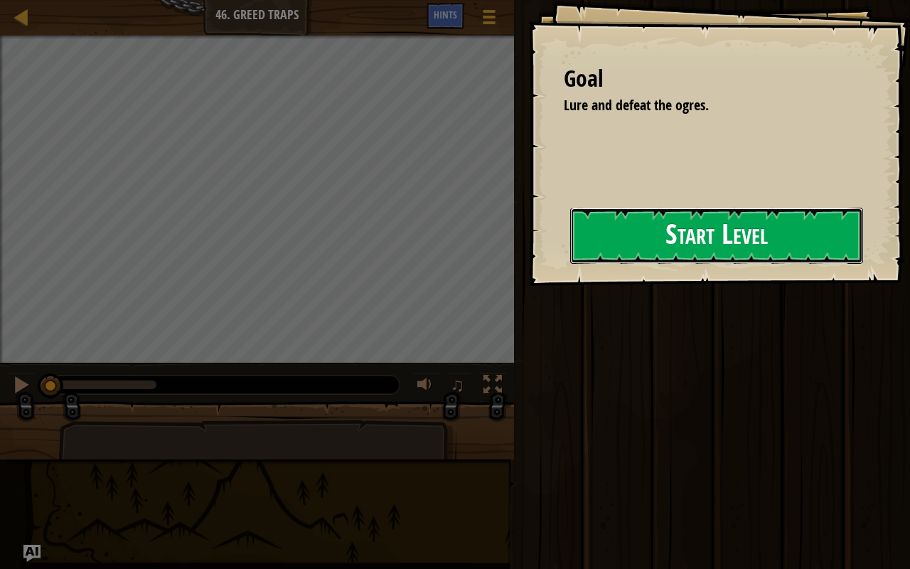
click at [592, 231] on button "Start Level" at bounding box center [716, 236] width 293 height 56
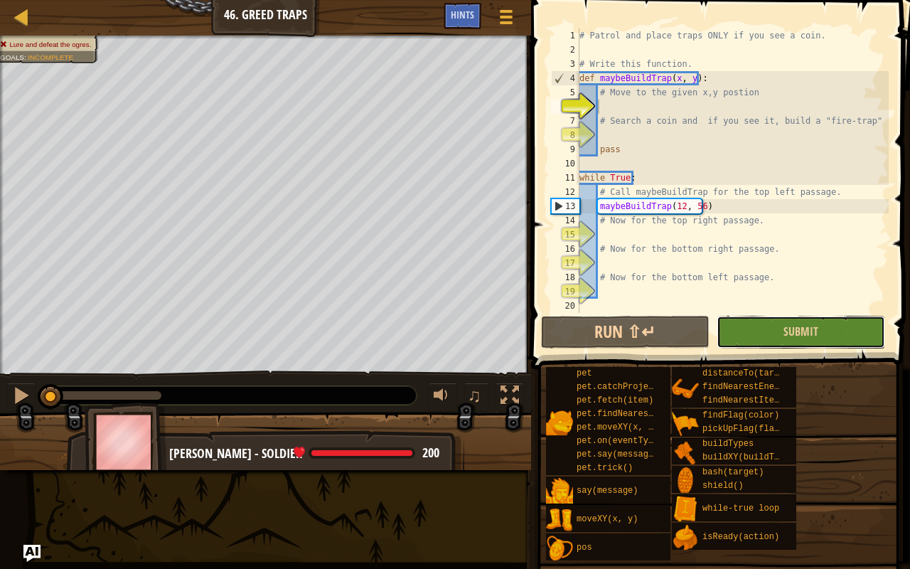
click at [752, 337] on button "Submit" at bounding box center [801, 332] width 169 height 33
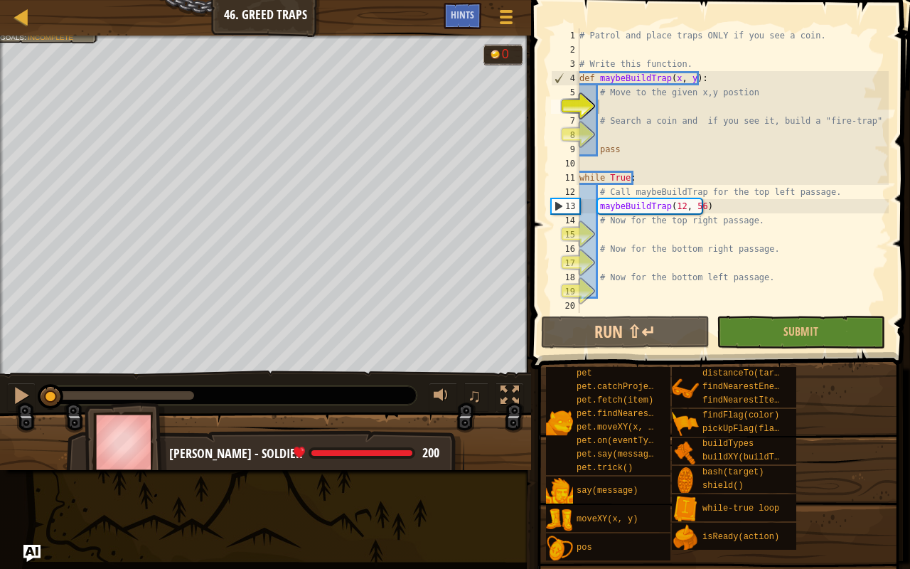
drag, startPoint x: 188, startPoint y: 391, endPoint x: 0, endPoint y: 371, distance: 189.5
click at [0, 371] on div "♫" at bounding box center [265, 392] width 531 height 43
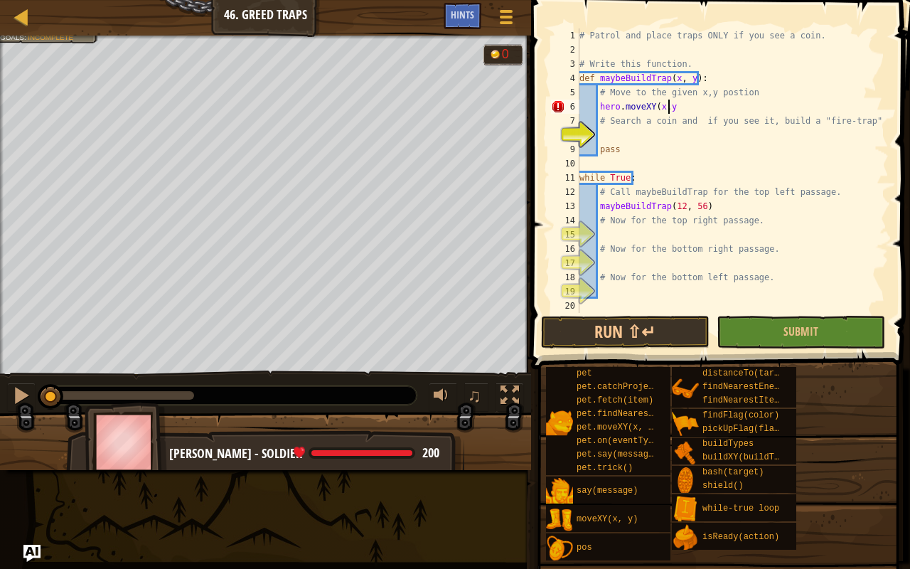
scroll to position [6, 7]
click at [639, 145] on div "# Patrol and place traps ONLY if you see a coin. # Write this function. def may…" at bounding box center [733, 184] width 312 height 313
type textarea "pass"
click at [612, 132] on div "# Patrol and place traps ONLY if you see a coin. # Write this function. def may…" at bounding box center [733, 184] width 312 height 313
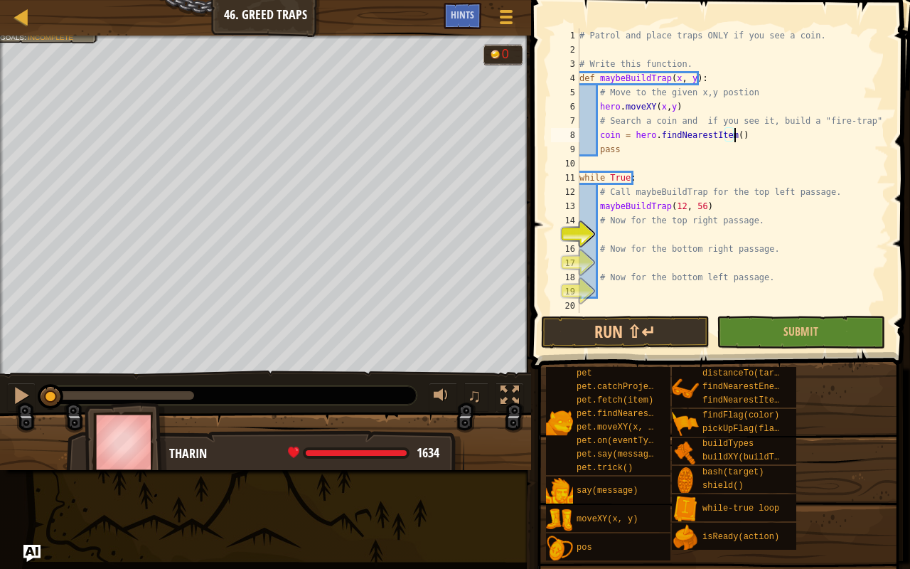
click at [619, 219] on div "# Patrol and place traps ONLY if you see a coin. # Write this function. def may…" at bounding box center [733, 184] width 312 height 313
type textarea "# Now for the top right passage."
click at [619, 226] on div "# Patrol and place traps ONLY if you see a coin. # Write this function. def may…" at bounding box center [733, 184] width 312 height 313
click at [615, 230] on div "# Patrol and place traps ONLY if you see a coin. # Write this function. def may…" at bounding box center [733, 184] width 312 height 313
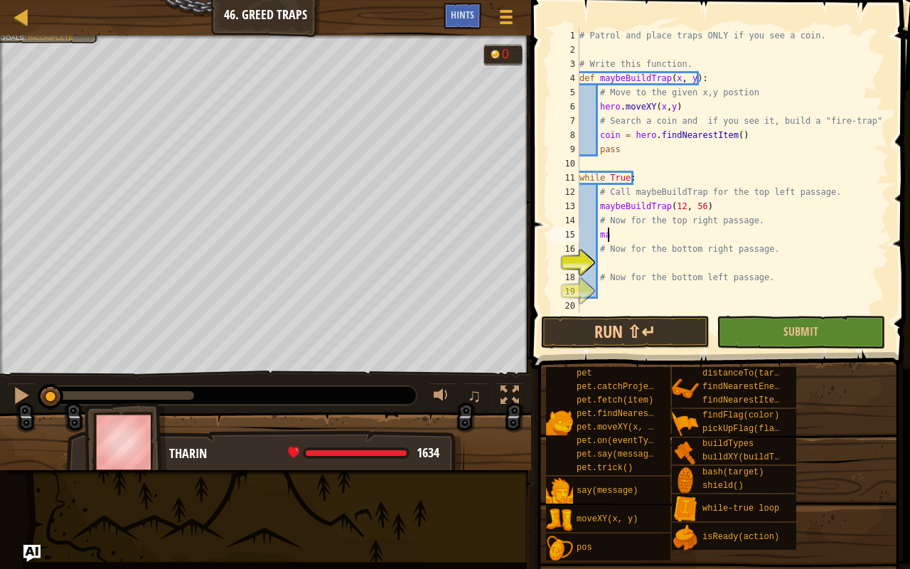
type textarea "m"
click at [747, 138] on div "# Patrol and place traps ONLY if you see a coin. # Write this function. def may…" at bounding box center [733, 184] width 312 height 313
type textarea "coin = hero.findNearestItem()"
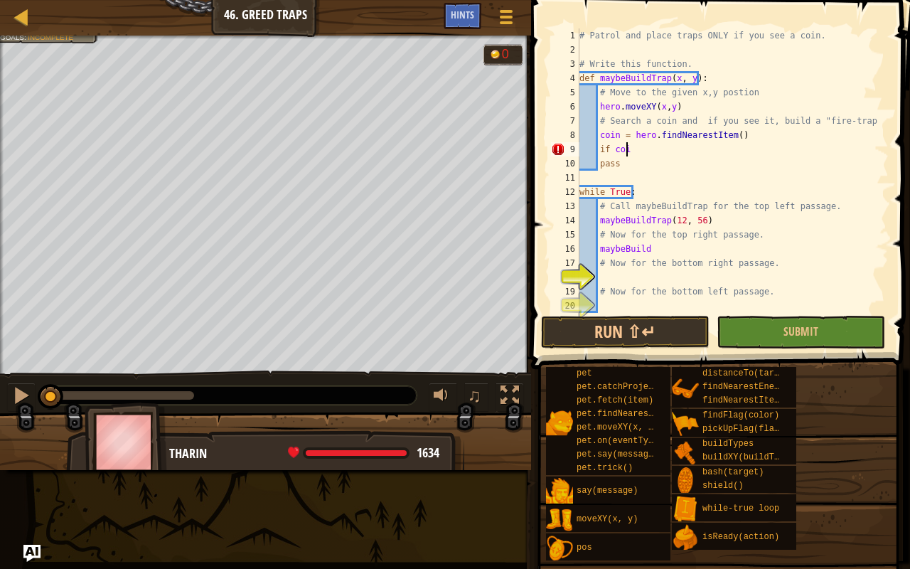
scroll to position [6, 3]
type textarea "if coin:"
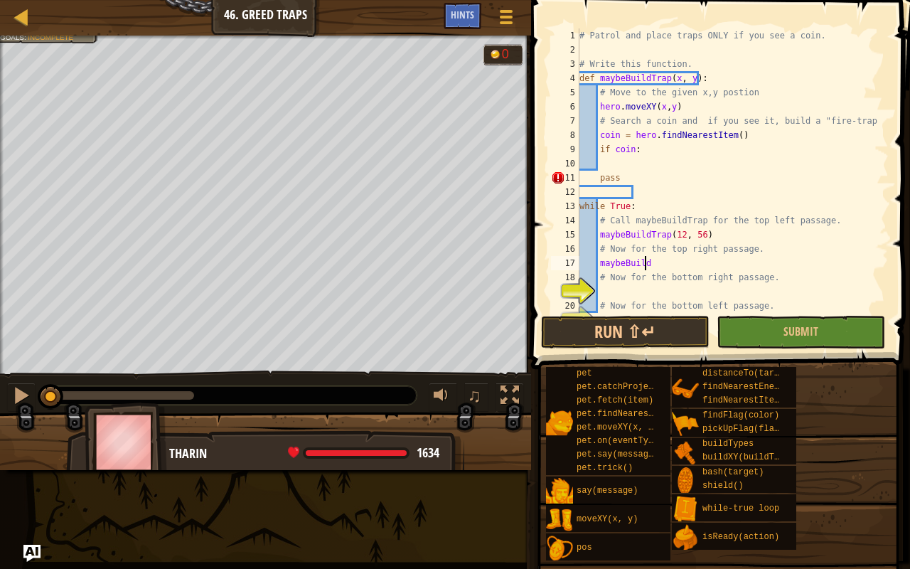
click at [665, 265] on div "# Patrol and place traps ONLY if you see a coin. # Write this function. def may…" at bounding box center [728, 184] width 302 height 313
type textarea "maybeBuildT"
click at [648, 156] on div "# Patrol and place traps ONLY if you see a coin. # Write this function. def may…" at bounding box center [728, 184] width 302 height 313
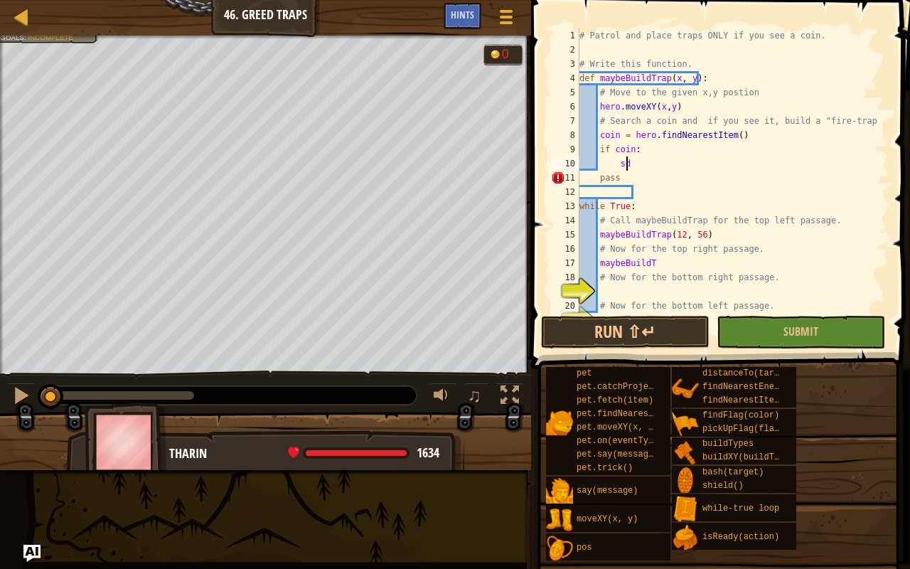
type textarea "s"
drag, startPoint x: 717, startPoint y: 234, endPoint x: 693, endPoint y: 246, distance: 27.0
click at [715, 235] on div "# Patrol and place traps ONLY if you see a coin. # Write this function. def may…" at bounding box center [728, 184] width 302 height 313
click at [676, 257] on div "# Patrol and place traps ONLY if you see a coin. # Write this function. def may…" at bounding box center [728, 184] width 302 height 313
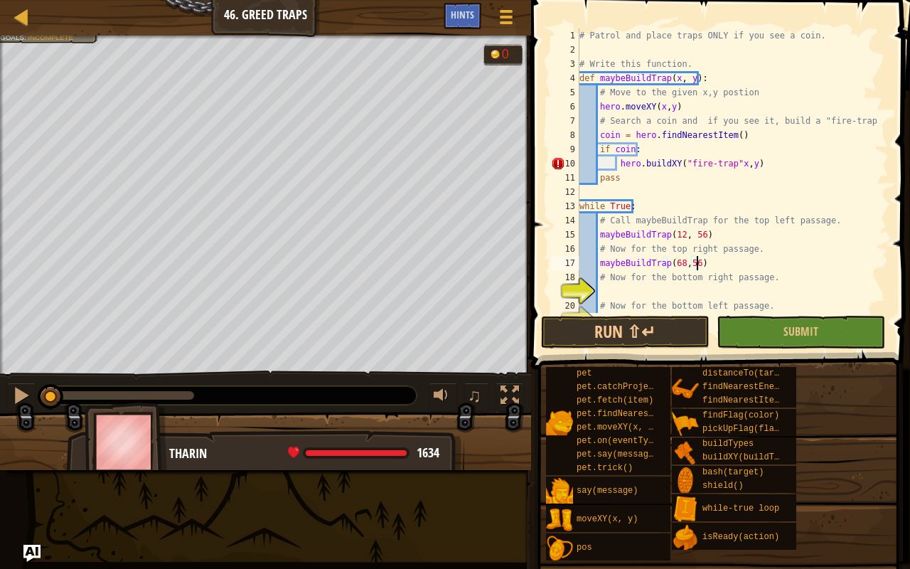
scroll to position [28, 0]
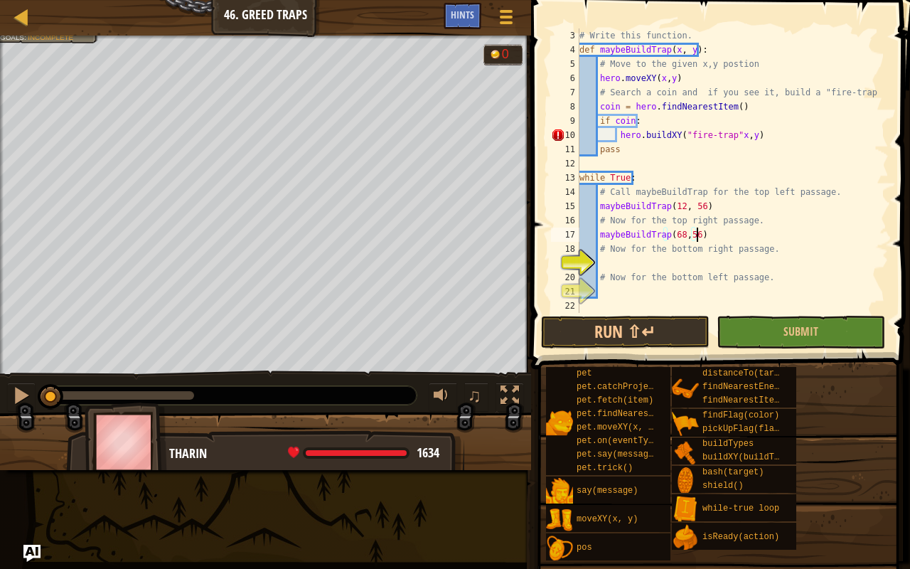
click at [620, 253] on div "# Write this function. def maybeBuildTrap ( x , y ) : # Move to the given x,y p…" at bounding box center [728, 184] width 302 height 313
type textarea "# Now for the bottom right passage."
click at [623, 257] on div "# Write this function. def maybeBuildTrap ( x , y ) : # Move to the given x,y p…" at bounding box center [728, 184] width 302 height 313
type textarea "maybeBuildTrap(68,12)"
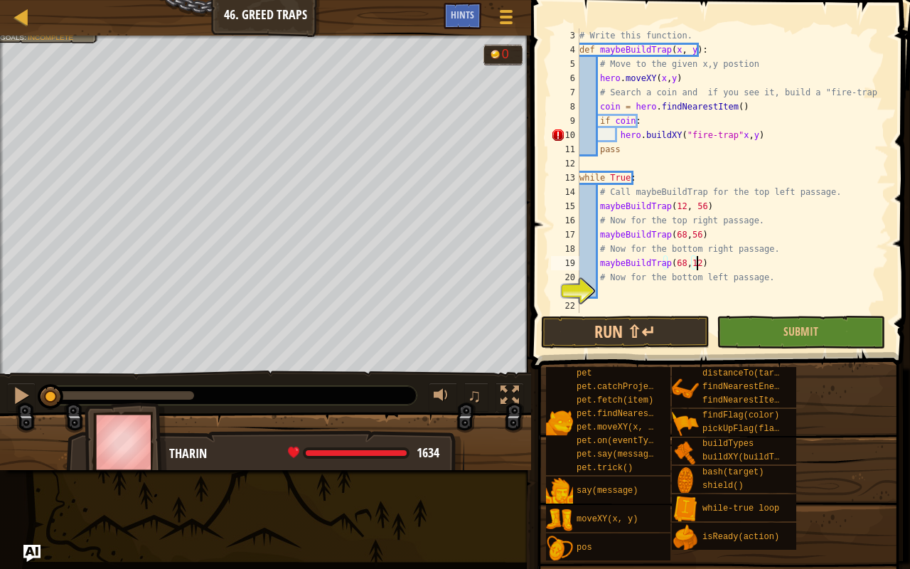
click at [603, 289] on div "# Write this function. def maybeBuildTrap ( x , y ) : # Move to the given x,y p…" at bounding box center [728, 184] width 302 height 313
click at [720, 334] on button "Submit" at bounding box center [801, 332] width 169 height 33
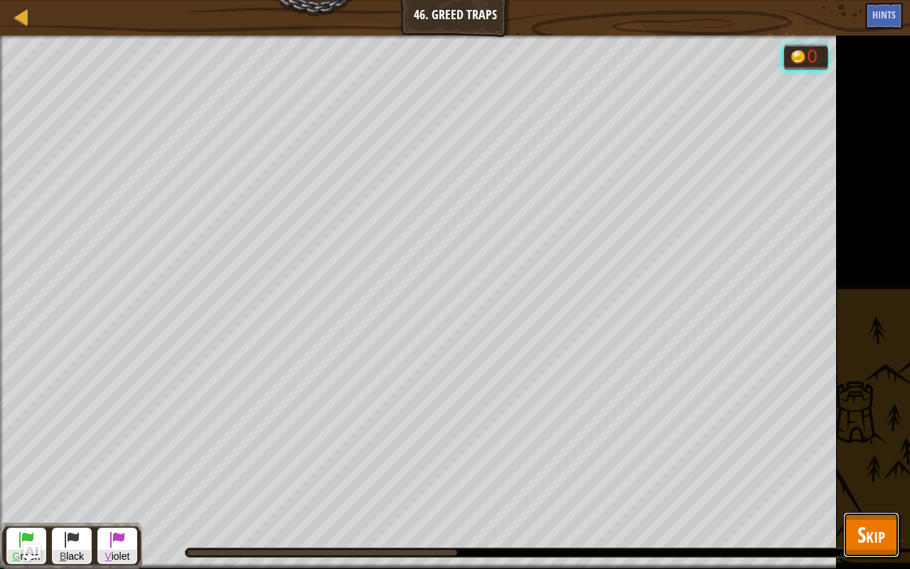
click at [860, 448] on span "Skip" at bounding box center [872, 534] width 28 height 29
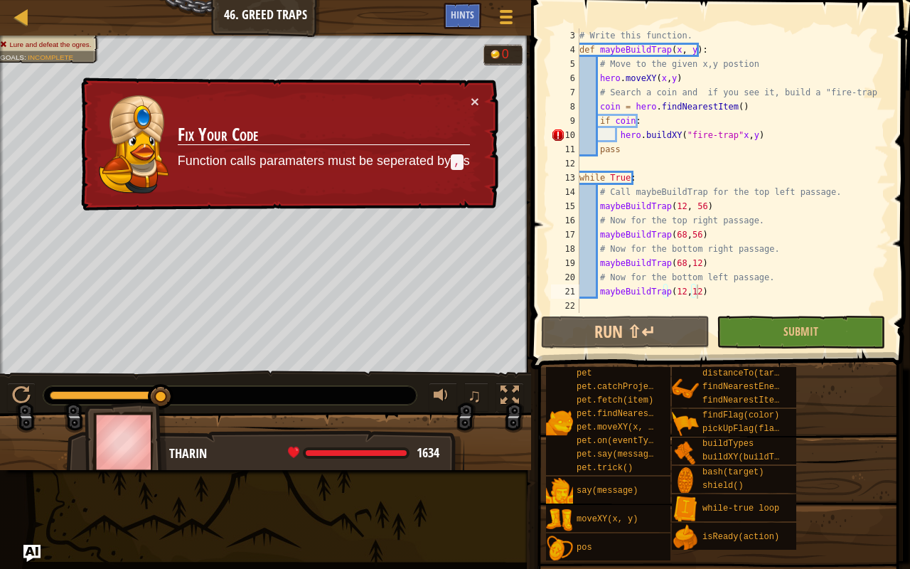
click at [731, 137] on div "# Write this function. def maybeBuildTrap ( x , y ) : # Move to the given x,y p…" at bounding box center [728, 184] width 302 height 313
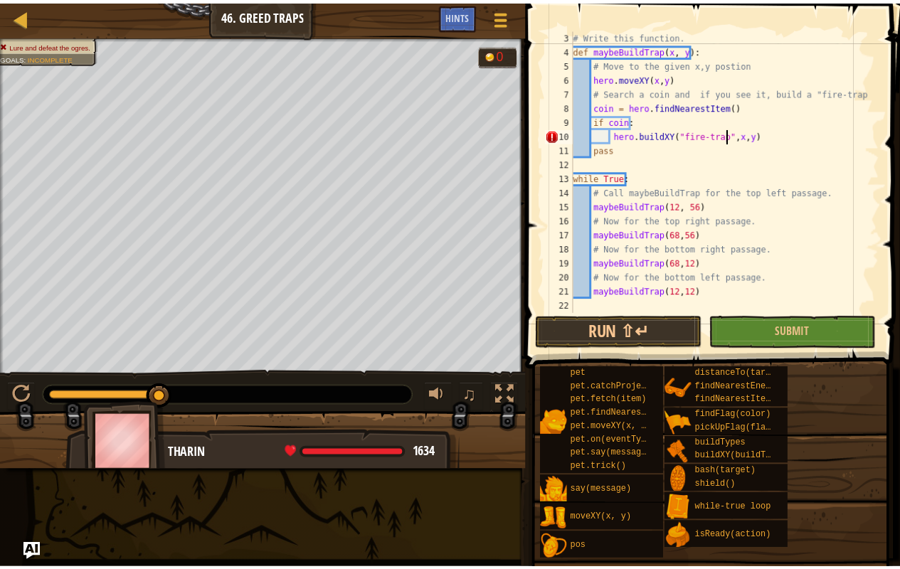
scroll to position [6, 13]
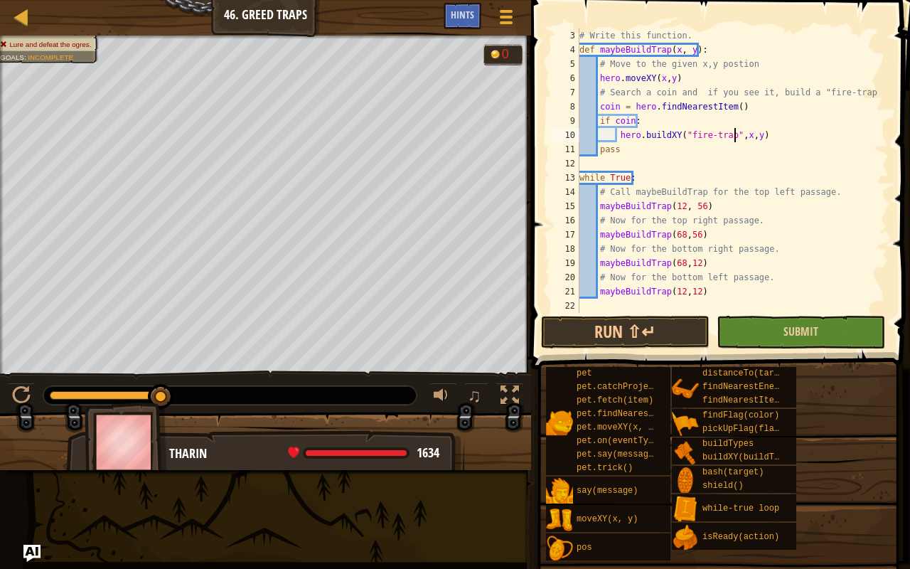
type textarea "hero.buildXY("fire-trap",x,y)"
click at [794, 321] on button "Submit" at bounding box center [801, 332] width 169 height 33
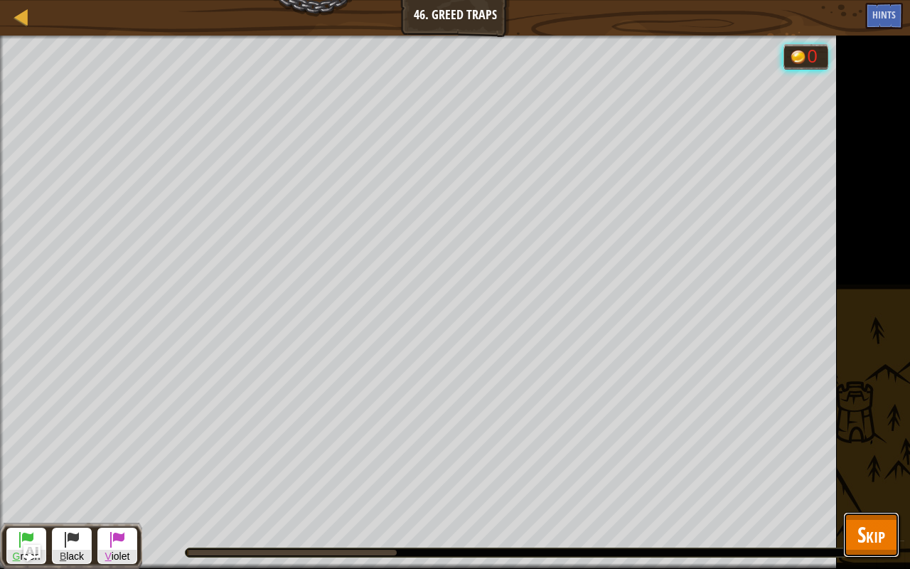
click at [875, 448] on span "Skip" at bounding box center [872, 534] width 28 height 29
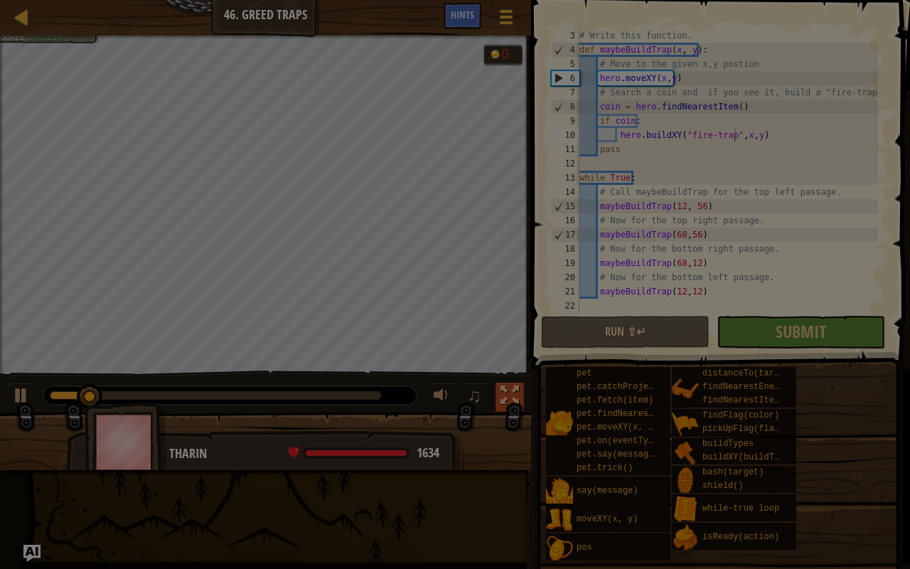
click at [515, 1] on body "Map Computer Science 2 46. Greed Traps Game Menu Done Hints 1 ההההההההההההההההה…" at bounding box center [455, 0] width 910 height 1
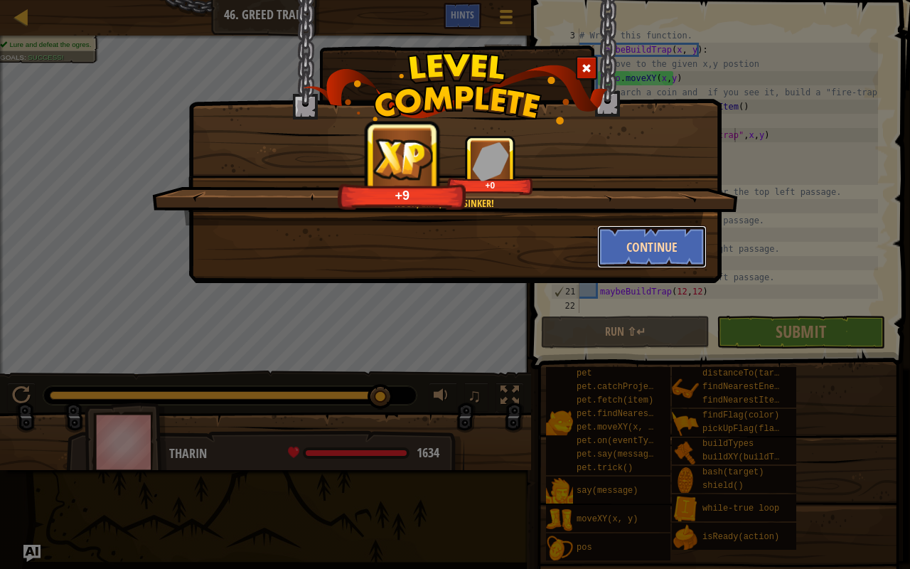
click at [633, 253] on button "Continue" at bounding box center [652, 246] width 110 height 43
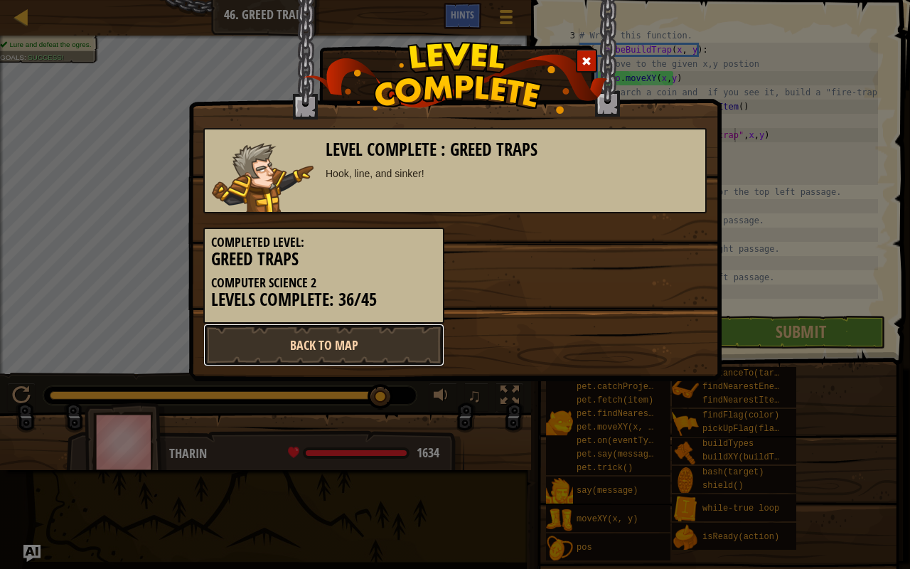
click at [368, 356] on link "Back to Map" at bounding box center [323, 345] width 241 height 43
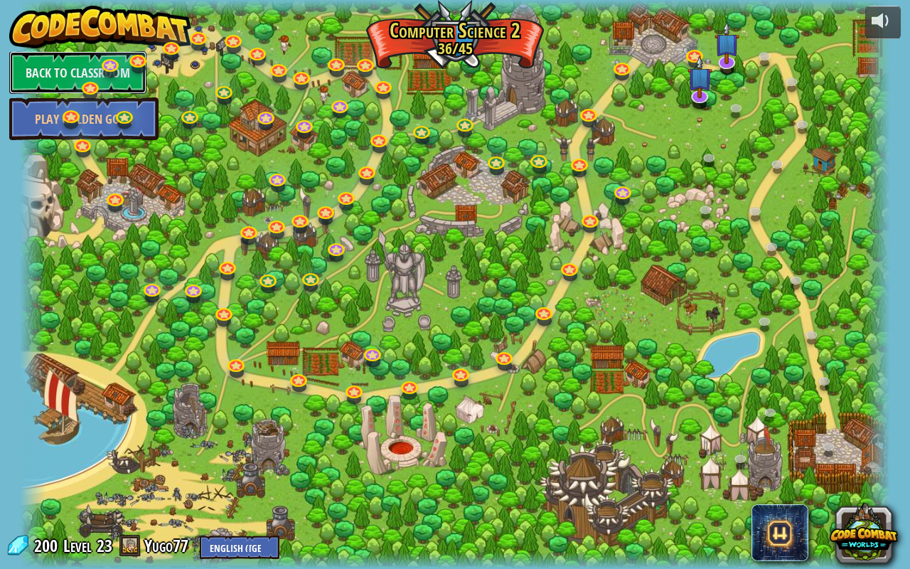
click at [49, 54] on link "Back to Classroom" at bounding box center [77, 72] width 137 height 43
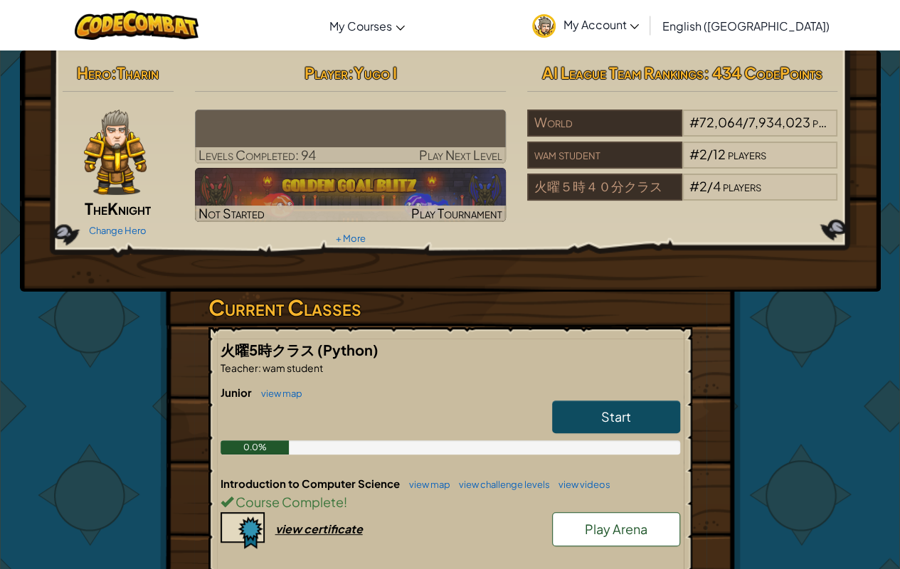
click at [639, 19] on span "My Account" at bounding box center [601, 24] width 76 height 15
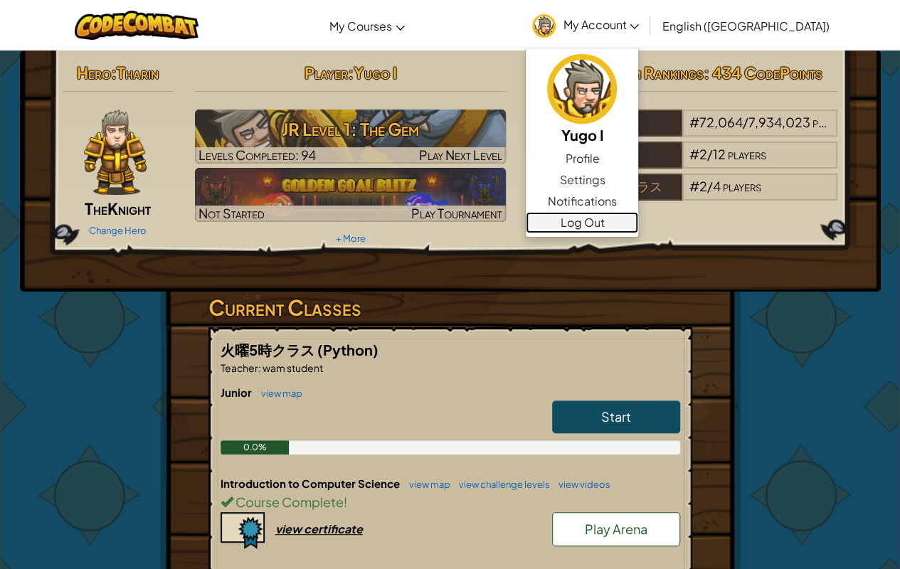
click at [638, 220] on link "Log Out" at bounding box center [582, 222] width 112 height 21
